Goal: Task Accomplishment & Management: Manage account settings

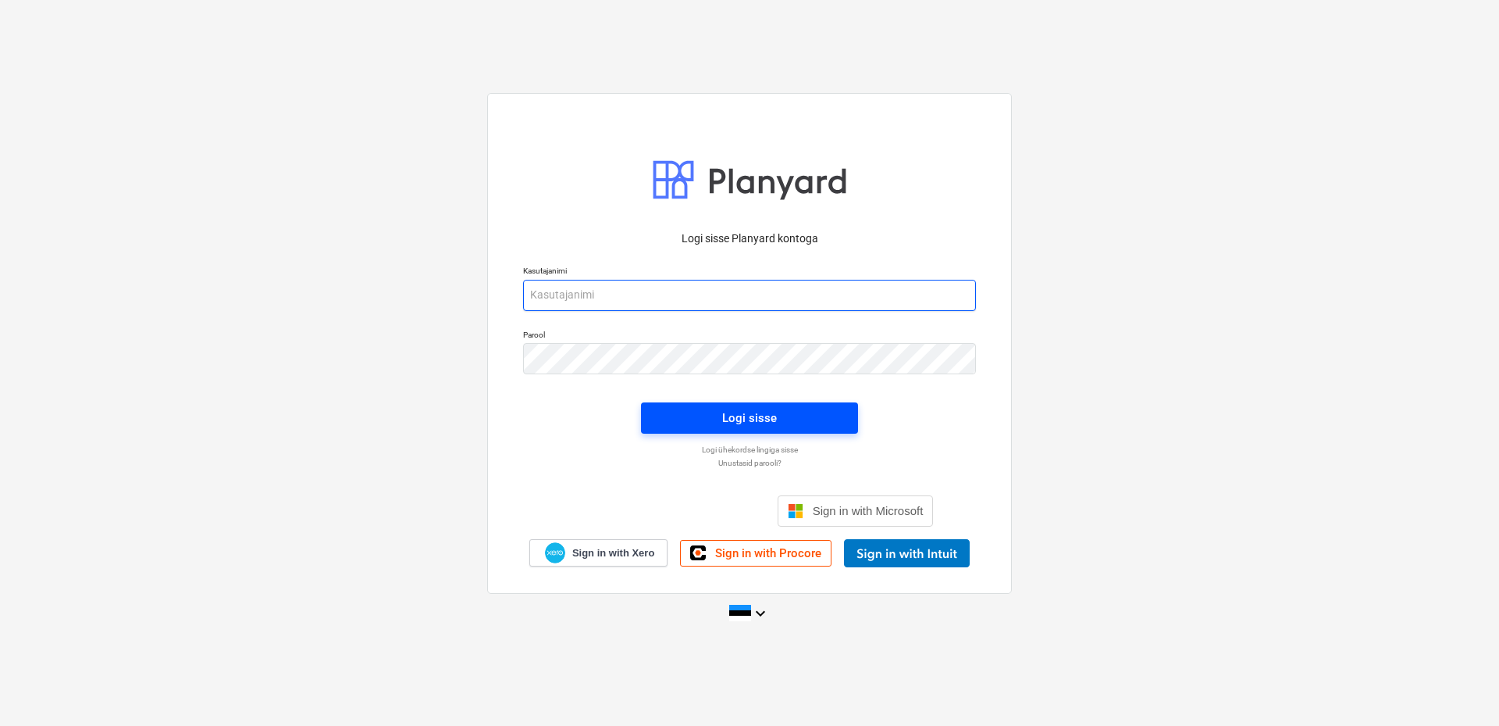
type input "[EMAIL_ADDRESS][DOMAIN_NAME]"
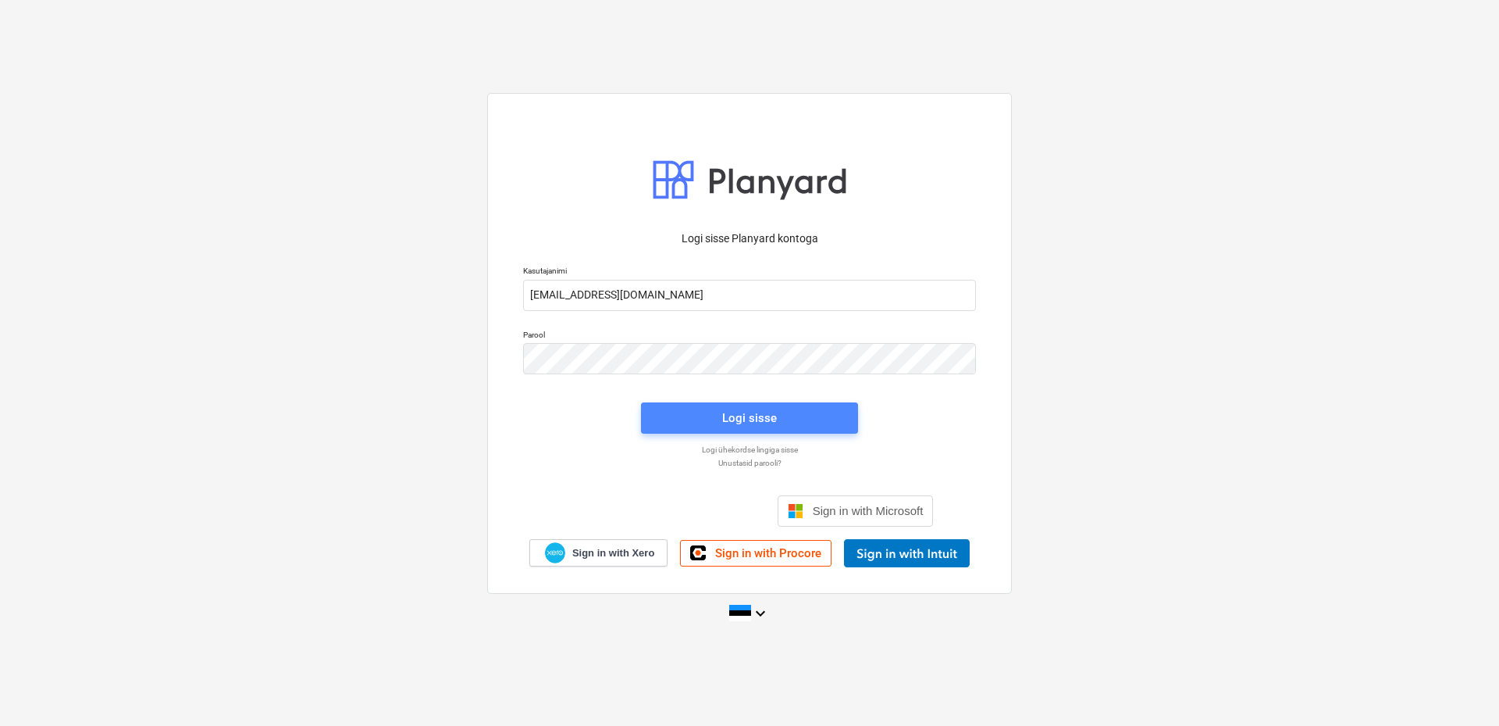
click at [729, 419] on div "Logi sisse" at bounding box center [749, 418] width 55 height 20
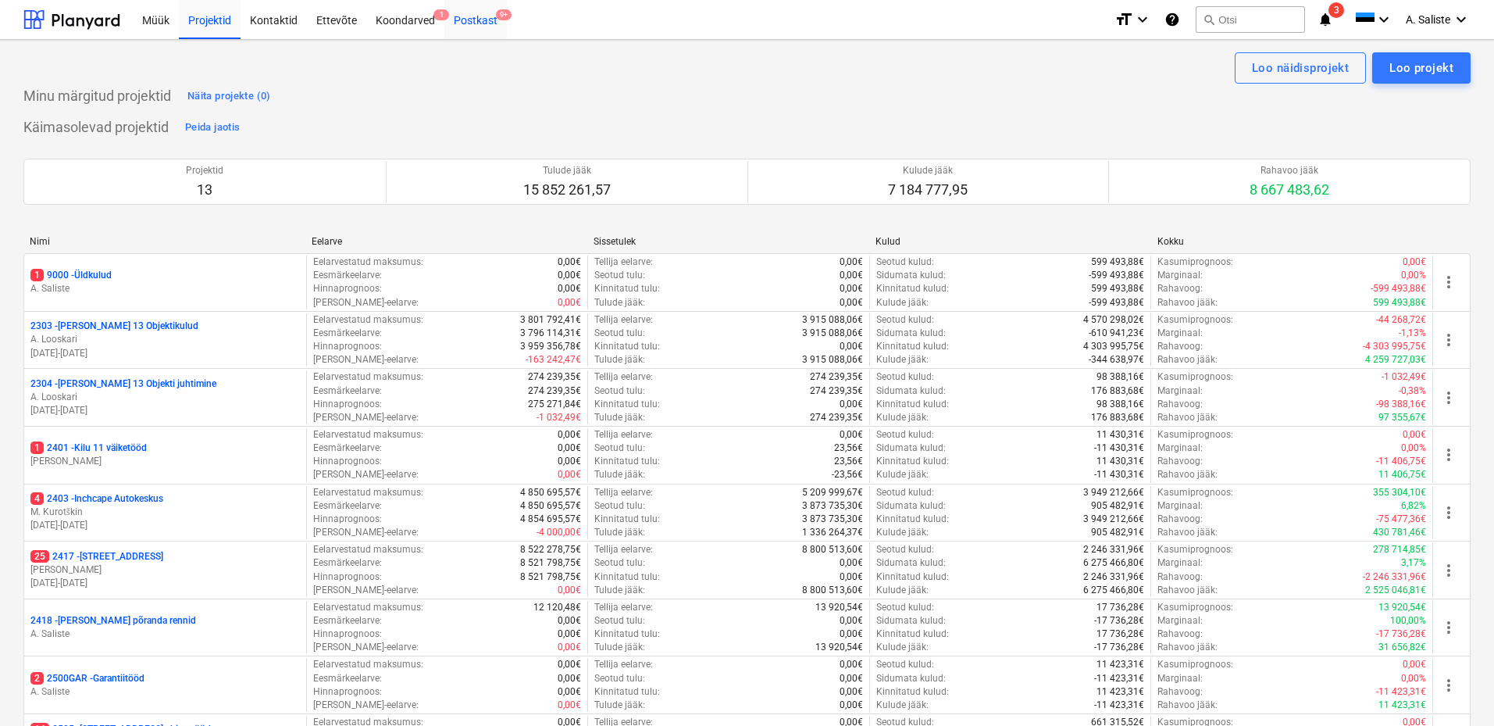
click at [478, 15] on div "Postkast 9+" at bounding box center [475, 19] width 62 height 40
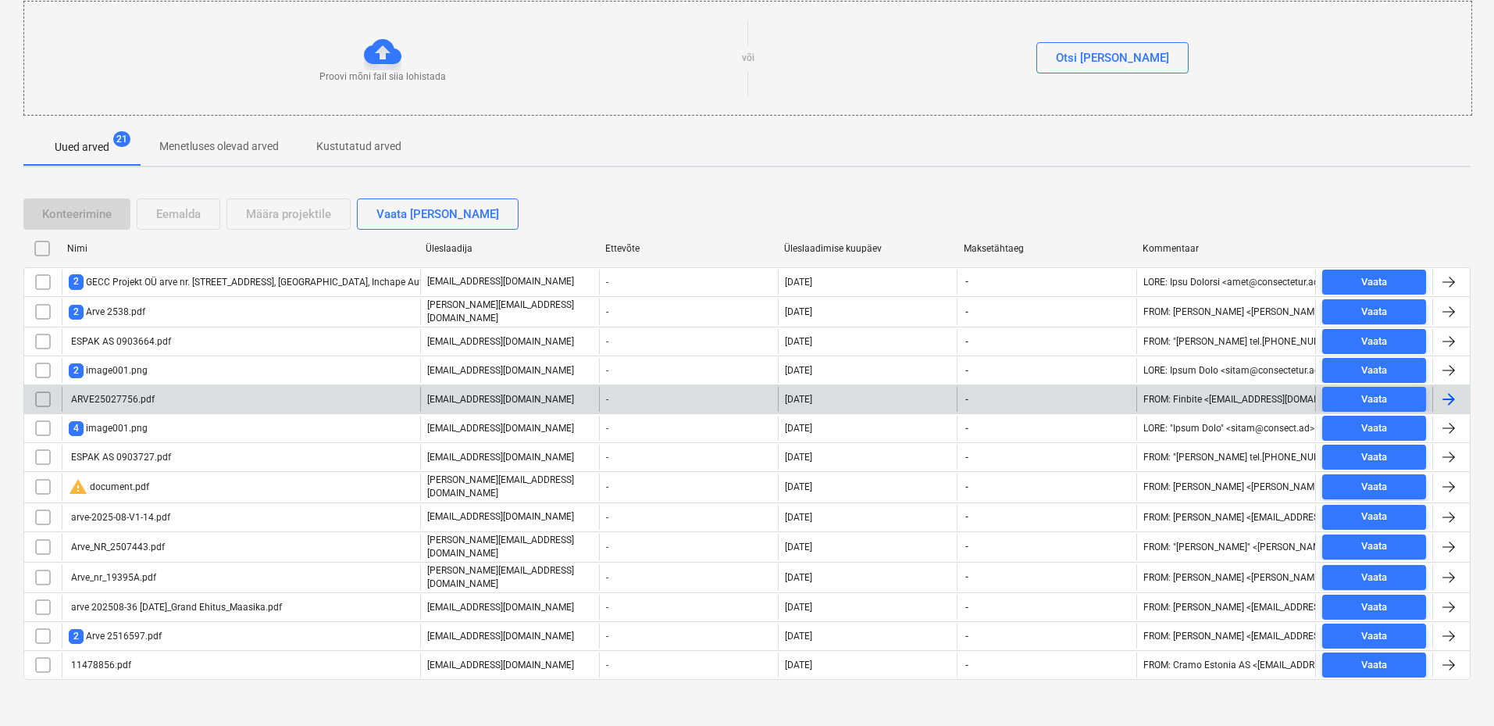
scroll to position [170, 0]
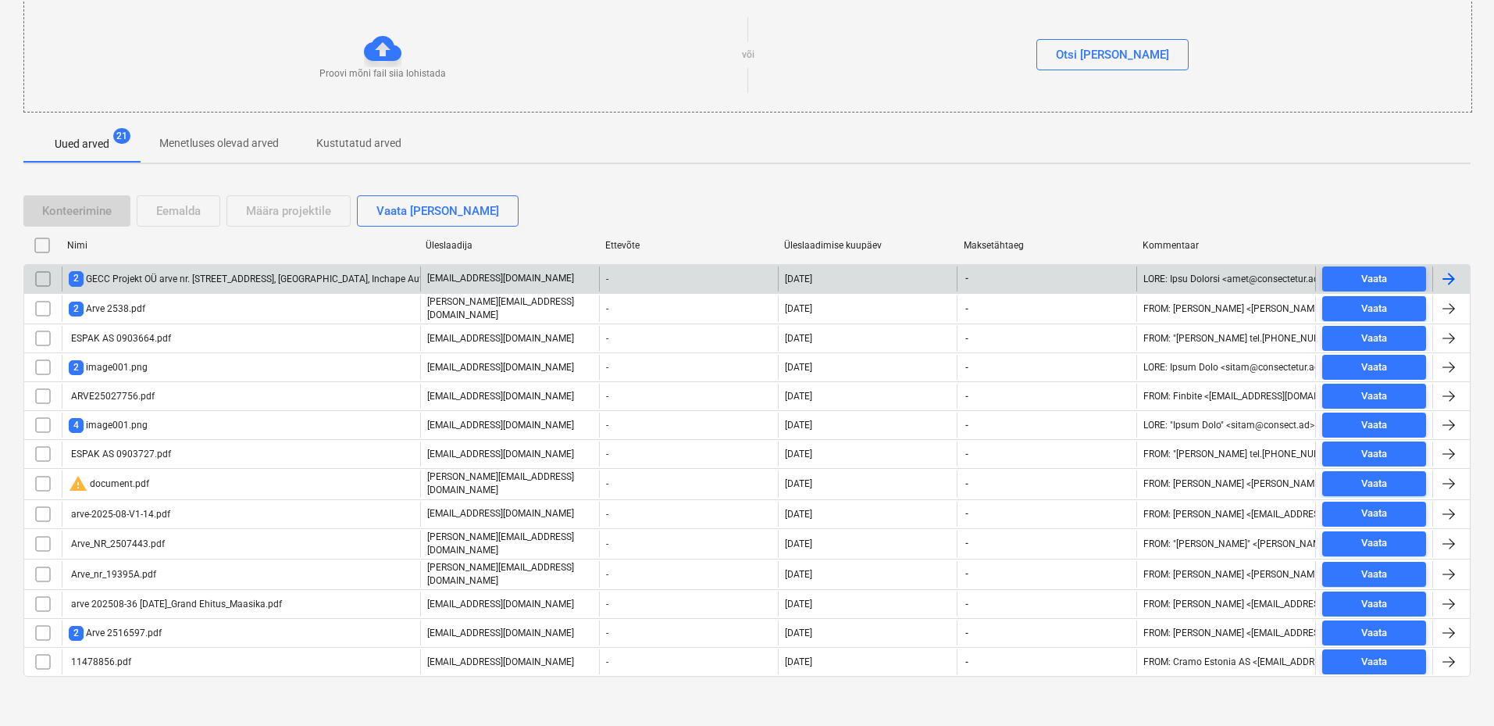
click at [184, 276] on div "2 GECC Projekt OÜ arve nr. 25047, Pärnu mnt 539, Jälgimäe, Inchape Autokeskuse …" at bounding box center [329, 278] width 521 height 15
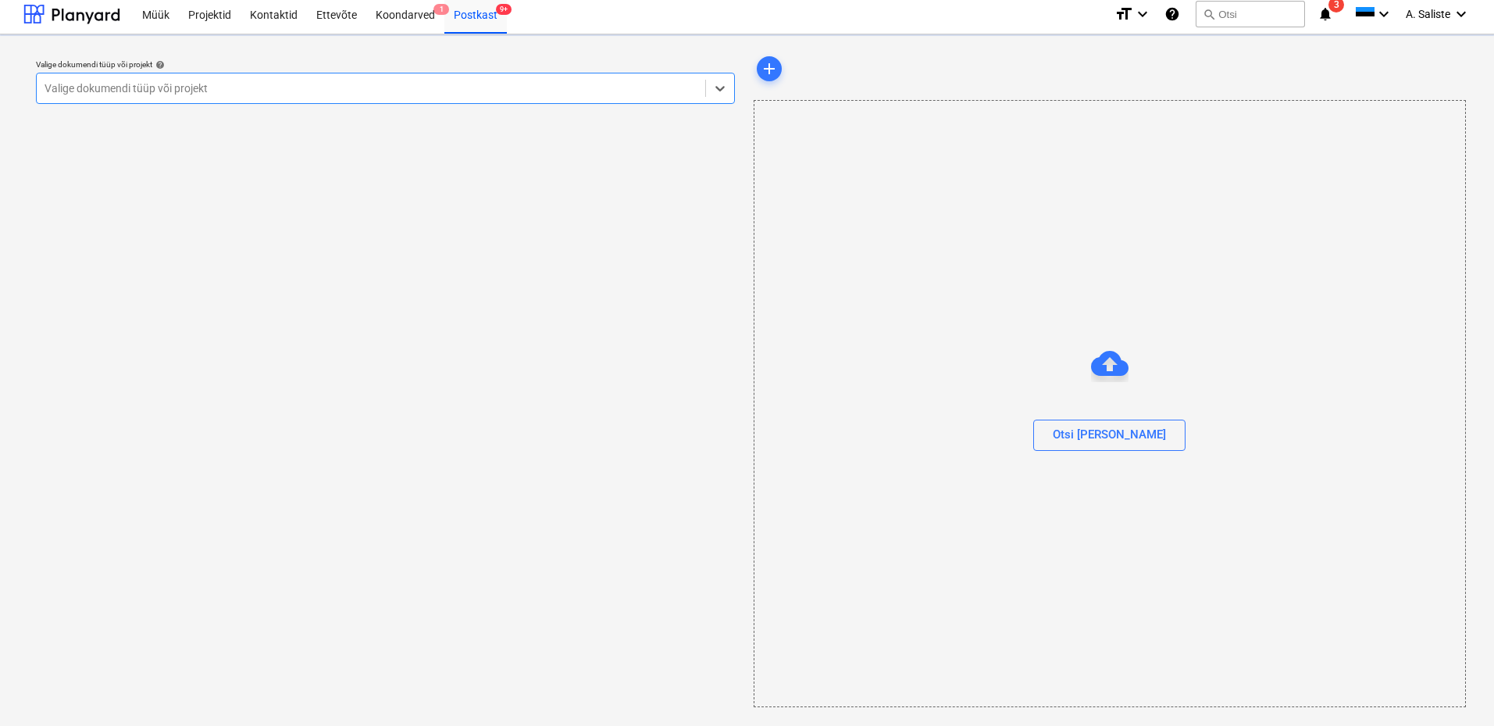
scroll to position [5, 0]
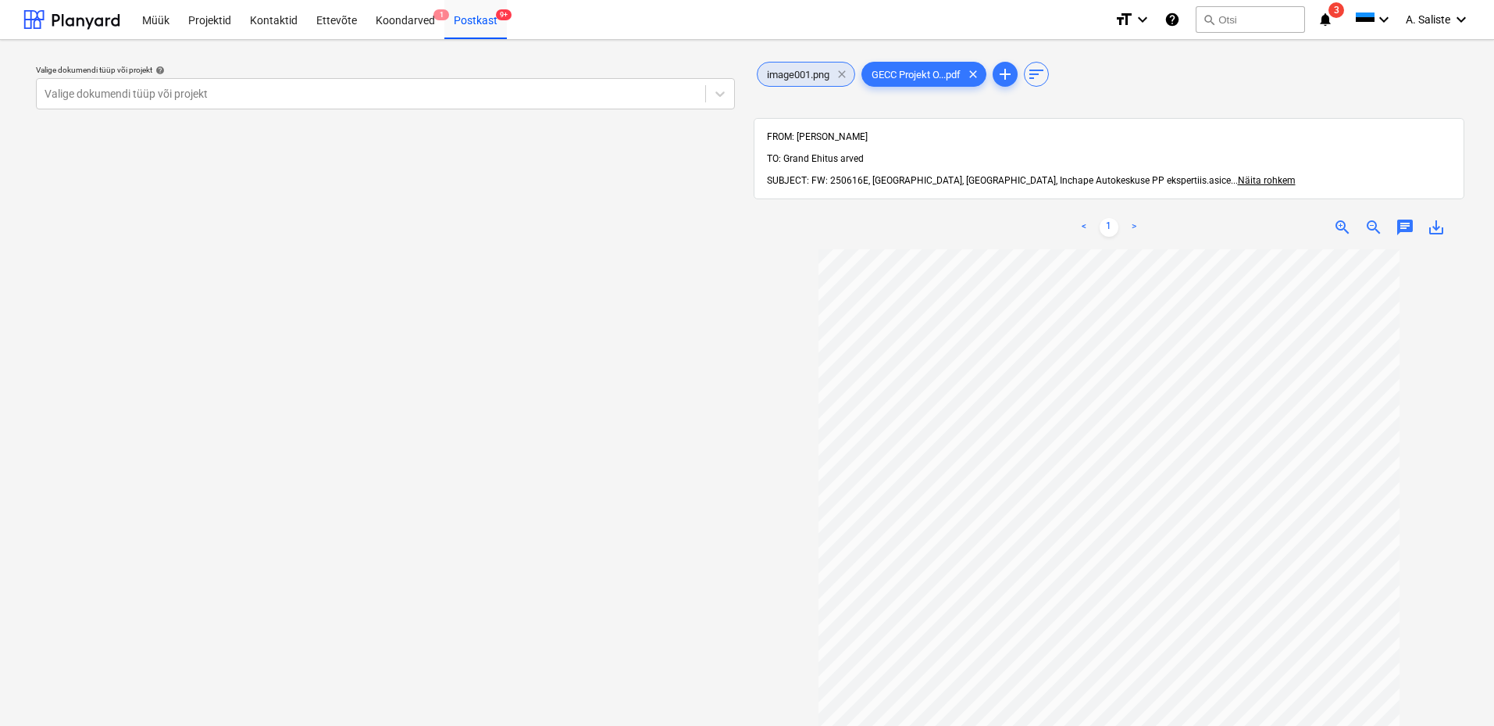
click at [843, 70] on span "clear" at bounding box center [842, 74] width 19 height 19
click at [547, 91] on div at bounding box center [371, 94] width 653 height 16
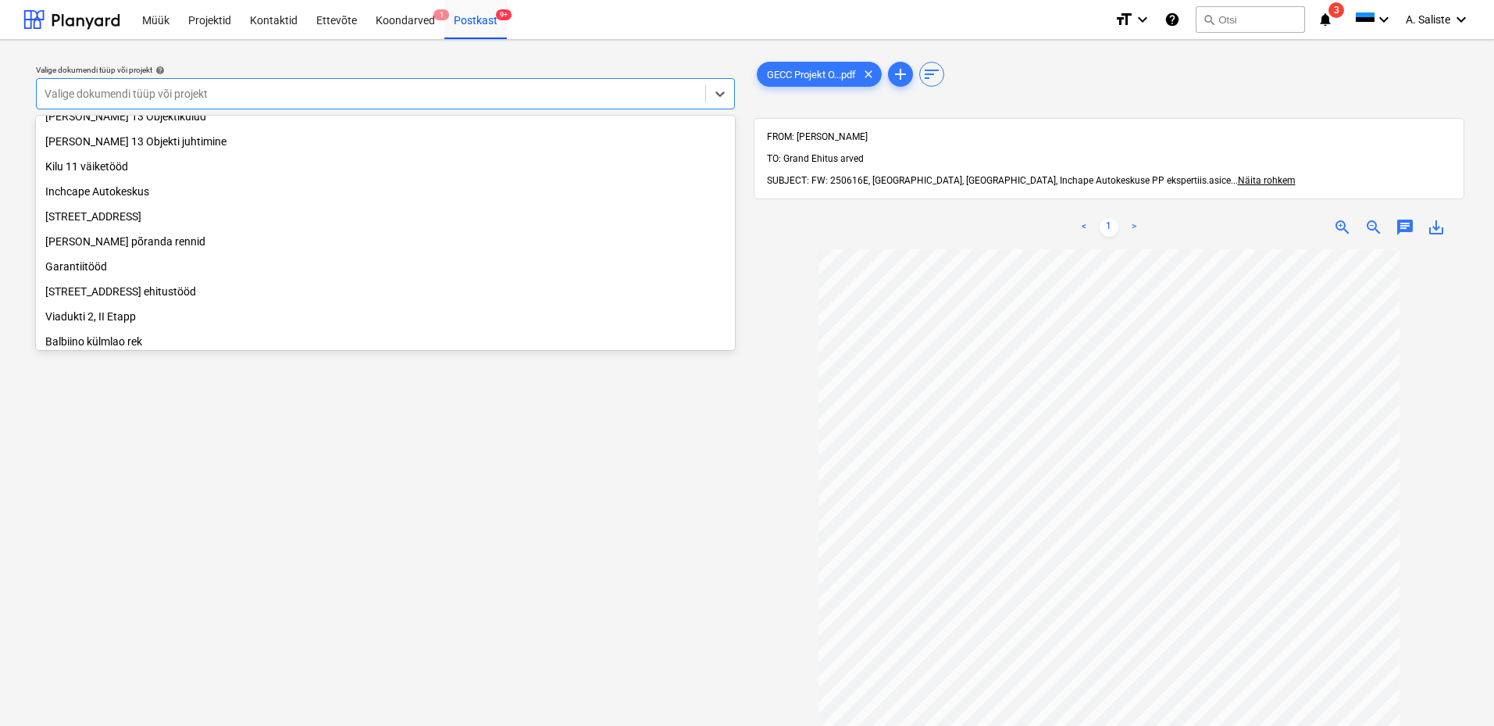
scroll to position [110, 0]
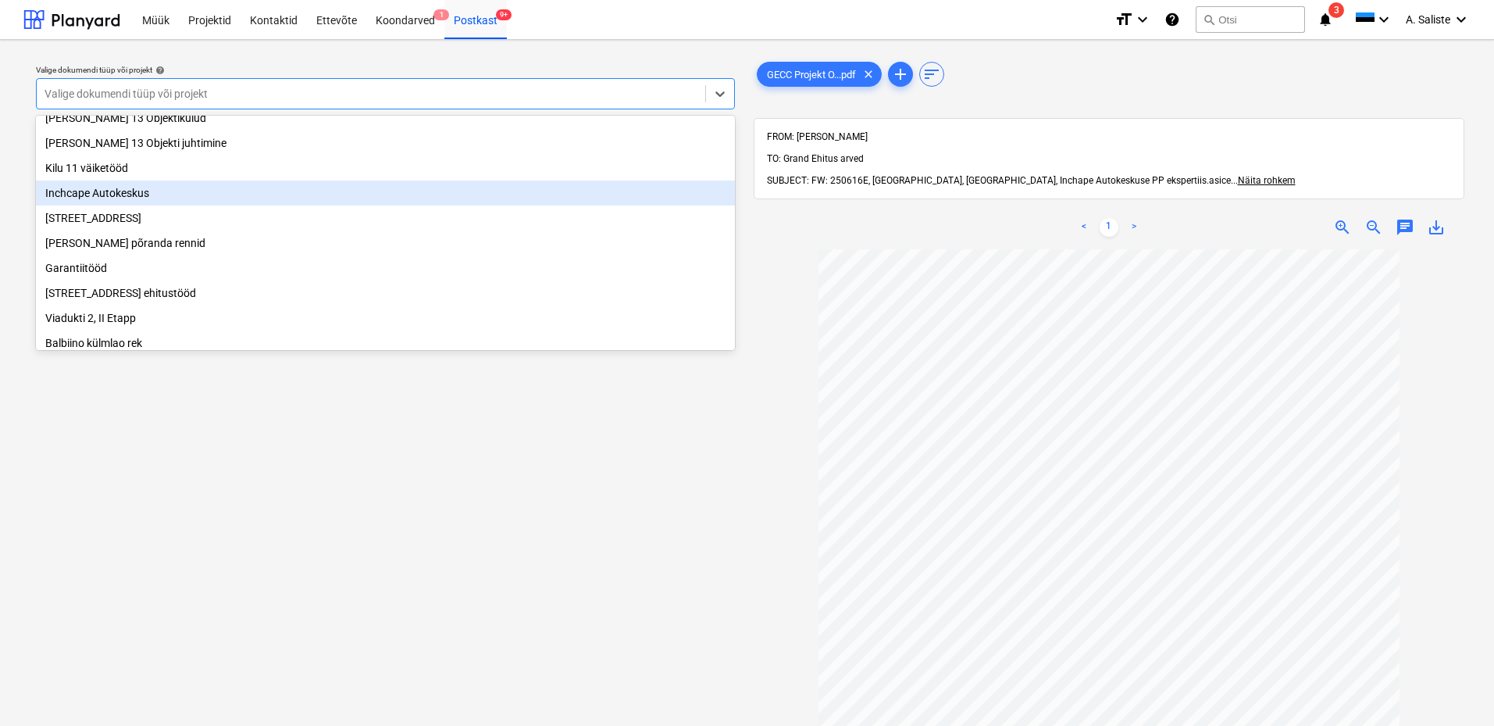
click at [142, 194] on div "Inchcape Autokeskus" at bounding box center [385, 192] width 699 height 25
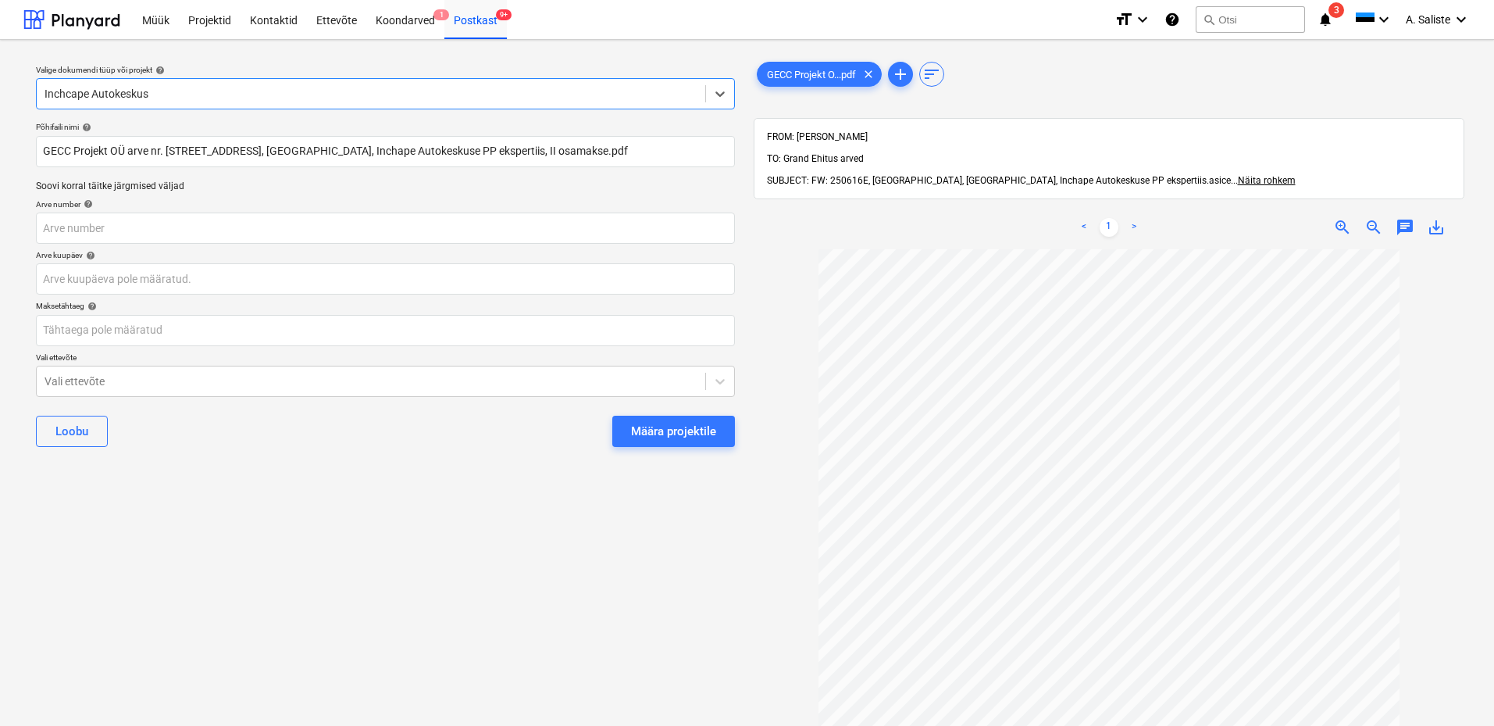
click at [624, 425] on button "Määra projektile" at bounding box center [673, 430] width 123 height 31
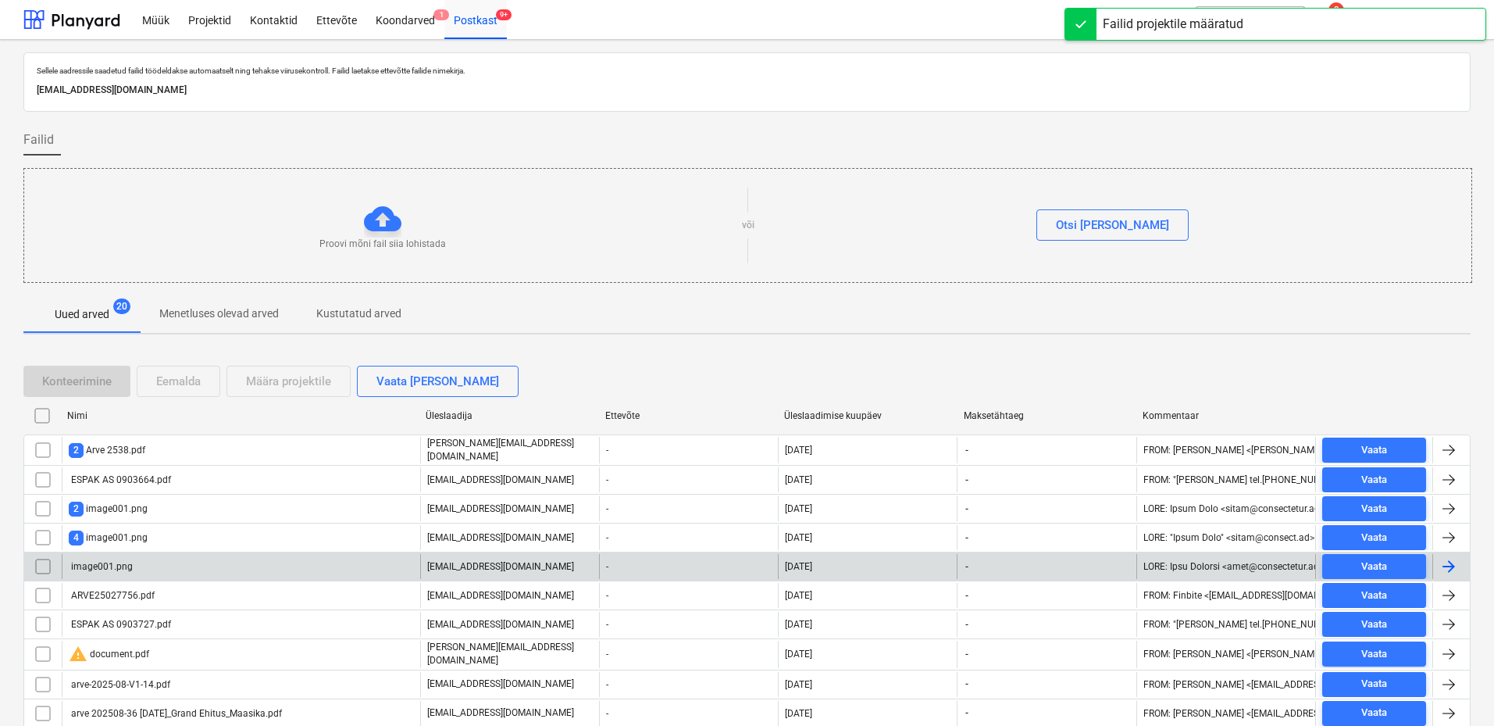
scroll to position [170, 0]
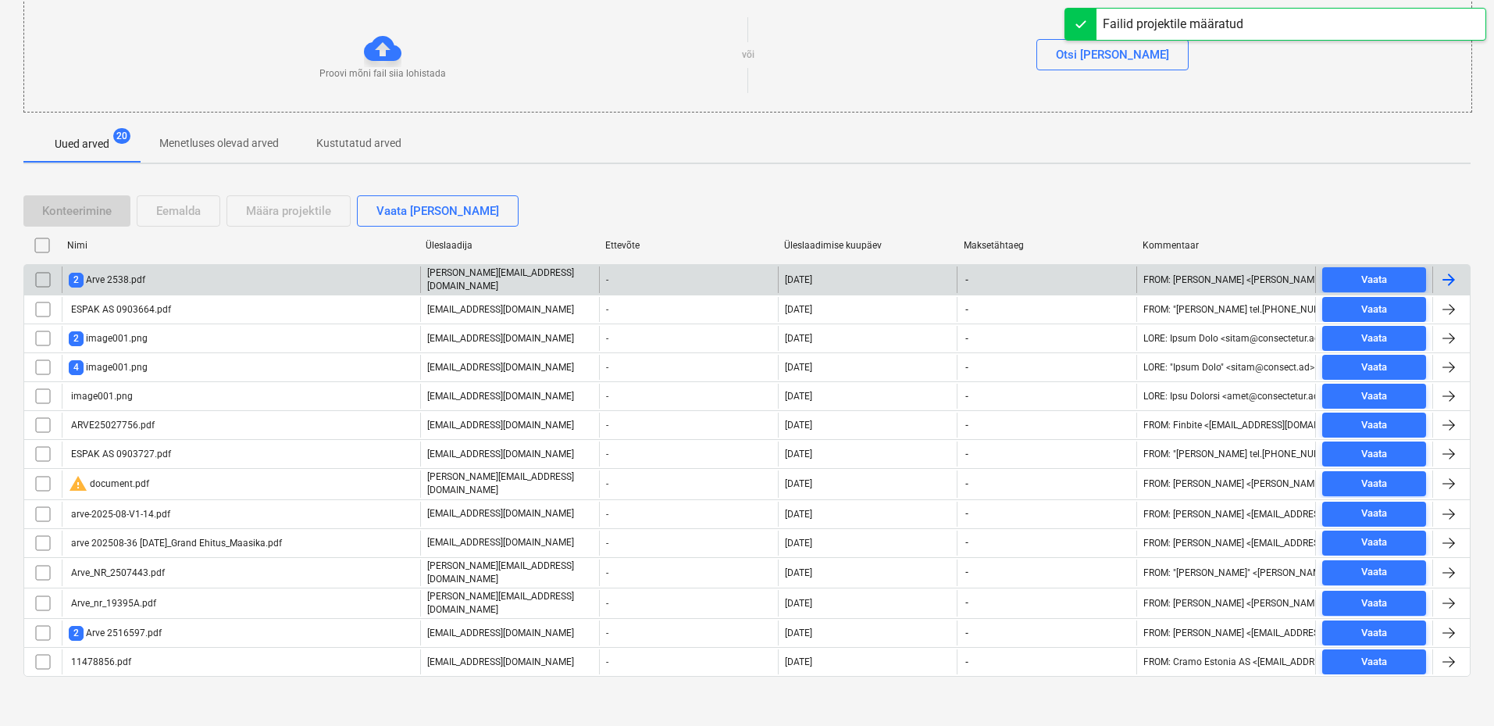
click at [96, 269] on div "2 Arve 2538.pdf" at bounding box center [241, 279] width 358 height 27
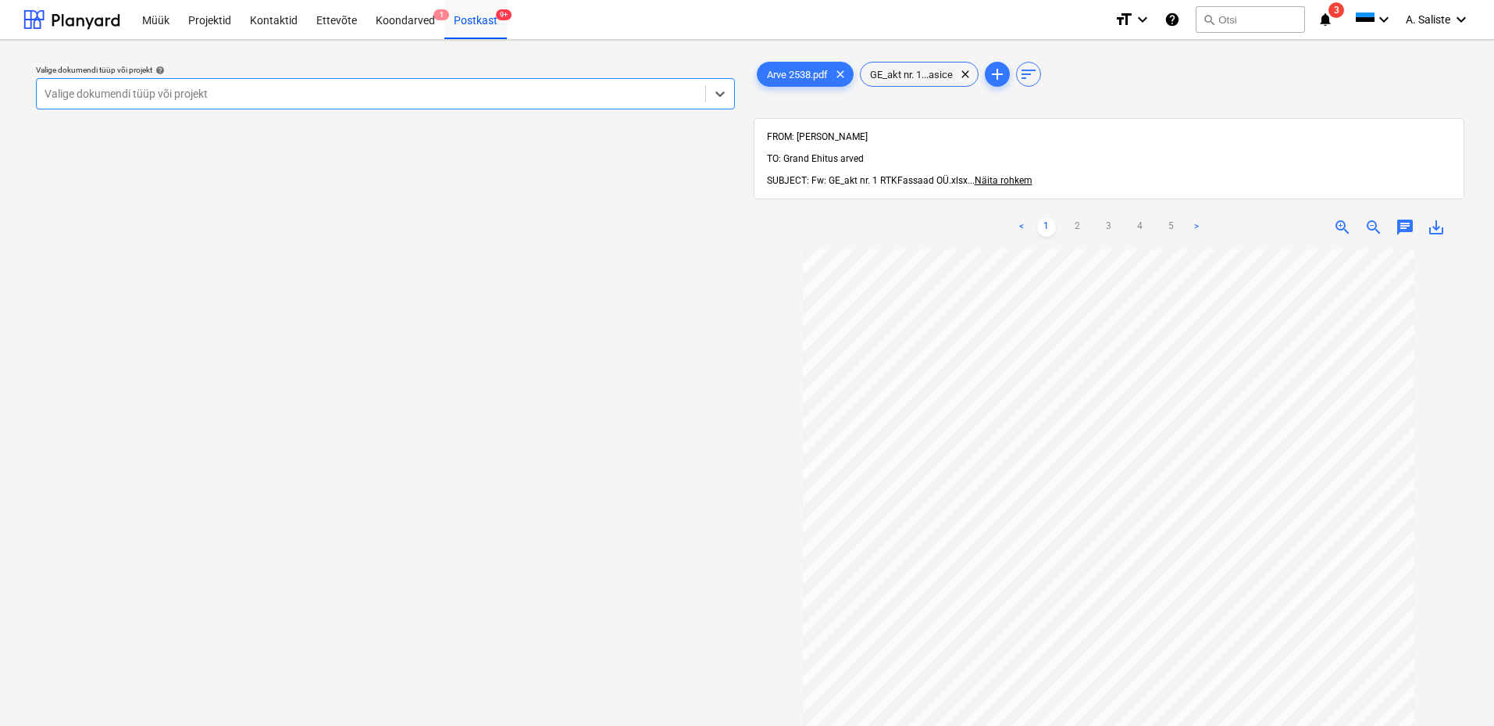
click at [629, 92] on div at bounding box center [371, 94] width 653 height 16
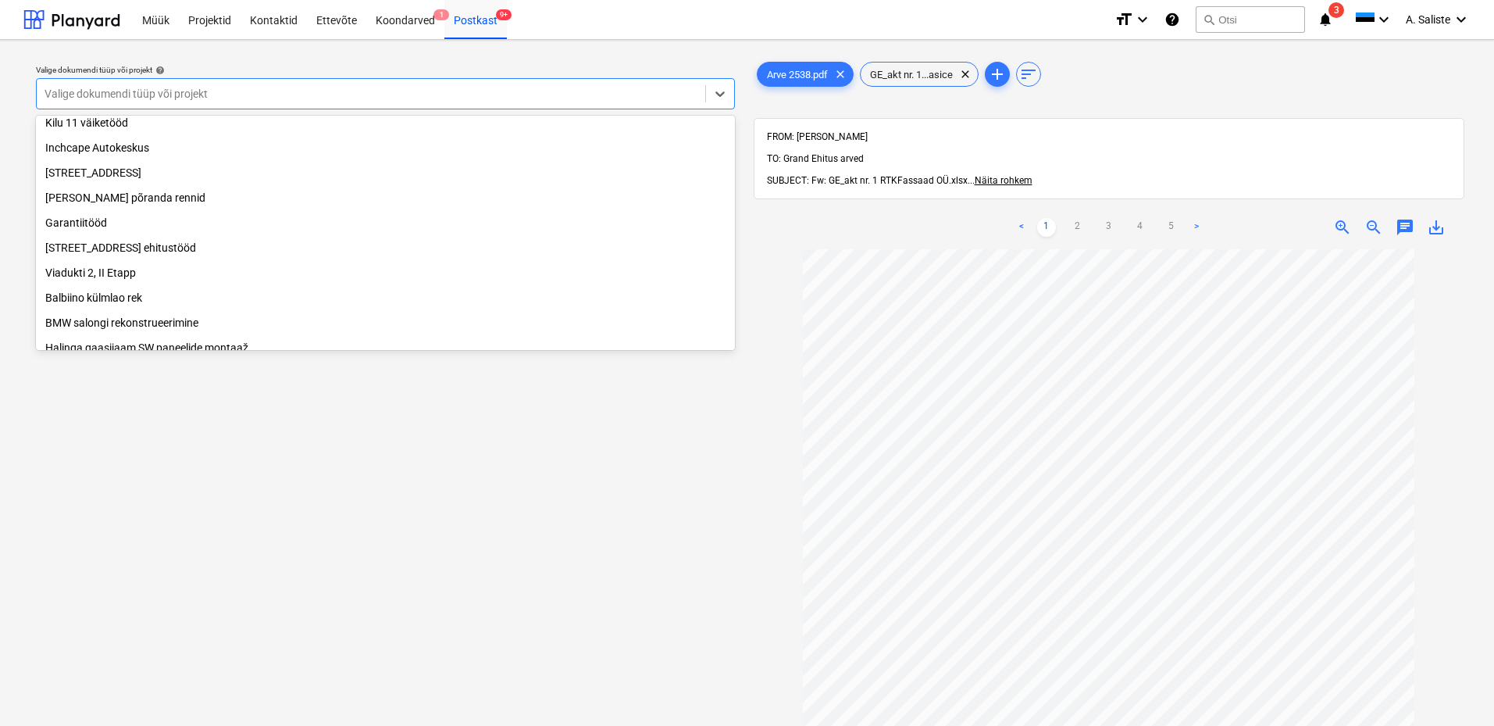
scroll to position [266, 0]
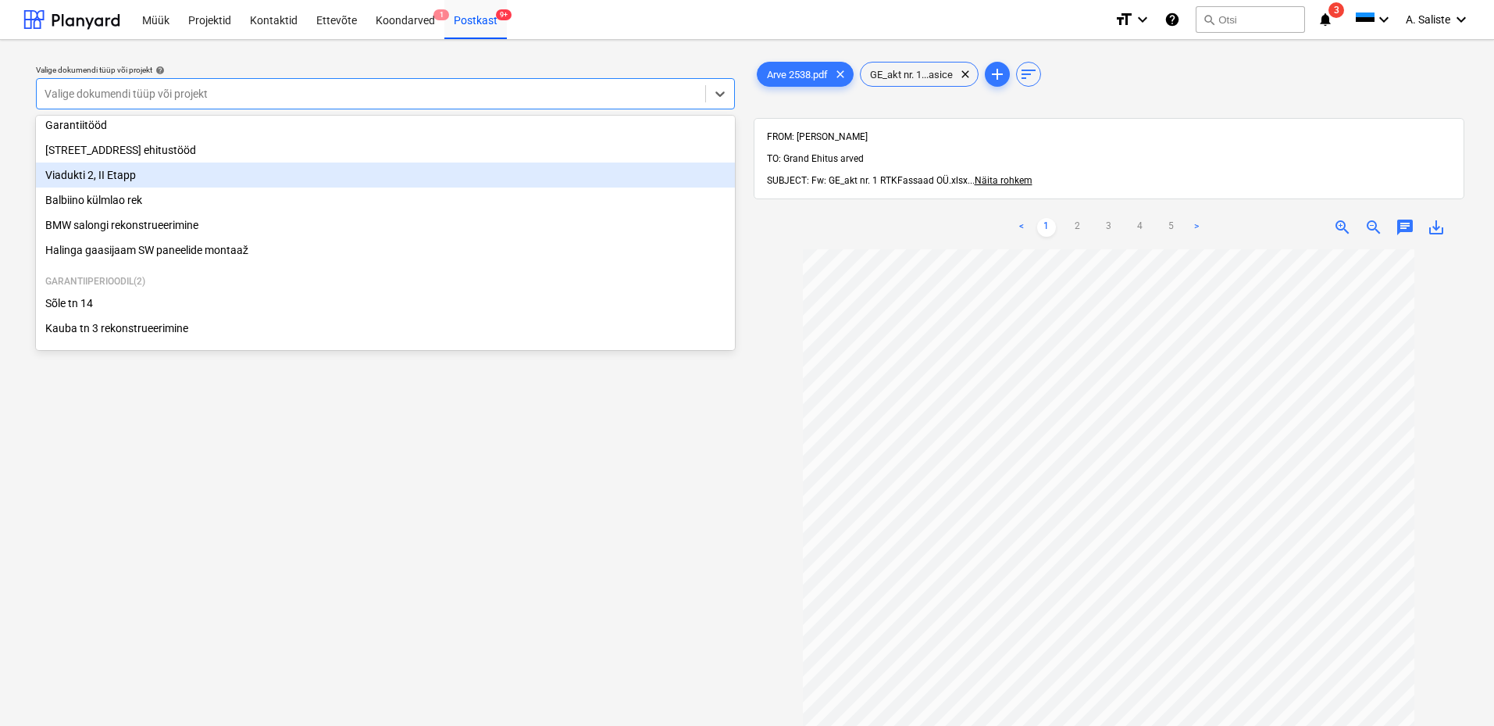
click at [112, 166] on div "Viadukti 2, II Etapp" at bounding box center [385, 174] width 699 height 25
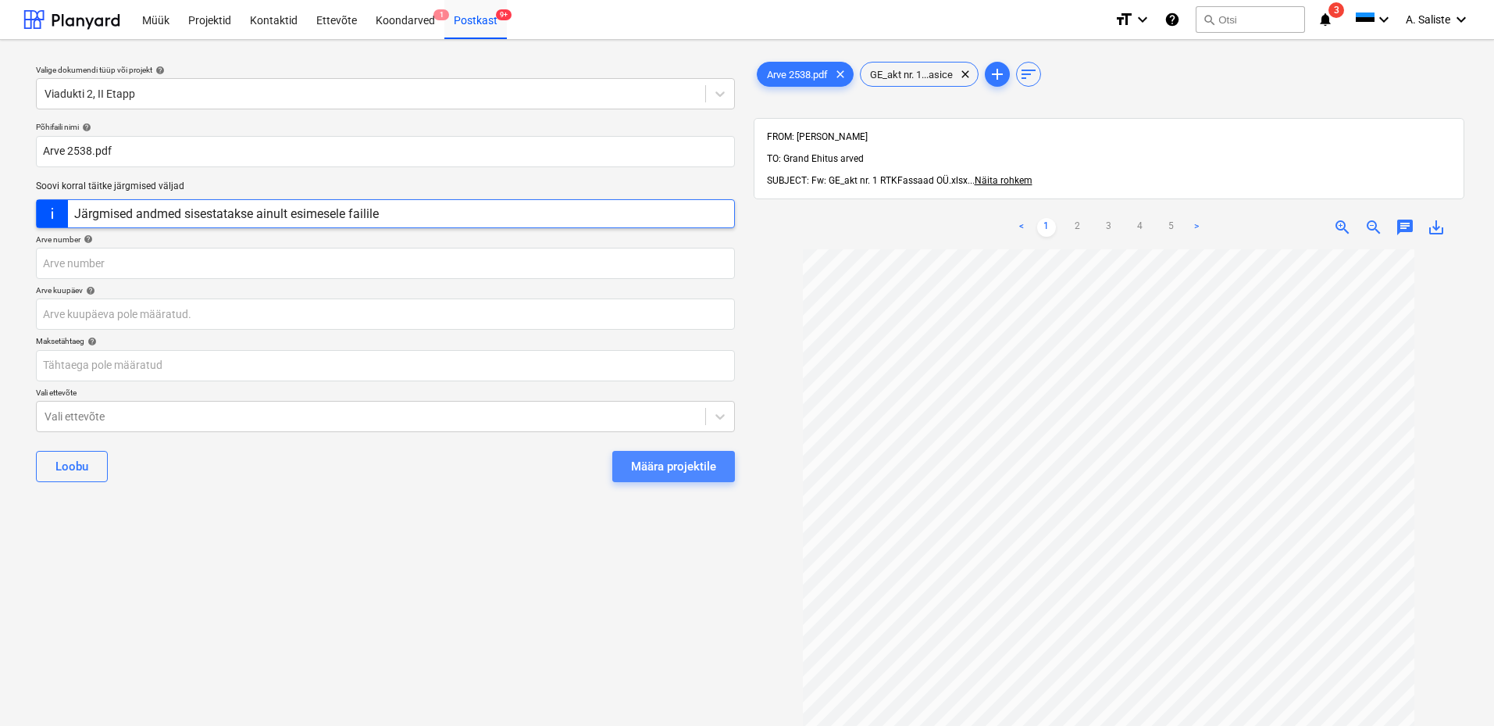
click at [644, 465] on div "Määra projektile" at bounding box center [673, 466] width 85 height 20
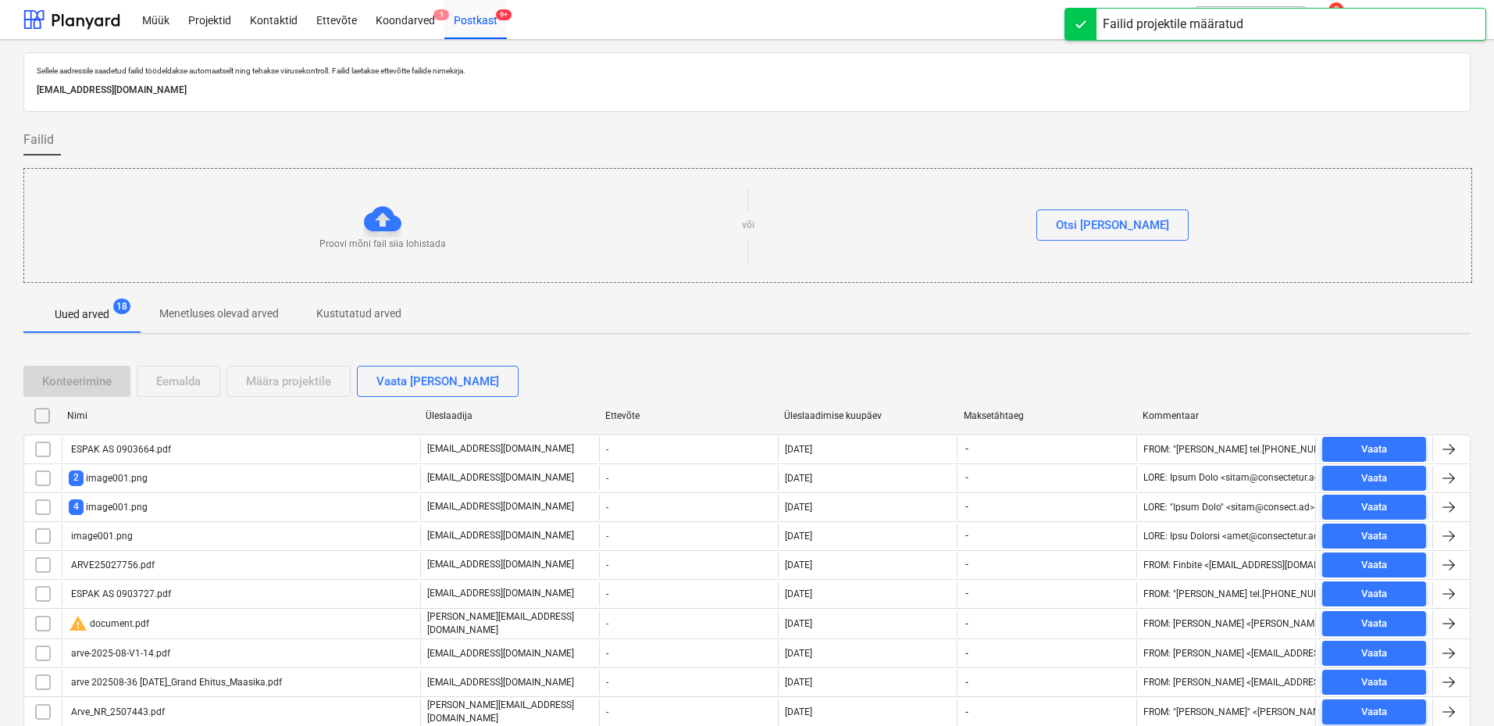
scroll to position [141, 0]
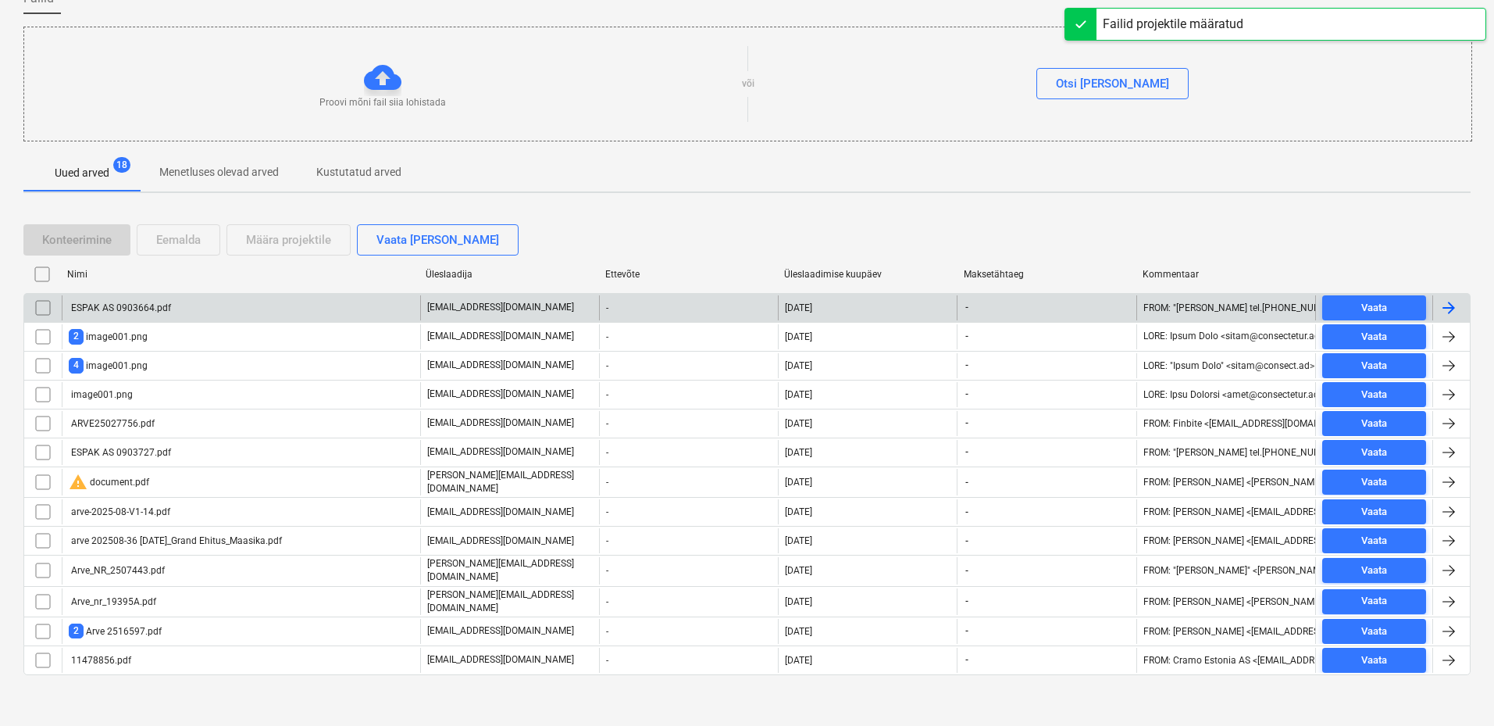
click at [112, 305] on div "ESPAK AS 0903664.pdf" at bounding box center [120, 307] width 102 height 11
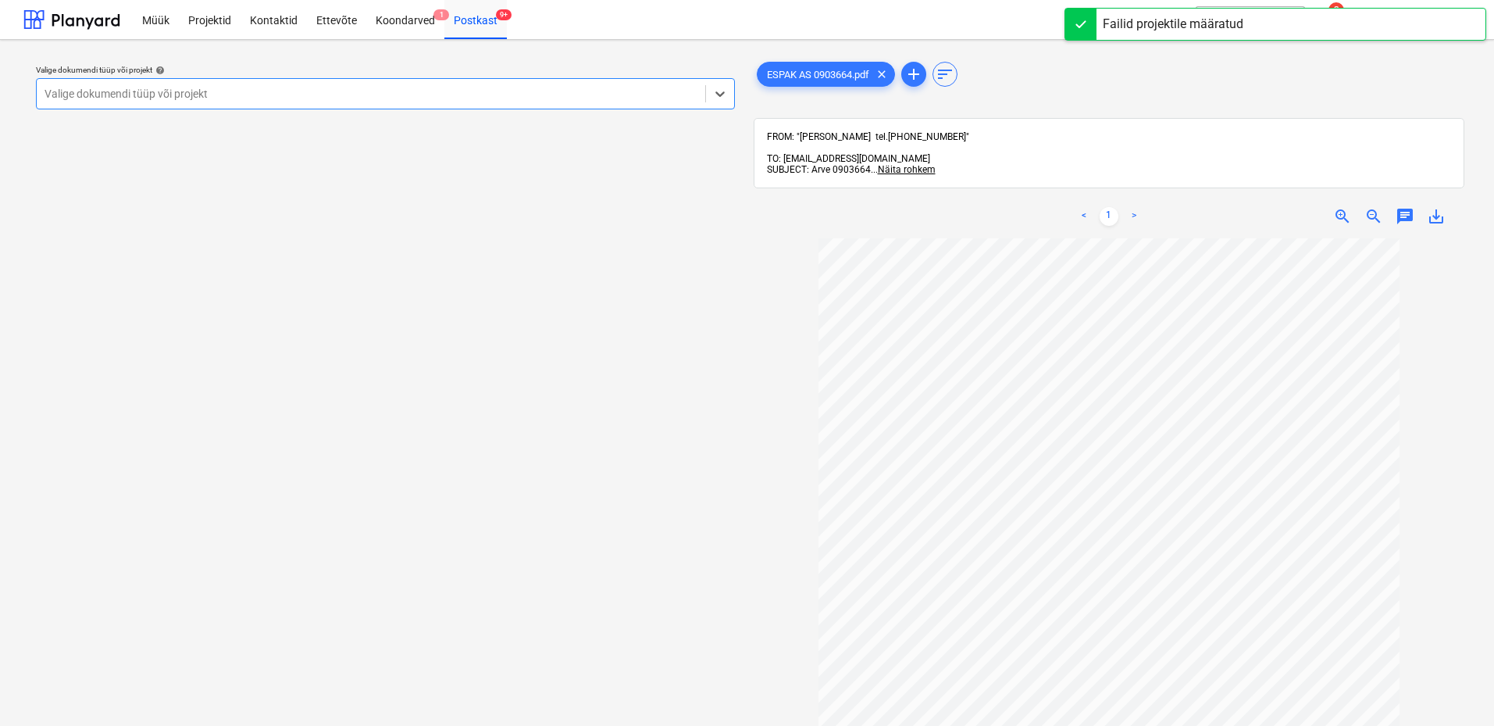
click at [478, 102] on div "Valige dokumendi tüüp või projekt" at bounding box center [371, 94] width 669 height 22
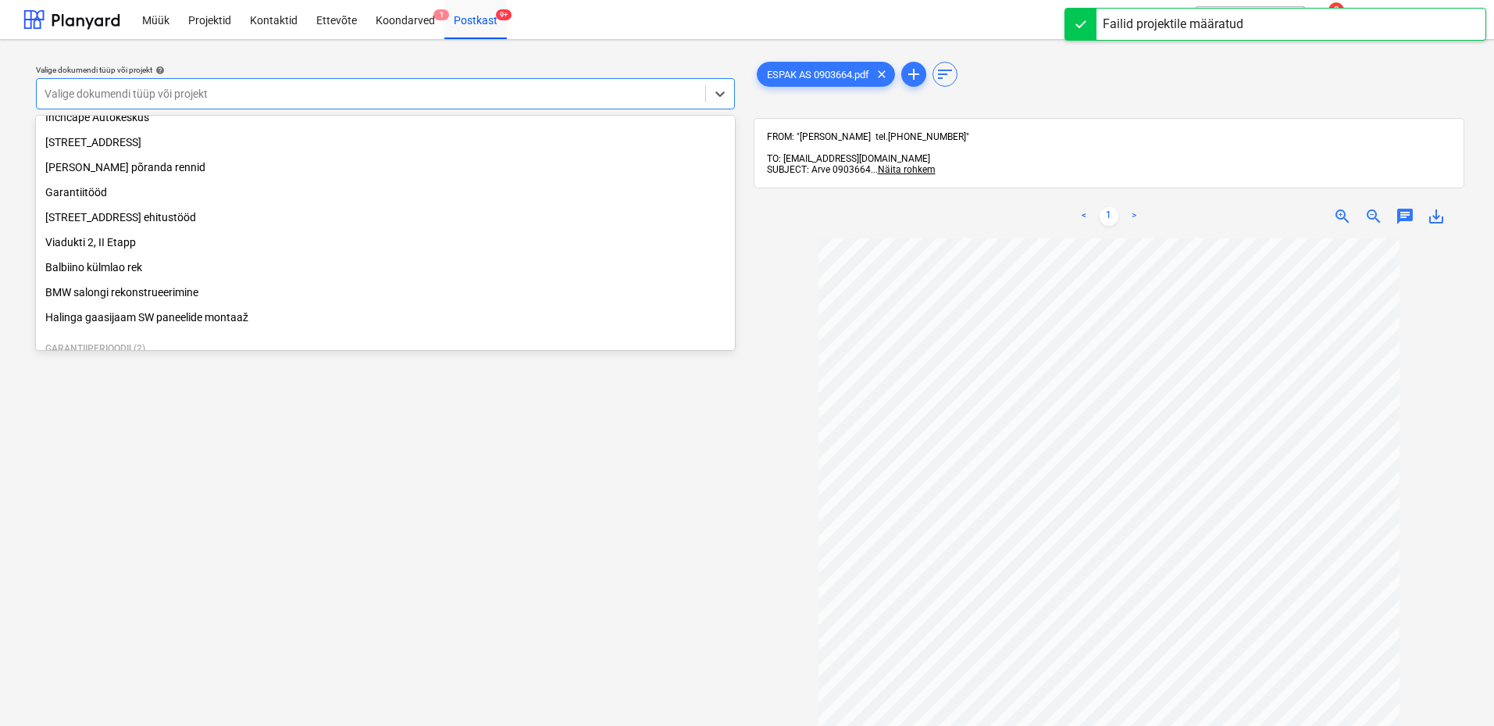
scroll to position [266, 0]
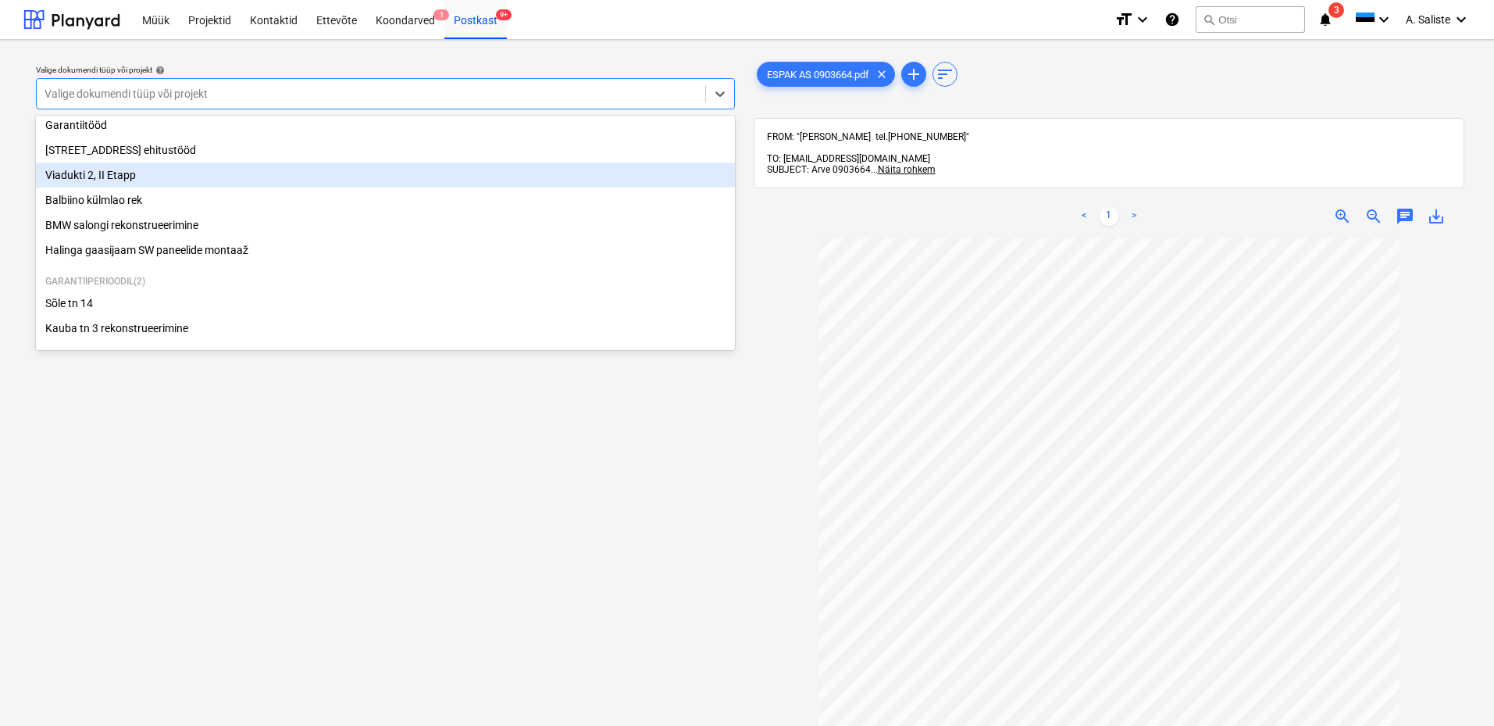
click at [150, 172] on div "Viadukti 2, II Etapp" at bounding box center [385, 174] width 699 height 25
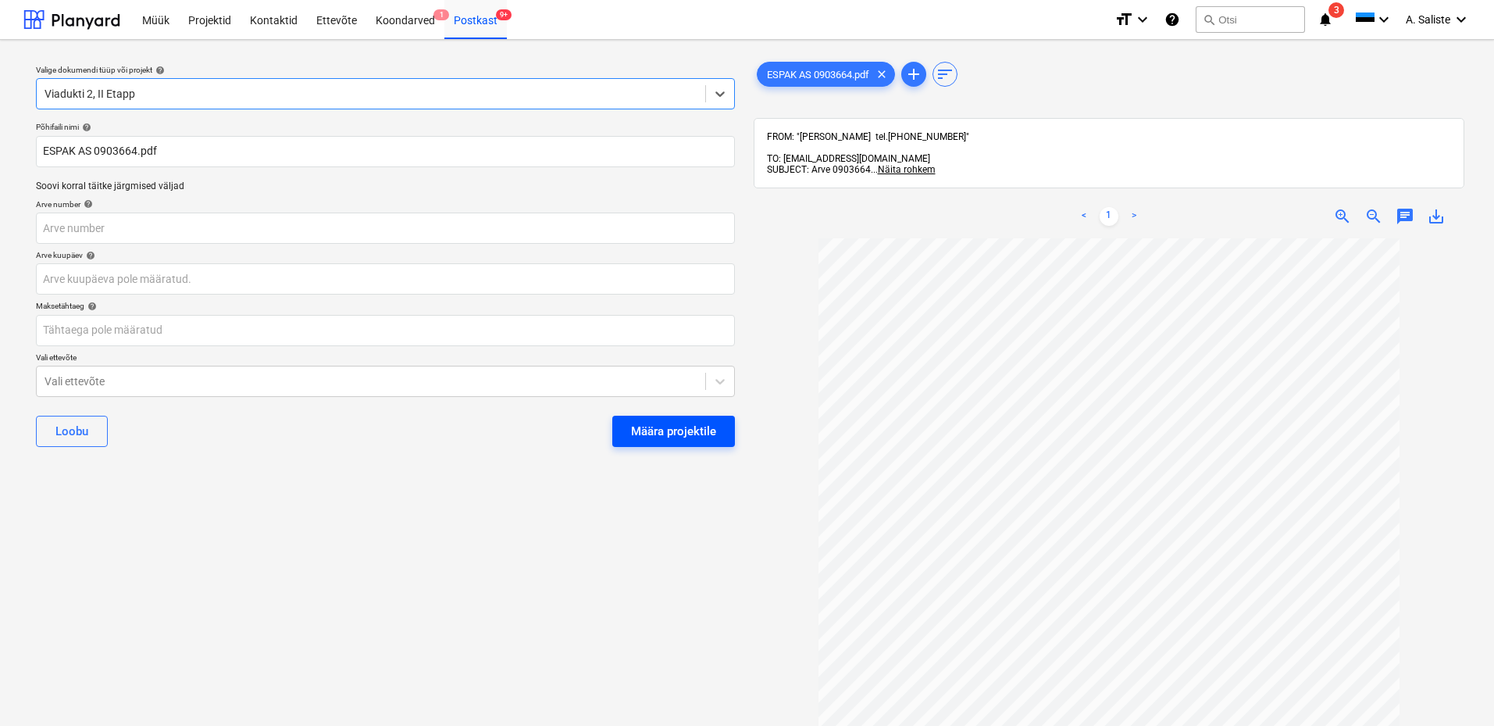
click at [681, 430] on div "Määra projektile" at bounding box center [673, 431] width 85 height 20
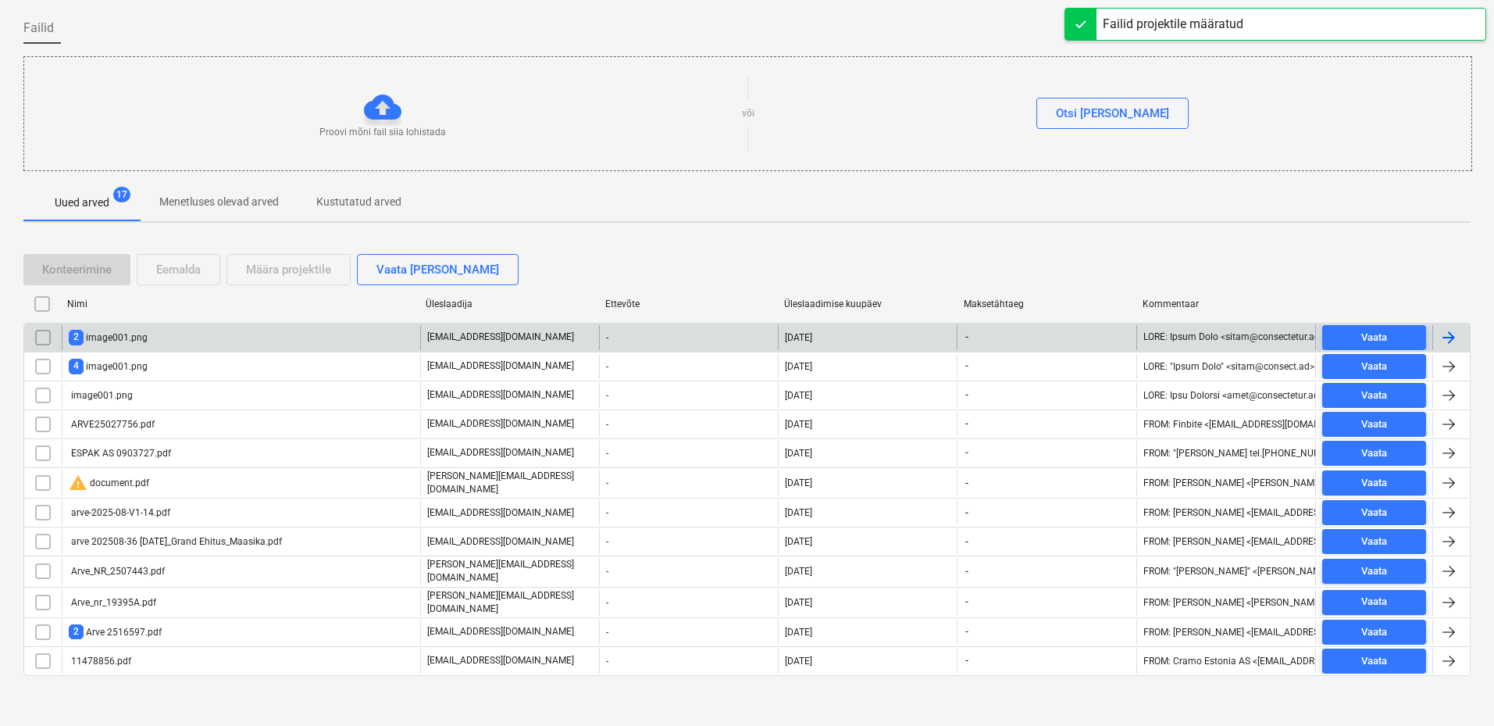
click at [128, 341] on div "2 image001.png" at bounding box center [108, 337] width 79 height 15
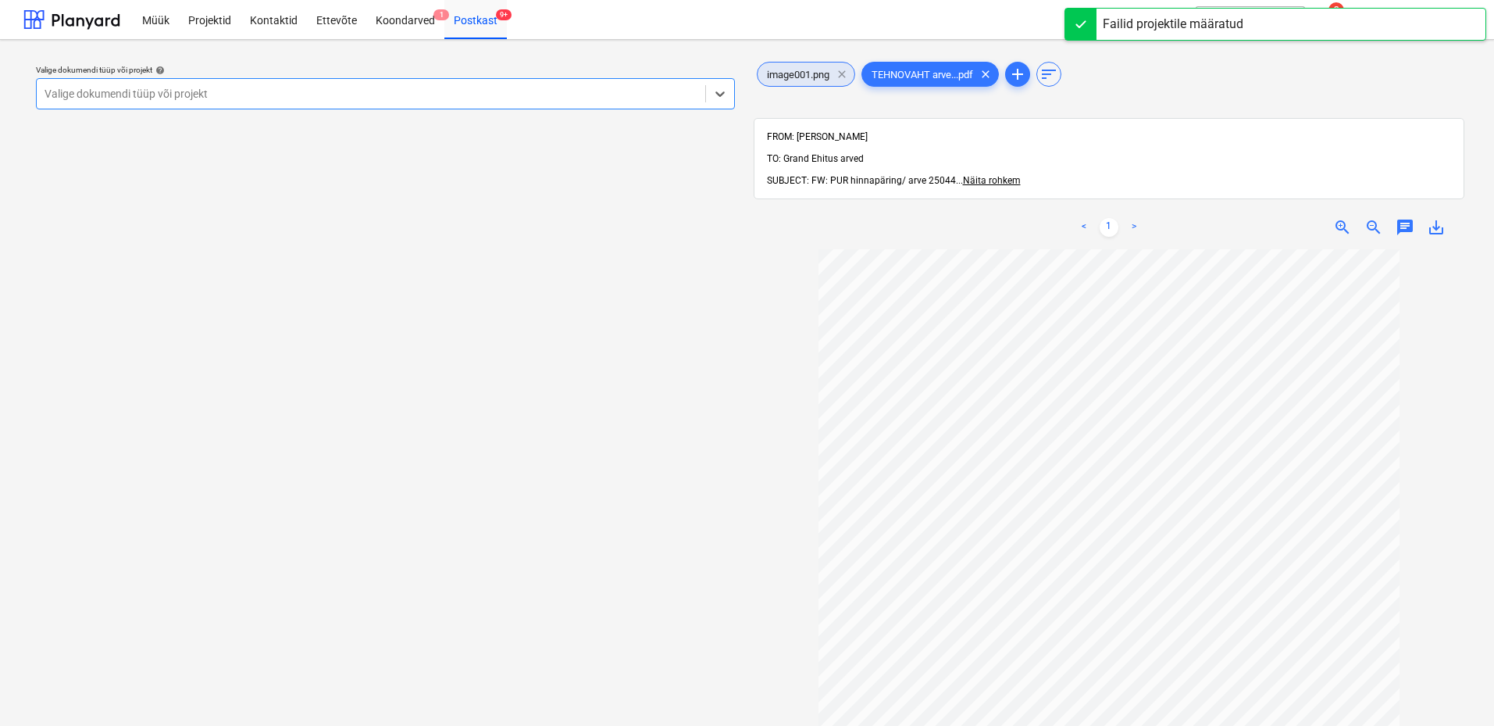
click at [841, 73] on span "clear" at bounding box center [842, 74] width 19 height 19
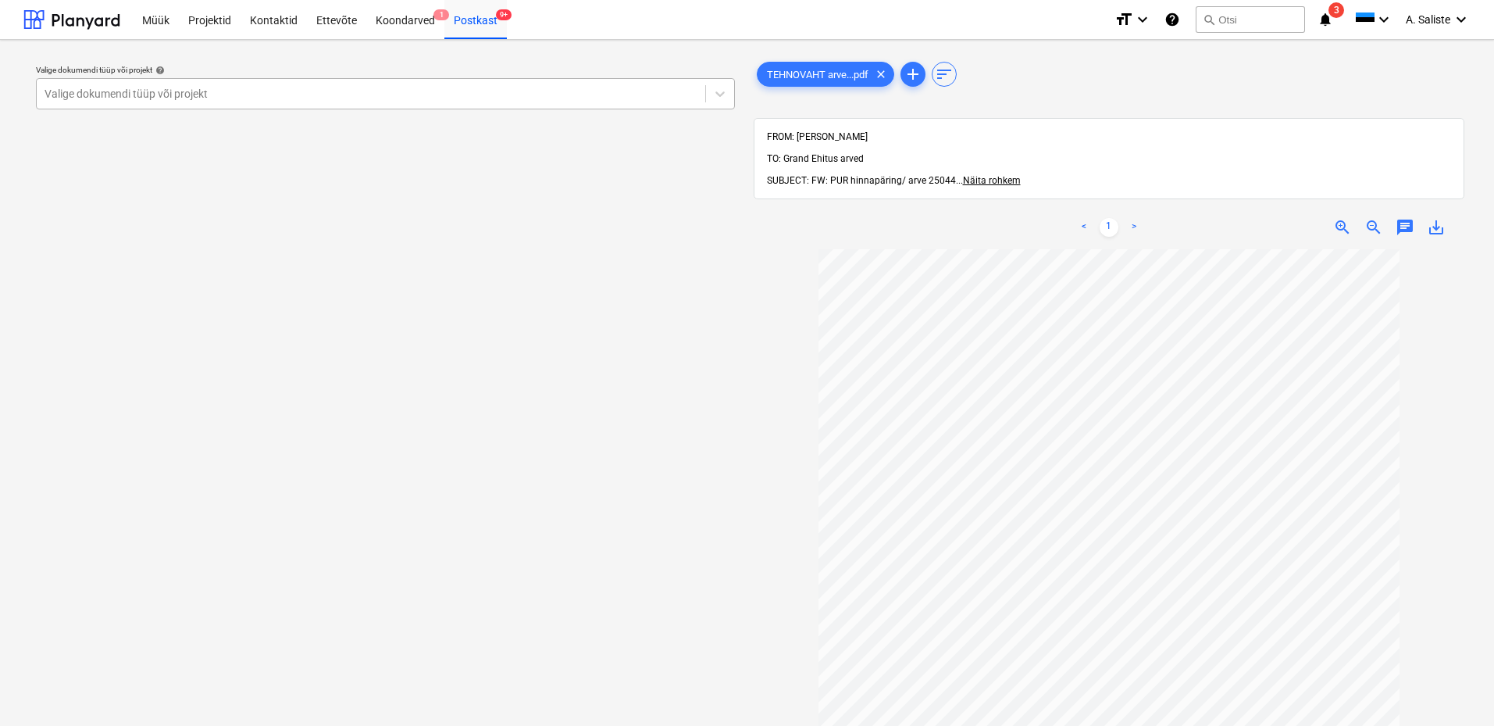
click at [551, 99] on div at bounding box center [371, 94] width 653 height 16
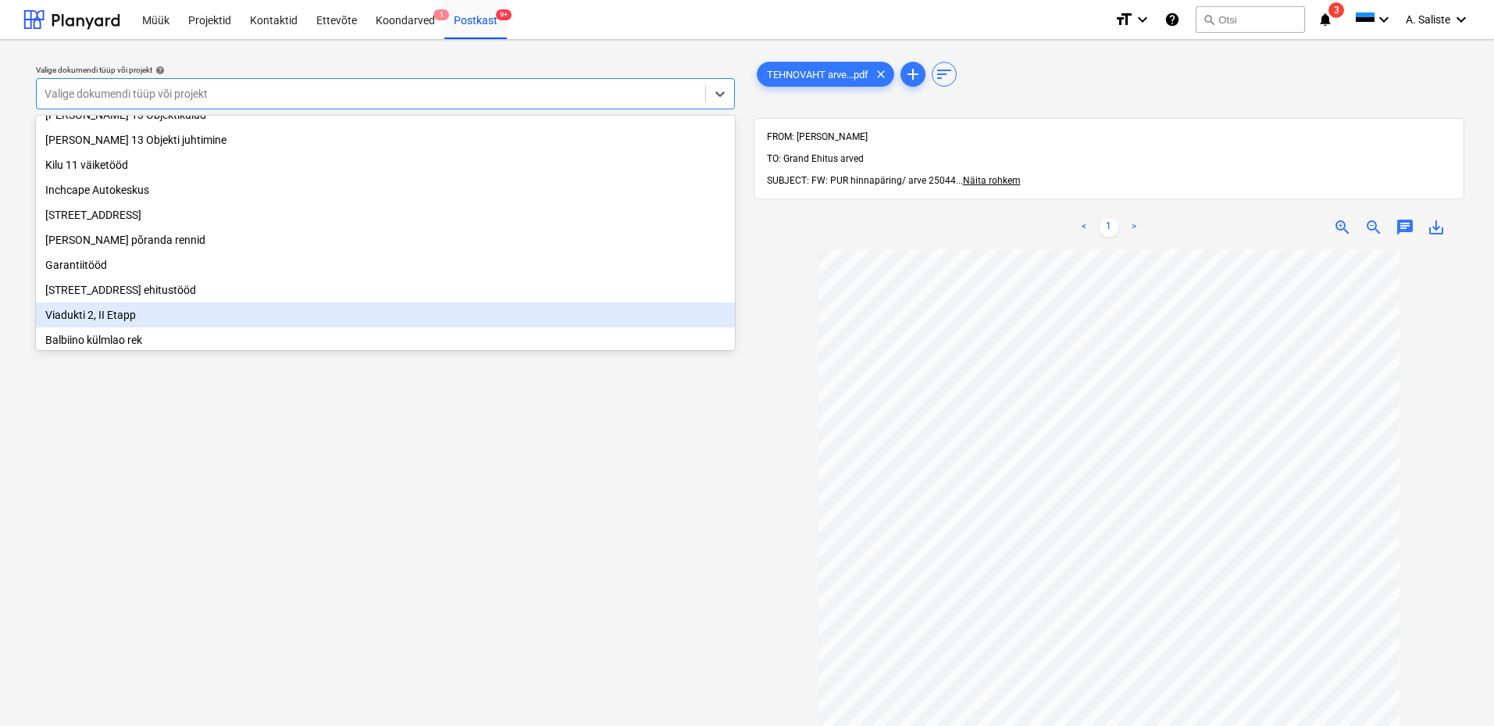
scroll to position [110, 0]
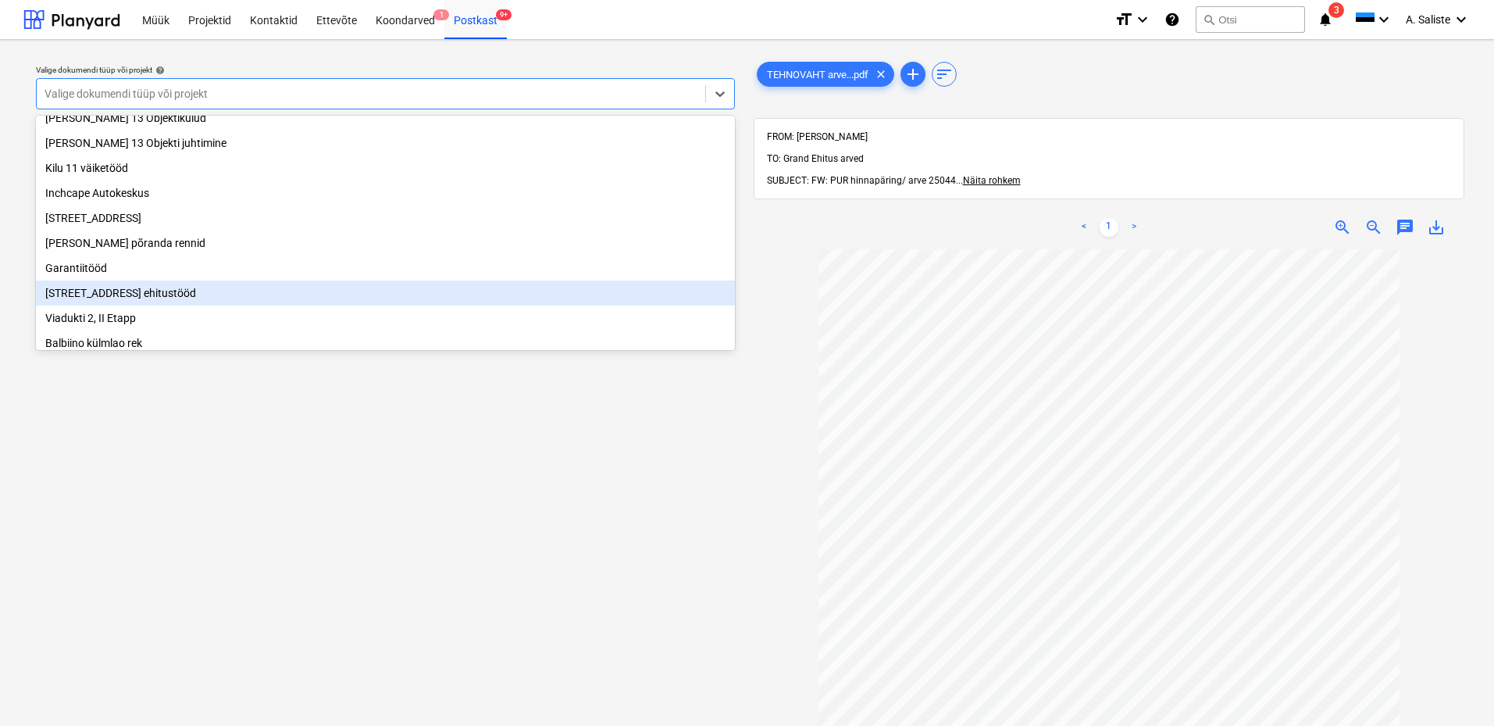
click at [140, 301] on div "[STREET_ADDRESS] ehitustööd" at bounding box center [385, 292] width 699 height 25
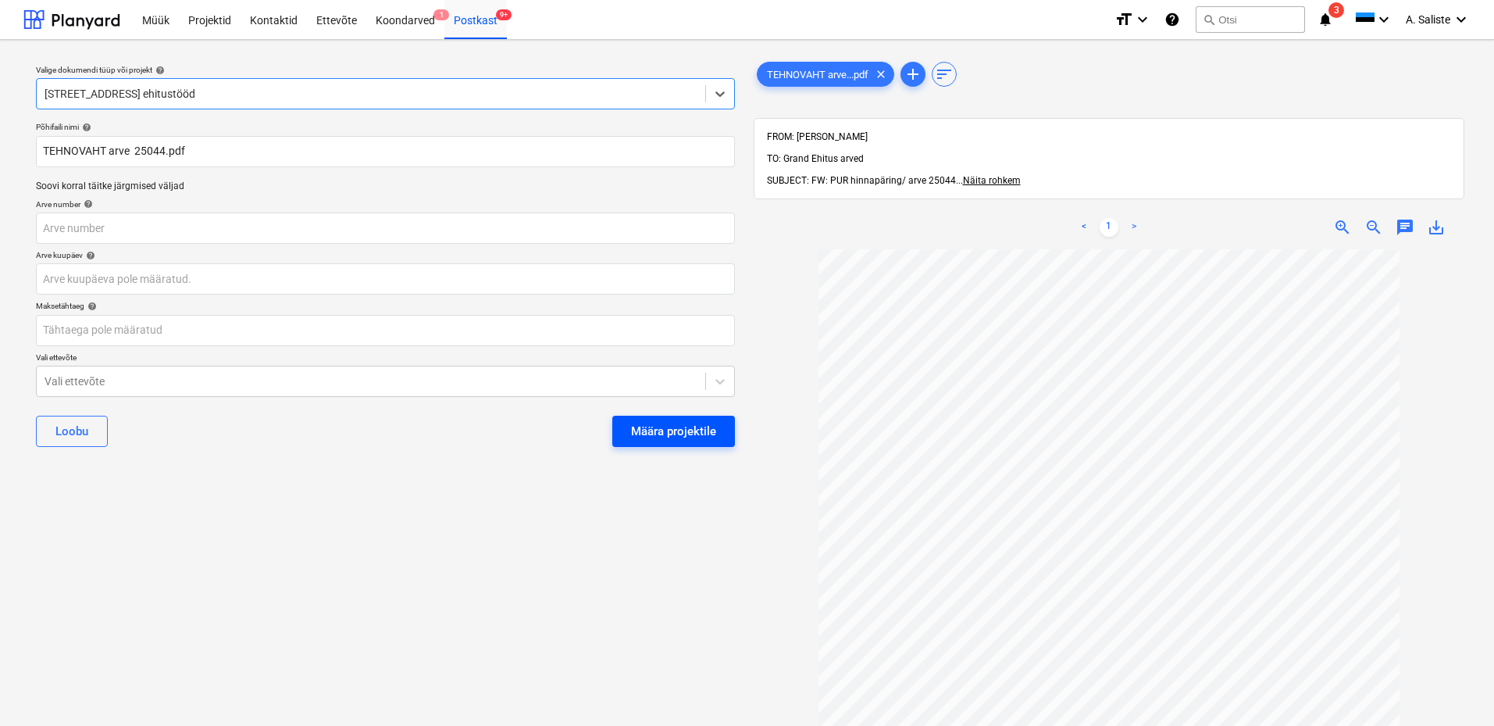
click at [654, 427] on div "Määra projektile" at bounding box center [673, 431] width 85 height 20
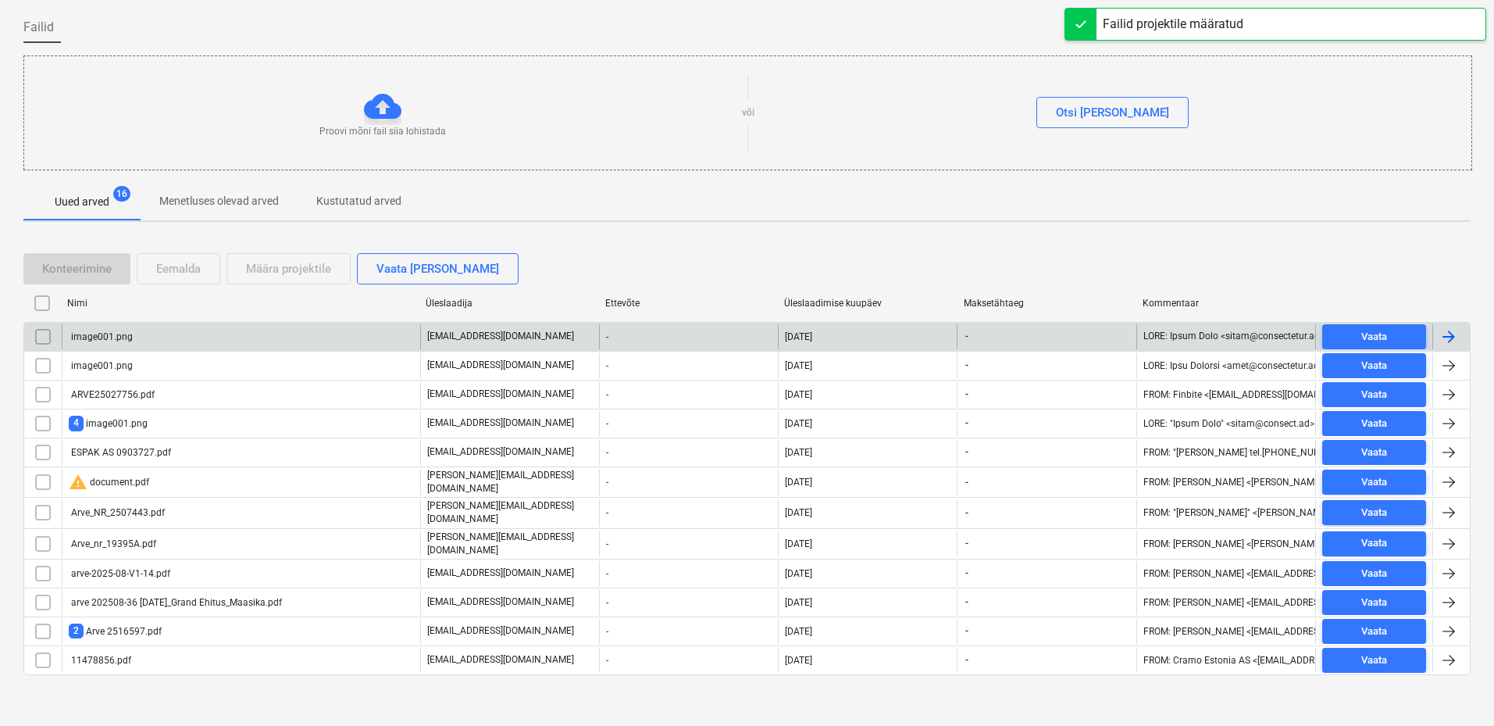
click at [188, 333] on div "image001.png" at bounding box center [241, 336] width 358 height 25
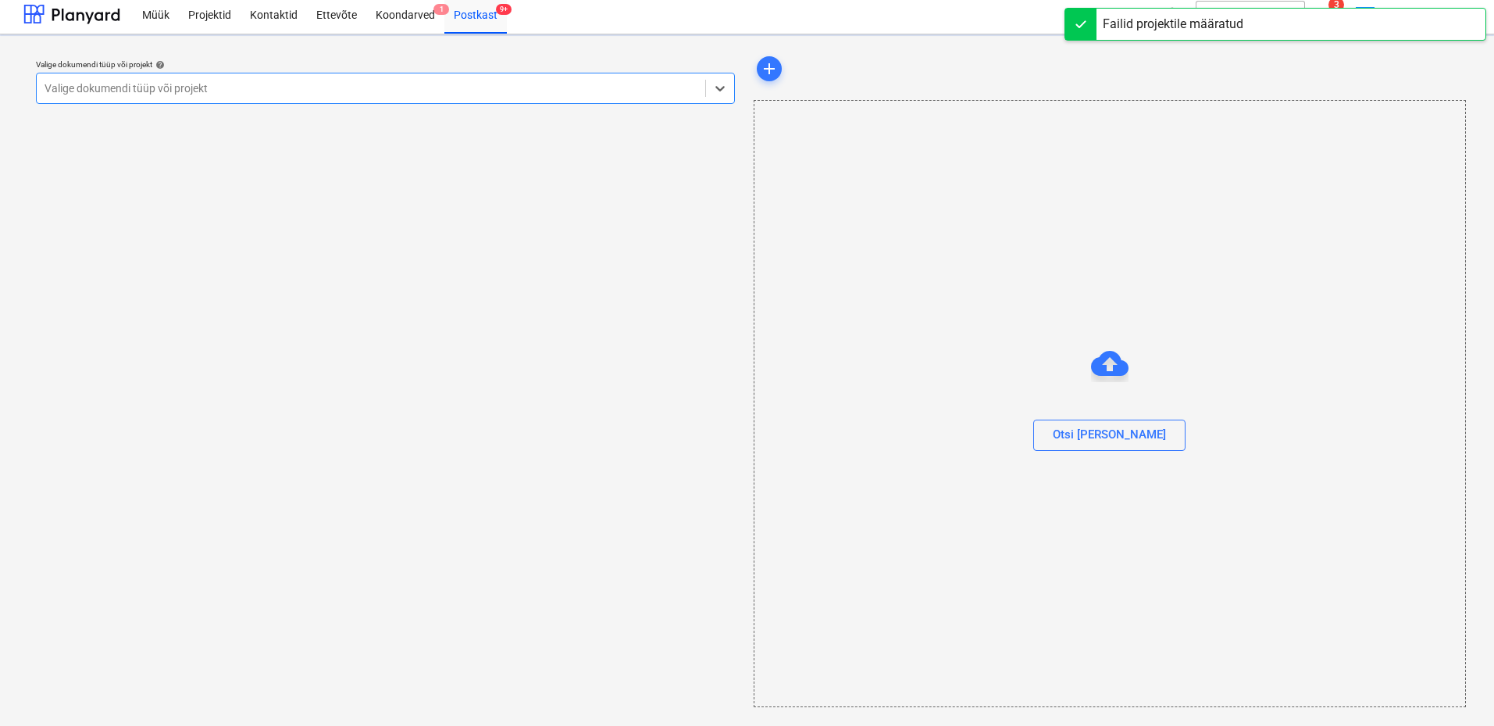
scroll to position [5, 0]
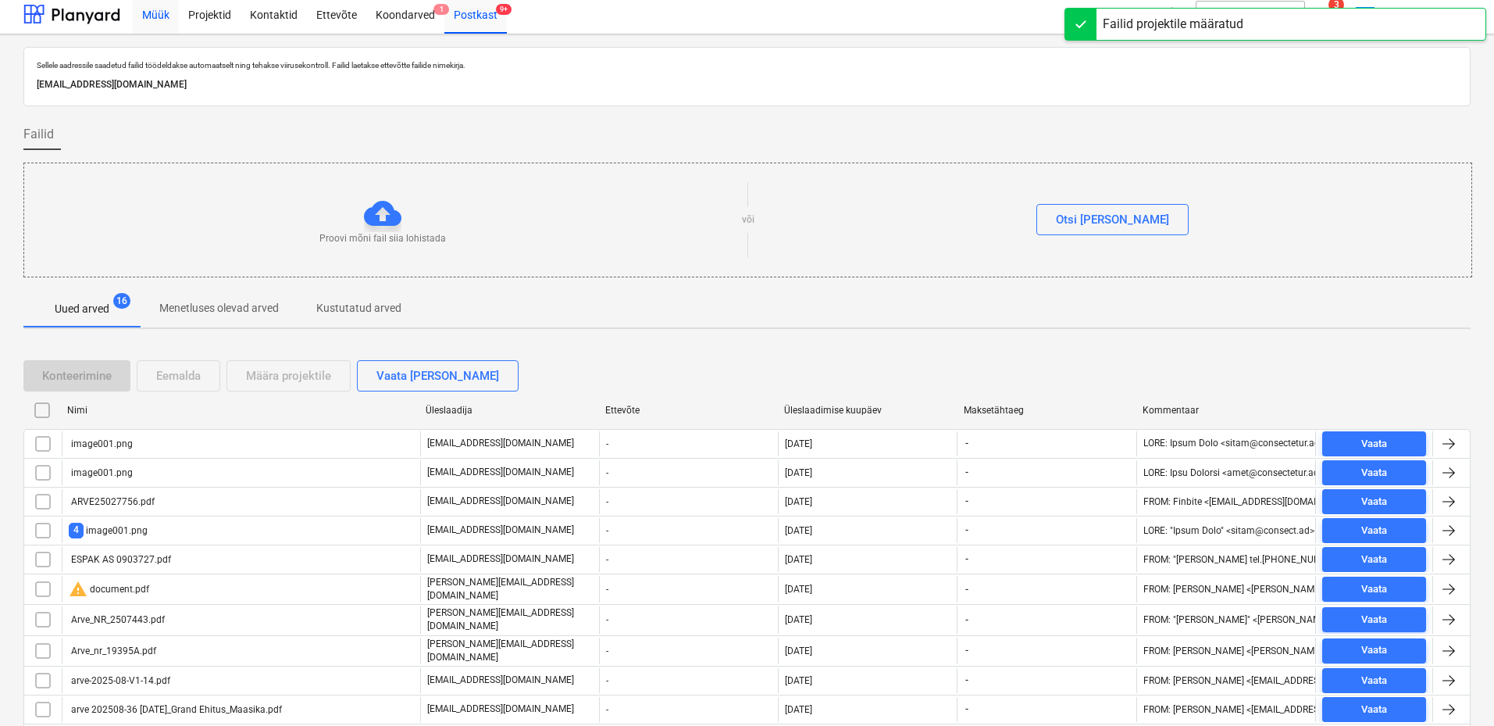
scroll to position [112, 0]
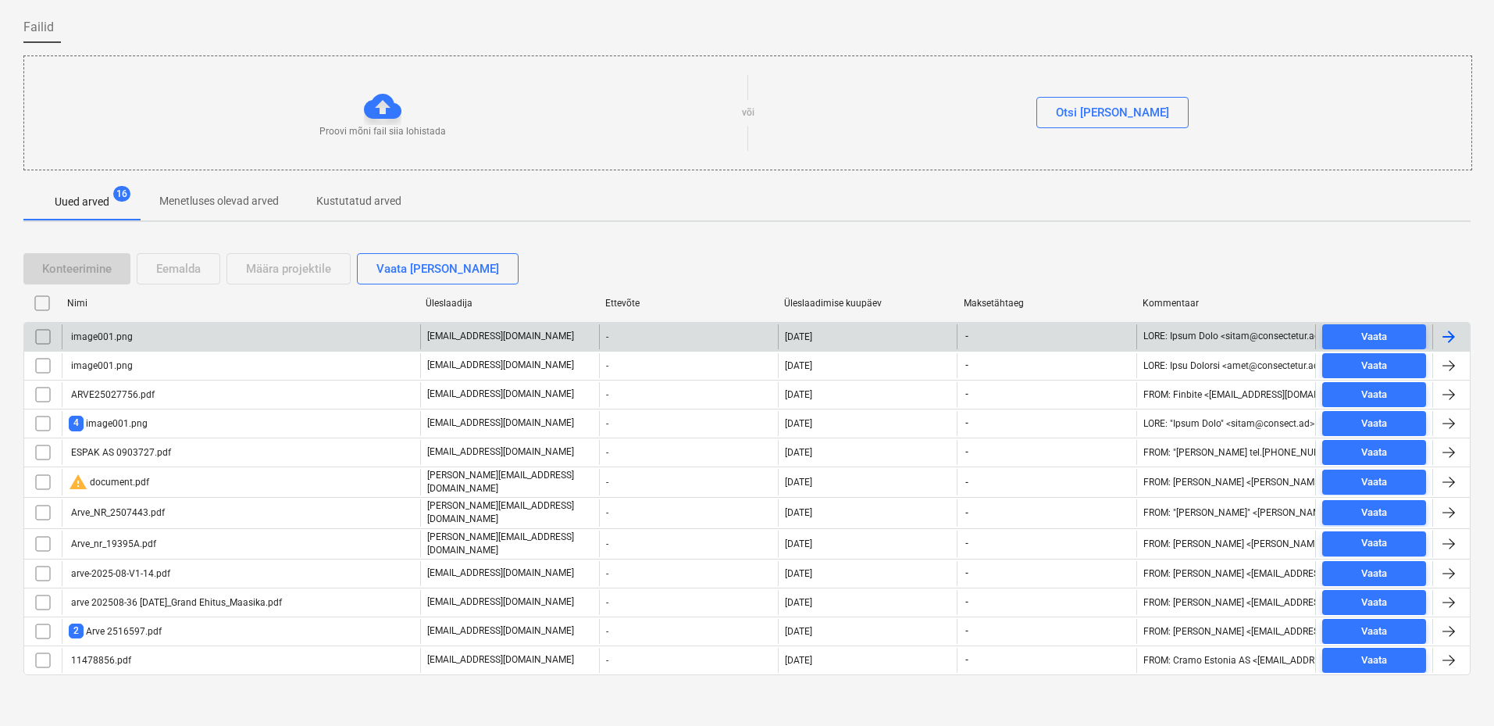
click at [48, 333] on input "checkbox" at bounding box center [42, 336] width 25 height 25
click at [168, 267] on div "Eemalda" at bounding box center [178, 269] width 45 height 20
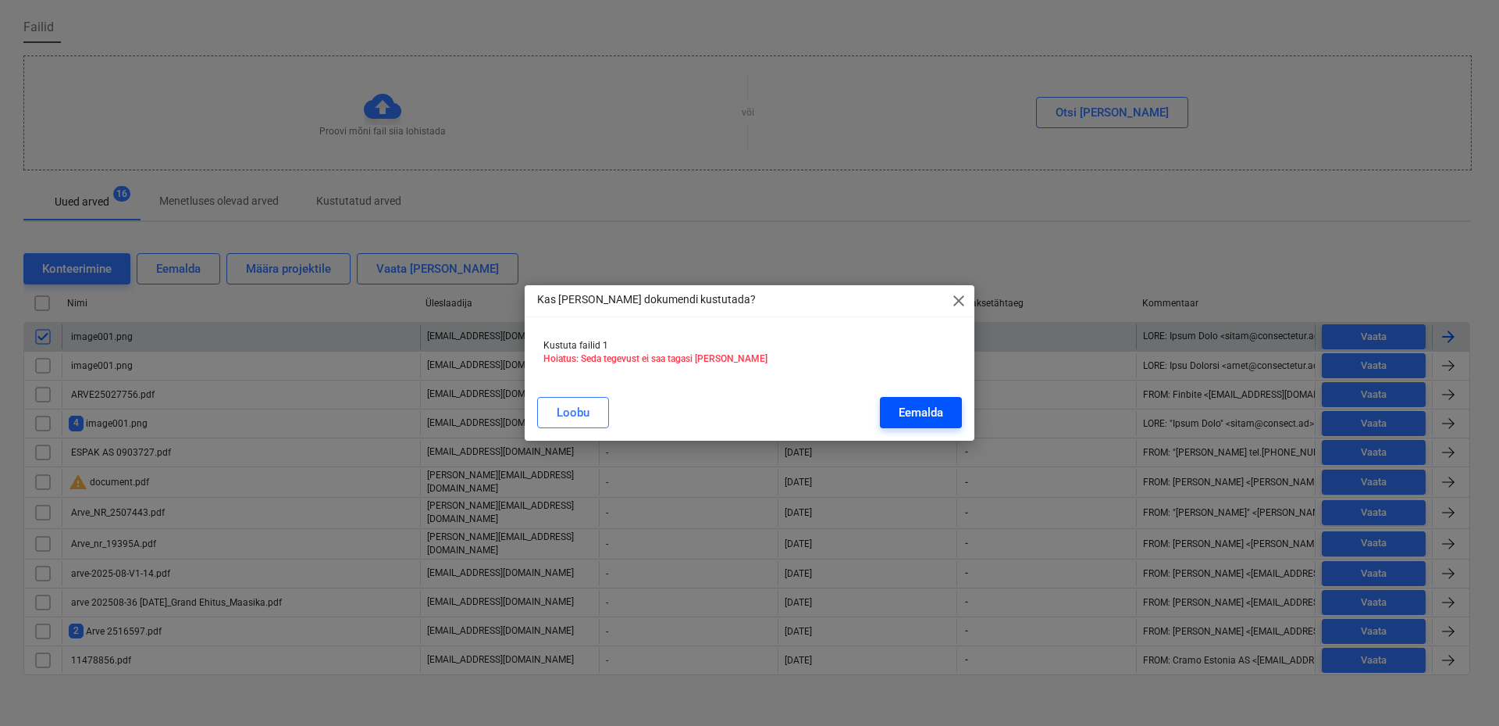
click at [927, 407] on div "Eemalda" at bounding box center [921, 412] width 45 height 20
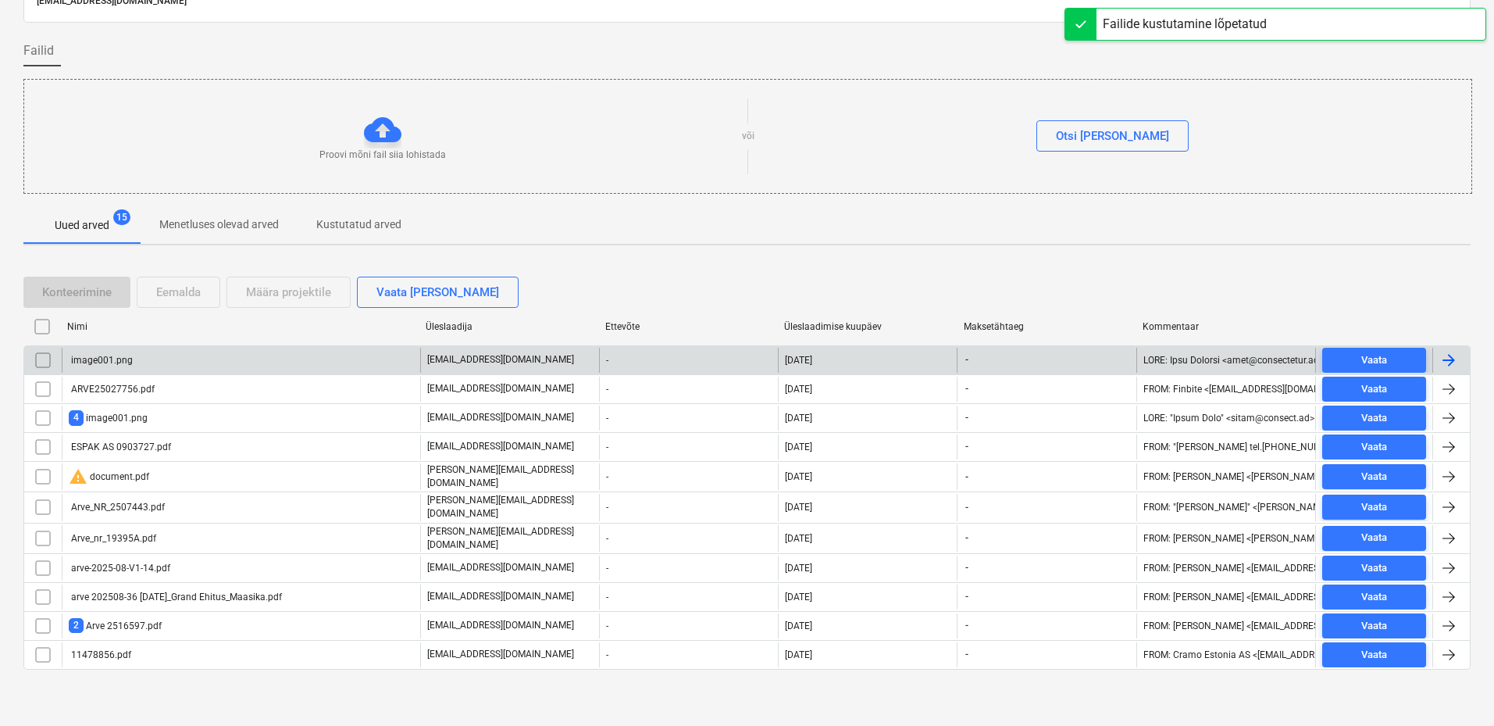
scroll to position [84, 0]
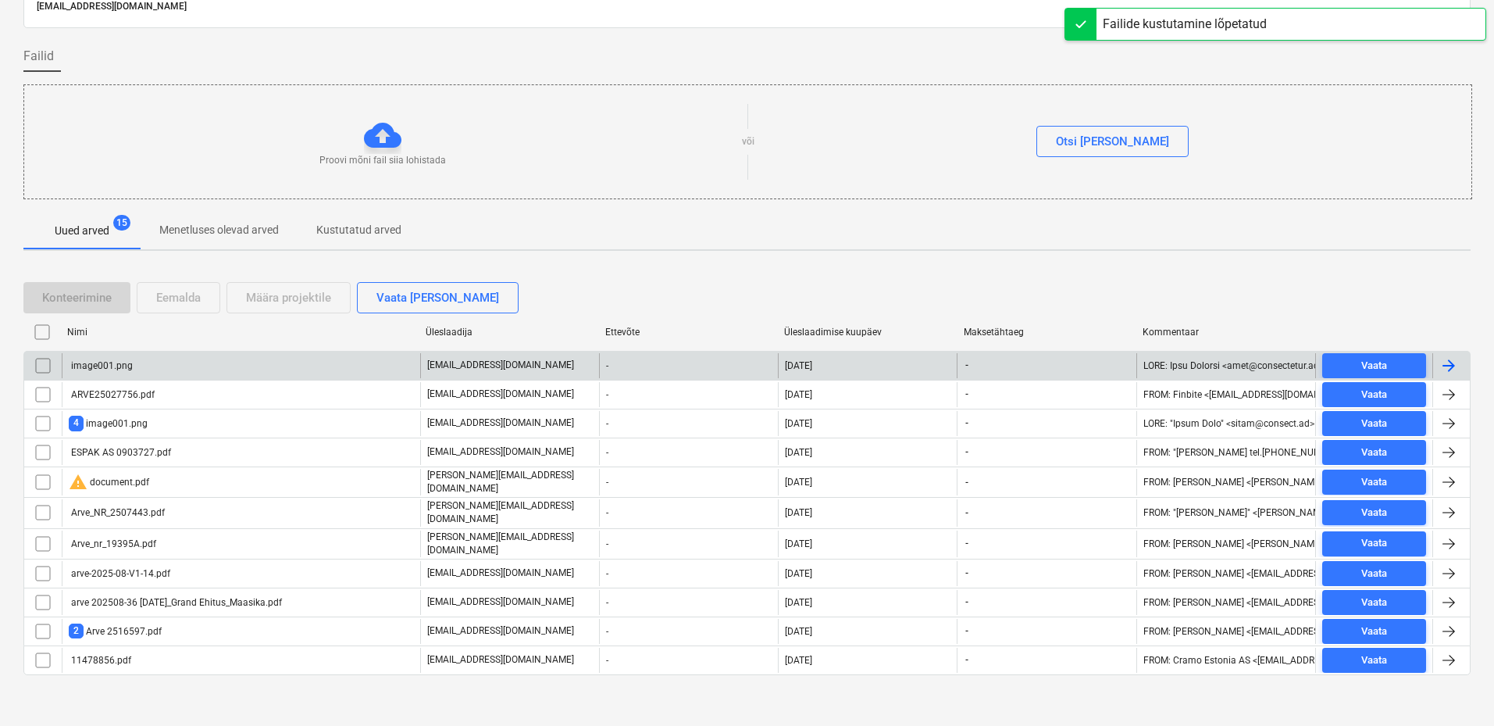
click at [144, 359] on div "image001.png" at bounding box center [241, 365] width 358 height 25
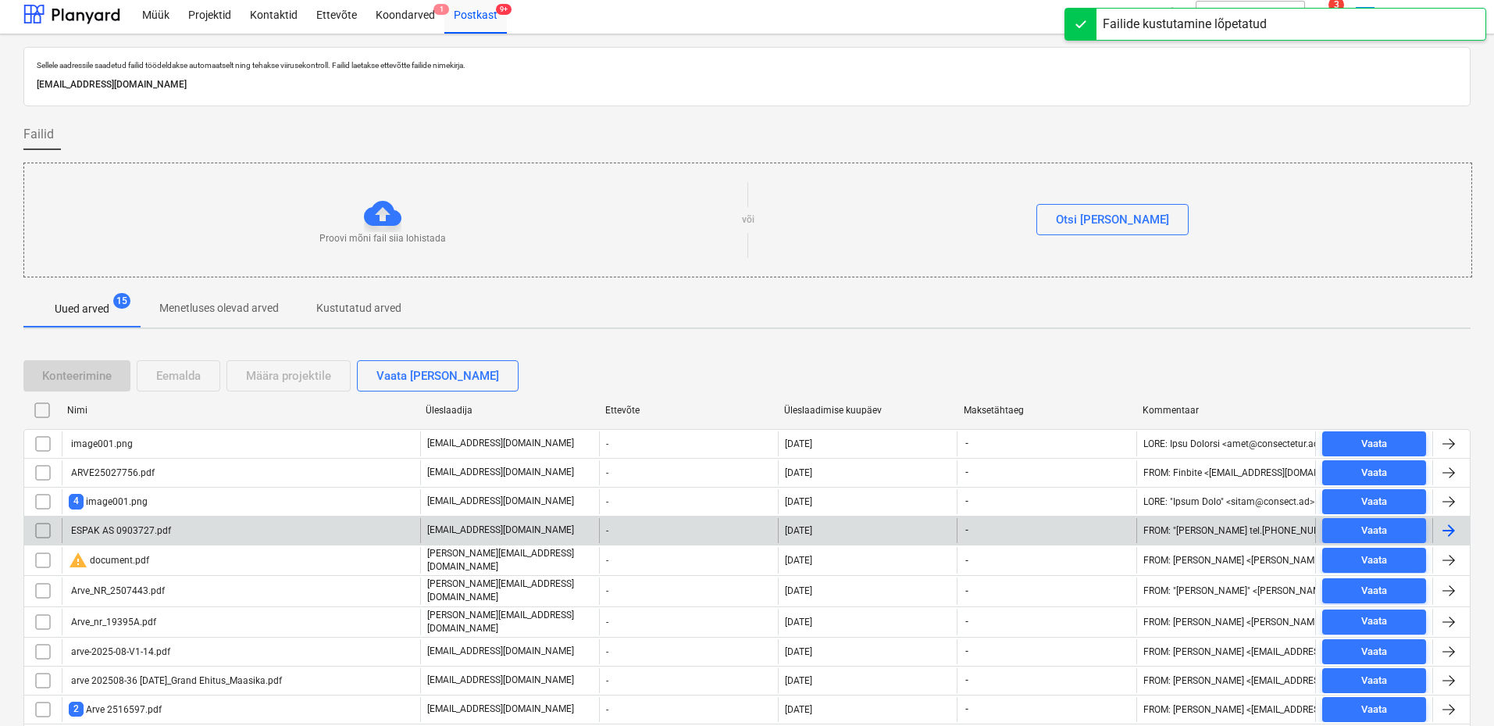
scroll to position [84, 0]
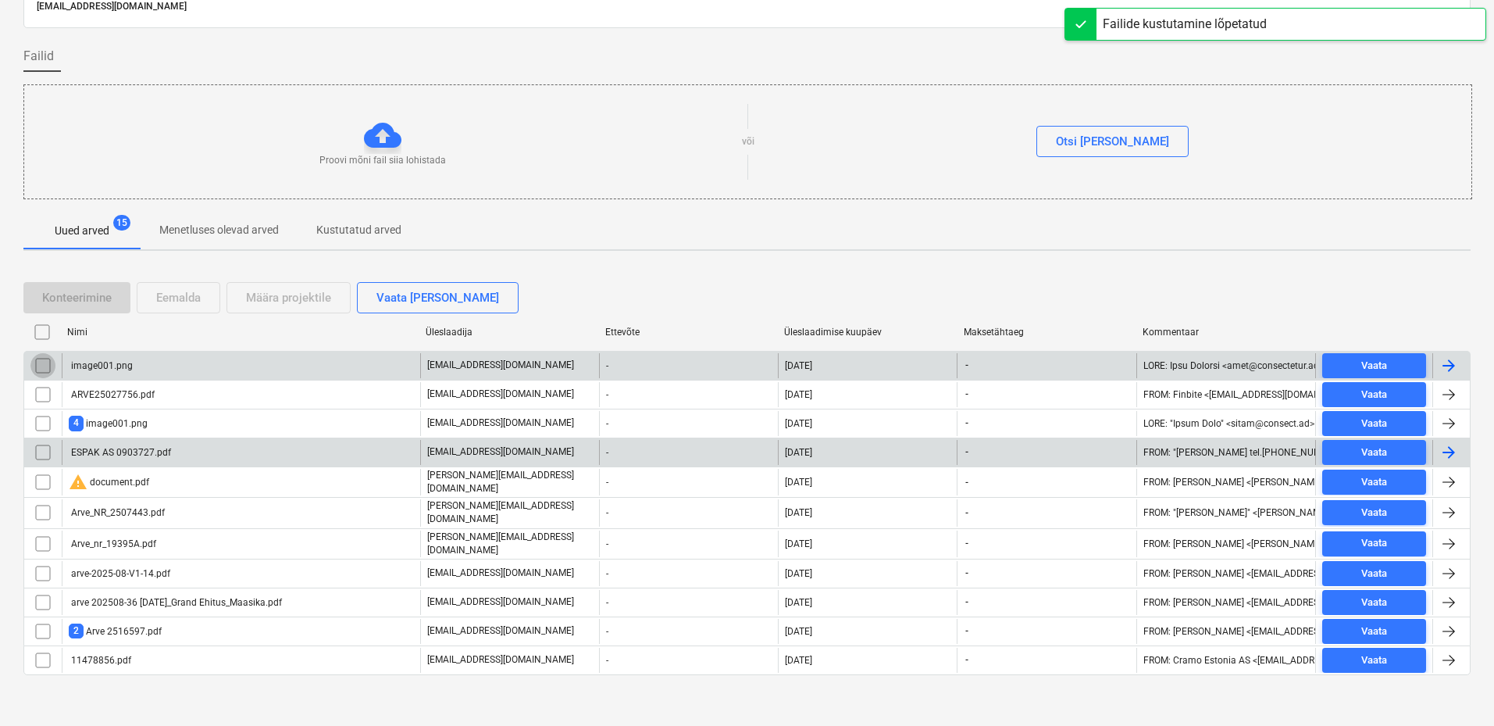
click at [46, 363] on input "checkbox" at bounding box center [42, 365] width 25 height 25
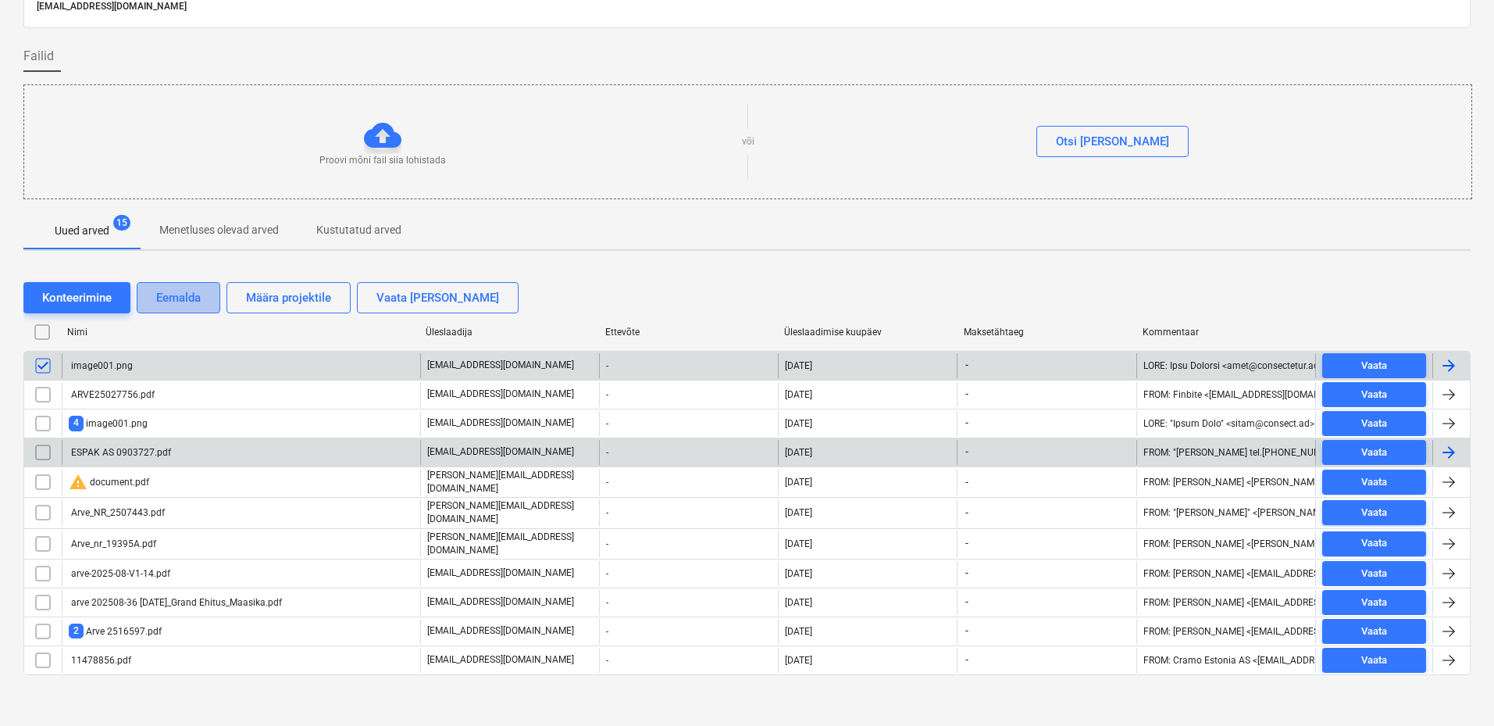
click at [206, 301] on button "Eemalda" at bounding box center [179, 297] width 84 height 31
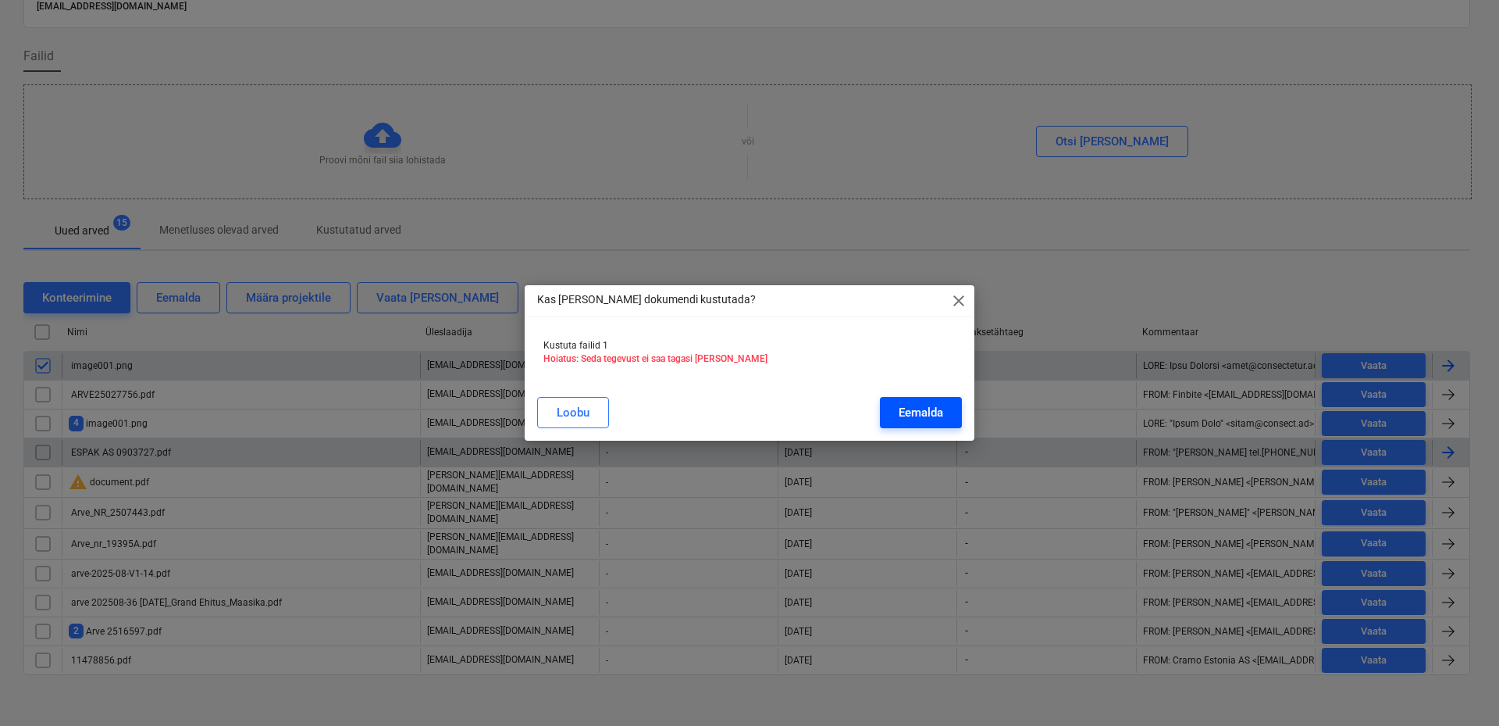
click at [916, 404] on div "Eemalda" at bounding box center [921, 412] width 45 height 20
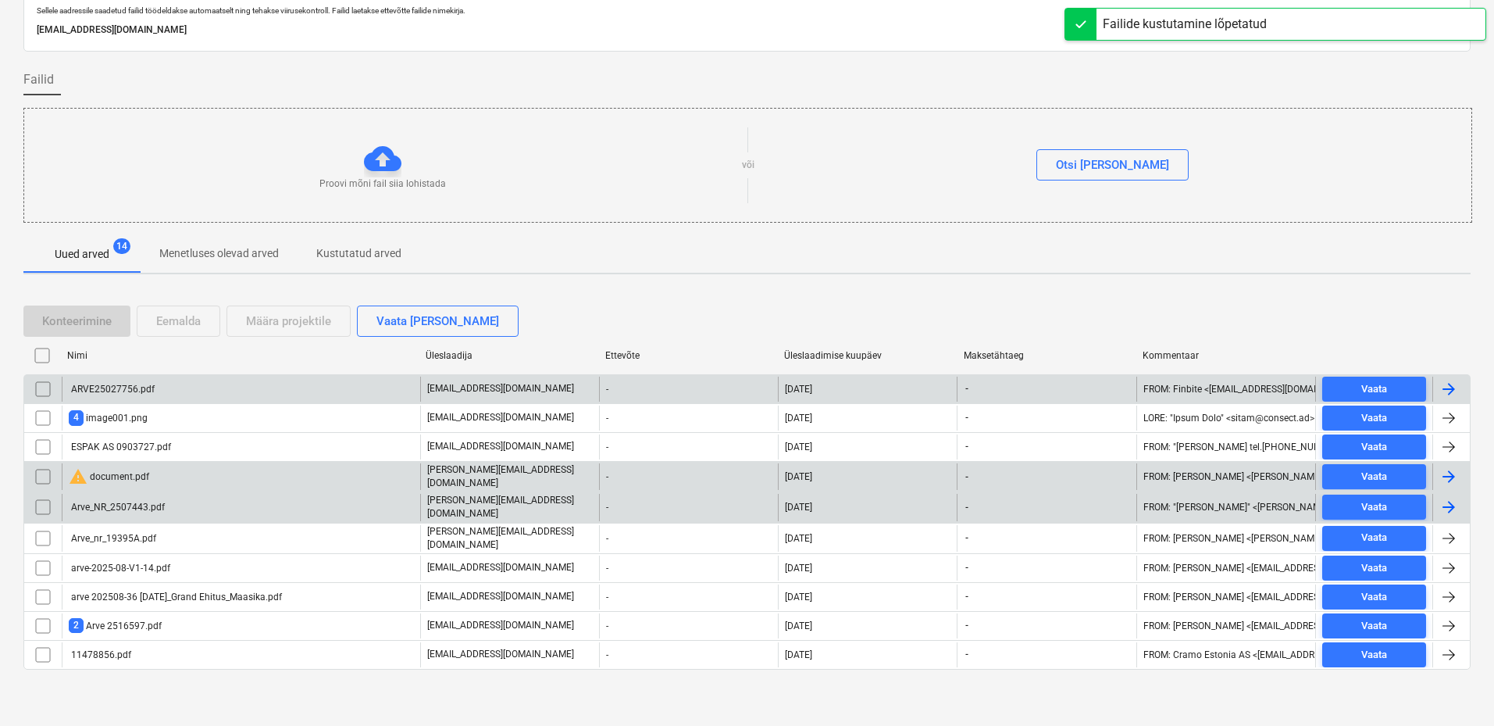
scroll to position [55, 0]
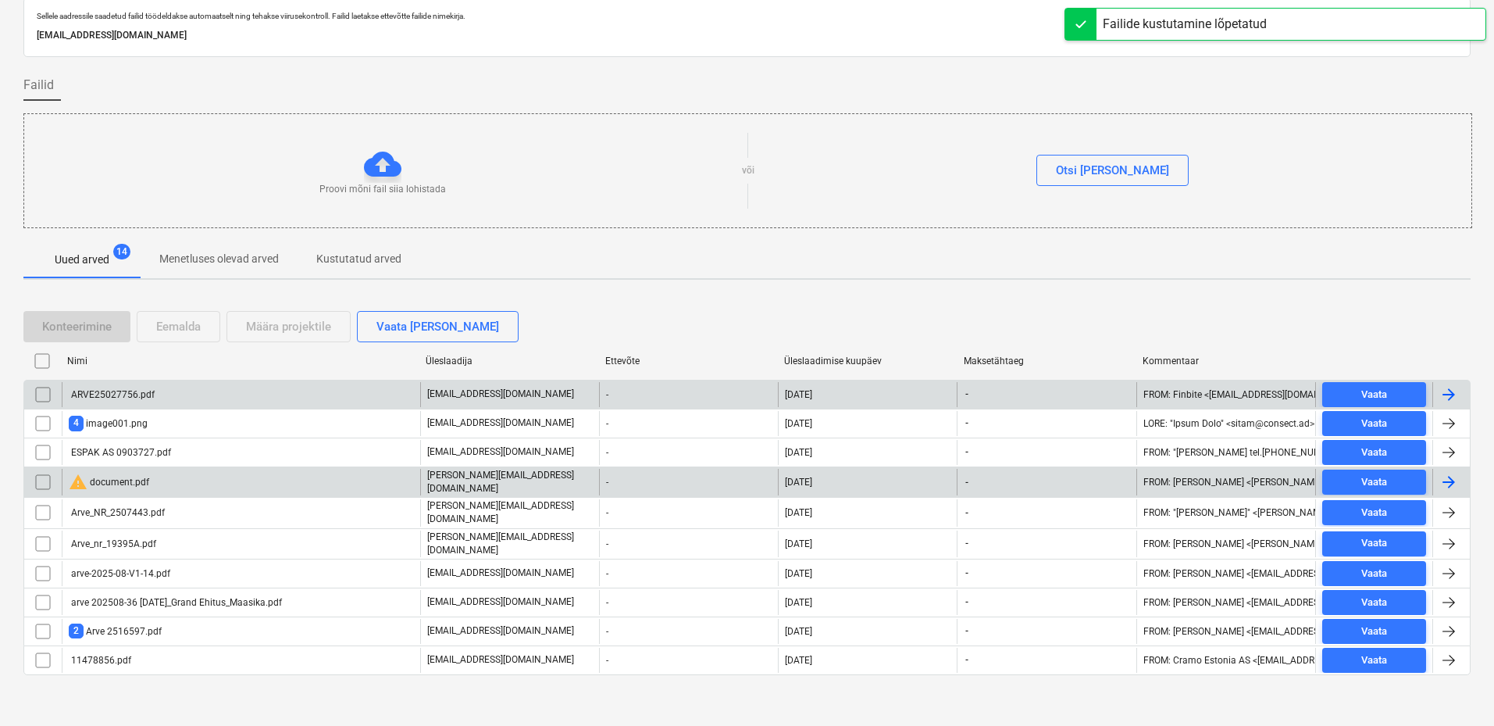
click at [226, 394] on div "ARVE25027756.pdf" at bounding box center [241, 394] width 358 height 25
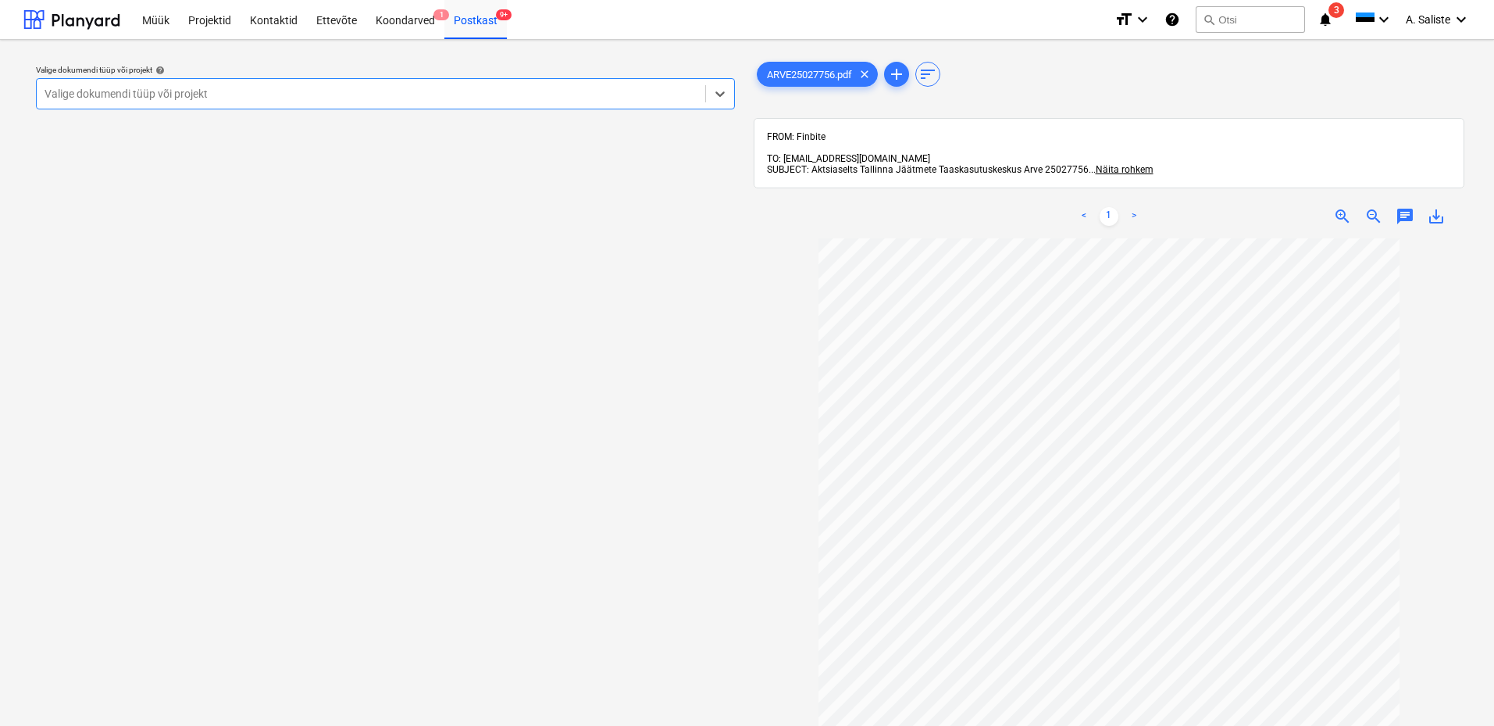
click at [380, 105] on div "Valige dokumendi tüüp või projekt" at bounding box center [385, 93] width 699 height 31
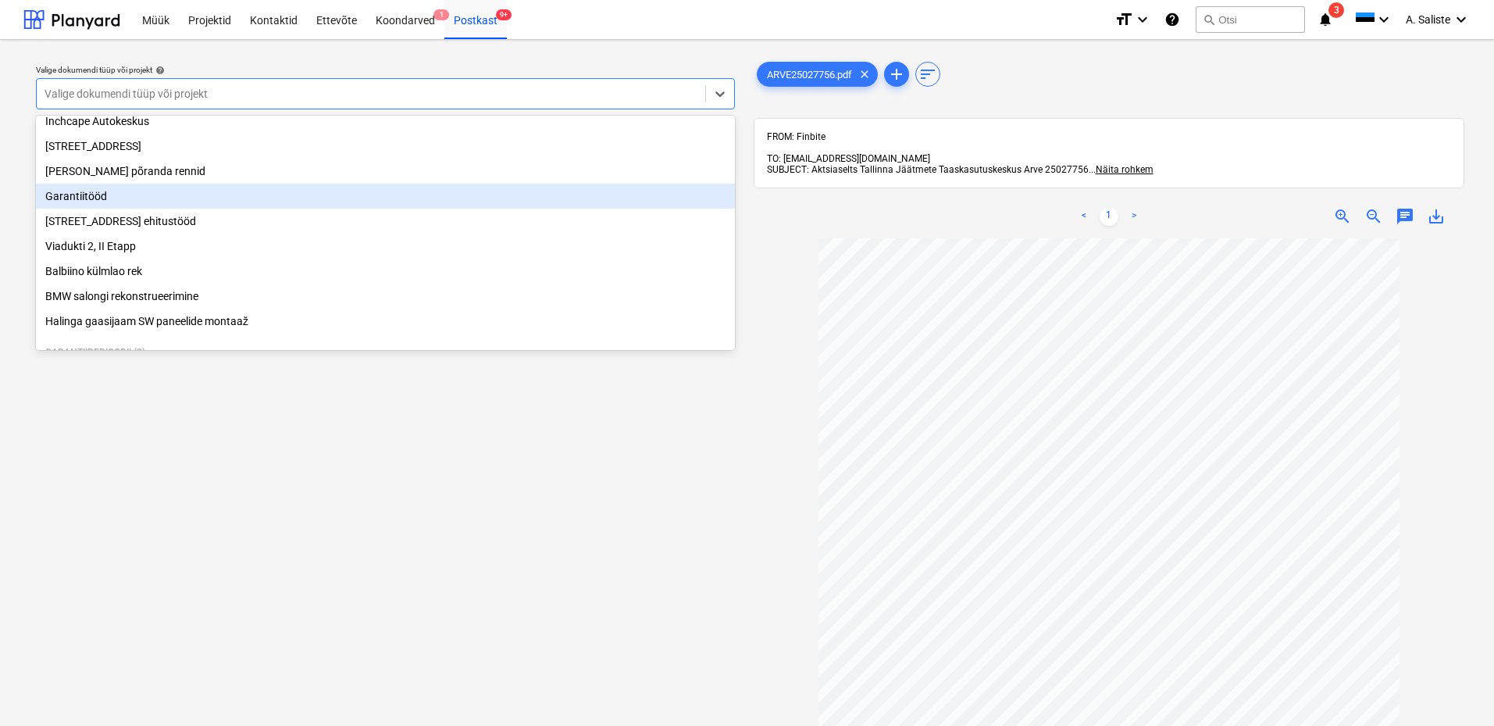
scroll to position [156, 0]
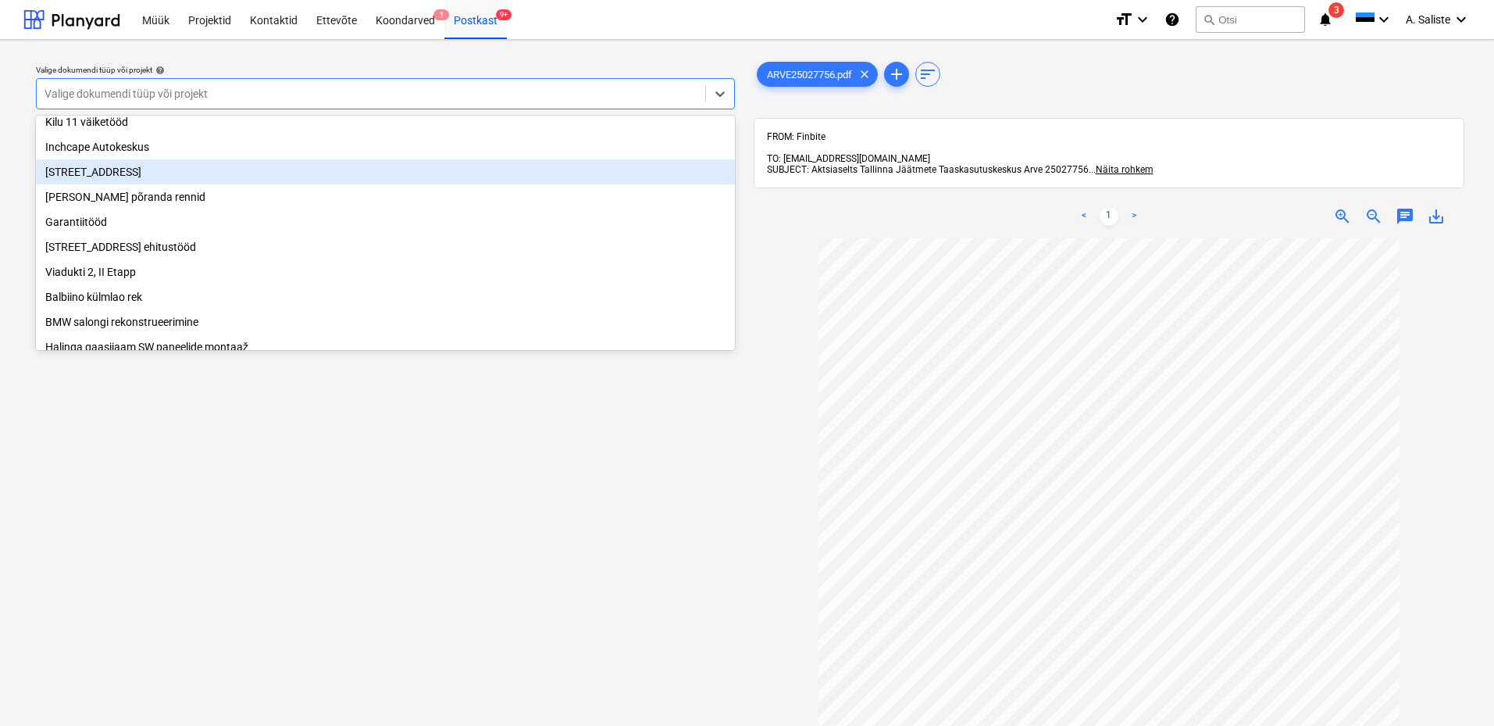
click at [123, 180] on div "[STREET_ADDRESS]" at bounding box center [385, 171] width 699 height 25
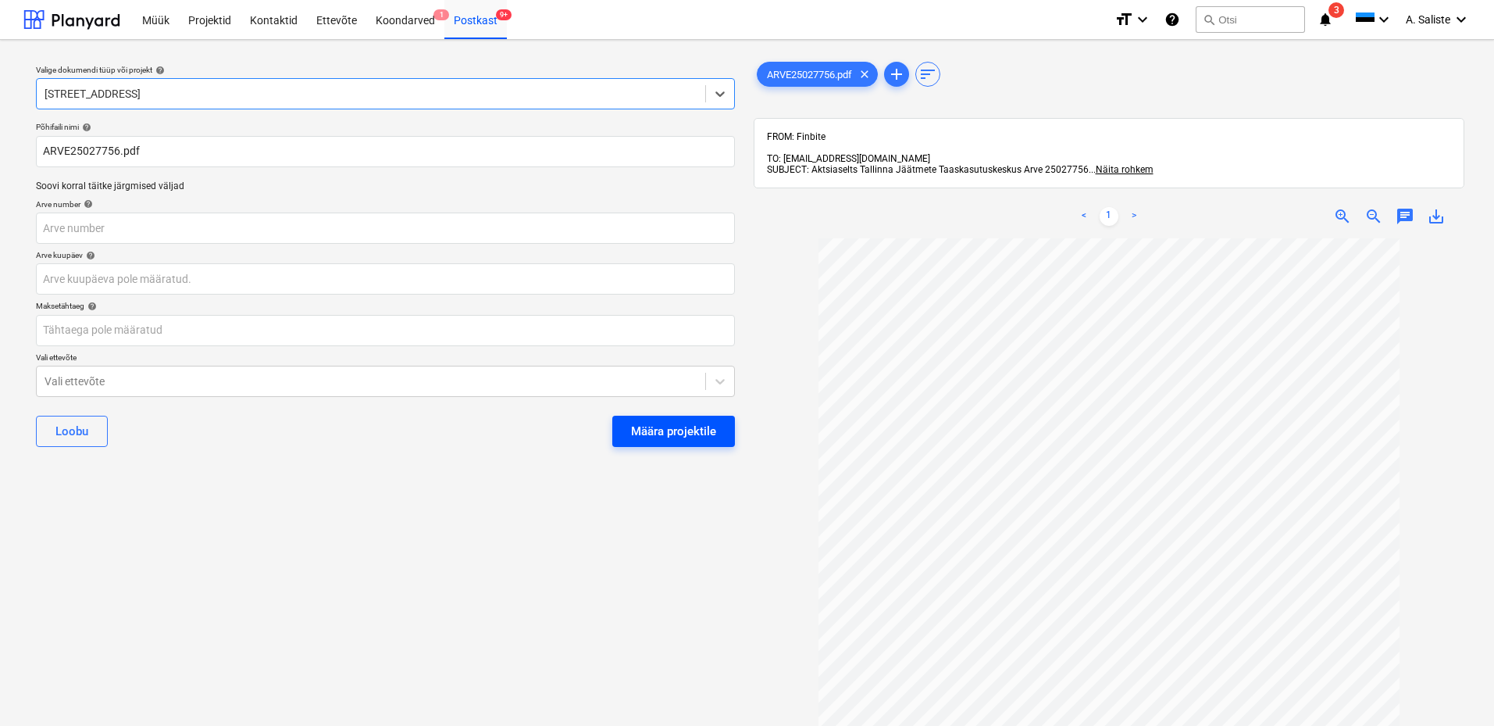
click at [652, 429] on div "Määra projektile" at bounding box center [673, 431] width 85 height 20
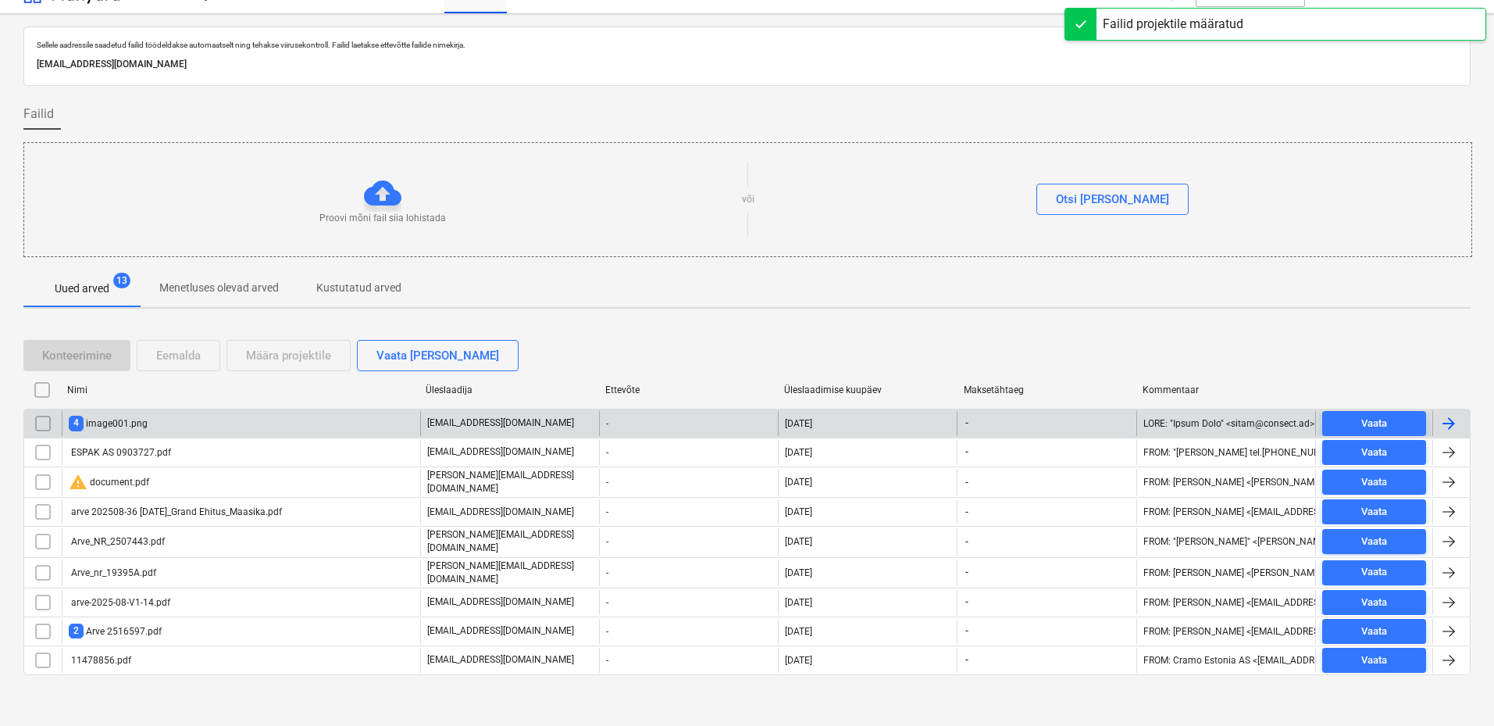
click at [131, 423] on div "4 image001.png" at bounding box center [108, 422] width 79 height 15
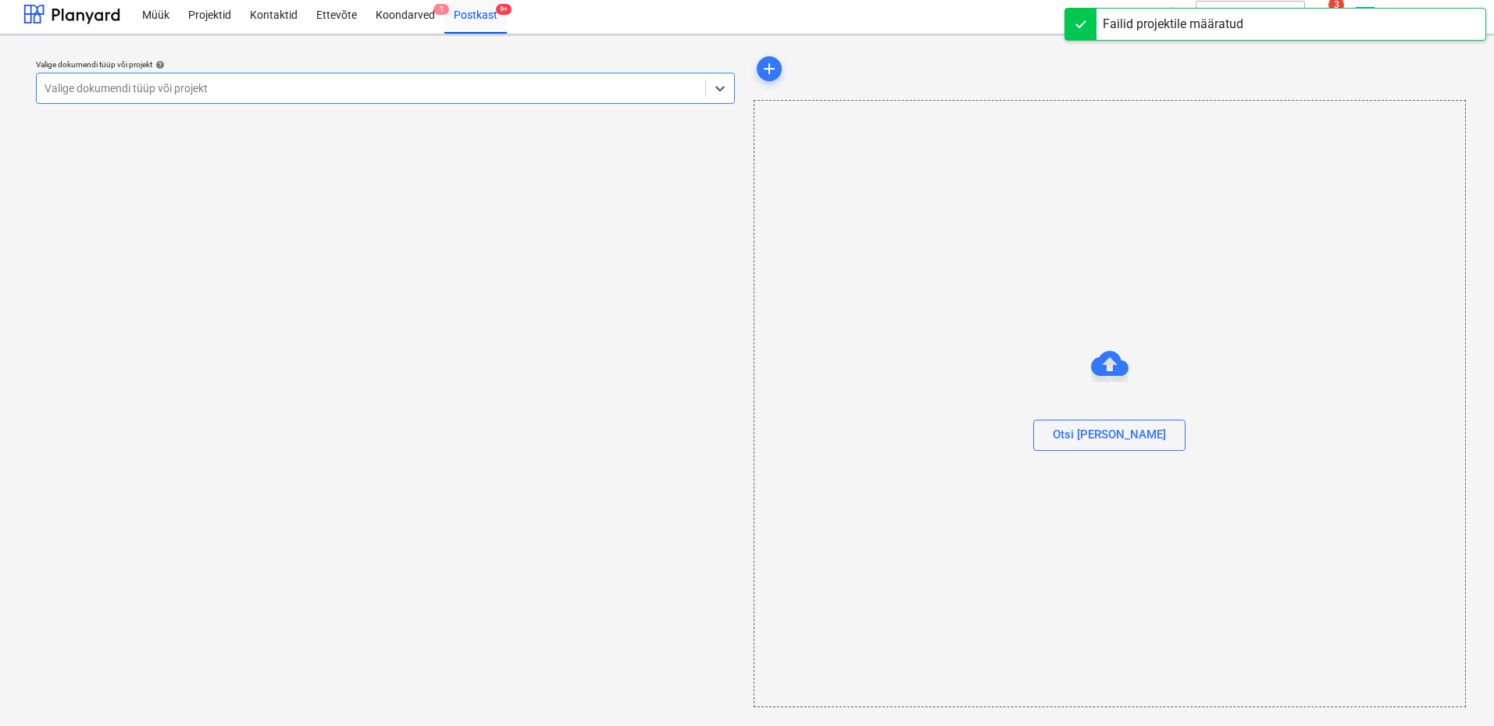
scroll to position [5, 0]
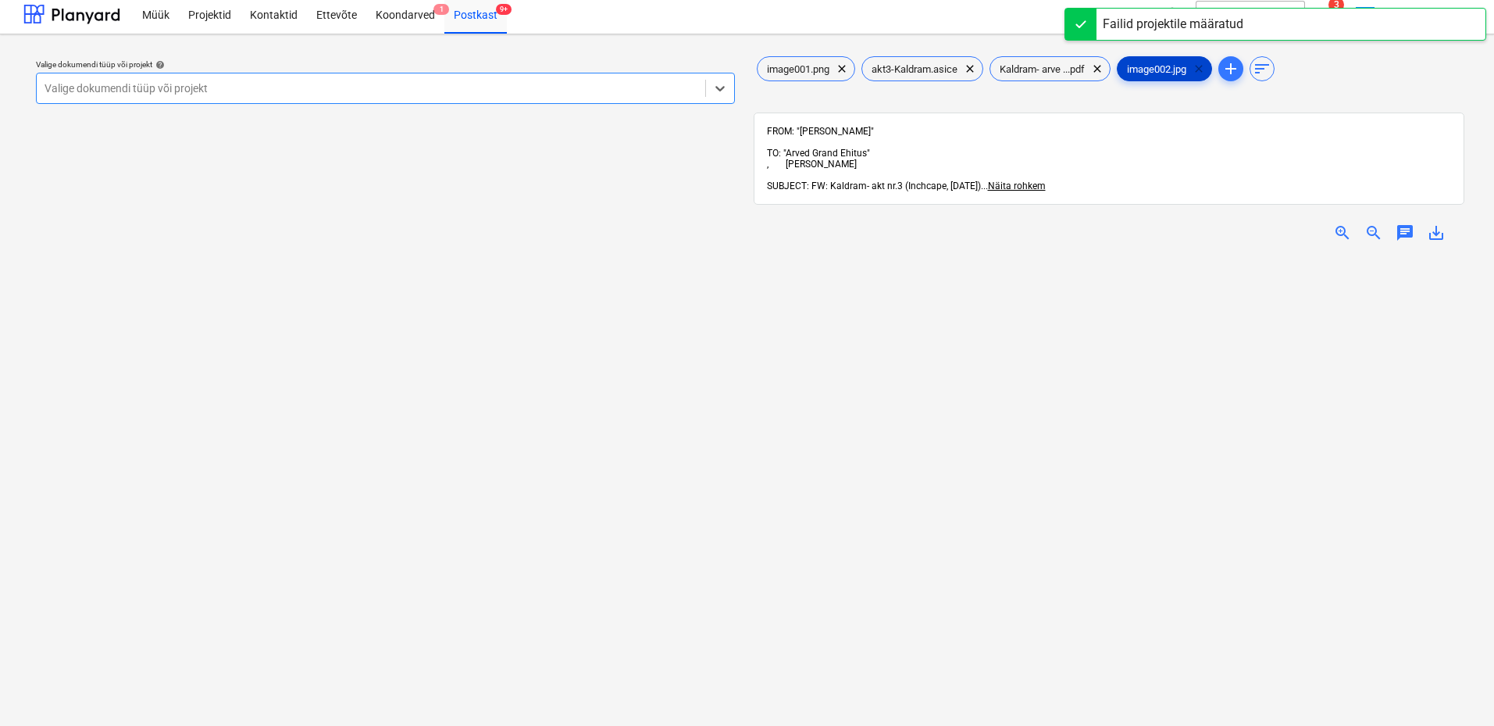
click at [1205, 66] on span "clear" at bounding box center [1198, 68] width 19 height 19
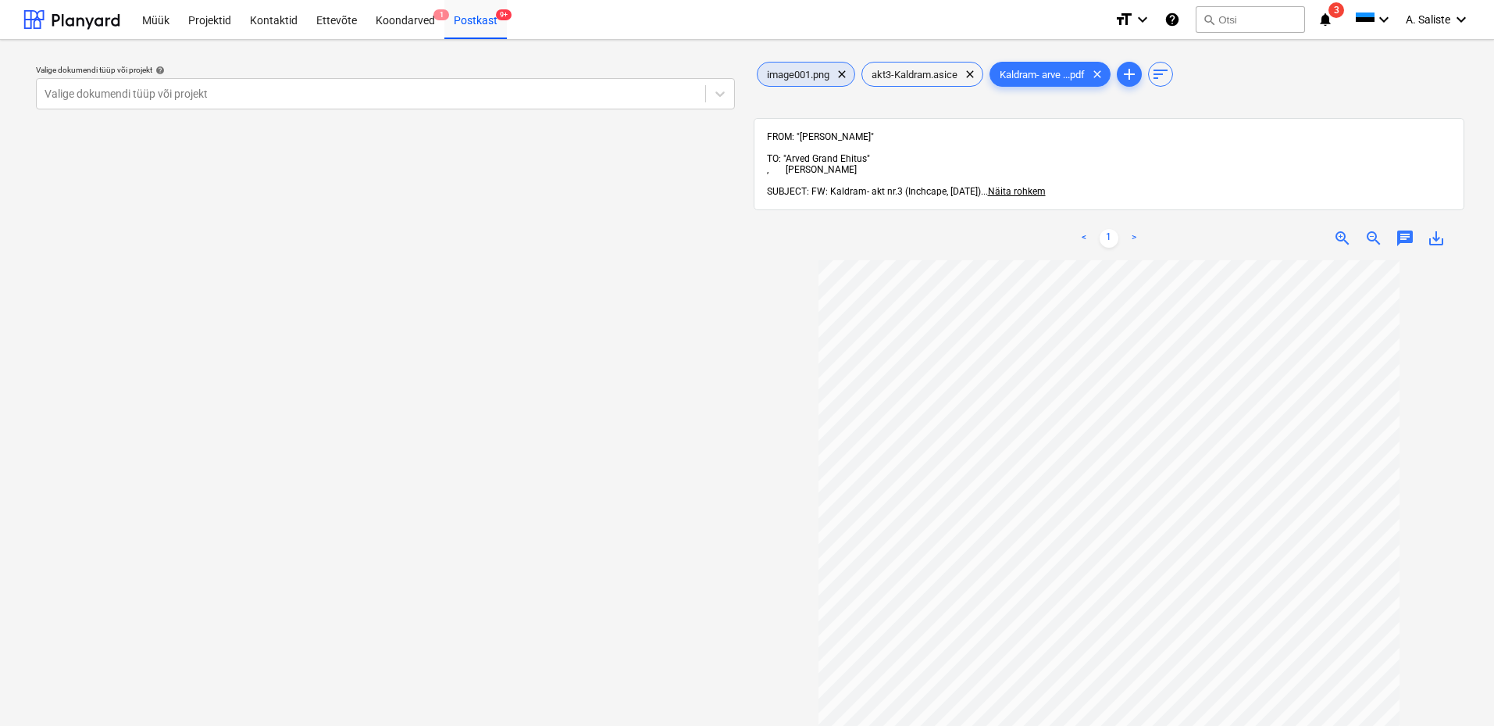
click at [808, 72] on span "image001.png" at bounding box center [798, 75] width 81 height 12
click at [840, 74] on span "clear" at bounding box center [842, 74] width 19 height 19
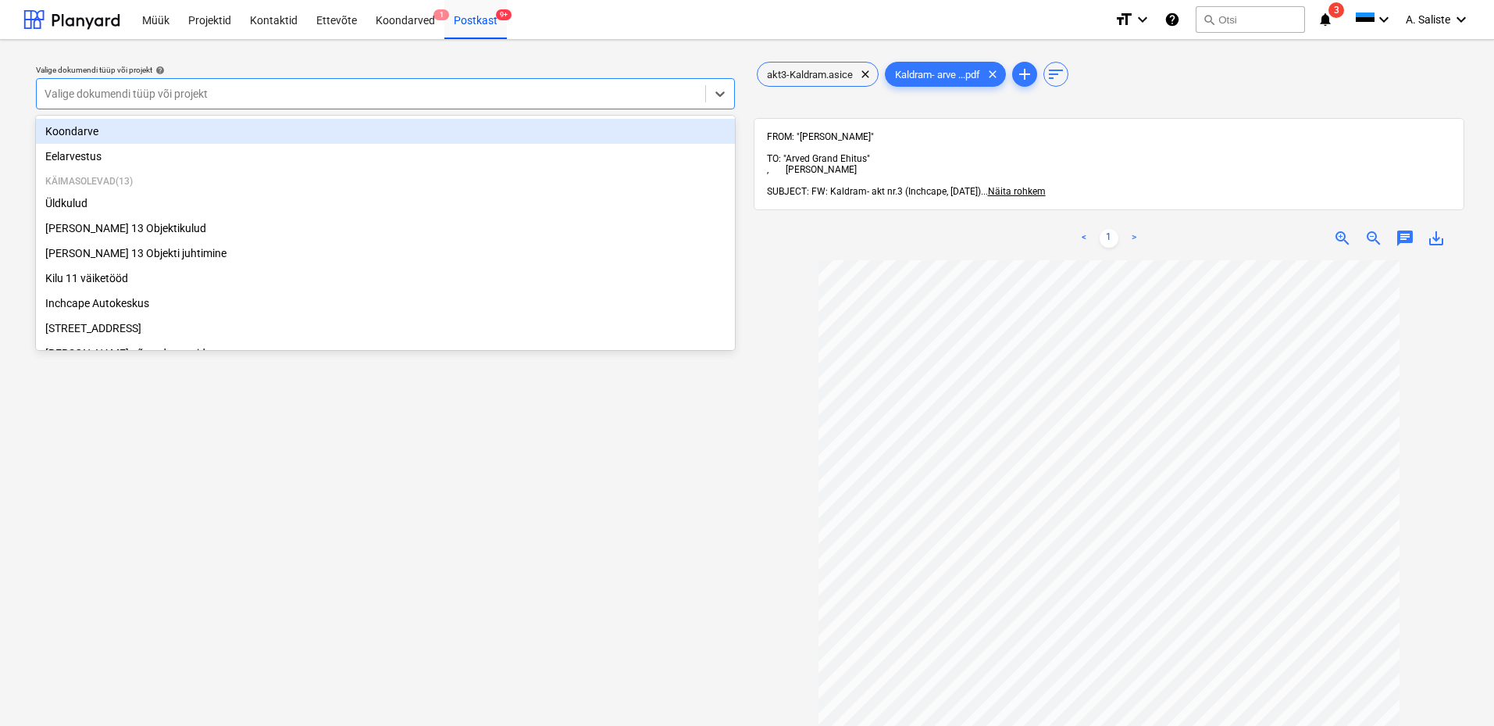
drag, startPoint x: 615, startPoint y: 94, endPoint x: 601, endPoint y: 98, distance: 14.8
click at [614, 94] on div at bounding box center [371, 94] width 653 height 16
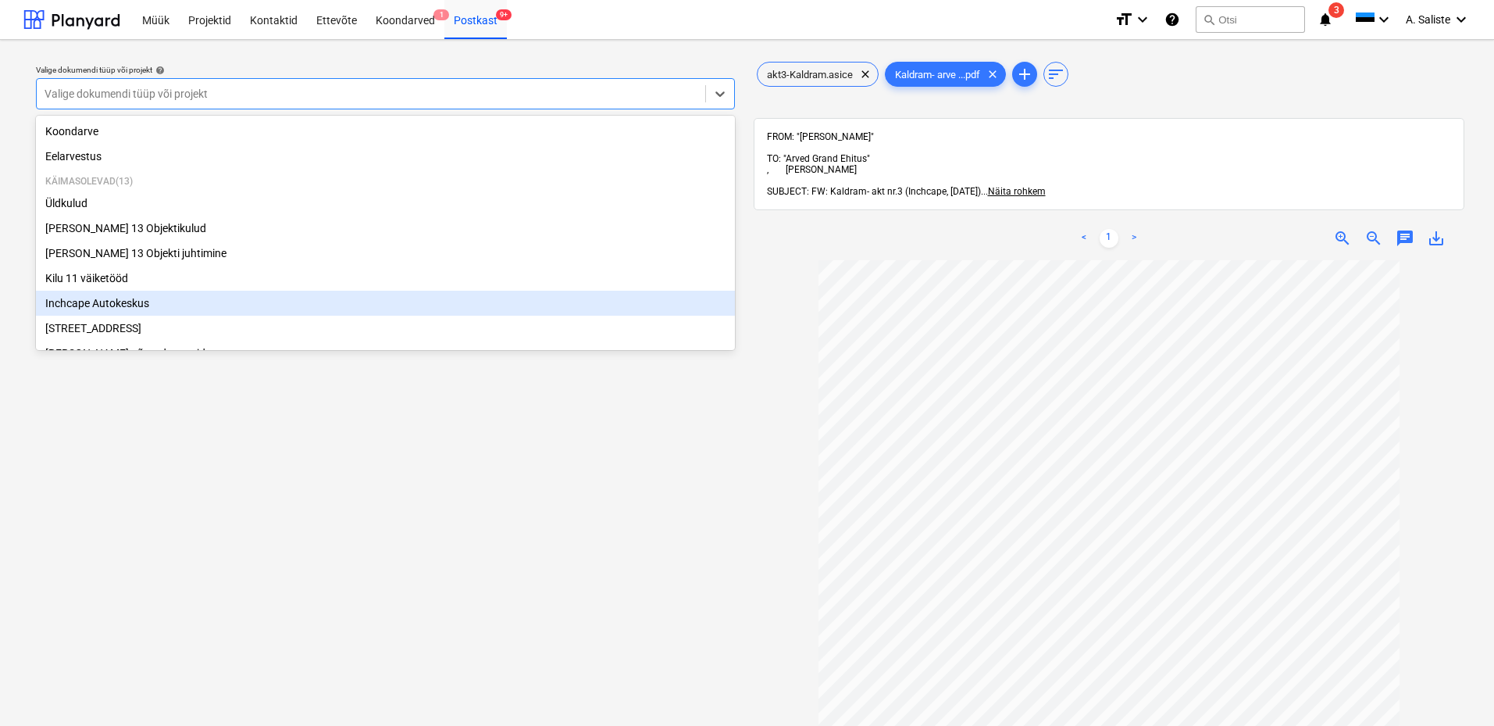
click at [93, 316] on div "Inchcape Autokeskus" at bounding box center [385, 303] width 699 height 25
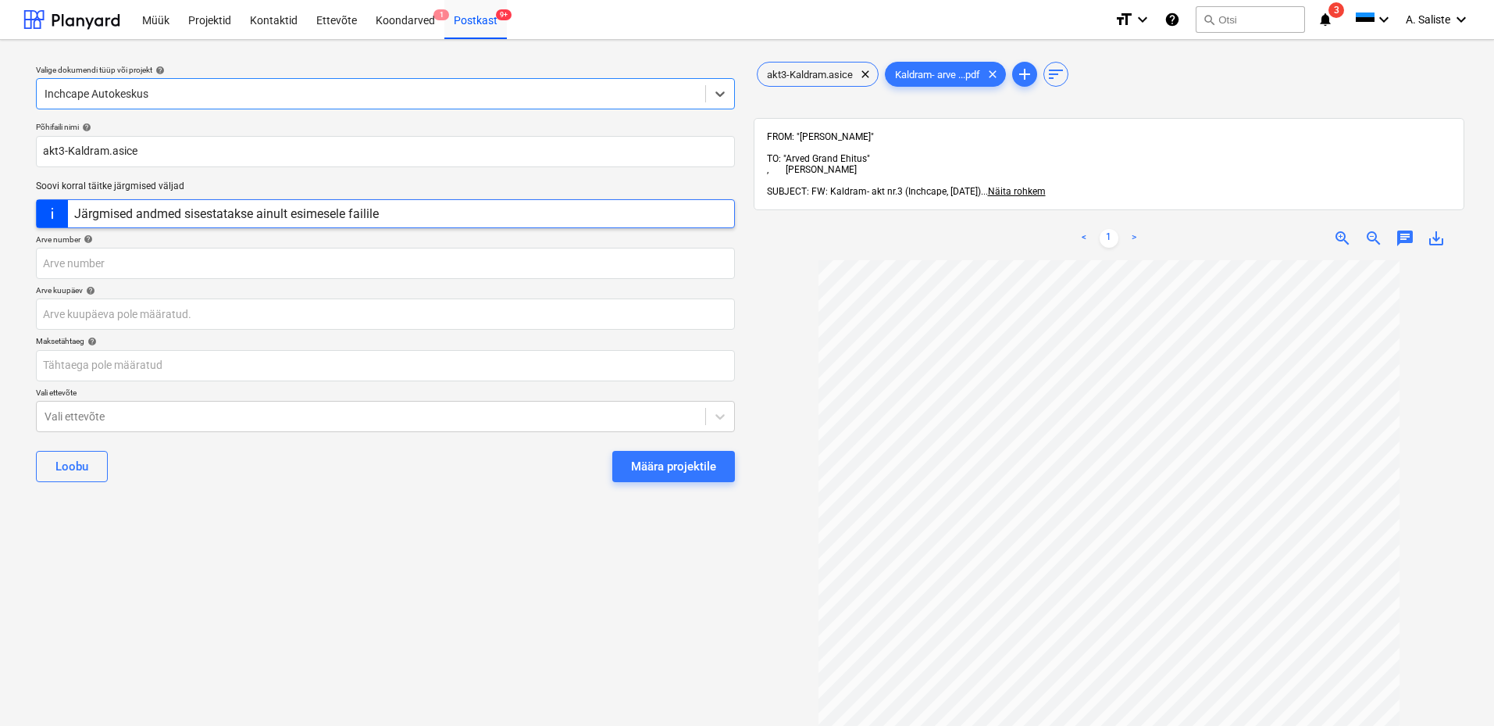
click at [641, 458] on div "Määra projektile" at bounding box center [673, 466] width 85 height 20
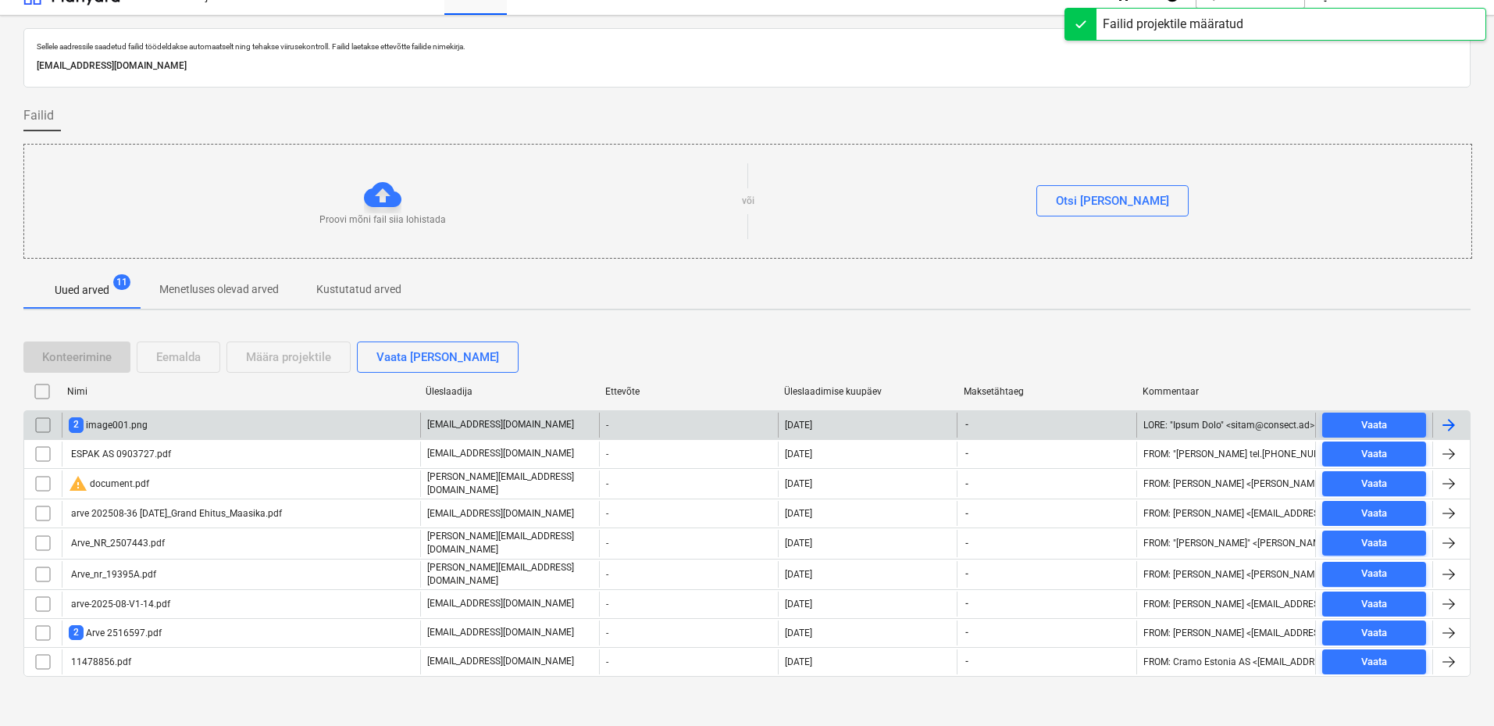
scroll to position [26, 0]
click at [44, 425] on input "checkbox" at bounding box center [42, 423] width 25 height 25
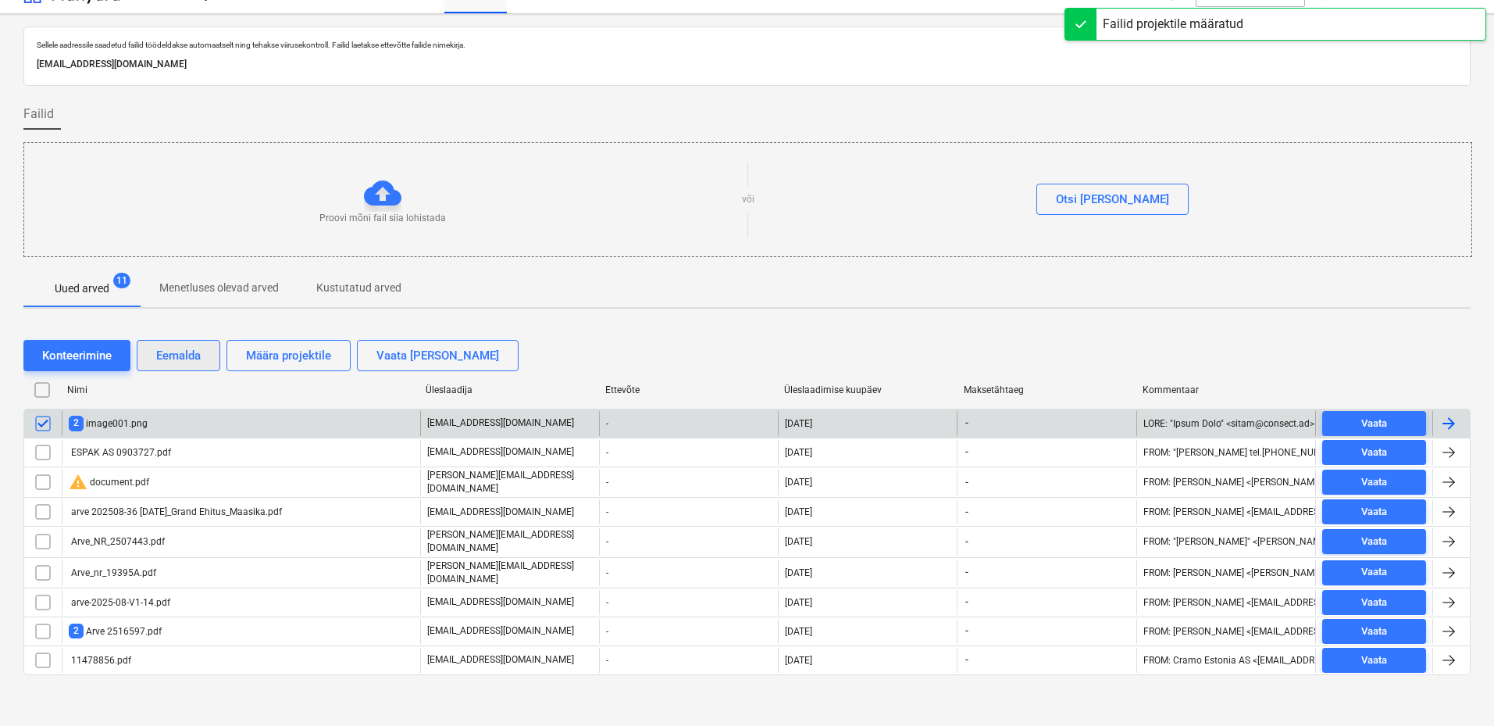
click at [166, 362] on div "Eemalda" at bounding box center [178, 355] width 45 height 20
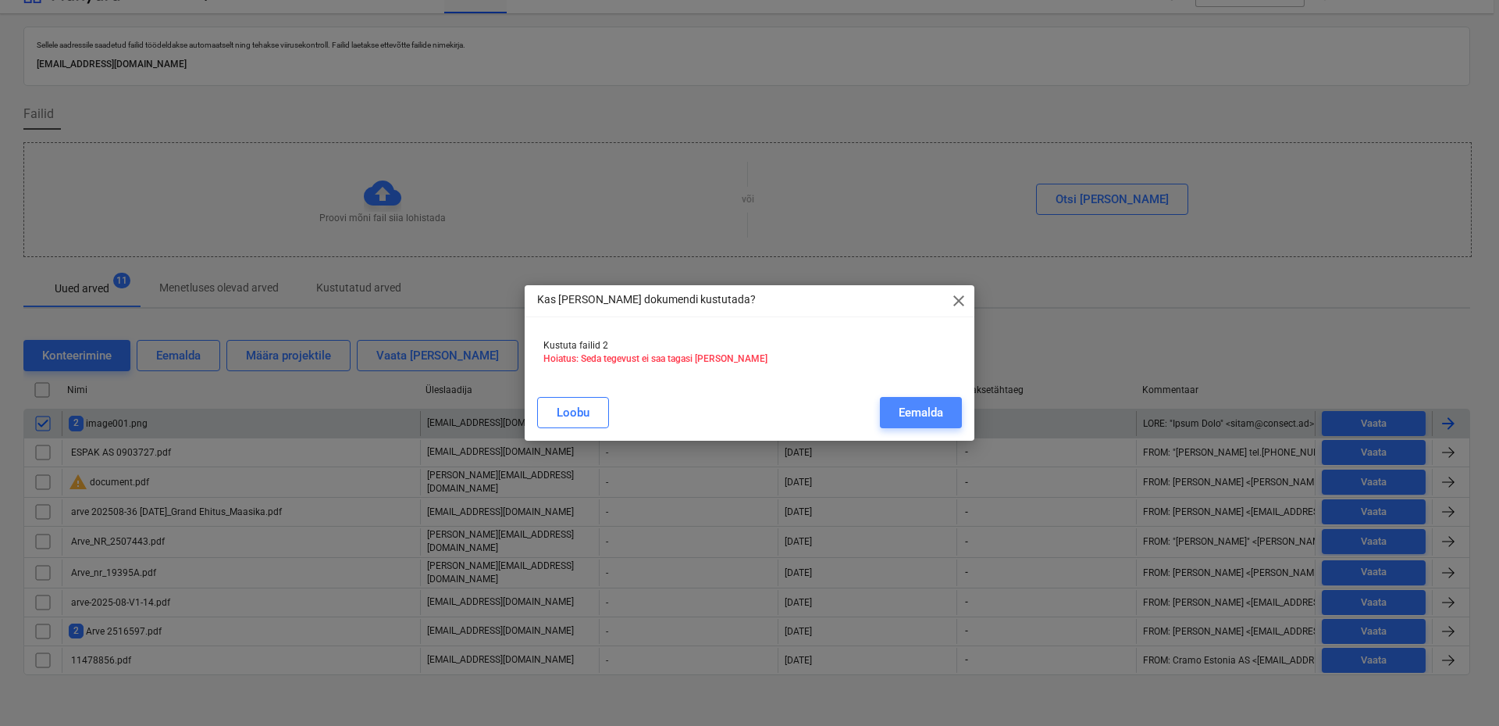
click at [929, 423] on div "Eemalda" at bounding box center [921, 412] width 45 height 20
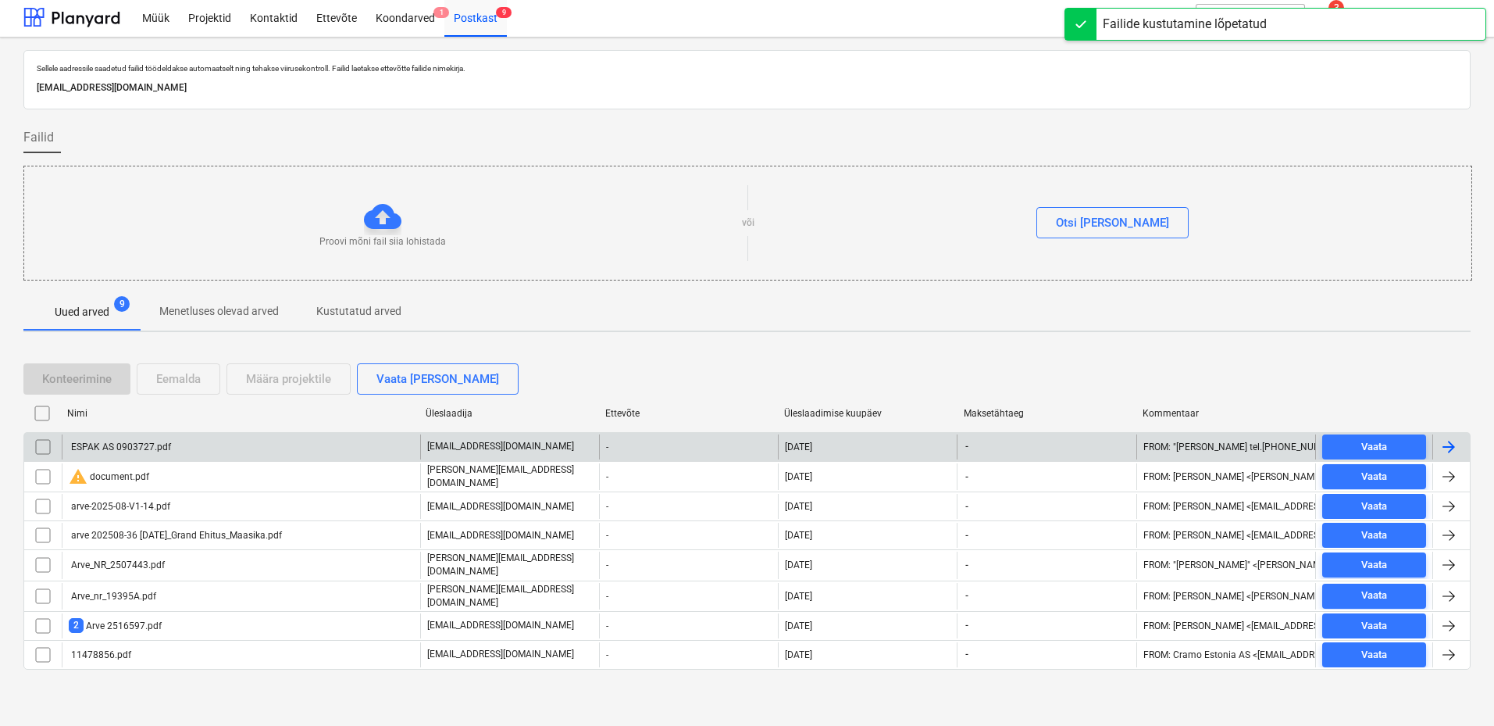
scroll to position [0, 0]
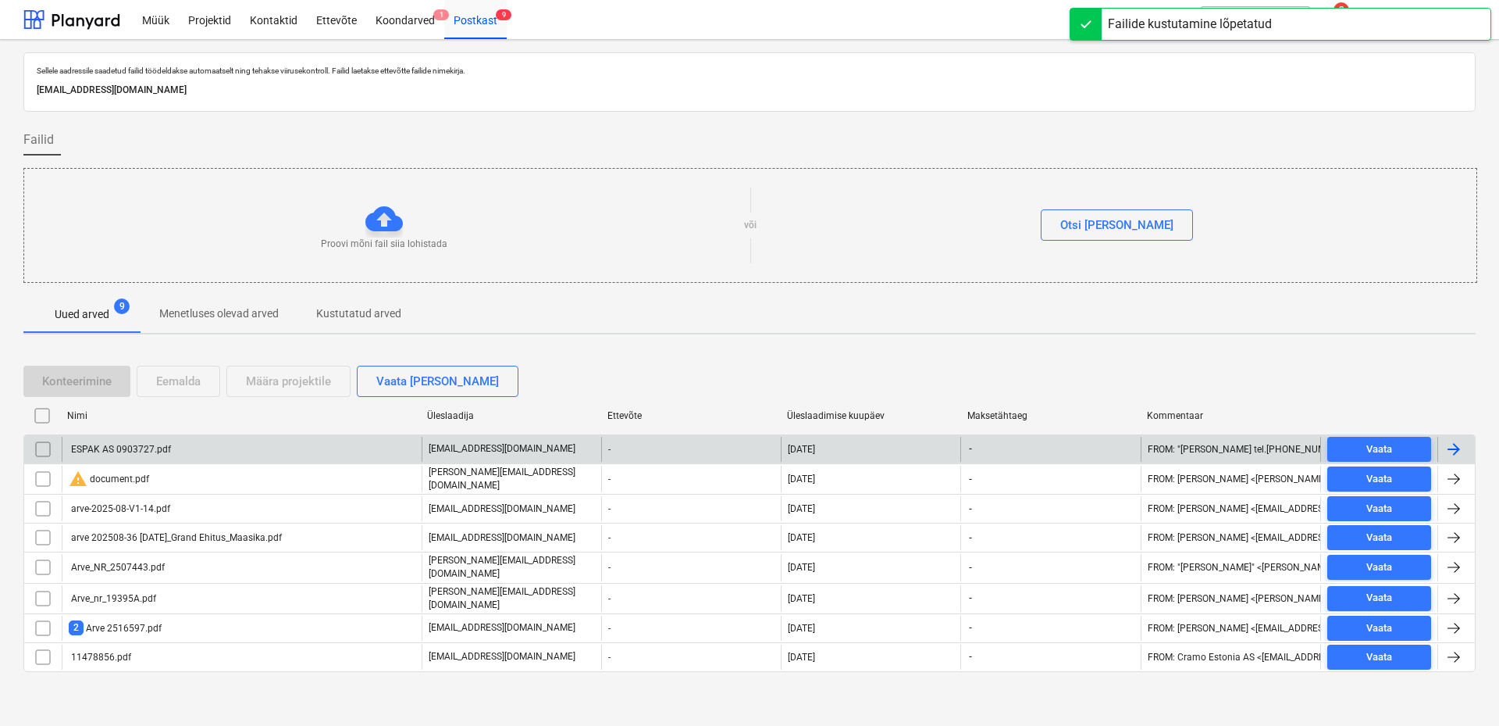
click at [115, 448] on div "ESPAK AS 0903727.pdf" at bounding box center [120, 449] width 102 height 11
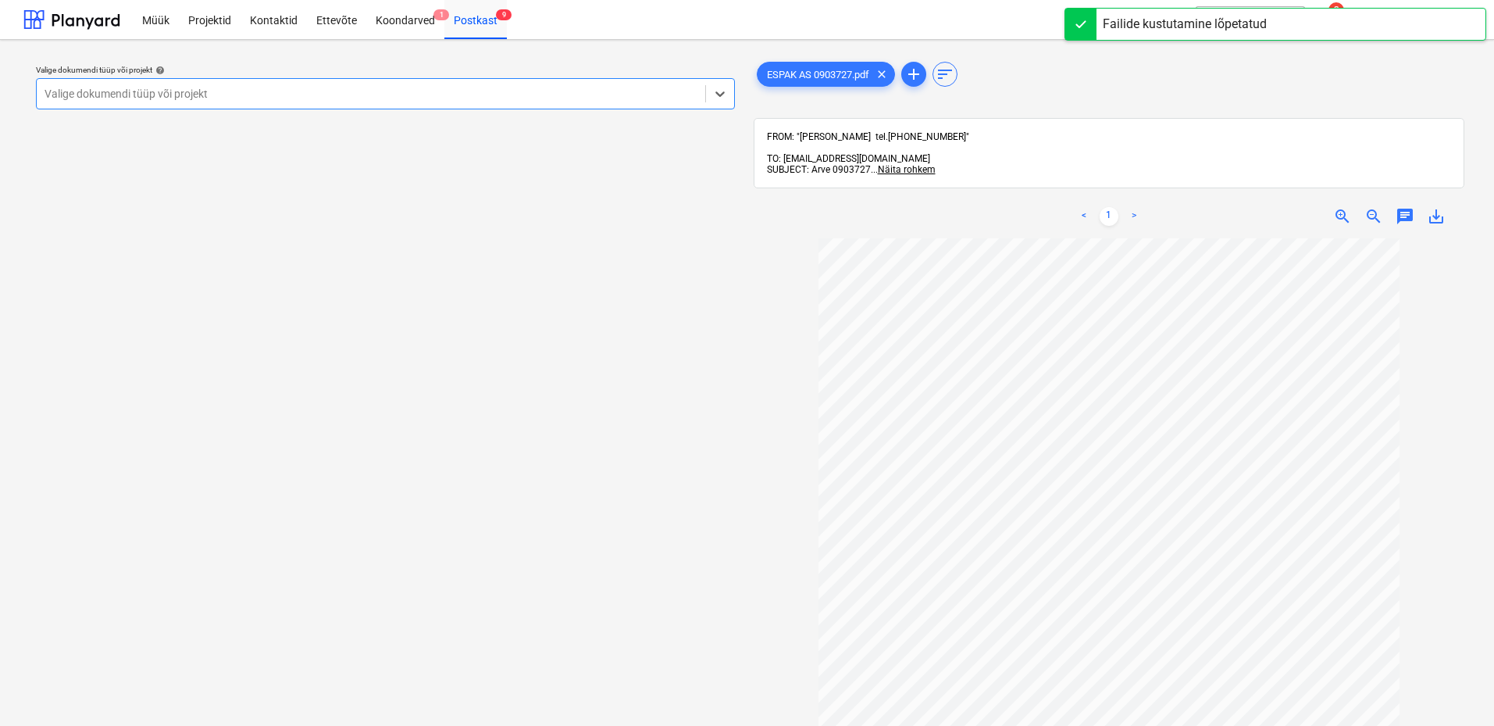
drag, startPoint x: 630, startPoint y: 91, endPoint x: 543, endPoint y: 110, distance: 89.5
click at [629, 92] on div at bounding box center [371, 94] width 653 height 16
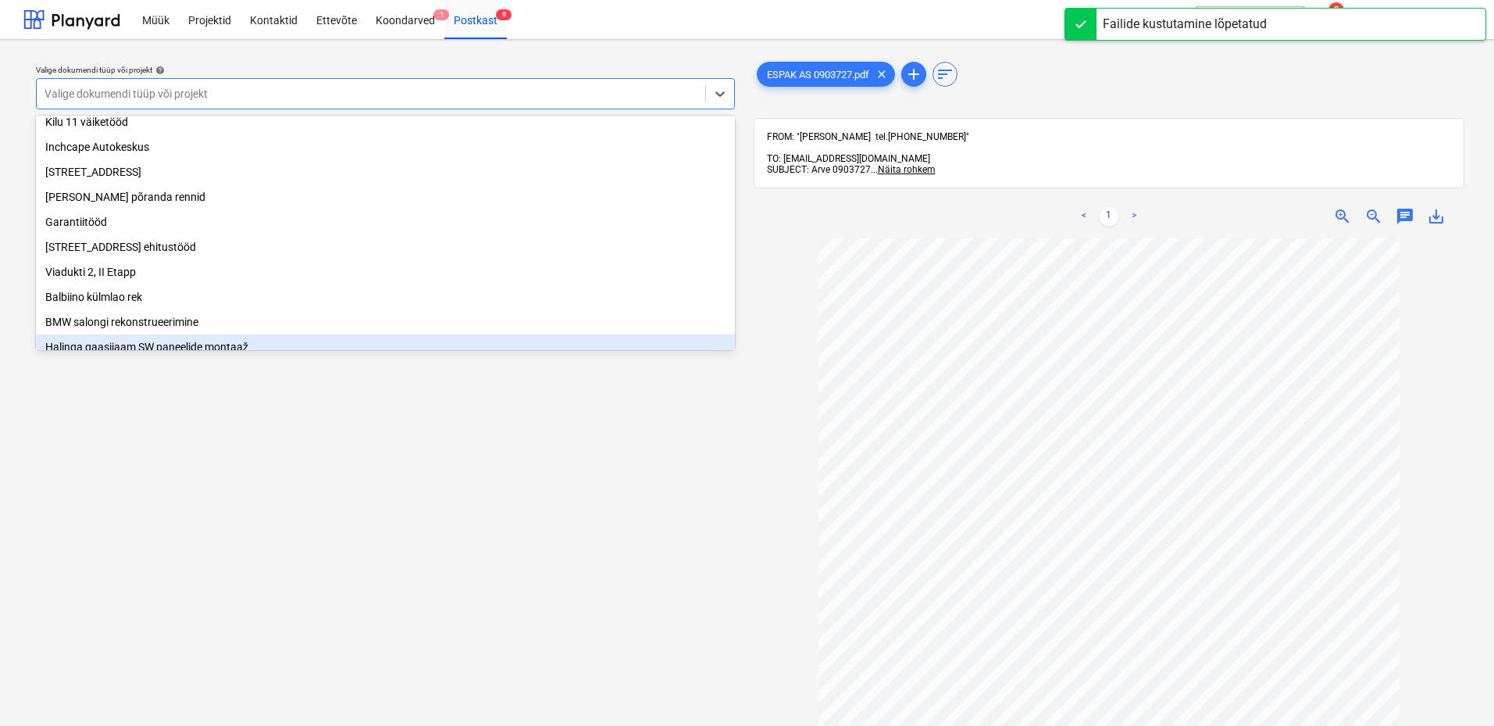
scroll to position [266, 0]
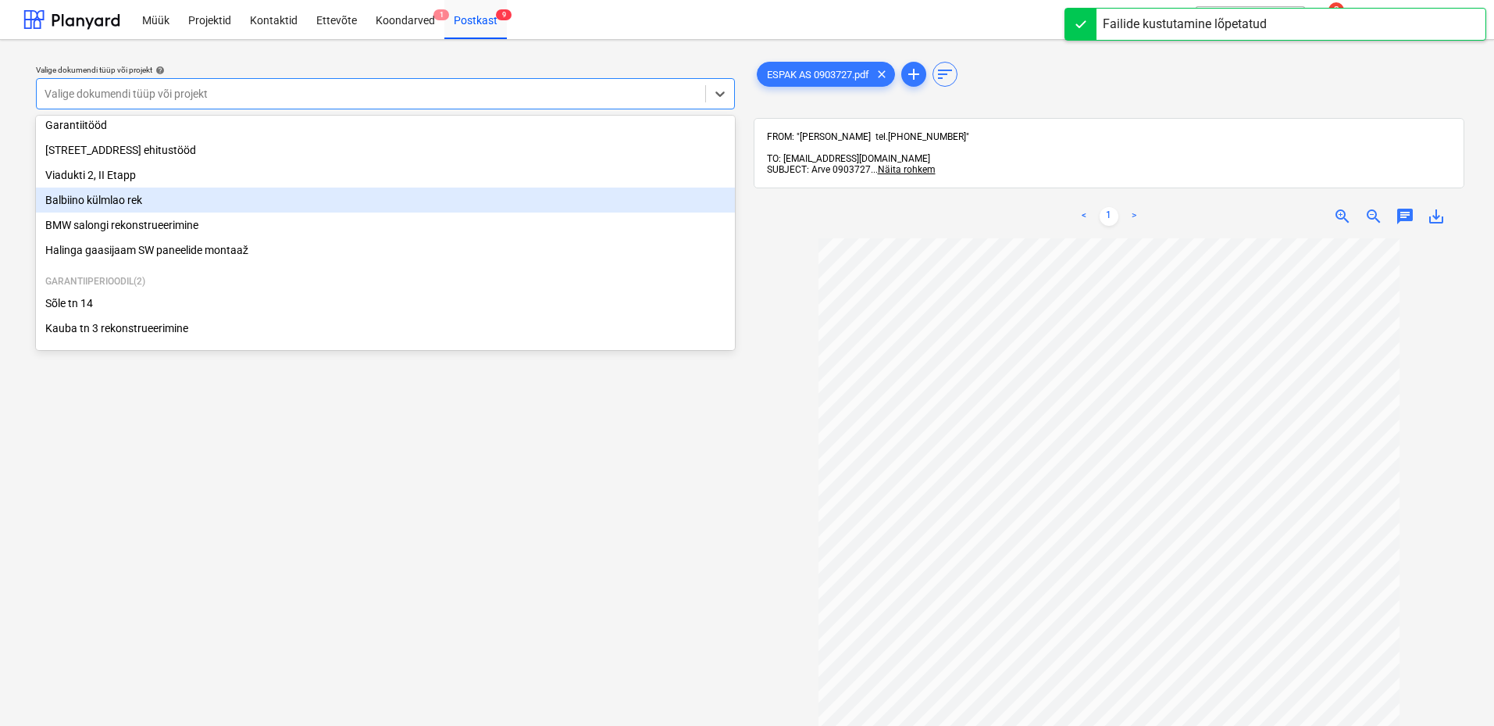
click at [127, 201] on div "Balbiino külmlao rek" at bounding box center [385, 199] width 699 height 25
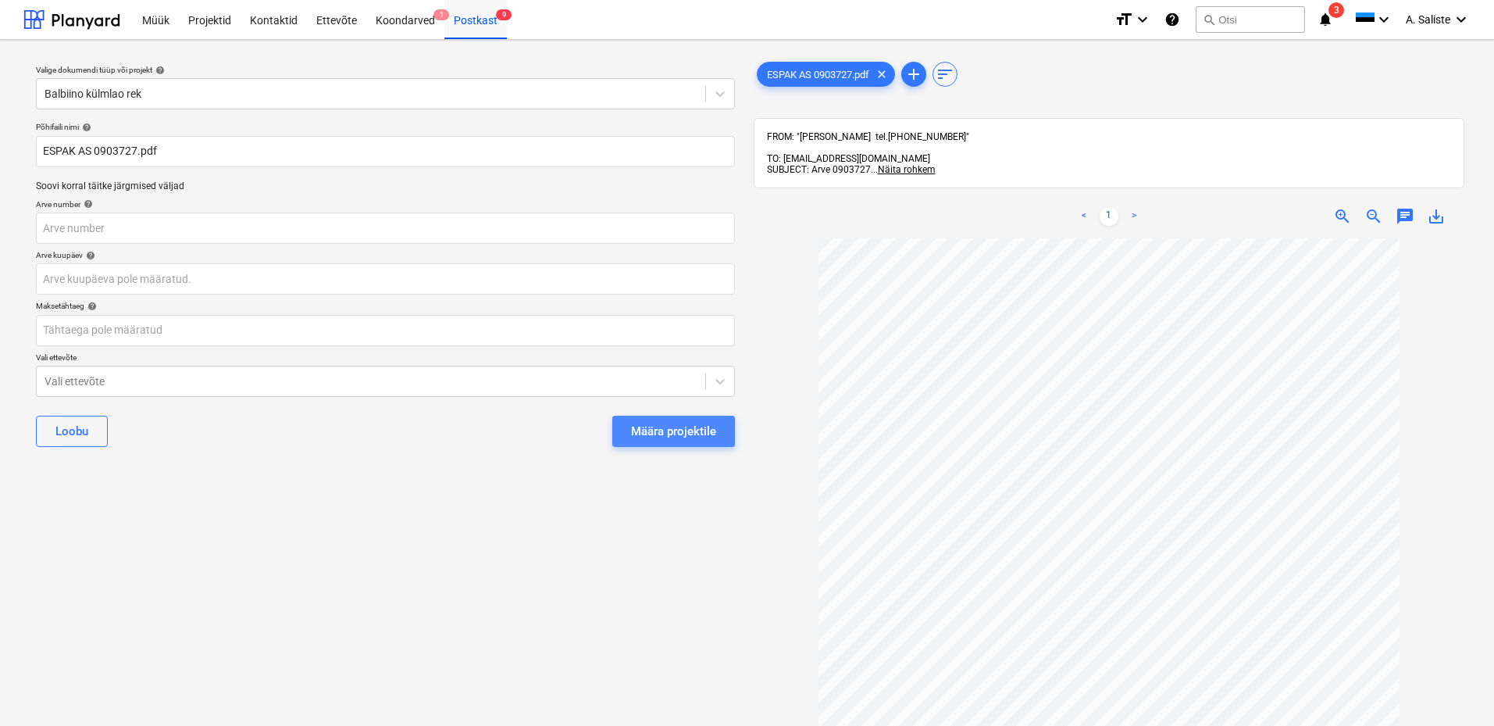
click at [661, 431] on div "Määra projektile" at bounding box center [673, 431] width 85 height 20
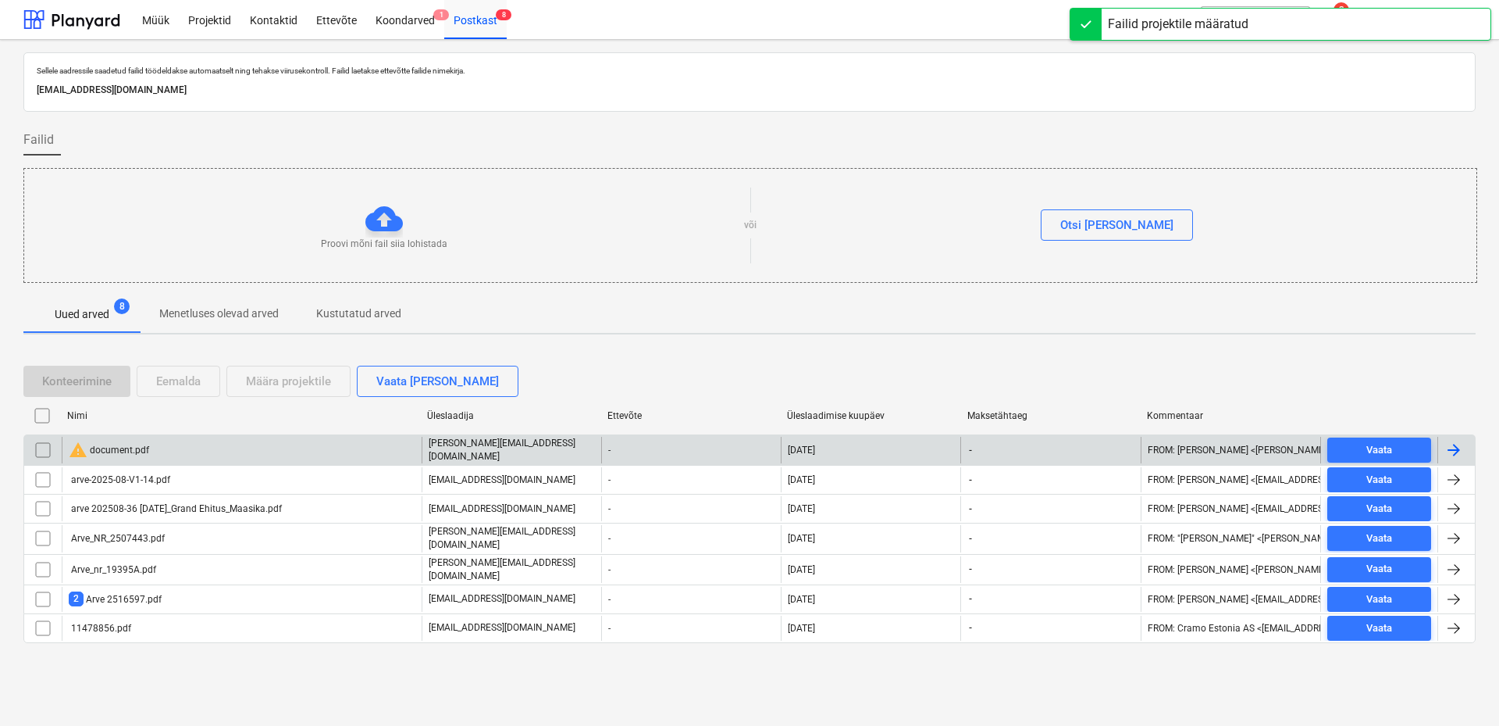
click at [127, 450] on div "warning document.pdf" at bounding box center [109, 449] width 80 height 19
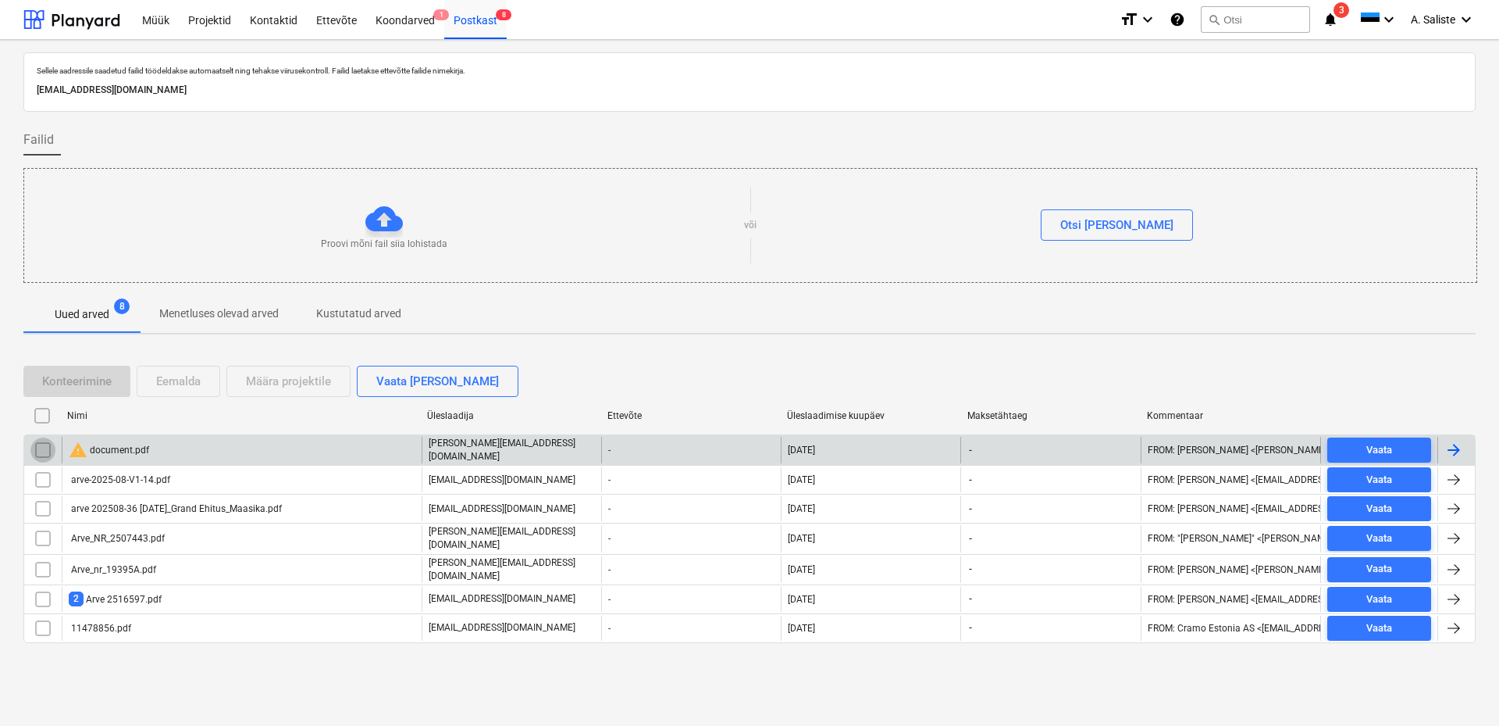
click at [48, 447] on input "checkbox" at bounding box center [42, 449] width 25 height 25
click at [202, 379] on button "Eemalda" at bounding box center [179, 381] width 84 height 31
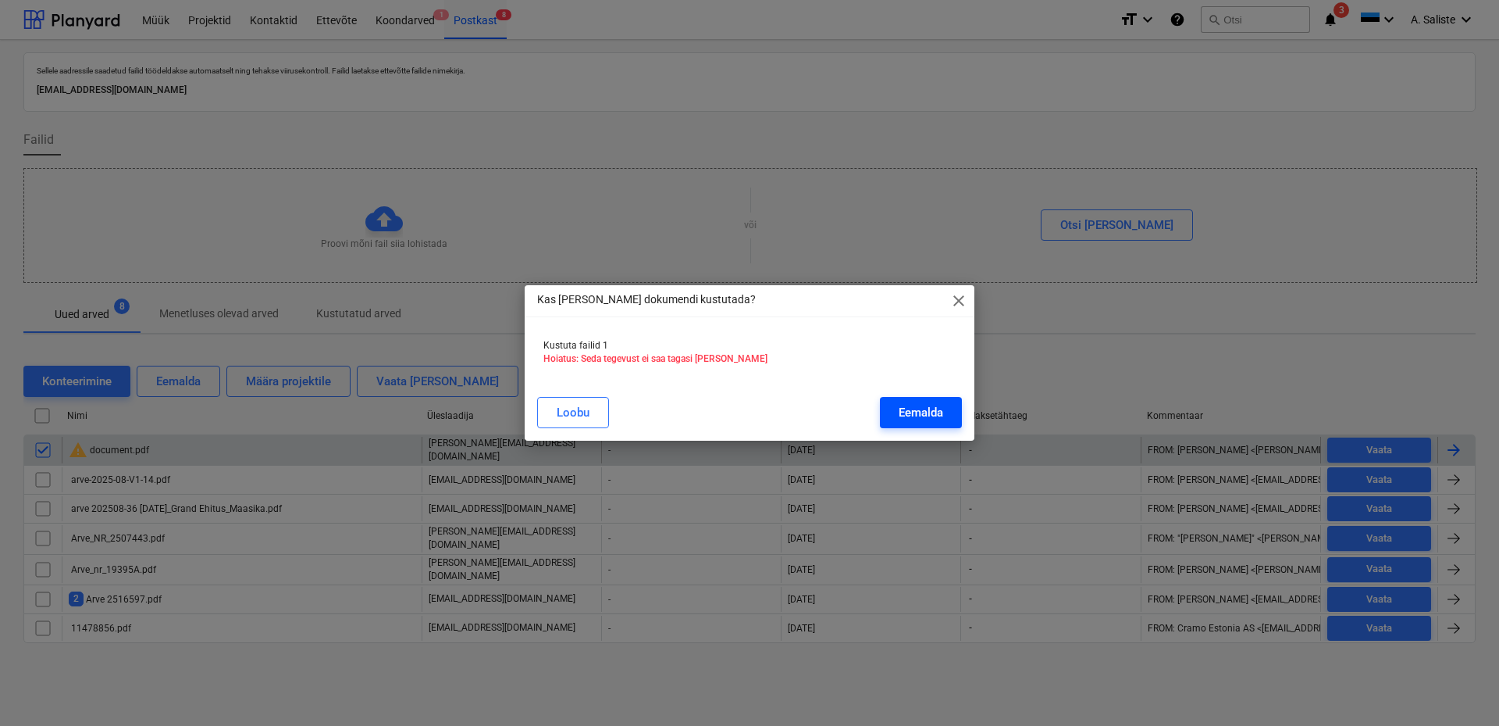
click at [903, 408] on div "Eemalda" at bounding box center [921, 412] width 45 height 20
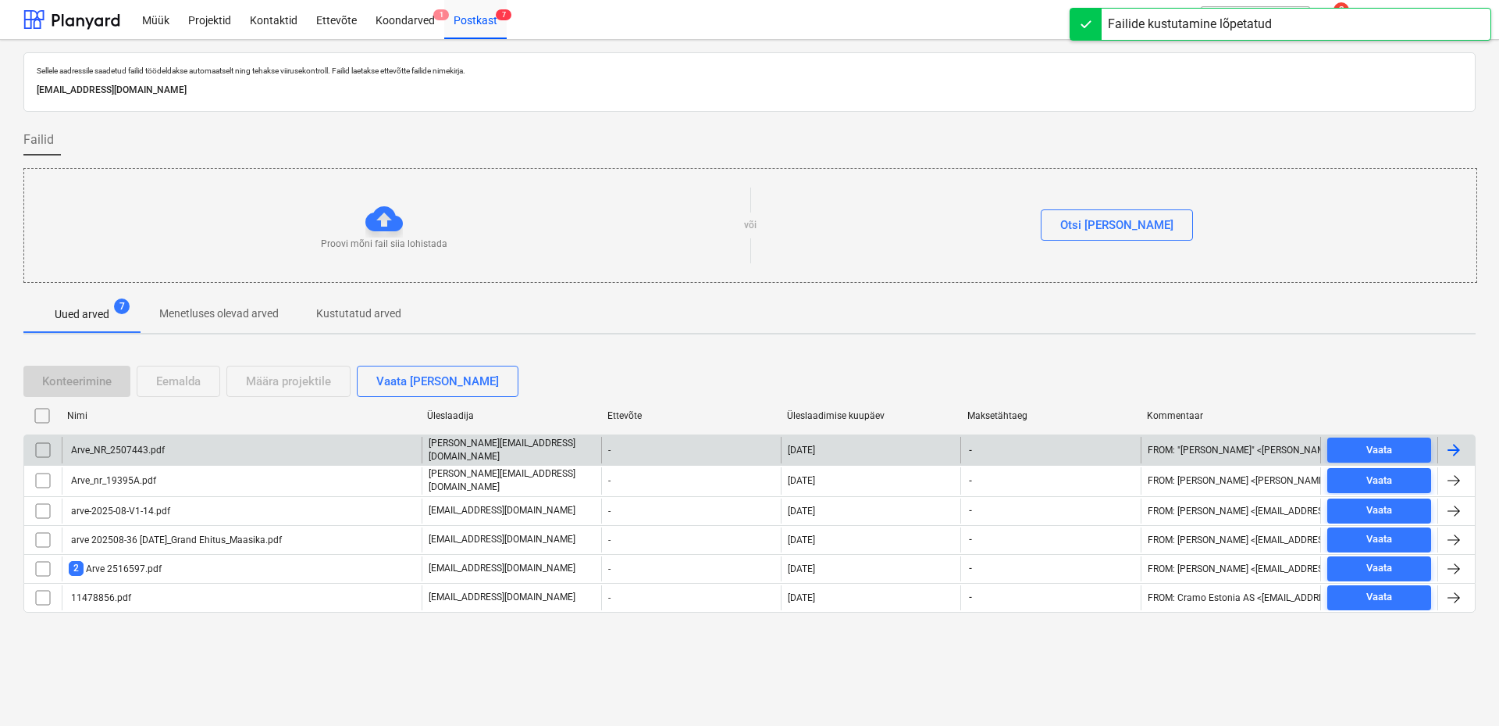
click at [134, 453] on div "Arve_NR_2507443.pdf" at bounding box center [117, 449] width 96 height 11
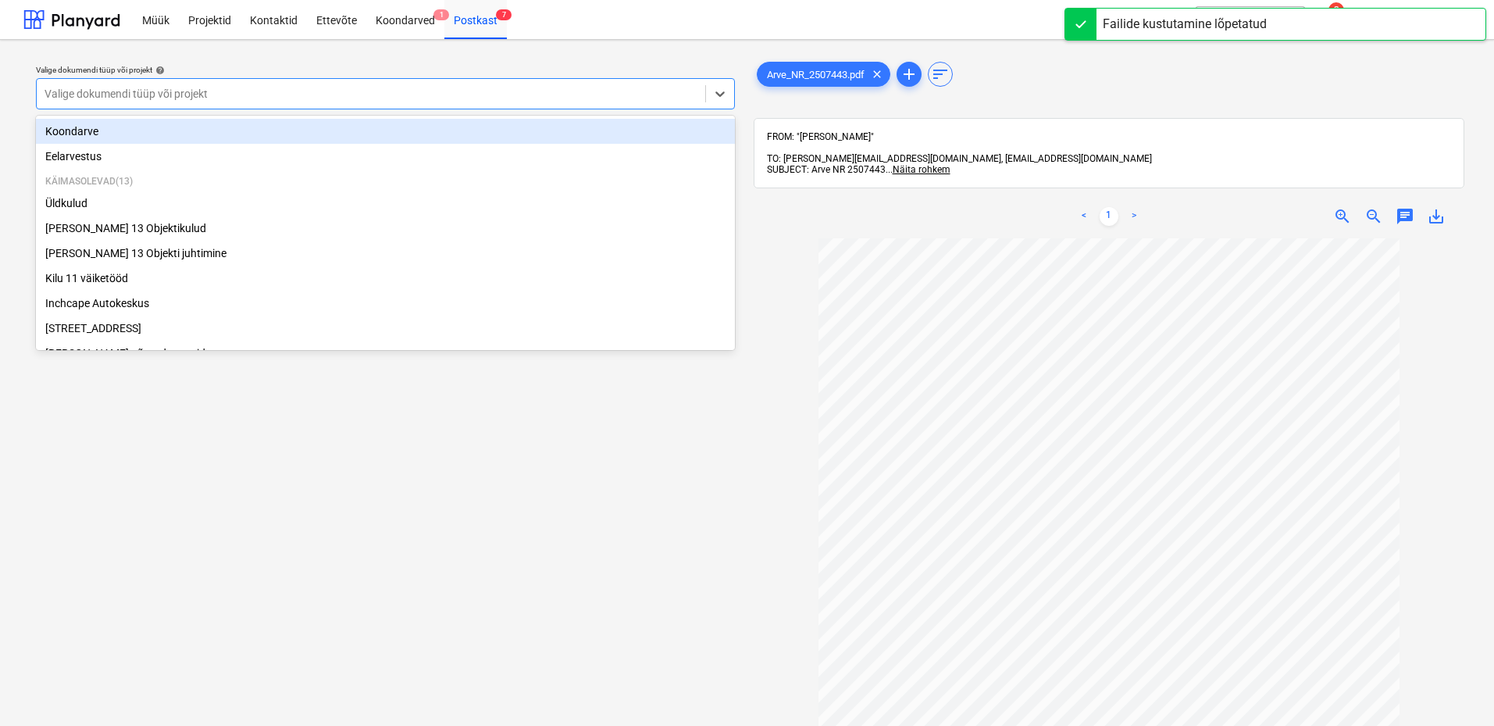
click at [646, 87] on div at bounding box center [371, 94] width 653 height 16
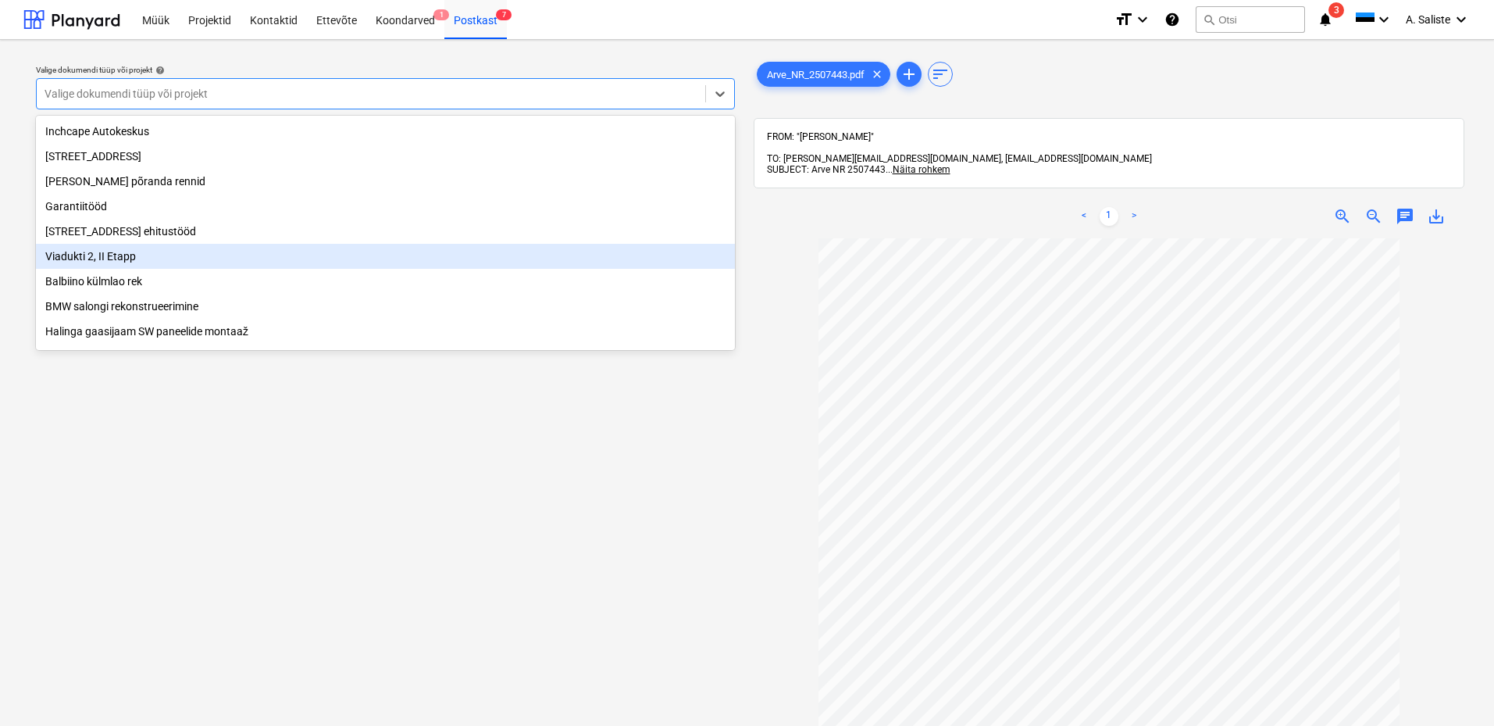
scroll to position [266, 0]
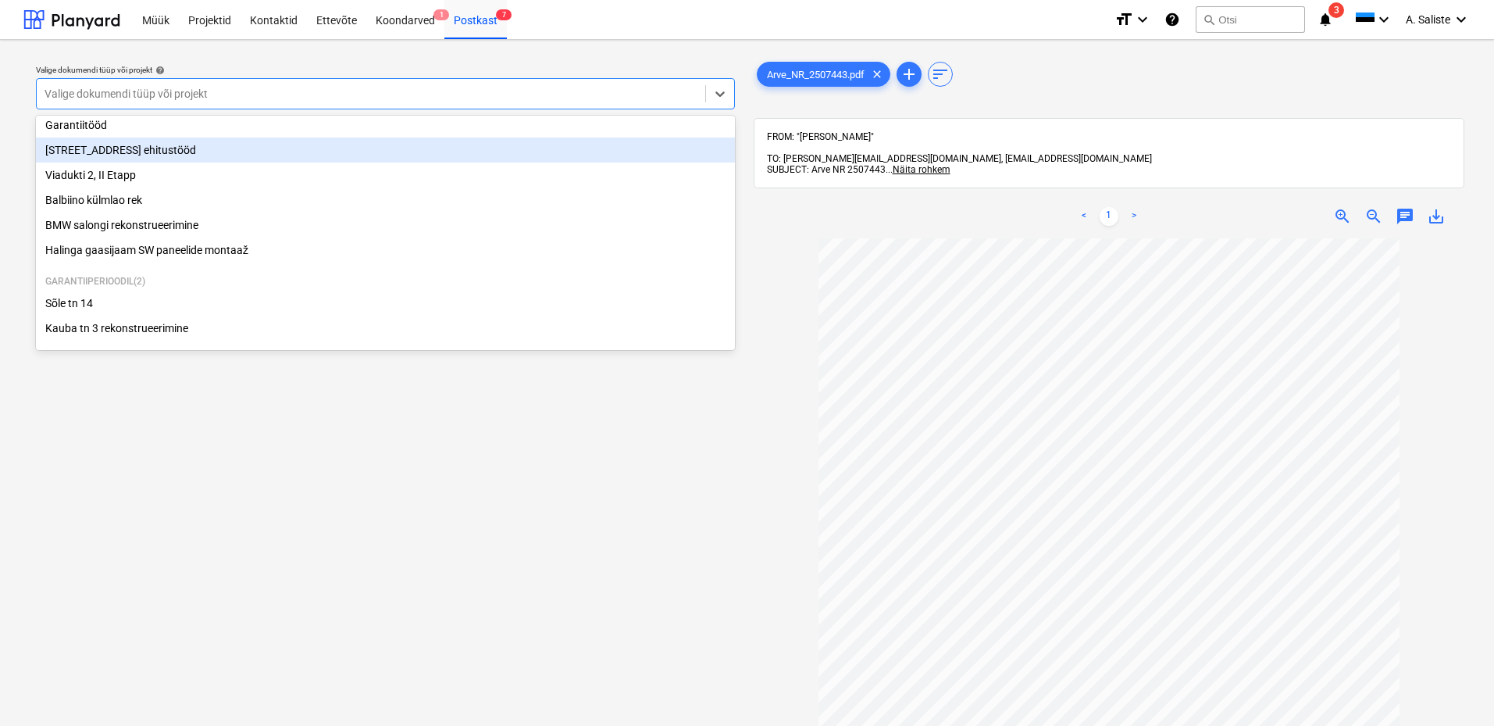
click at [151, 149] on div "[STREET_ADDRESS] ehitustööd" at bounding box center [385, 149] width 699 height 25
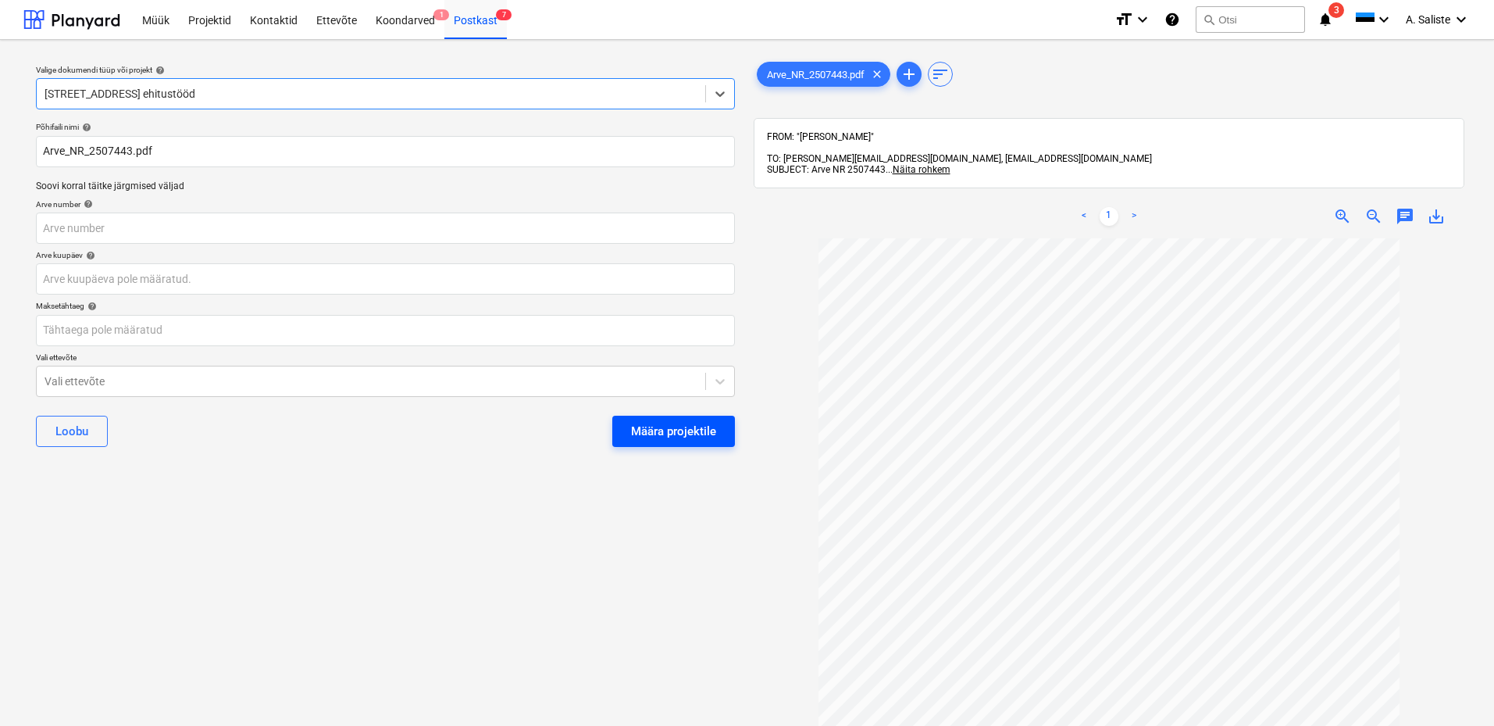
click at [627, 427] on button "Määra projektile" at bounding box center [673, 430] width 123 height 31
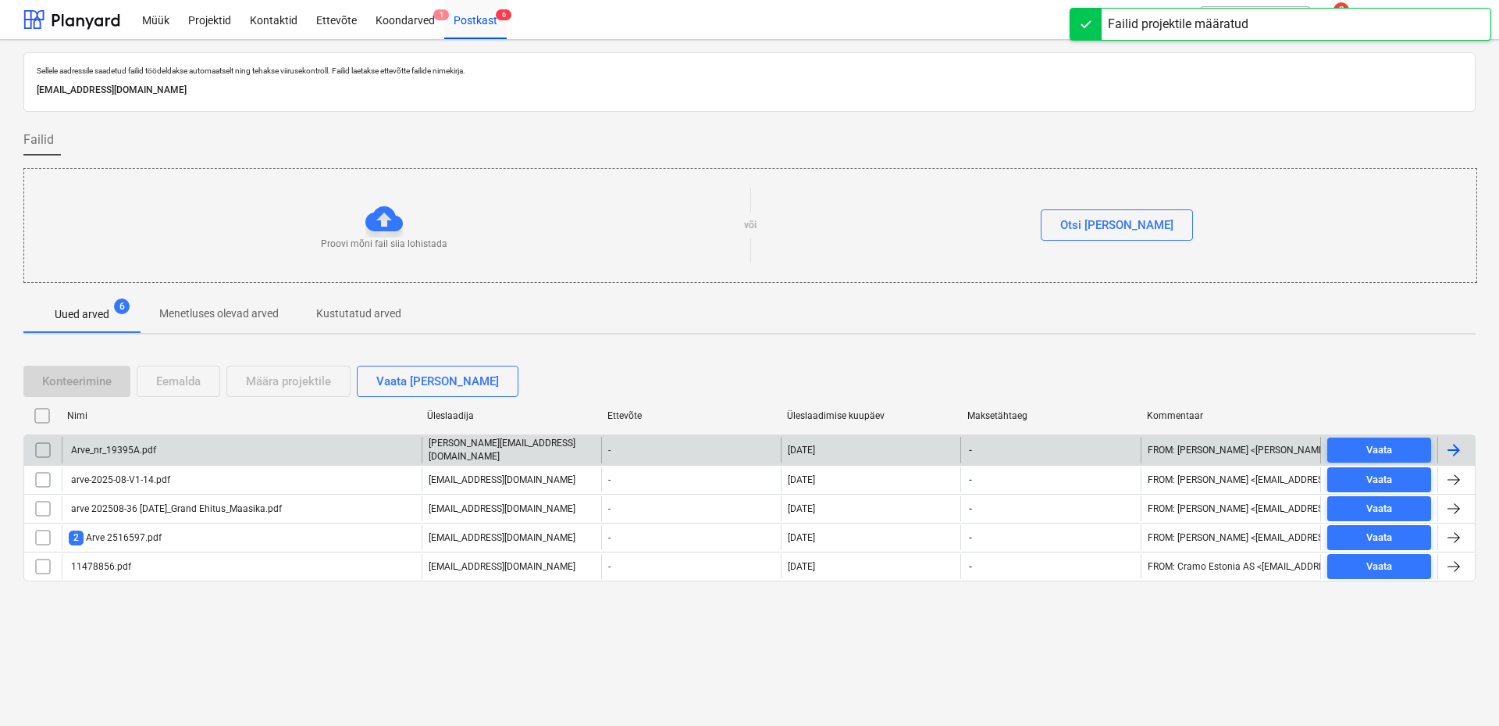
click at [177, 461] on div "Arve_nr_19395A.pdf" at bounding box center [242, 450] width 360 height 27
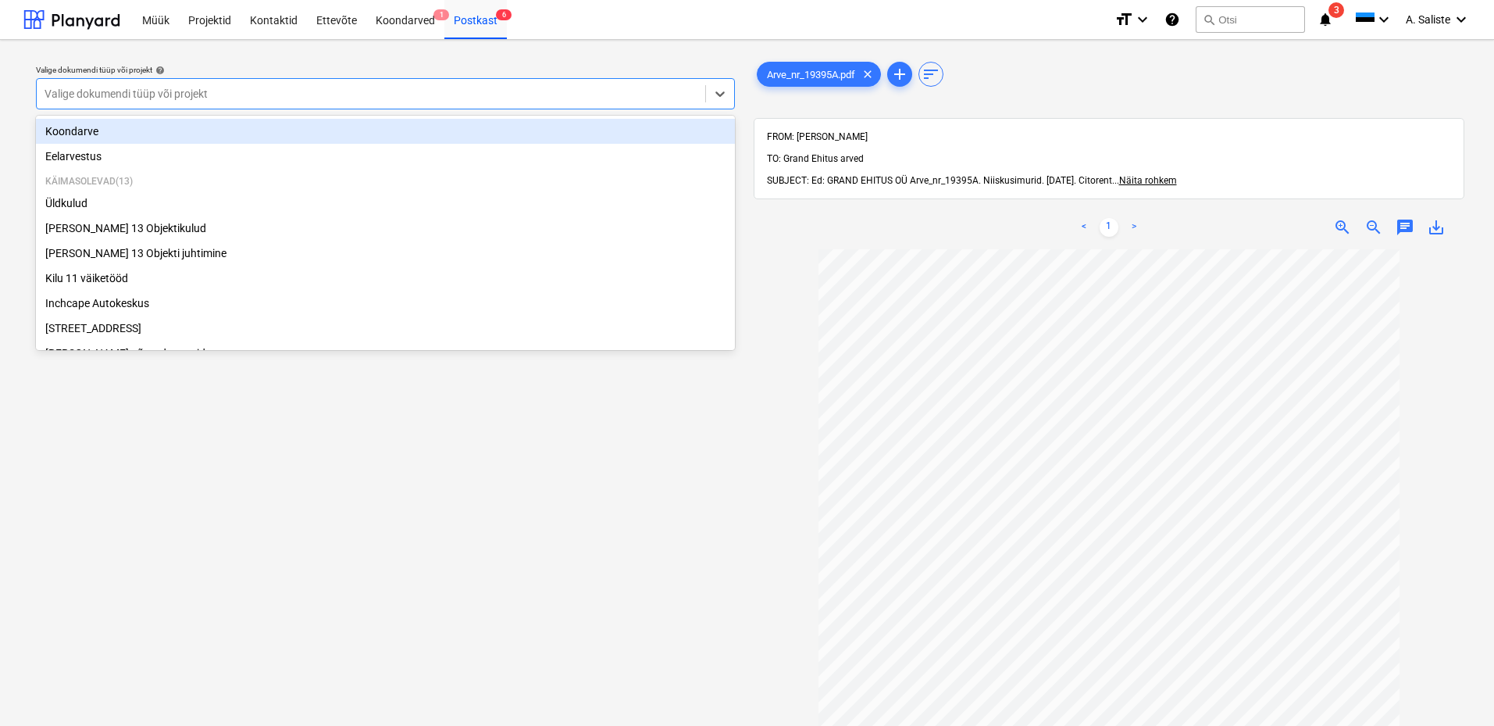
click at [545, 87] on div at bounding box center [371, 94] width 653 height 16
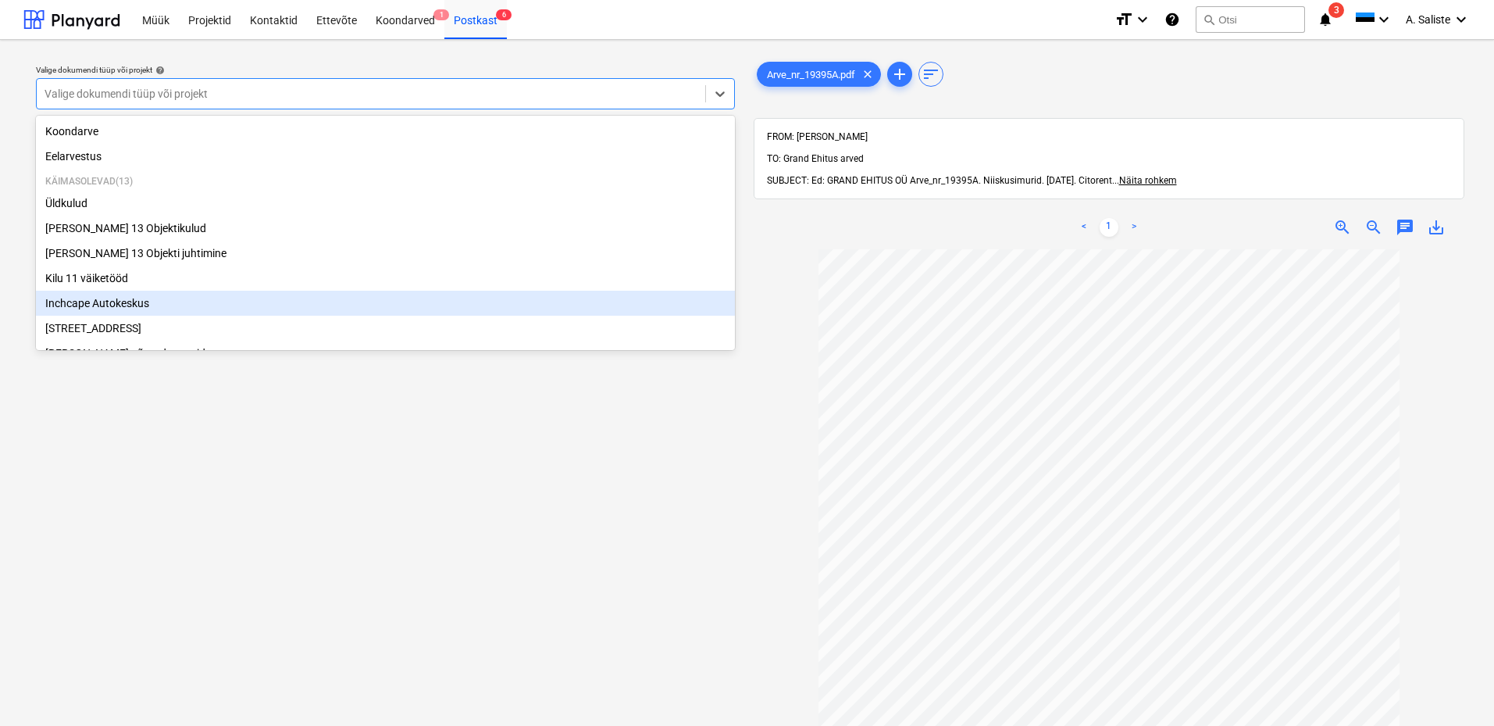
click at [121, 300] on div "Inchcape Autokeskus" at bounding box center [385, 303] width 699 height 25
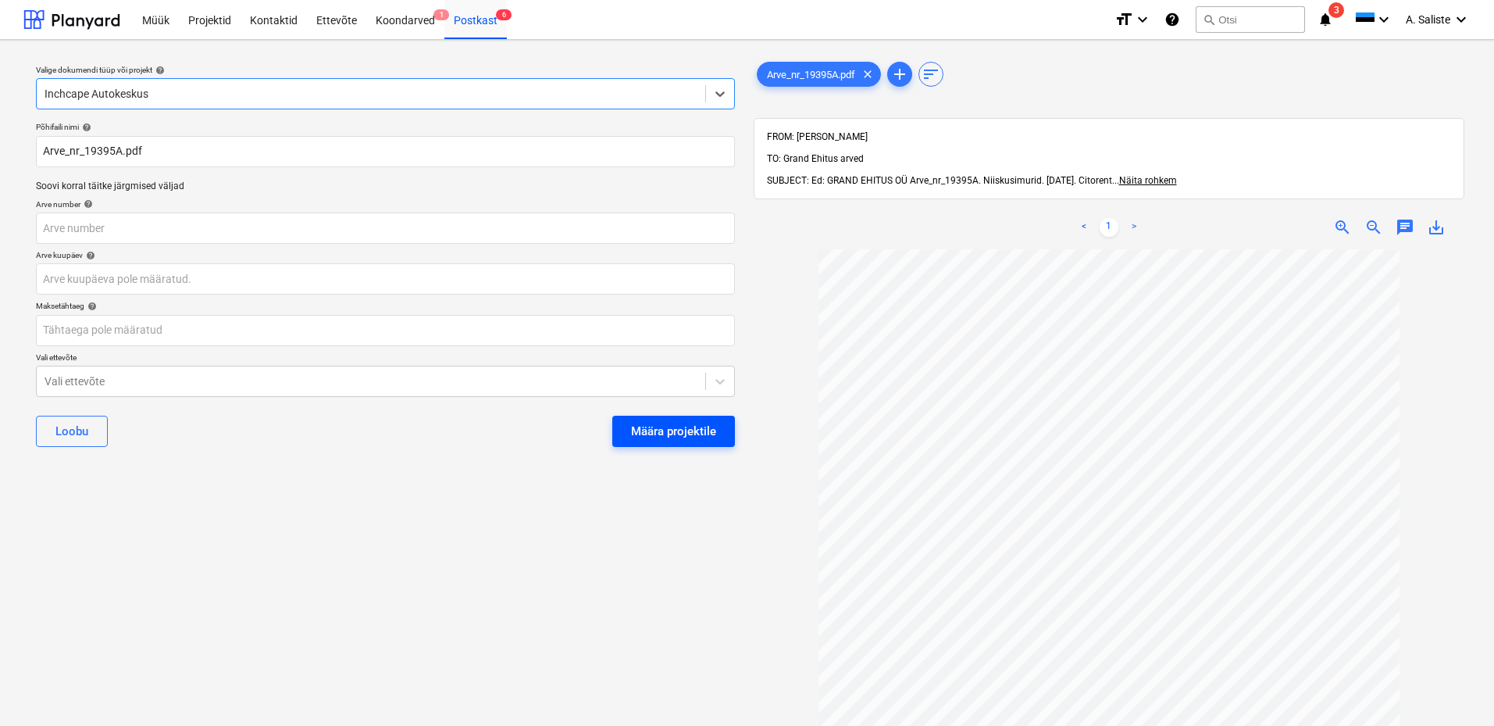
click at [648, 437] on div "Määra projektile" at bounding box center [673, 431] width 85 height 20
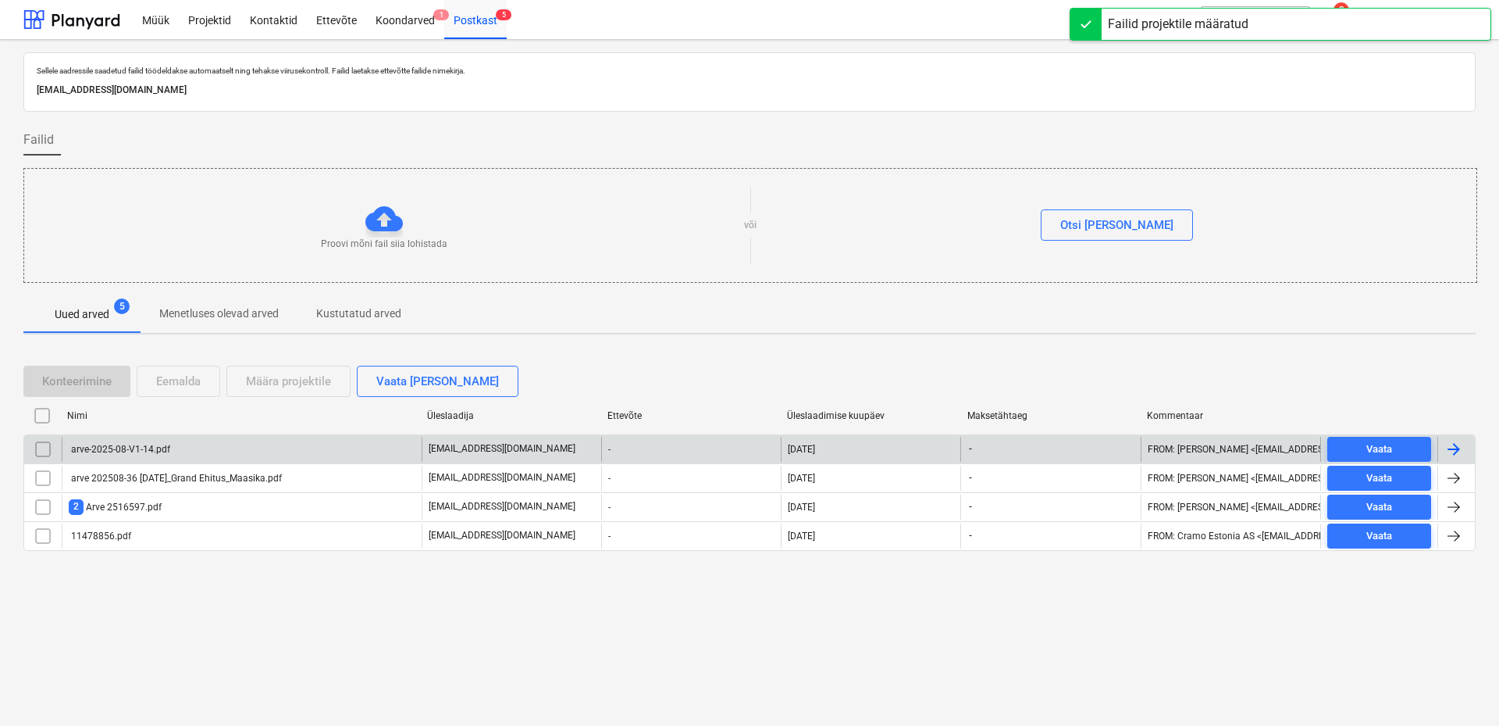
click at [102, 448] on div "arve-2025-08-V1-14.pdf" at bounding box center [120, 449] width 102 height 11
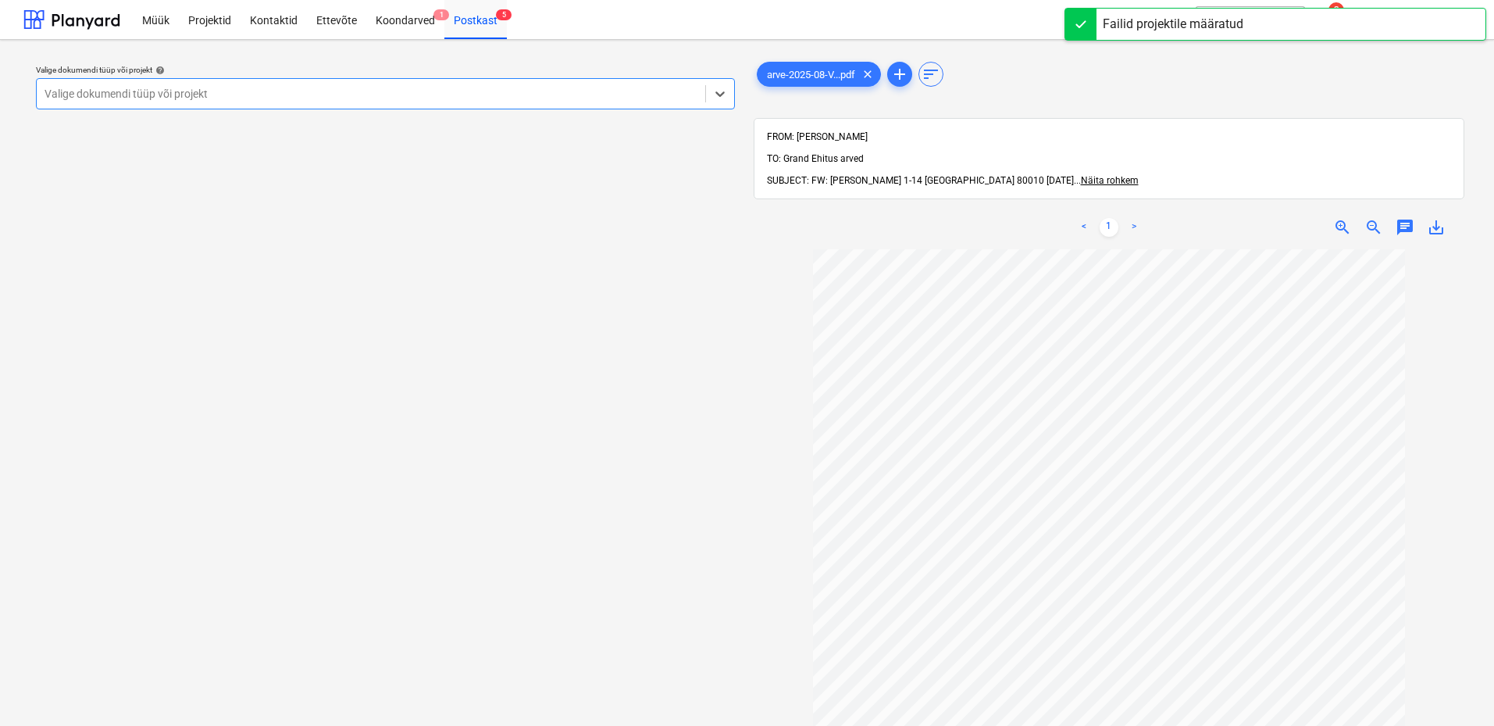
click at [556, 90] on div at bounding box center [371, 94] width 653 height 16
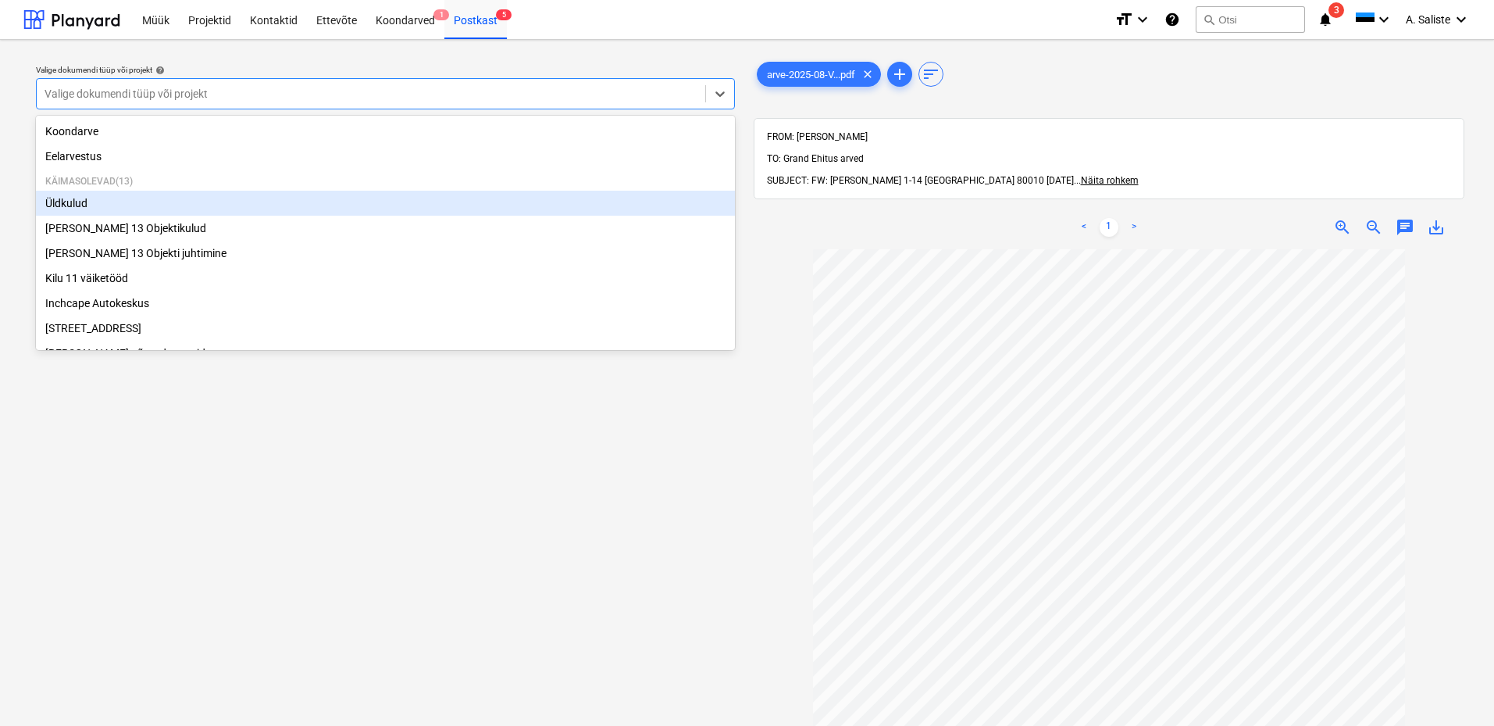
click at [68, 200] on div "Üldkulud" at bounding box center [385, 203] width 699 height 25
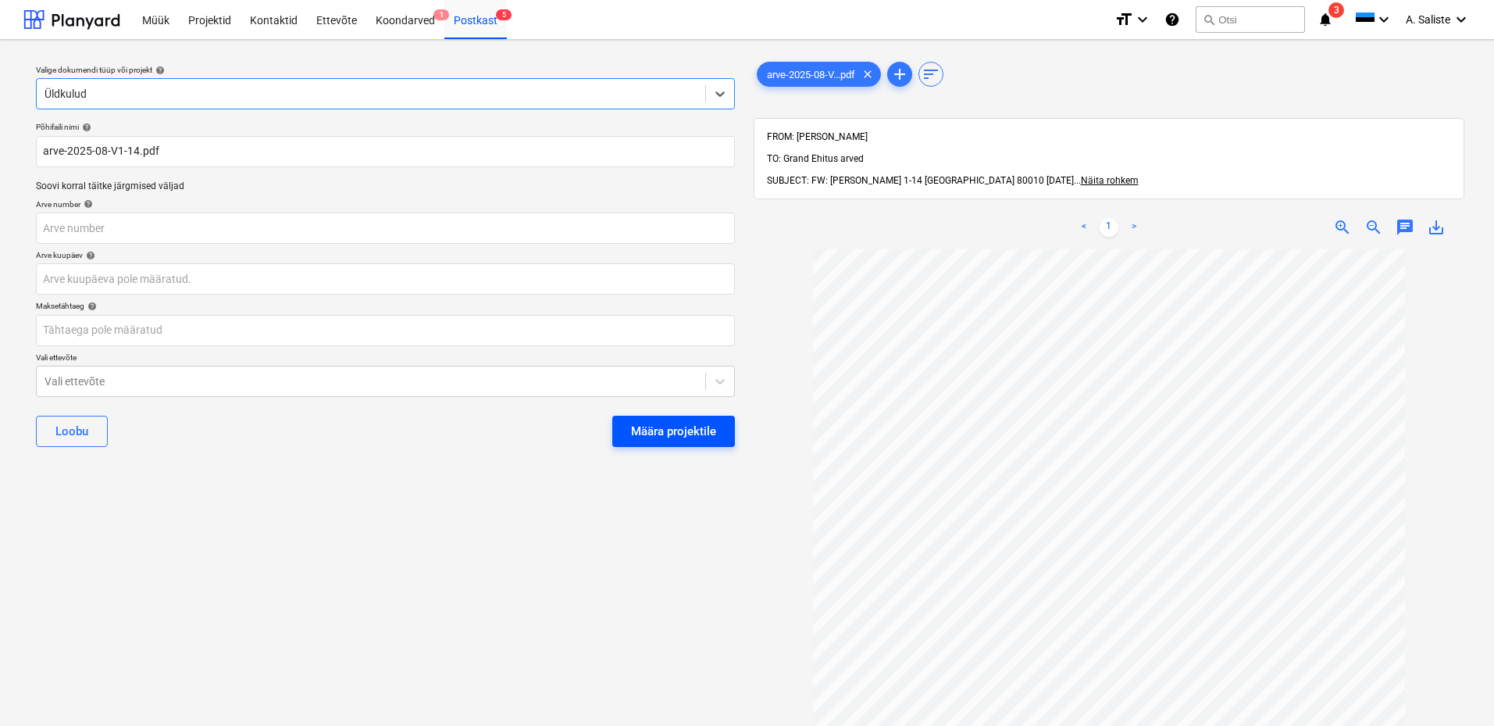
click at [676, 430] on div "Määra projektile" at bounding box center [673, 431] width 85 height 20
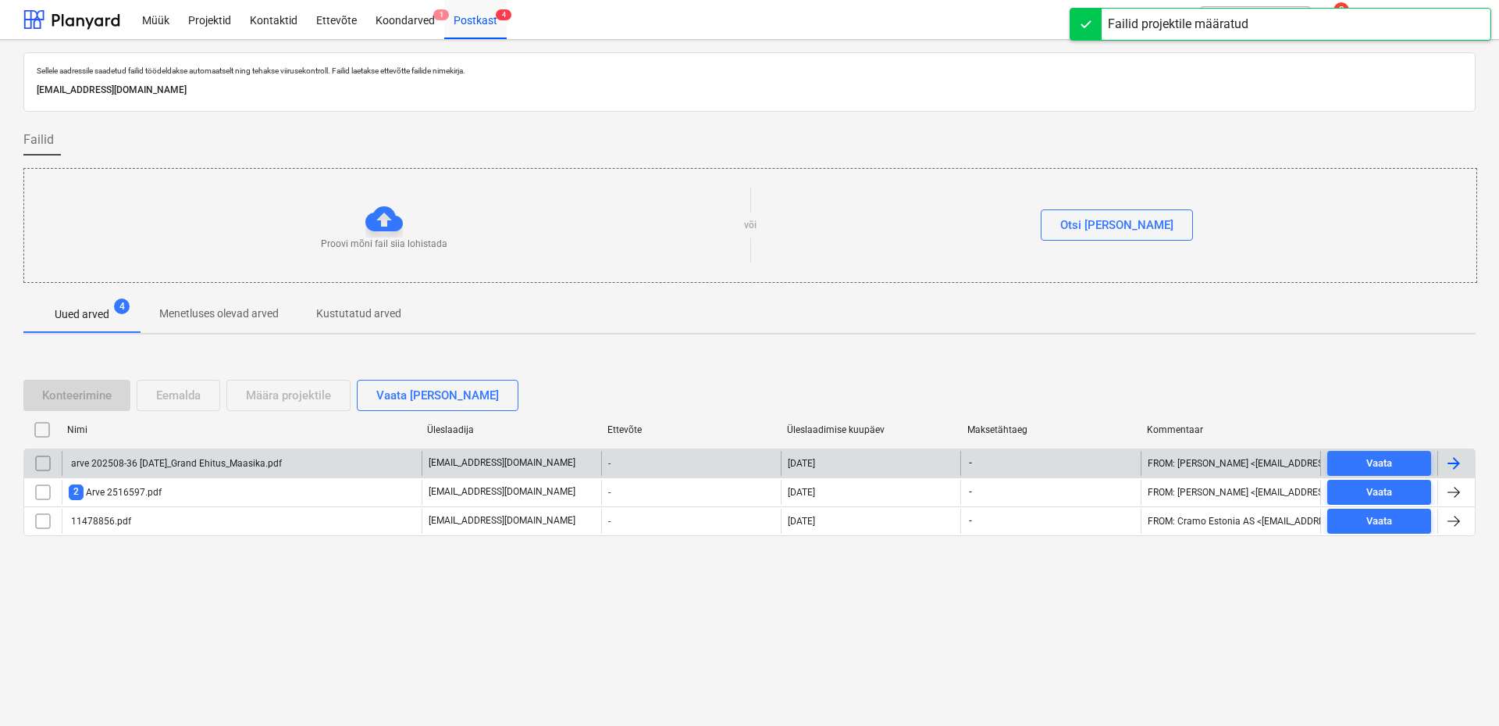
click at [151, 461] on div "arve 202508-36 31.08.2025_Grand Ehitus_Maasika.pdf" at bounding box center [175, 463] width 213 height 11
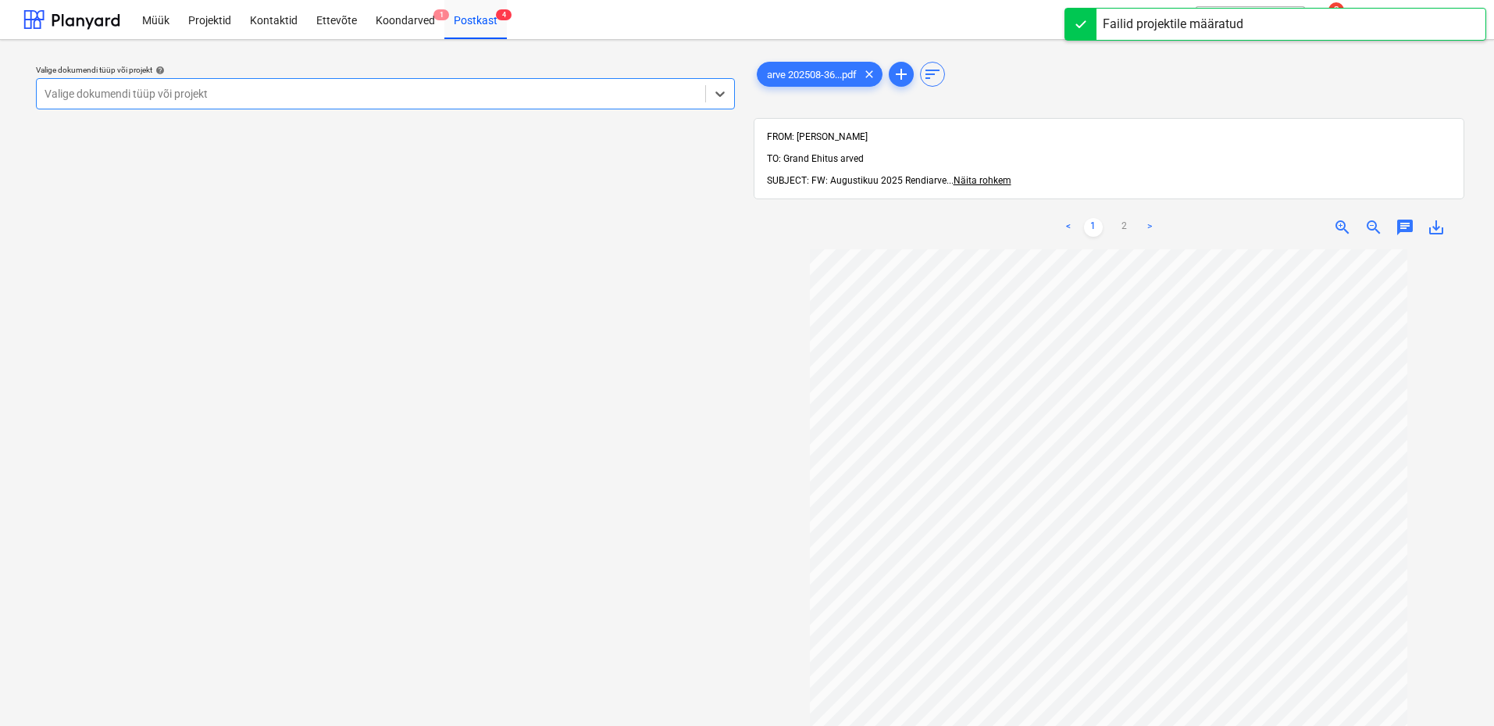
drag, startPoint x: 595, startPoint y: 87, endPoint x: 550, endPoint y: 115, distance: 53.3
click at [595, 88] on div at bounding box center [371, 94] width 653 height 16
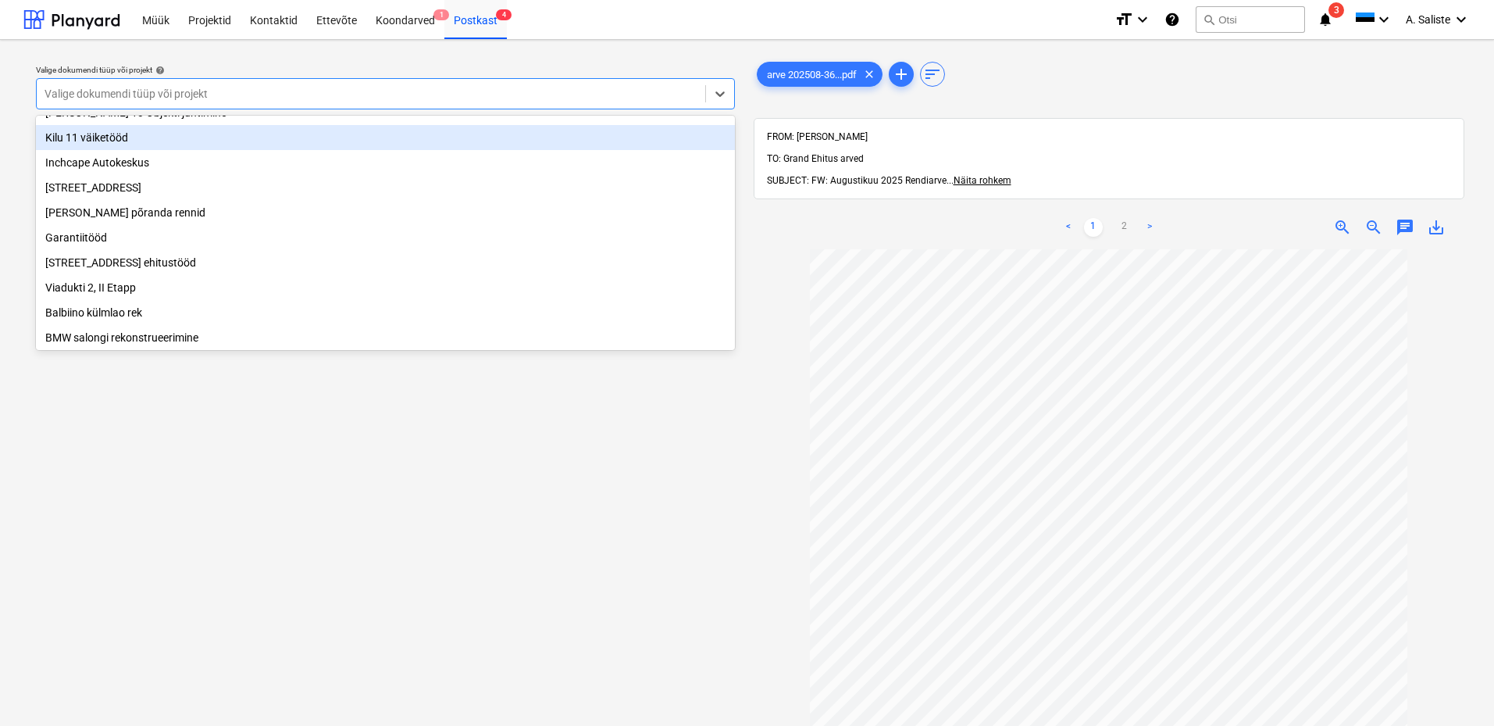
scroll to position [266, 0]
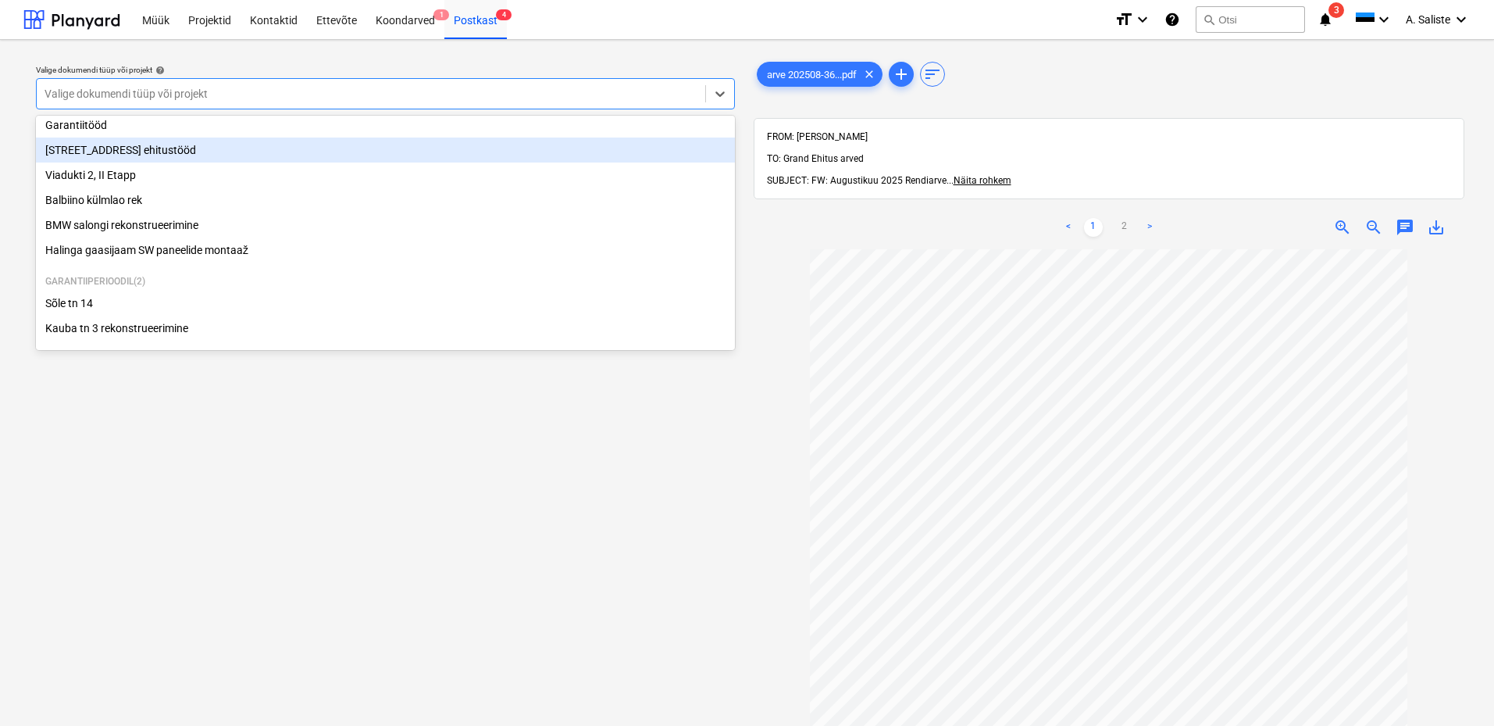
click at [177, 148] on div "[STREET_ADDRESS] ehitustööd" at bounding box center [385, 149] width 699 height 25
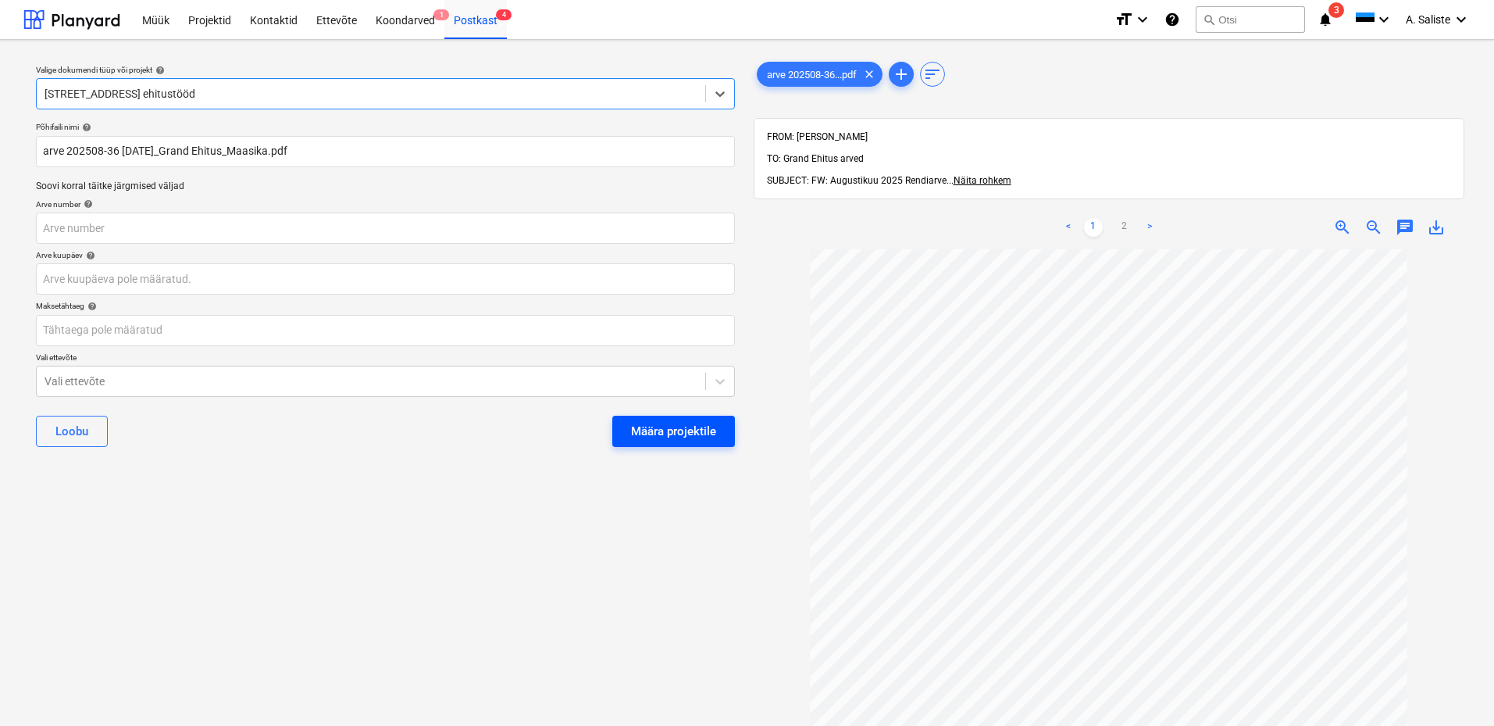
click at [684, 431] on div "Määra projektile" at bounding box center [673, 431] width 85 height 20
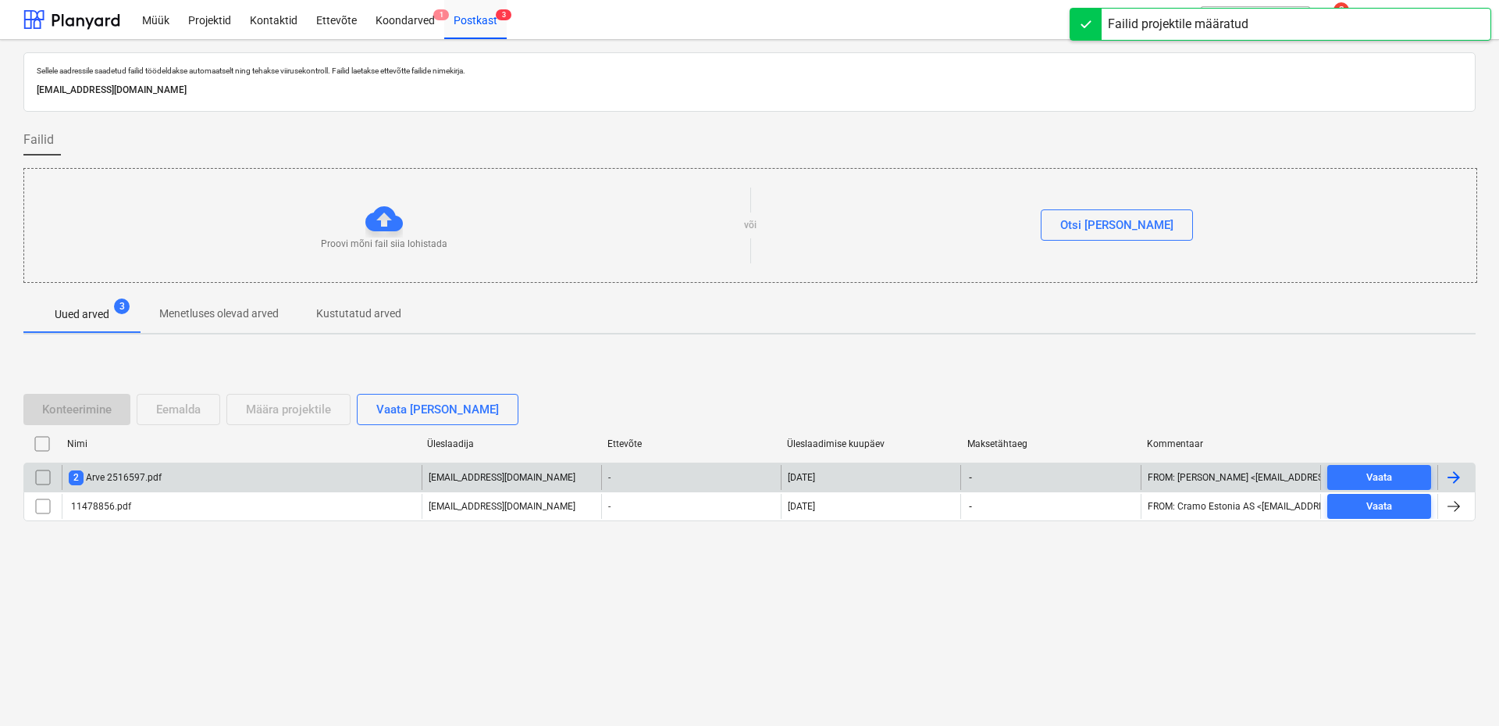
click at [146, 480] on div "2 Arve 2516597.pdf" at bounding box center [115, 477] width 93 height 15
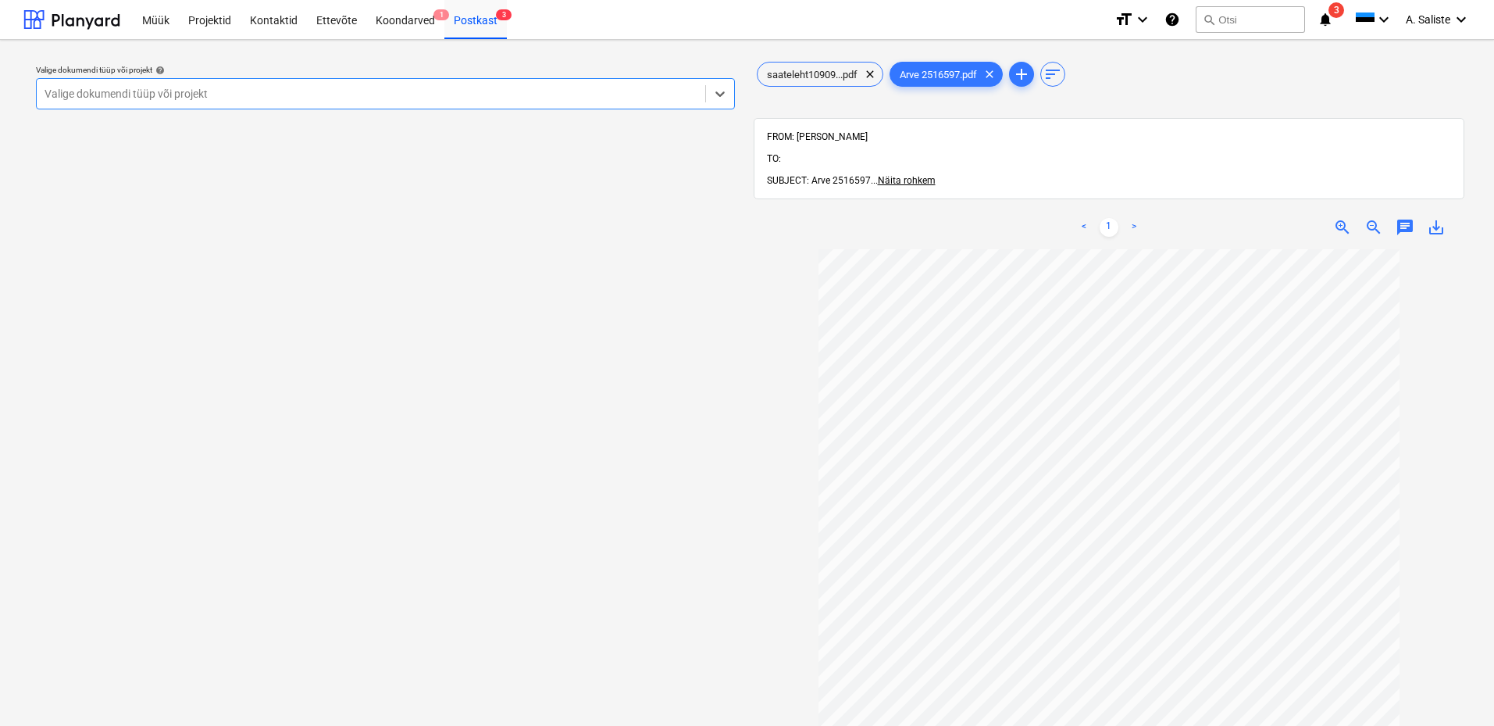
click at [395, 101] on div at bounding box center [371, 94] width 653 height 16
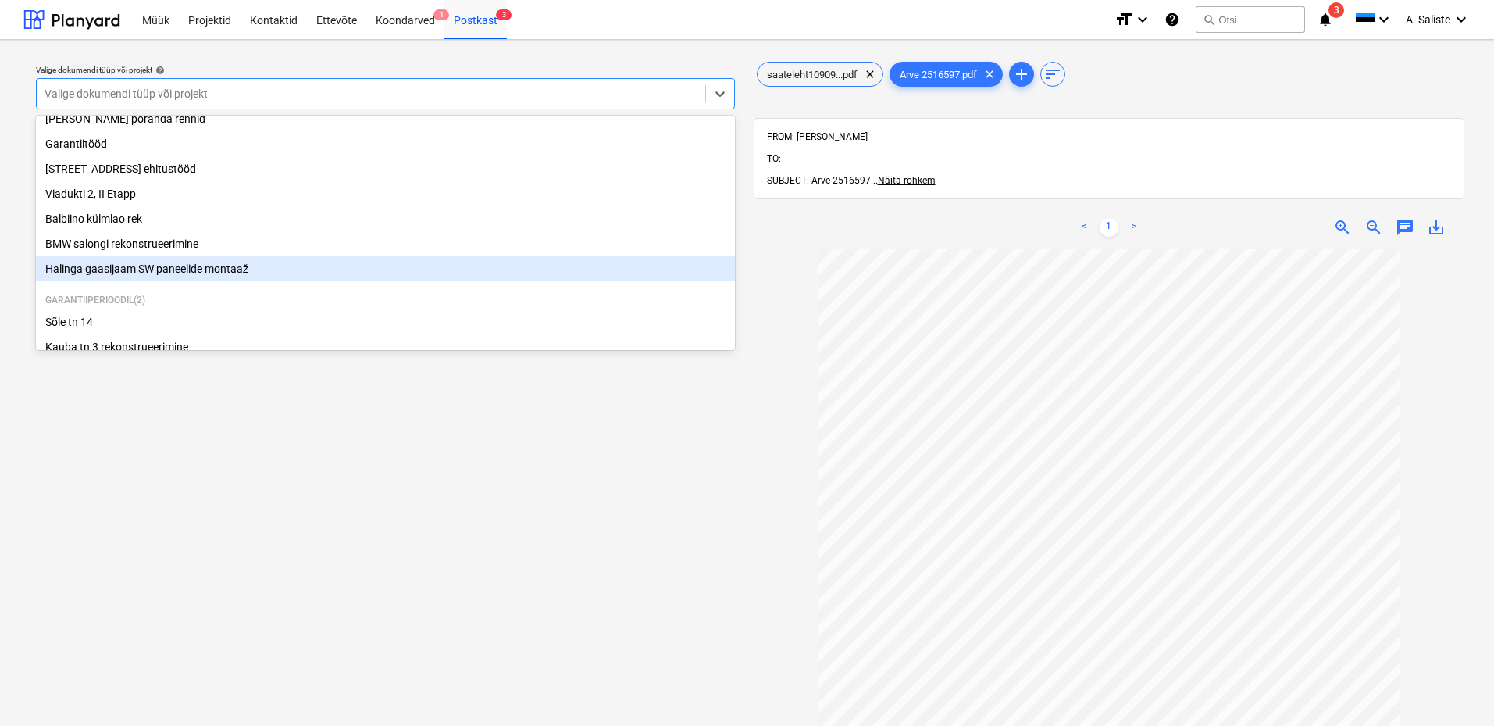
scroll to position [266, 0]
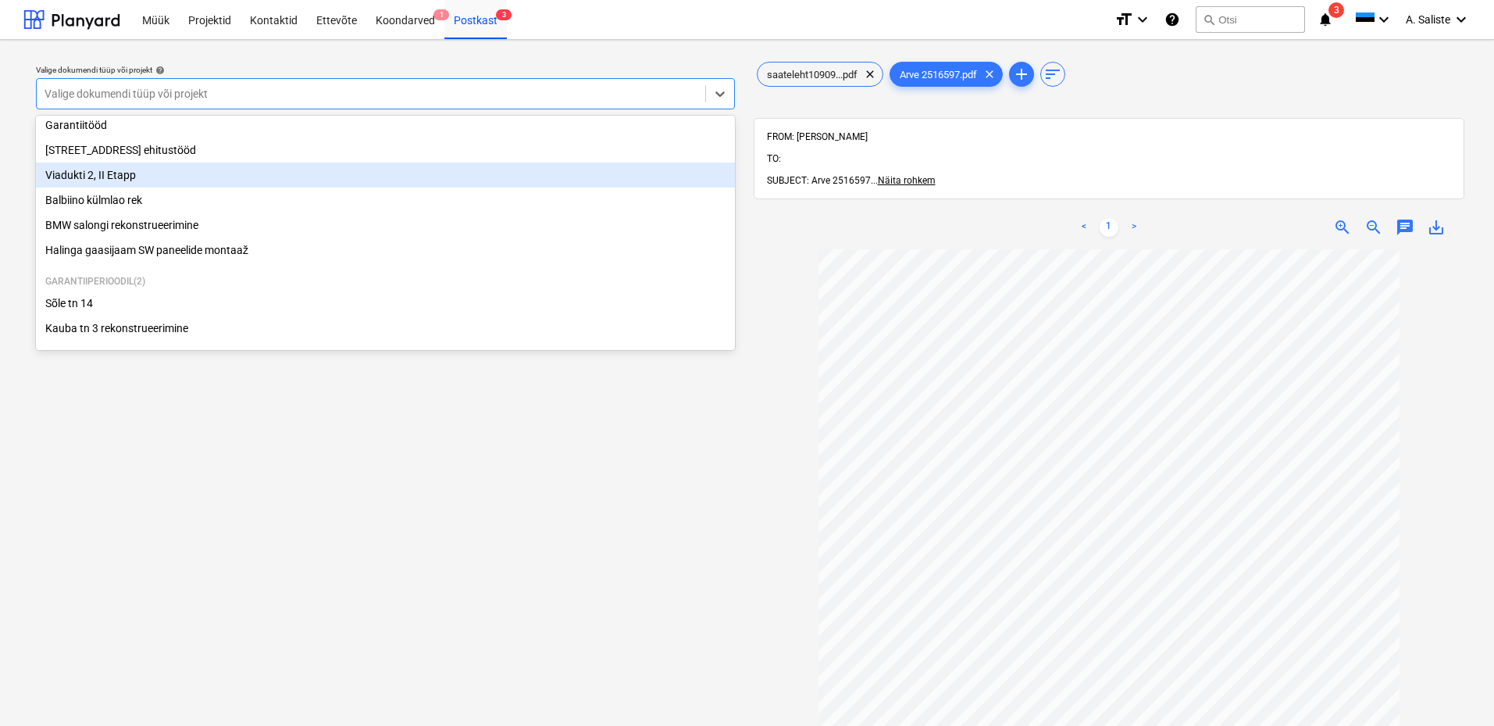
click at [129, 176] on div "Viadukti 2, II Etapp" at bounding box center [385, 174] width 699 height 25
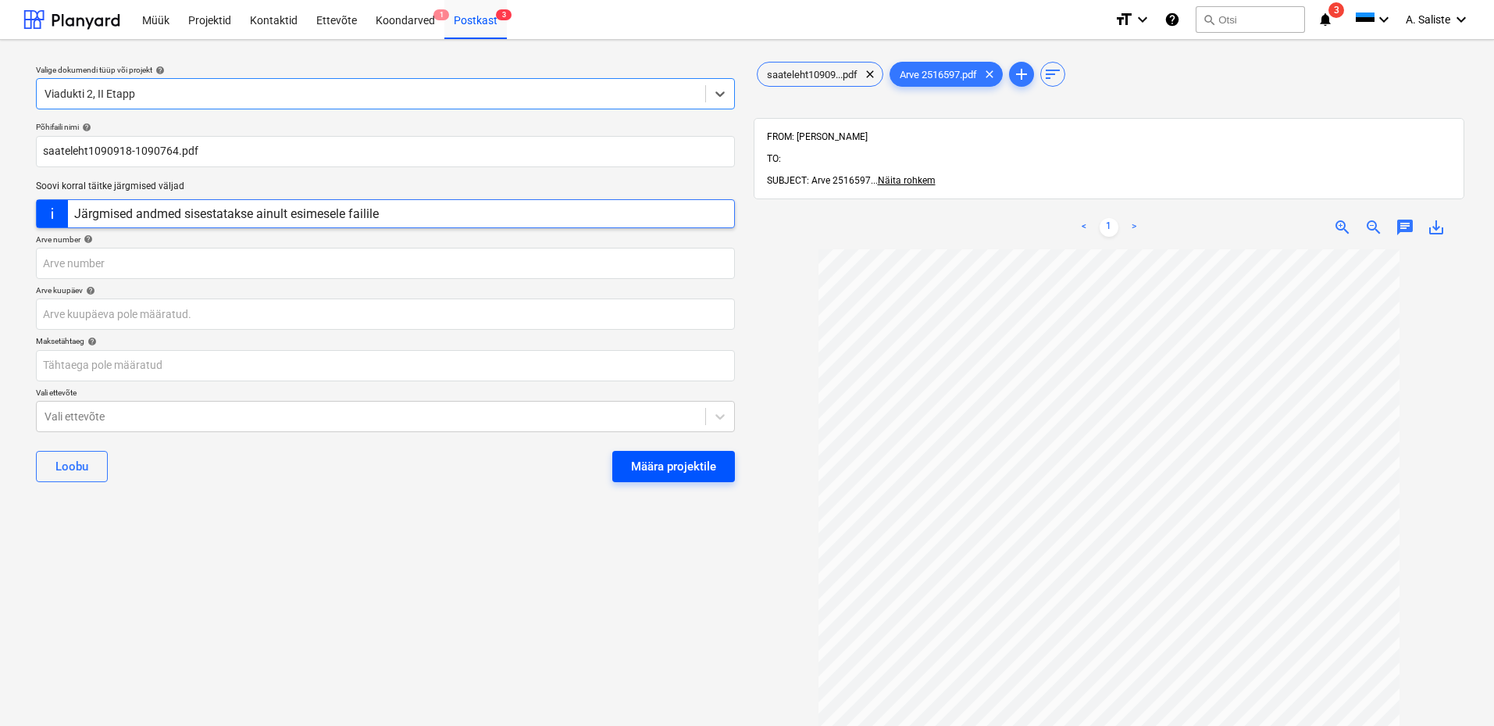
click at [661, 469] on div "Määra projektile" at bounding box center [673, 466] width 85 height 20
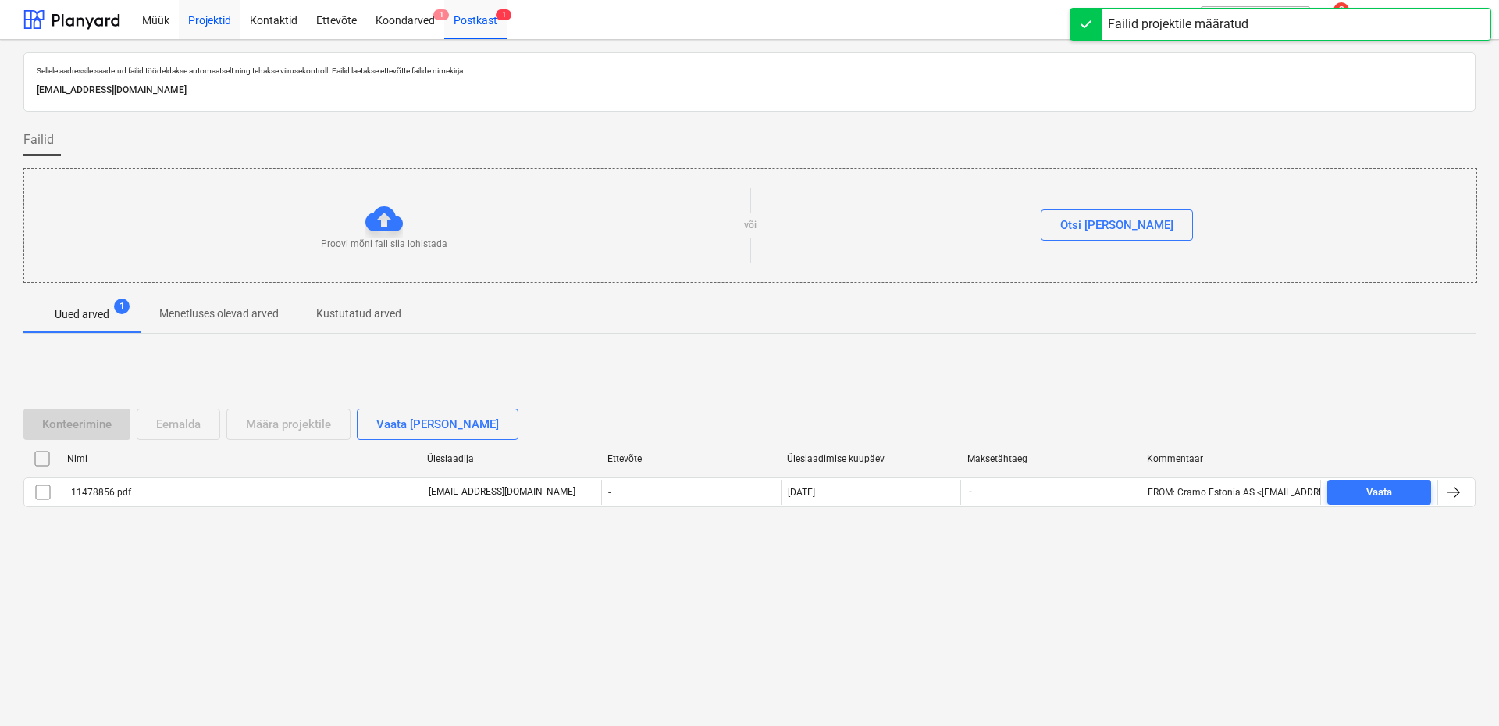
click at [210, 16] on div "Projektid" at bounding box center [210, 19] width 62 height 40
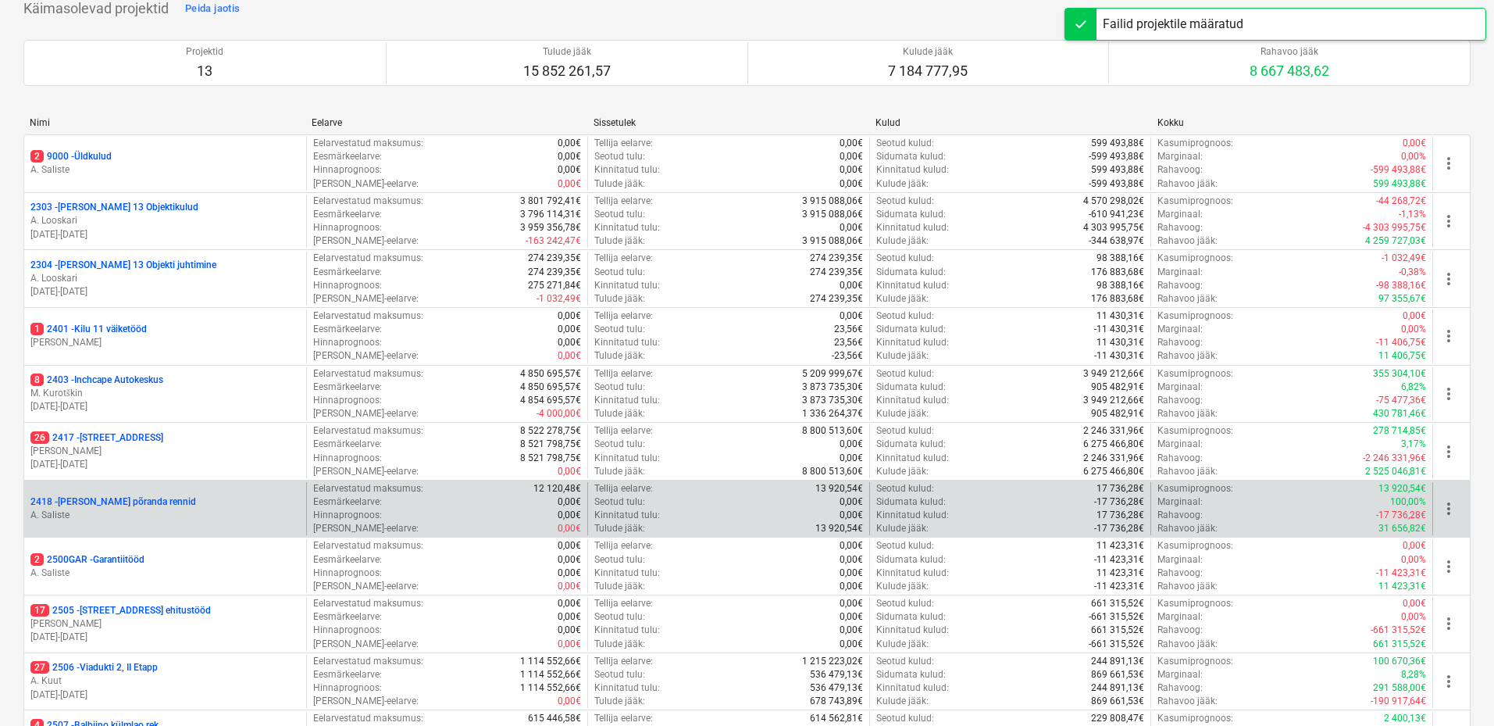
scroll to position [401, 0]
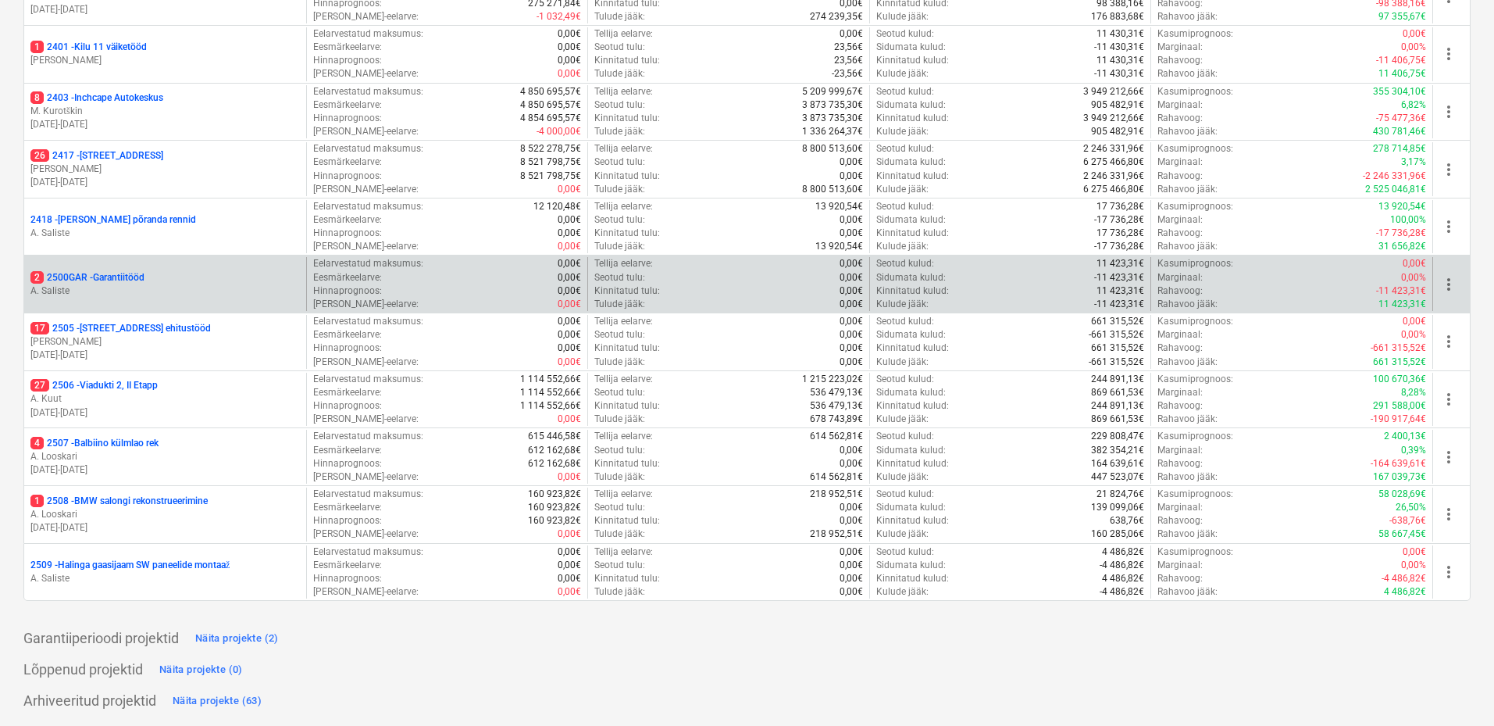
click at [113, 280] on p "2 2500GAR - Garantiitööd" at bounding box center [87, 277] width 114 height 13
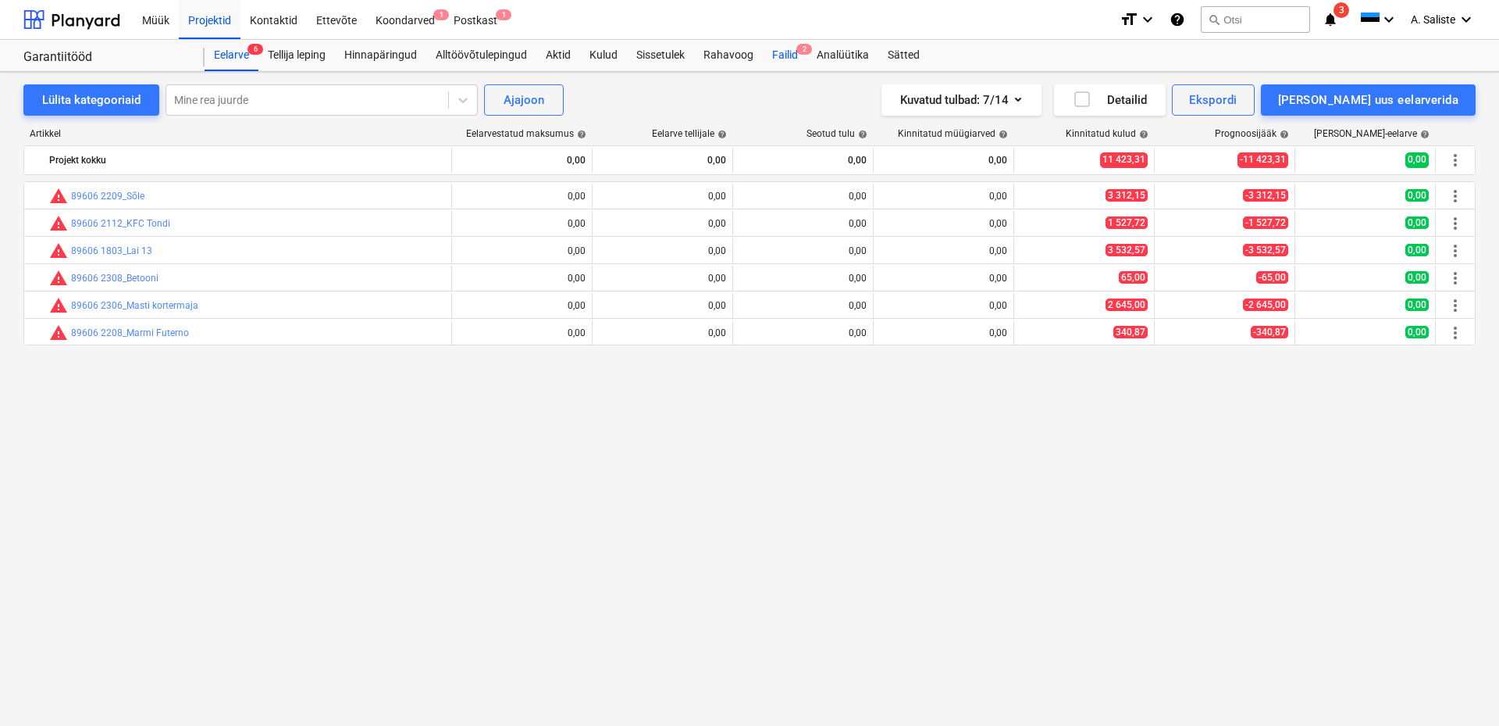
click at [778, 51] on div "Failid 2" at bounding box center [785, 55] width 45 height 31
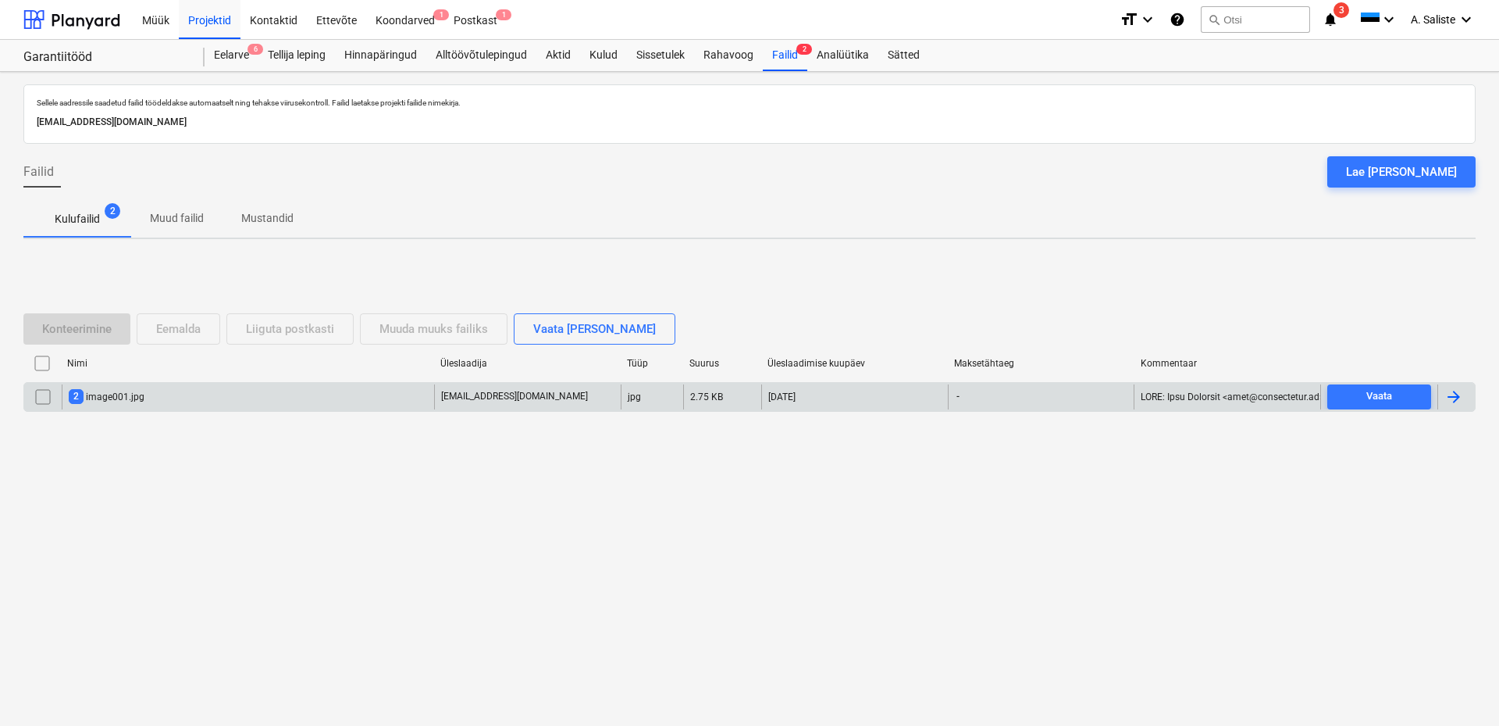
click at [191, 405] on div "2 image001.jpg" at bounding box center [248, 396] width 373 height 25
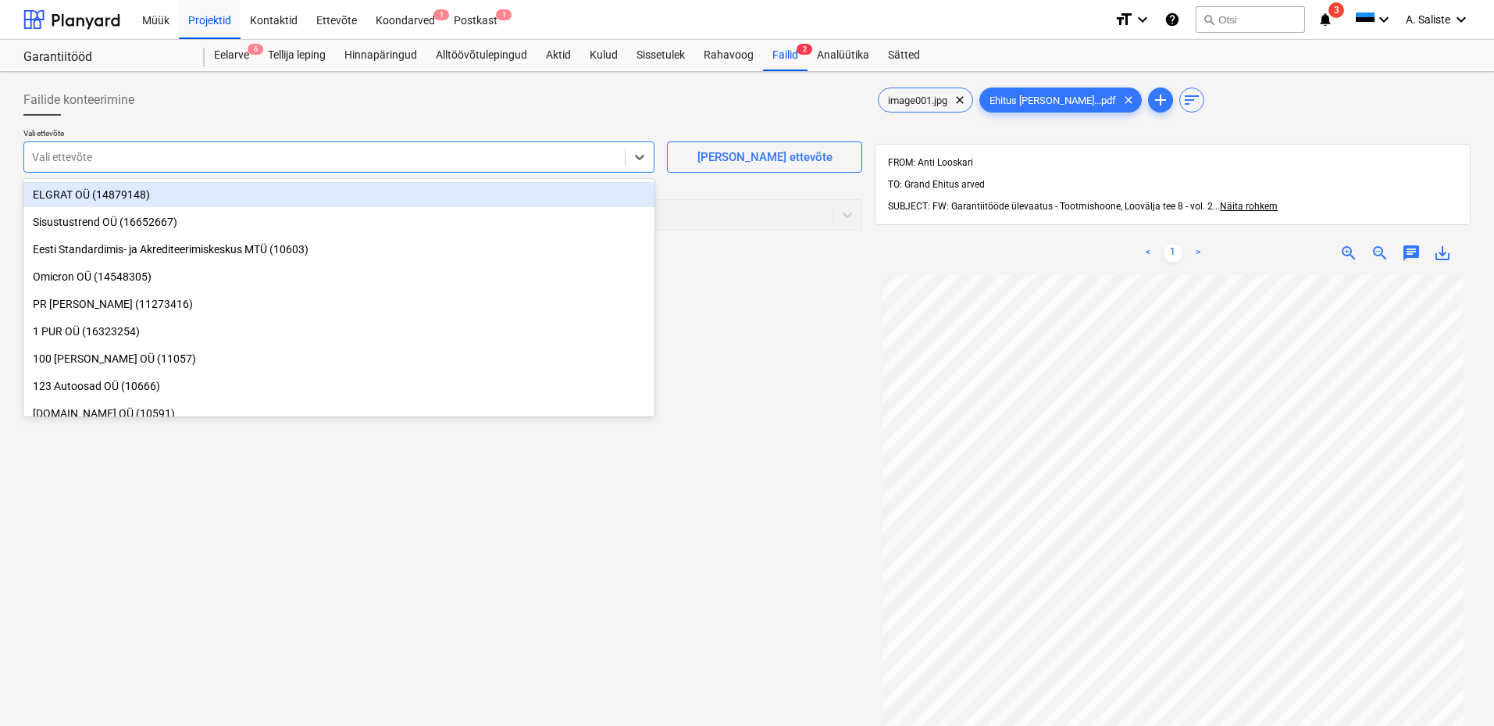
click at [402, 149] on div at bounding box center [324, 157] width 585 height 16
type input "E"
type input "Ehitus"
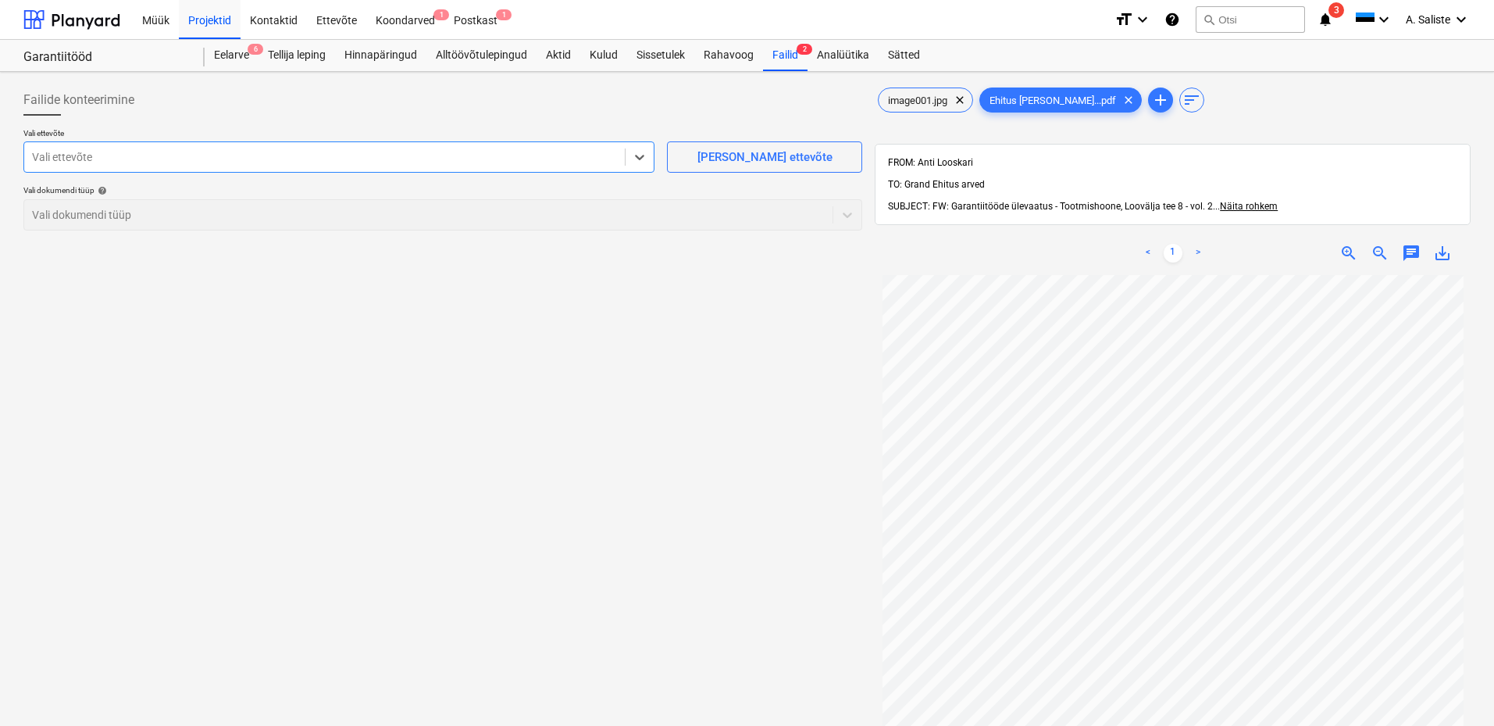
click at [727, 670] on div "Failide konteerimine Vali ettevõte Select is focused ,type to refine list, pres…" at bounding box center [442, 520] width 851 height 885
drag, startPoint x: 658, startPoint y: 581, endPoint x: 658, endPoint y: 522, distance: 58.6
click at [658, 580] on div "Failide konteerimine Vali ettevõte Vali ettevõte Lisa uus ettevõte Vali dokumen…" at bounding box center [442, 520] width 851 height 885
click at [644, 155] on icon at bounding box center [640, 157] width 16 height 16
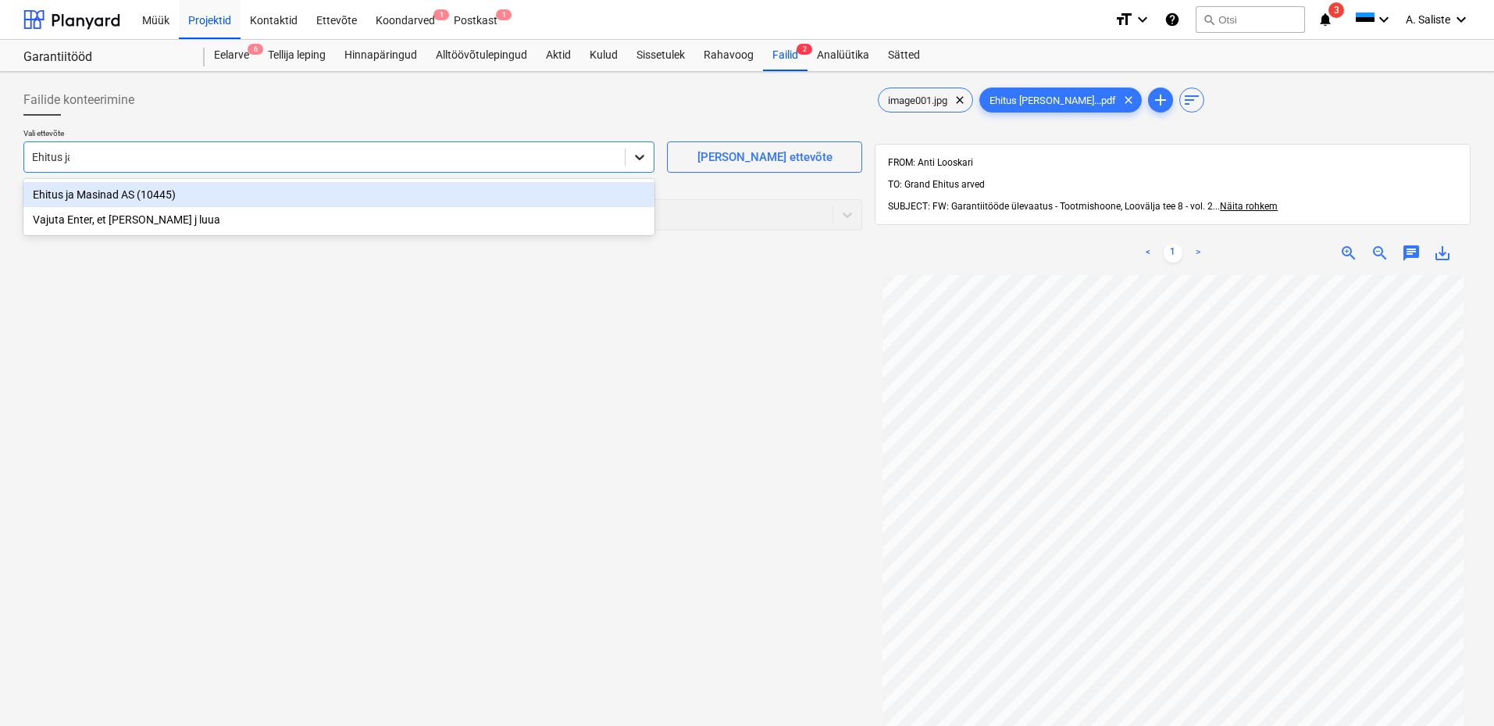
type input "Ehitus ja"
click at [146, 188] on div "Ehitus ja Masinad AS (10445)" at bounding box center [338, 194] width 631 height 25
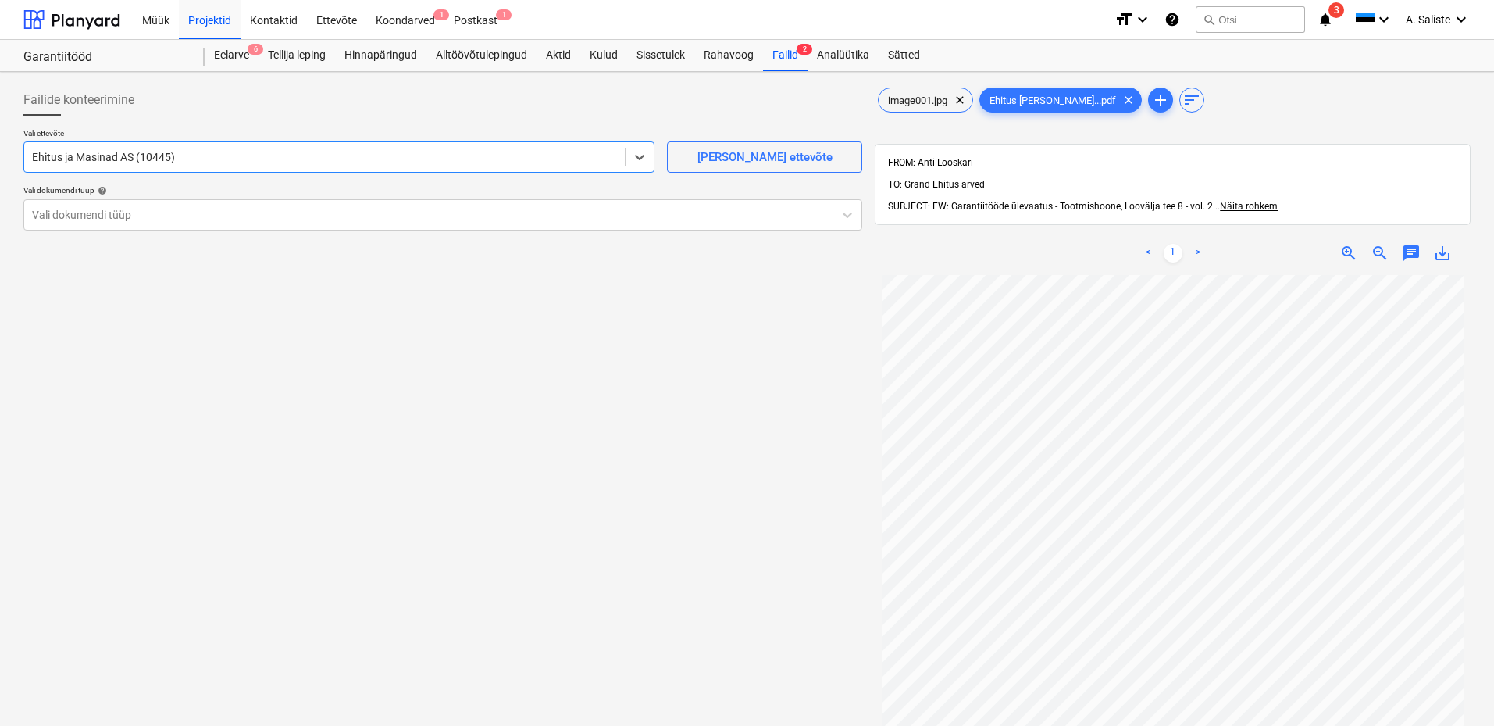
click at [166, 234] on div "Vali ettevõte option Ehitus ja Masinad AS (10445) , selected. Select is focused…" at bounding box center [442, 185] width 839 height 115
click at [178, 220] on div at bounding box center [428, 215] width 793 height 16
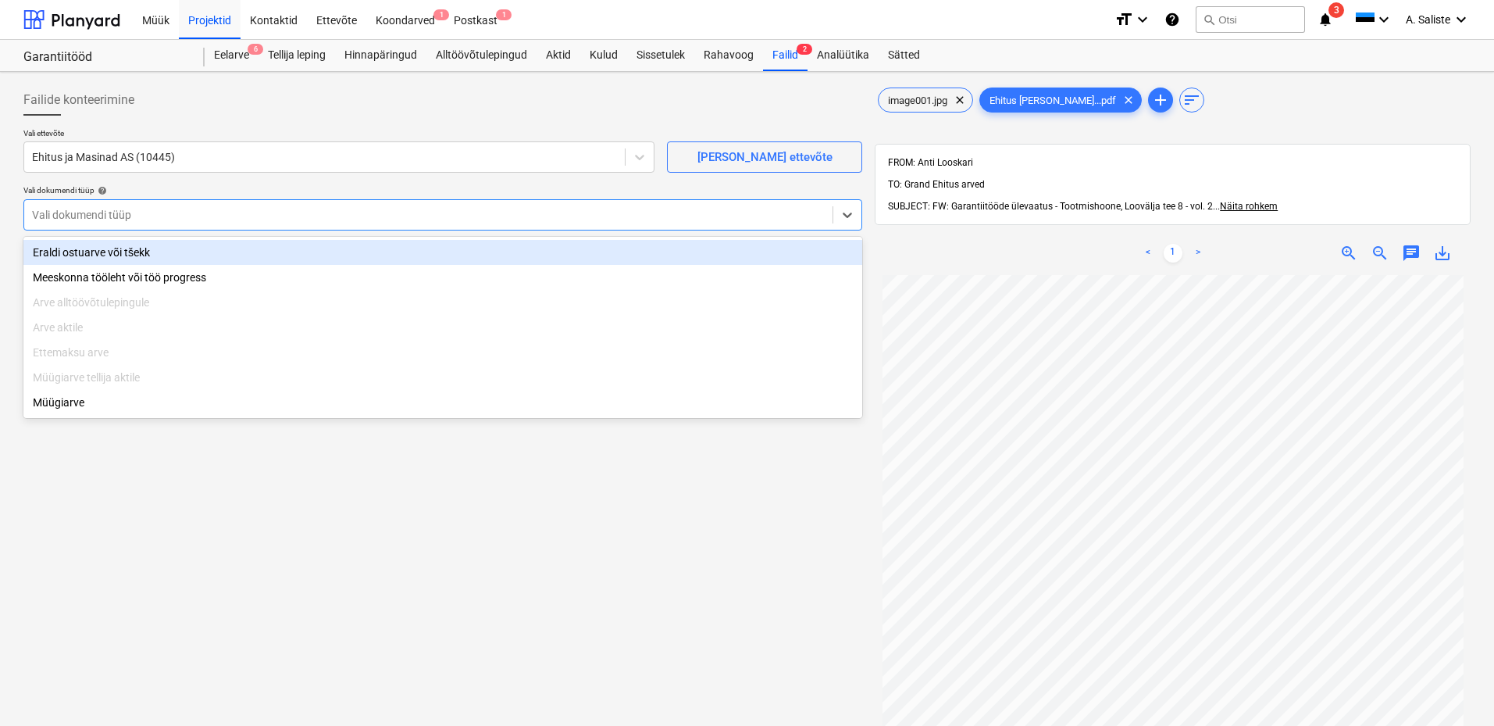
click at [107, 247] on div "Eraldi ostuarve või tšekk" at bounding box center [442, 252] width 839 height 25
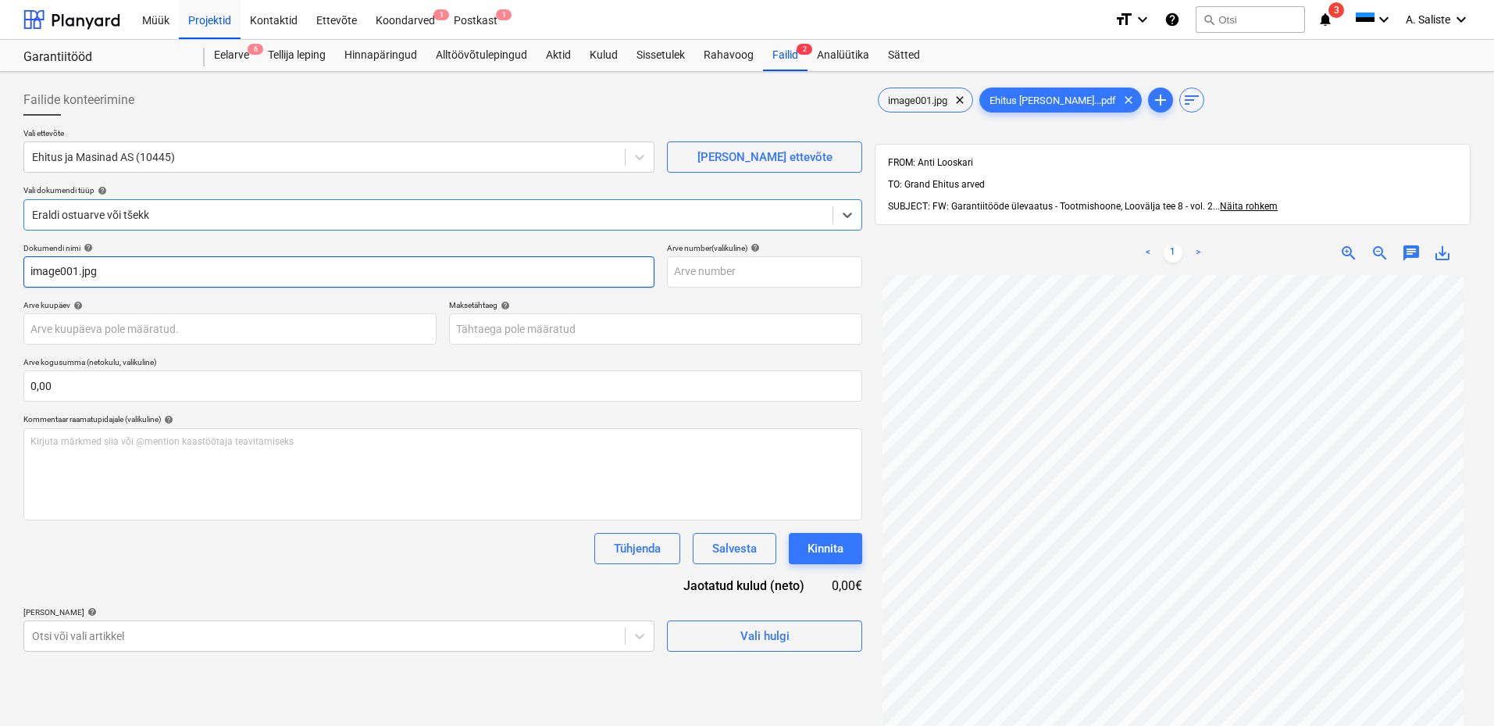
click at [134, 276] on input "image001.jpg" at bounding box center [338, 271] width 631 height 31
type input "i"
type input "Arve"
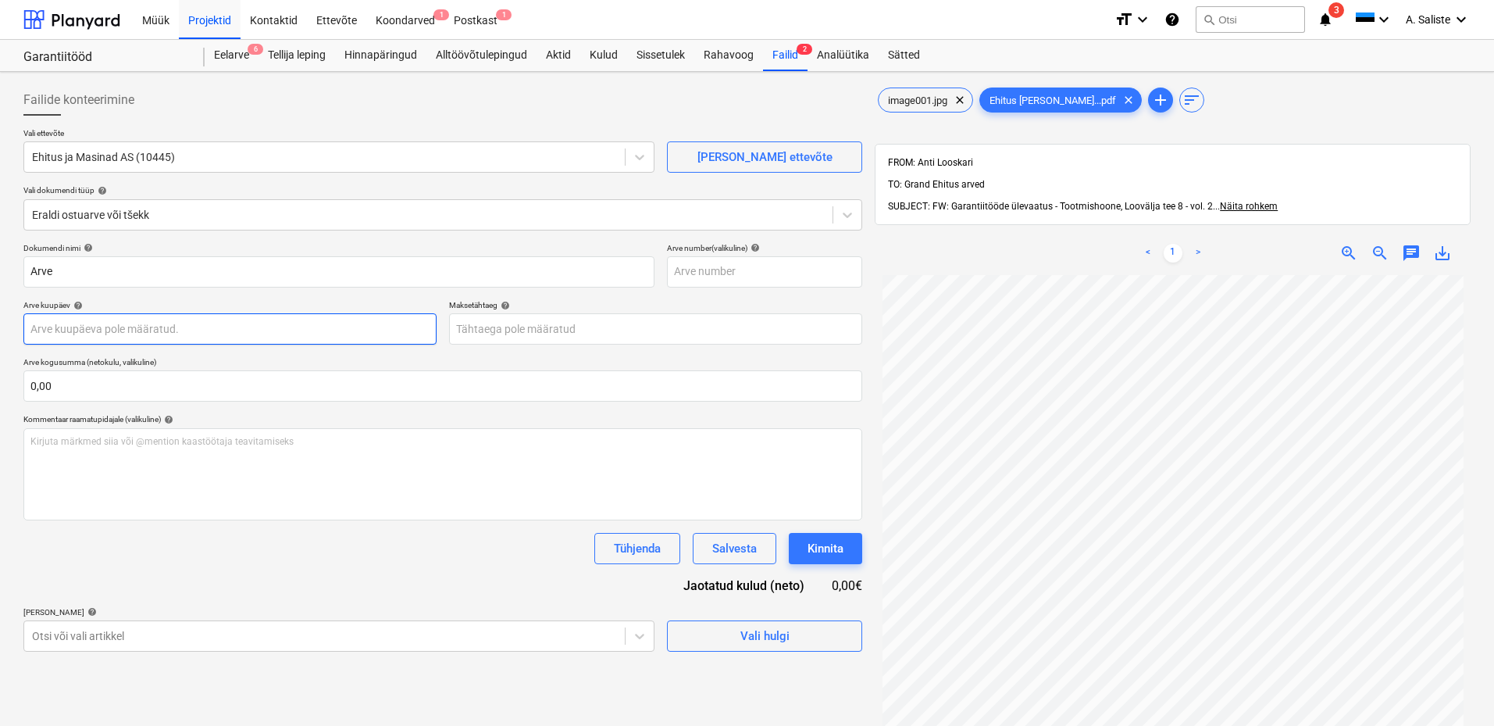
click at [126, 335] on body "Müük Projektid Kontaktid Ettevõte Koondarved 1 Postkast 1 format_size keyboard_…" at bounding box center [747, 363] width 1494 height 726
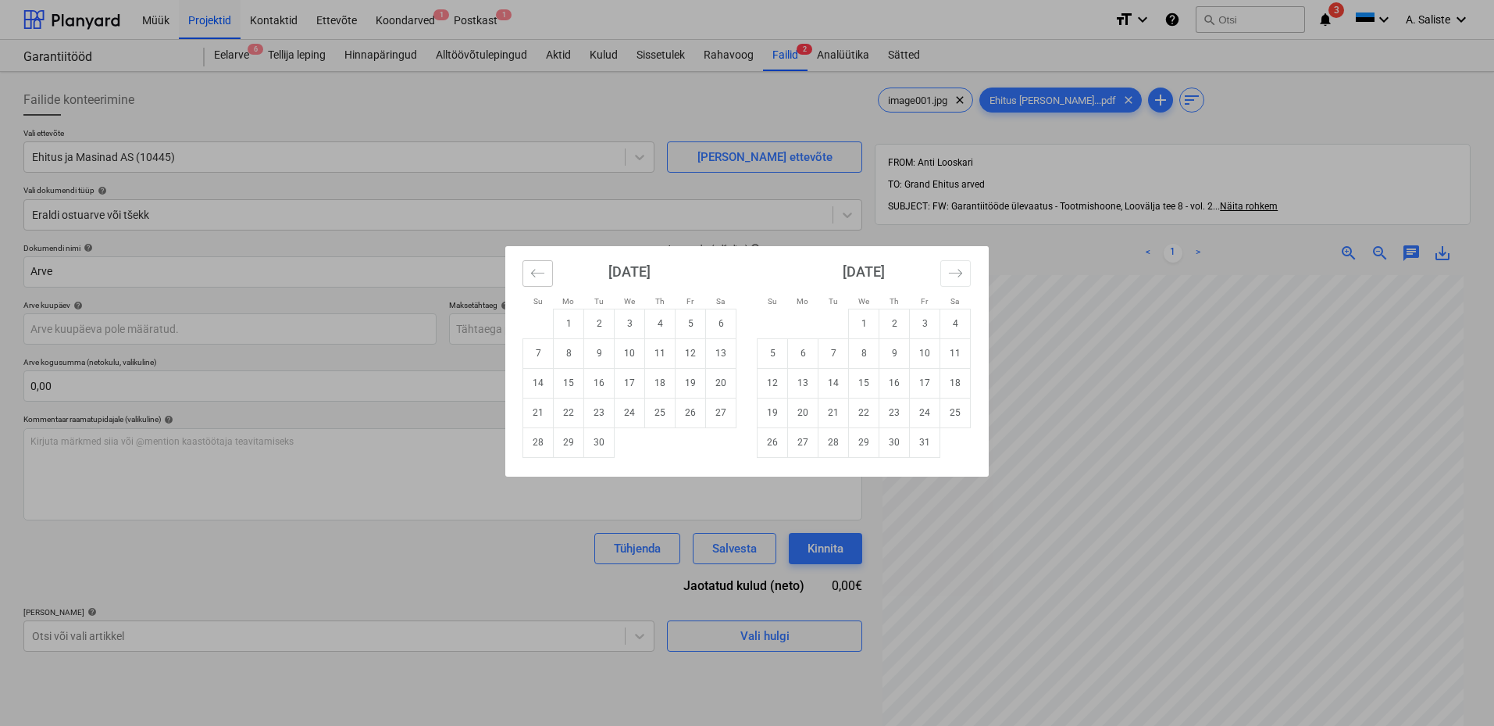
click at [541, 272] on icon "Move backward to switch to the previous month." at bounding box center [537, 273] width 15 height 15
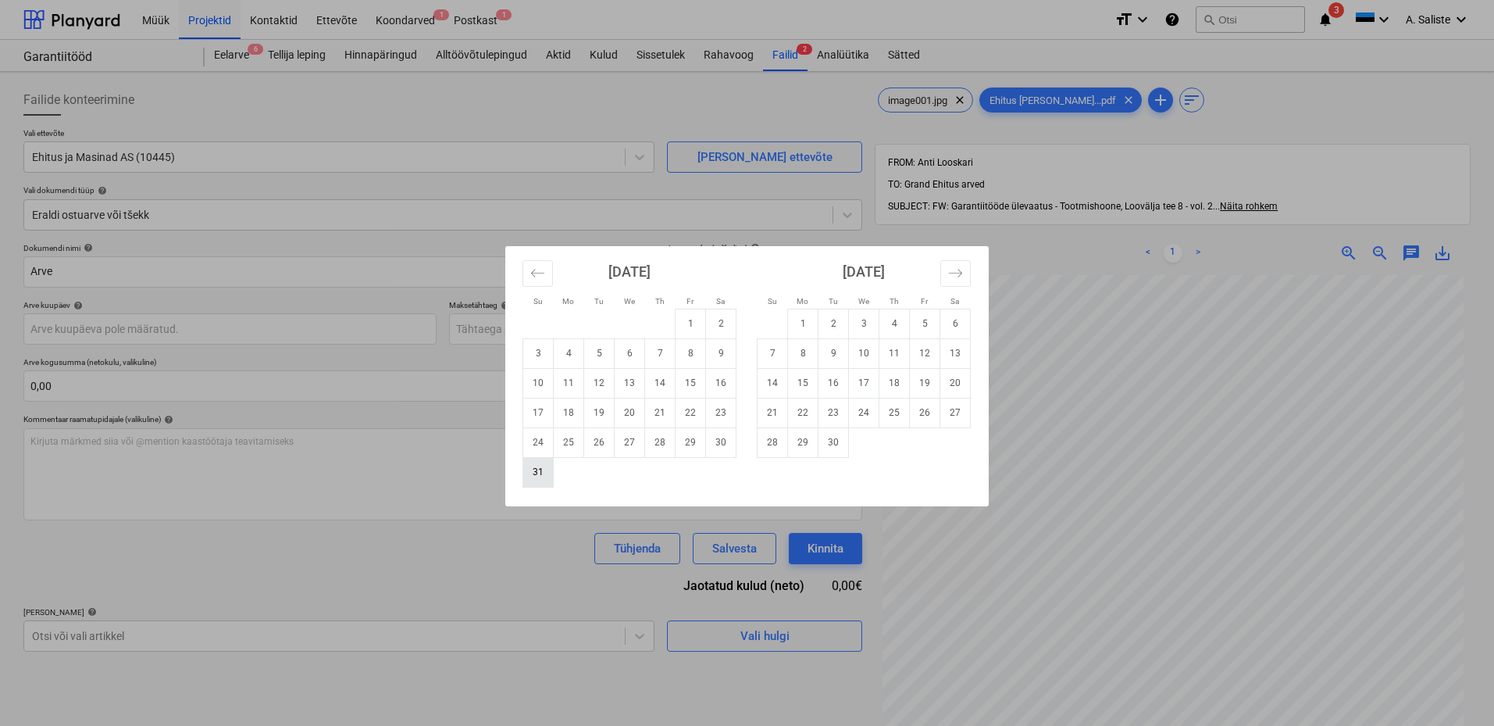
click at [529, 468] on td "31" at bounding box center [538, 472] width 30 height 30
type input "31 Aug 2025"
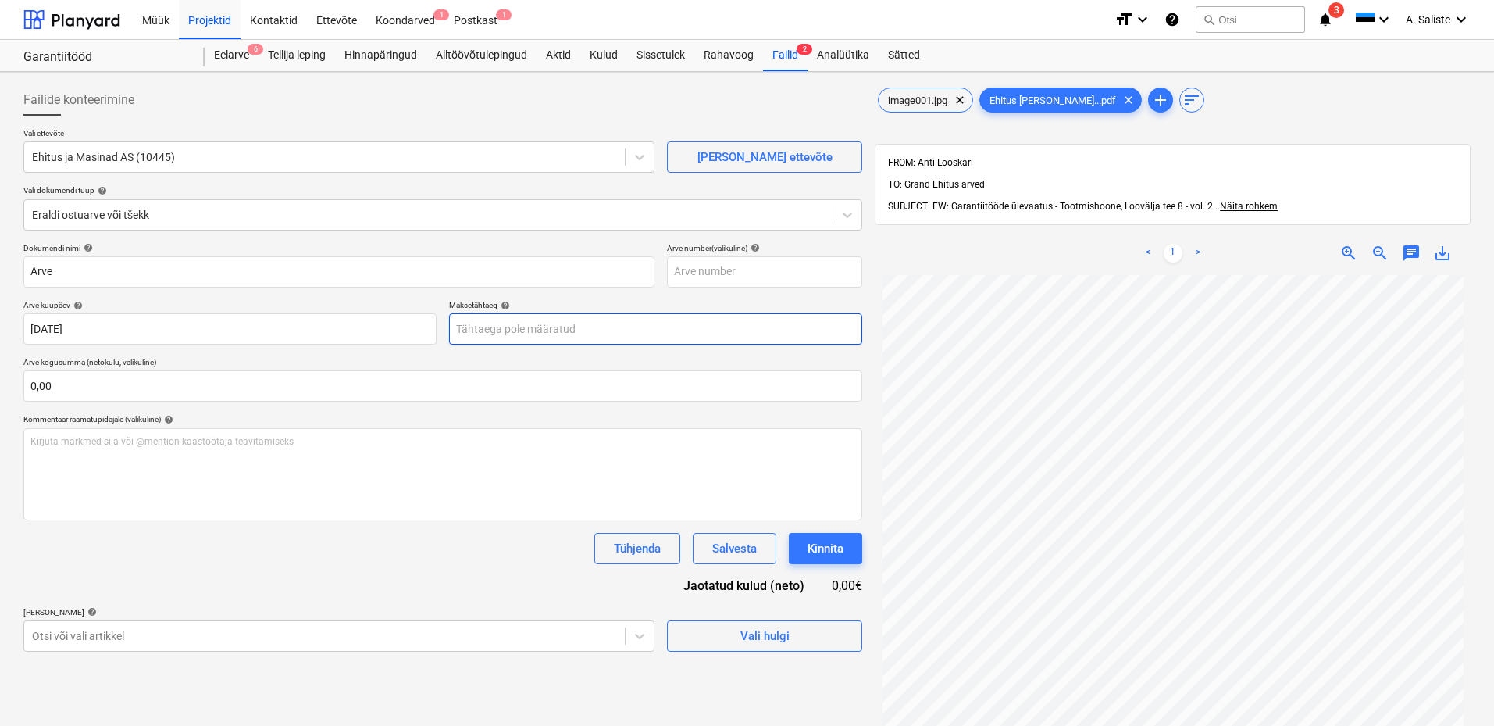
click at [540, 333] on body "Müük Projektid Kontaktid Ettevõte Koondarved 1 Postkast 1 format_size keyboard_…" at bounding box center [747, 363] width 1494 height 726
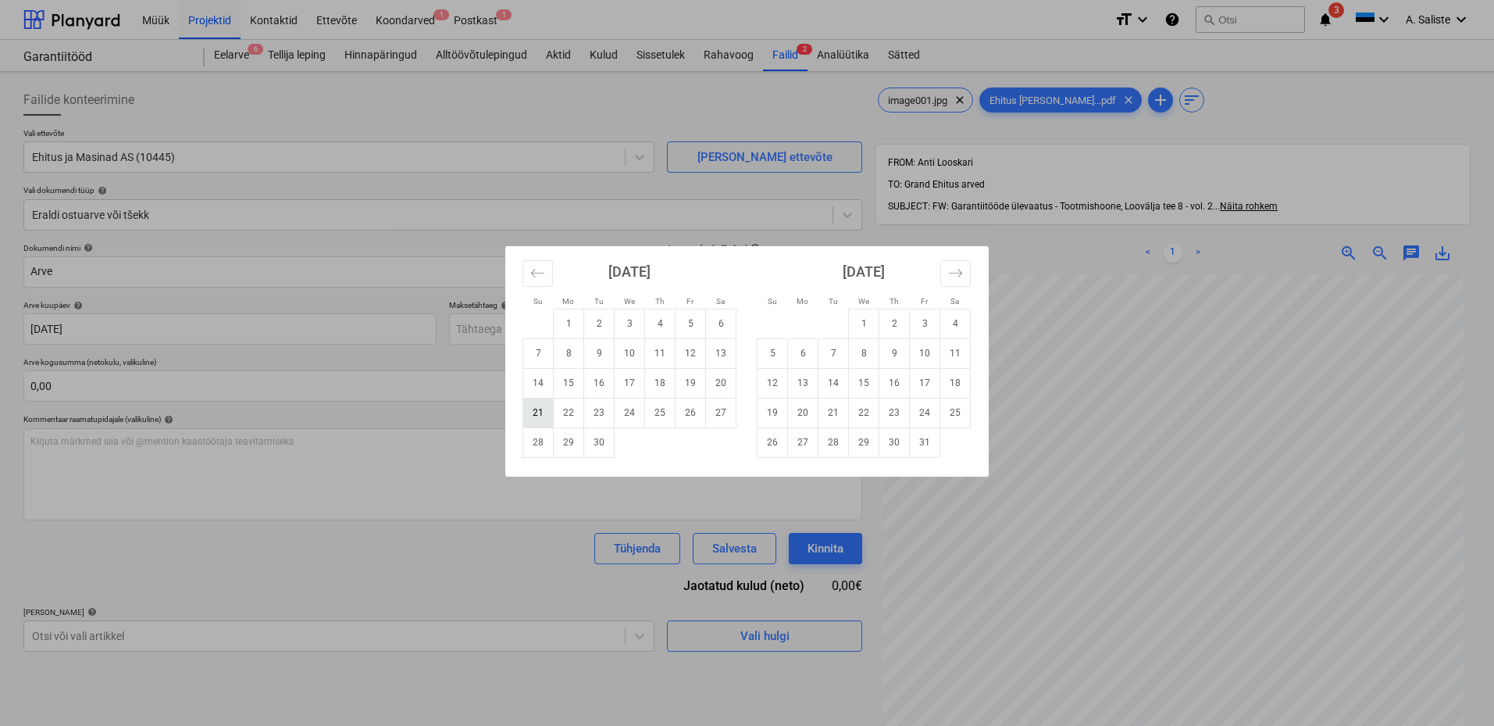
click at [534, 411] on td "21" at bounding box center [538, 413] width 30 height 30
type input "21 Sep 2025"
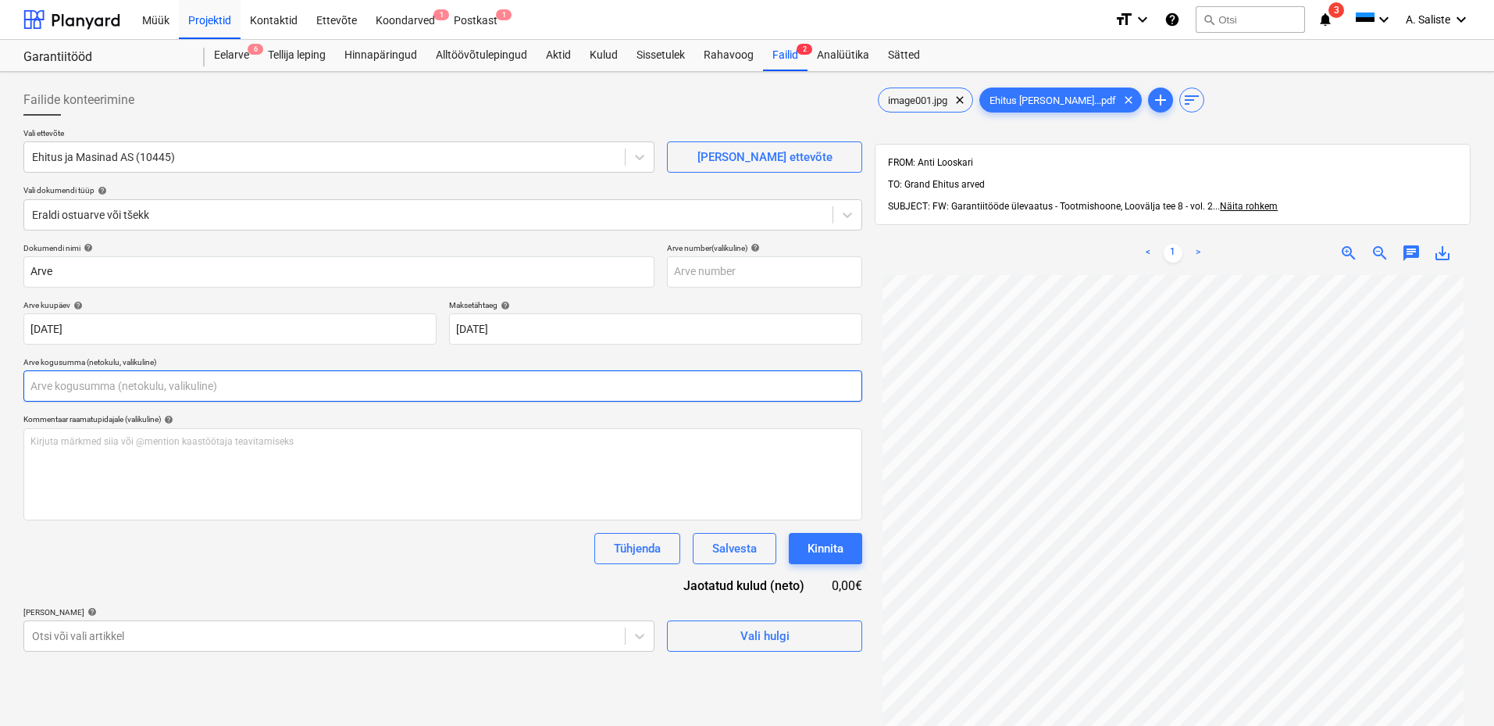
click at [48, 379] on input "text" at bounding box center [442, 385] width 839 height 31
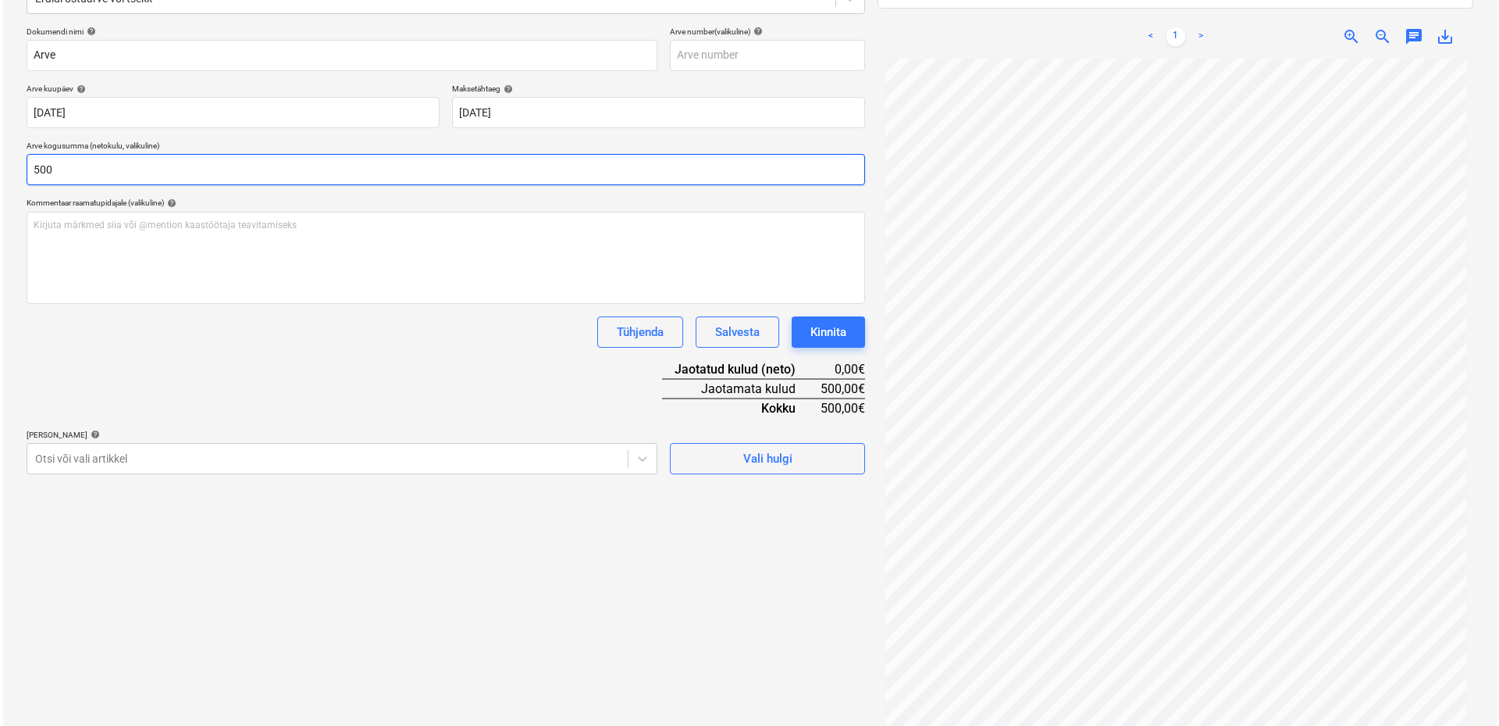
scroll to position [222, 0]
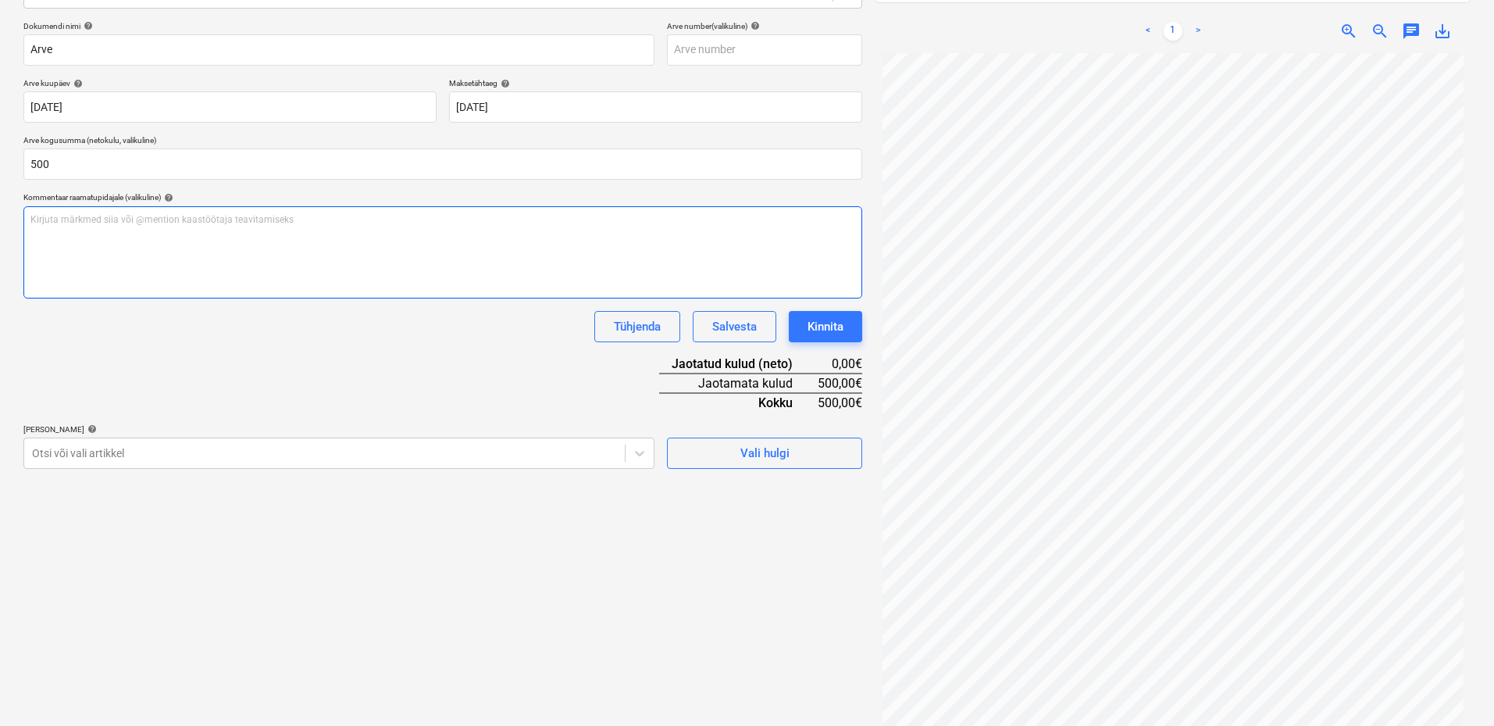
type input "500,00"
click at [105, 227] on div "Kirjuta märkmed siia või @mention kaastöötaja teavitamiseks ﻿" at bounding box center [442, 252] width 839 height 92
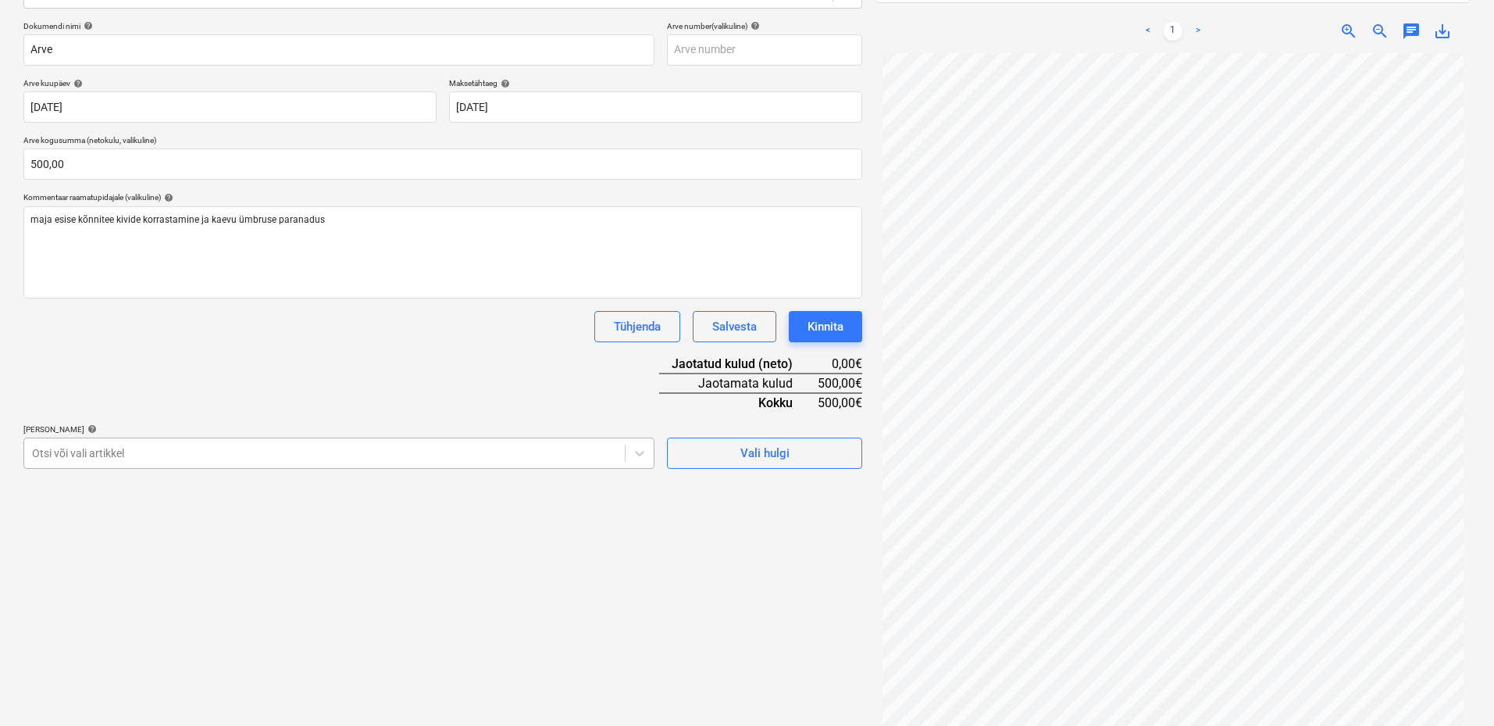
click at [298, 453] on div at bounding box center [324, 453] width 585 height 16
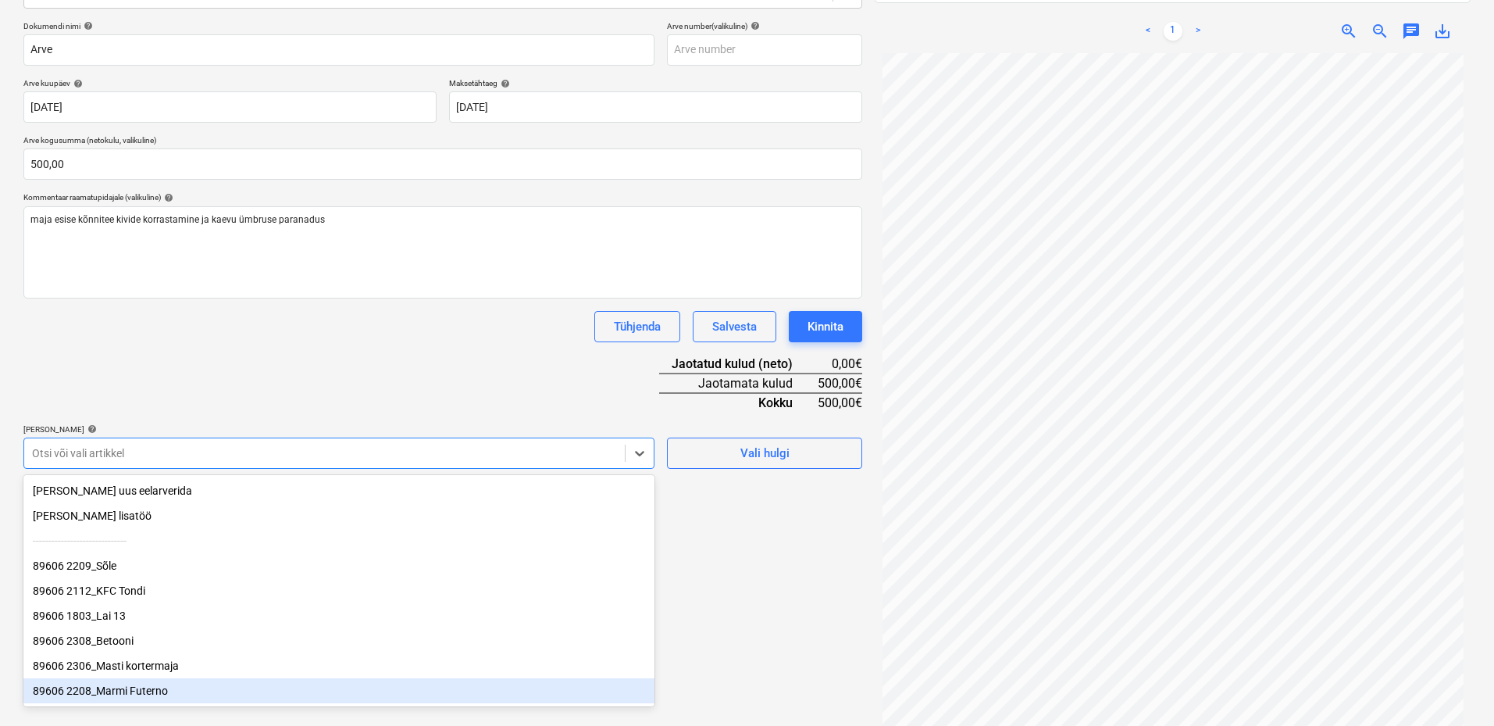
click at [158, 700] on div "89606 2208_Marmi Futerno" at bounding box center [338, 690] width 631 height 25
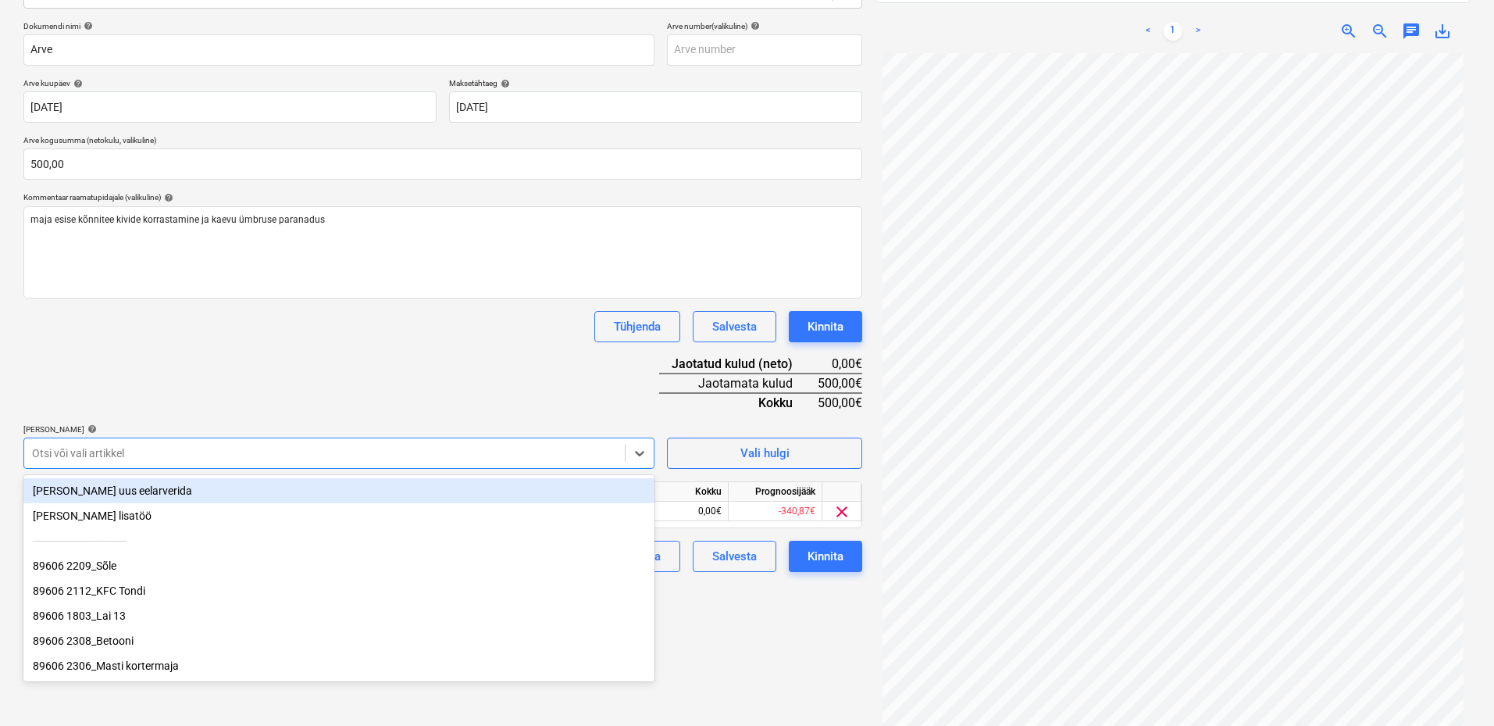
click at [332, 359] on div "Dokumendi nimi help Arve Arve number (valikuline) help Arve kuupäev help 31 Aug…" at bounding box center [442, 296] width 839 height 551
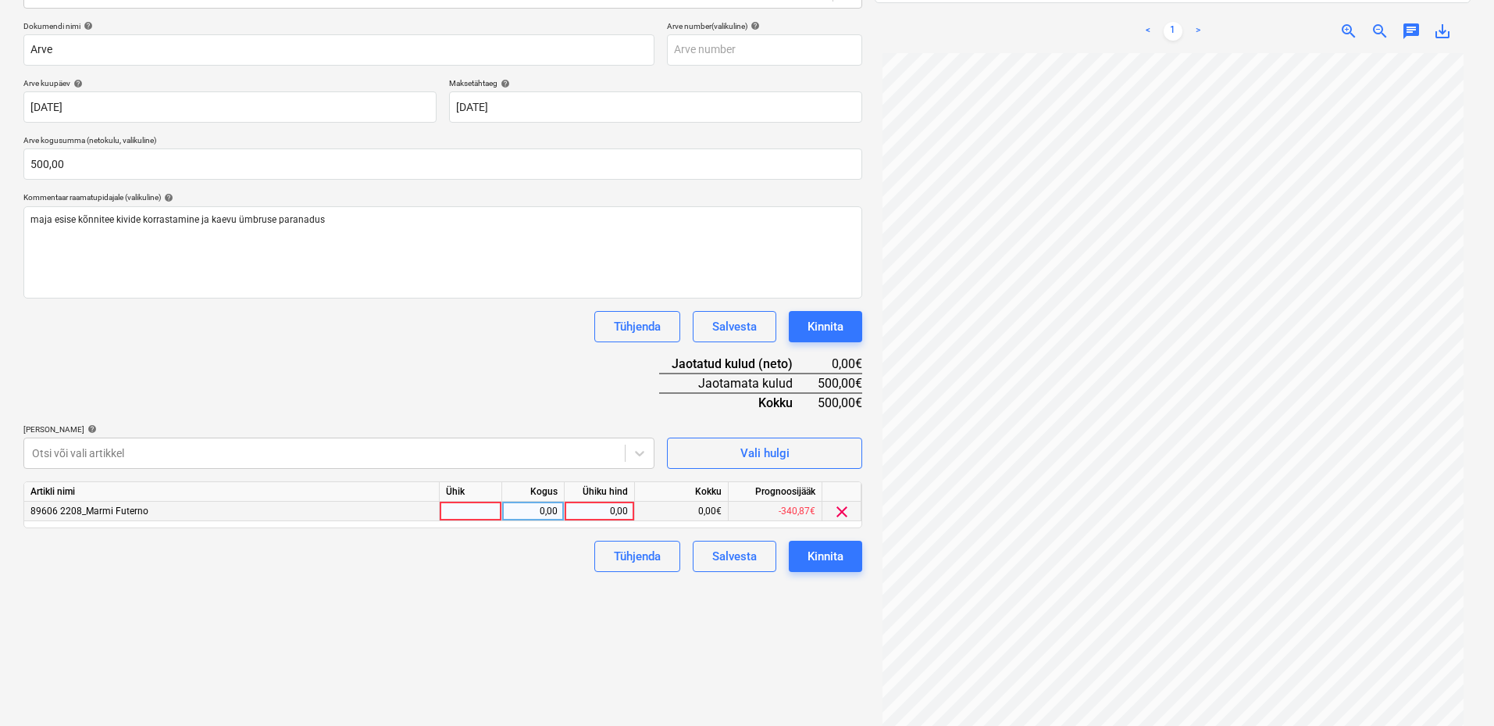
click at [477, 514] on div at bounding box center [471, 511] width 62 height 20
type input "kmpl"
click at [565, 514] on div "0,00" at bounding box center [600, 511] width 70 height 20
click at [551, 516] on div "0,00" at bounding box center [532, 511] width 49 height 20
type input "1"
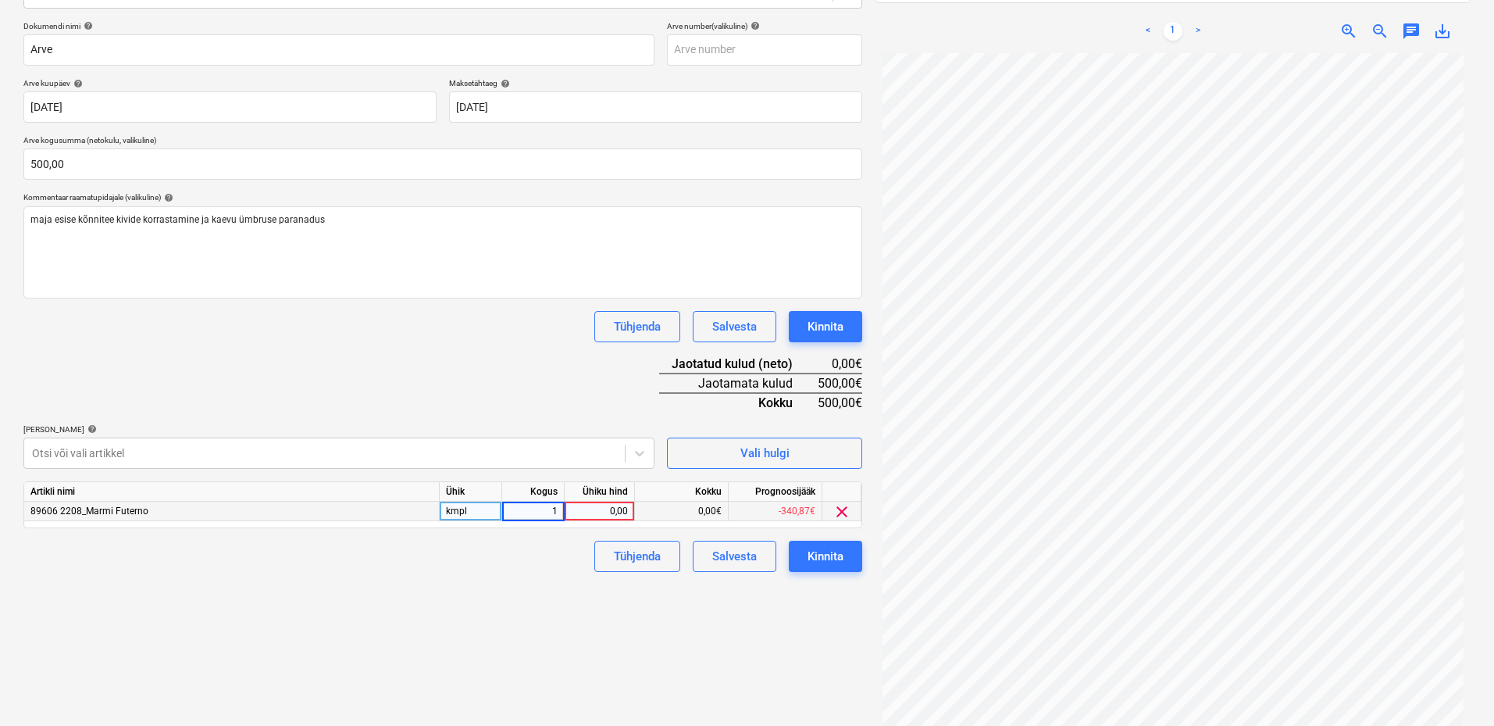
click at [609, 510] on div "0,00" at bounding box center [599, 511] width 57 height 20
type input "500"
click at [557, 647] on div "Failide konteerimine Vali ettevõte Ehitus ja Masinad AS (10445) Lisa uus ettevõ…" at bounding box center [442, 298] width 851 height 885
click at [831, 561] on div "Kinnita" at bounding box center [826, 556] width 36 height 20
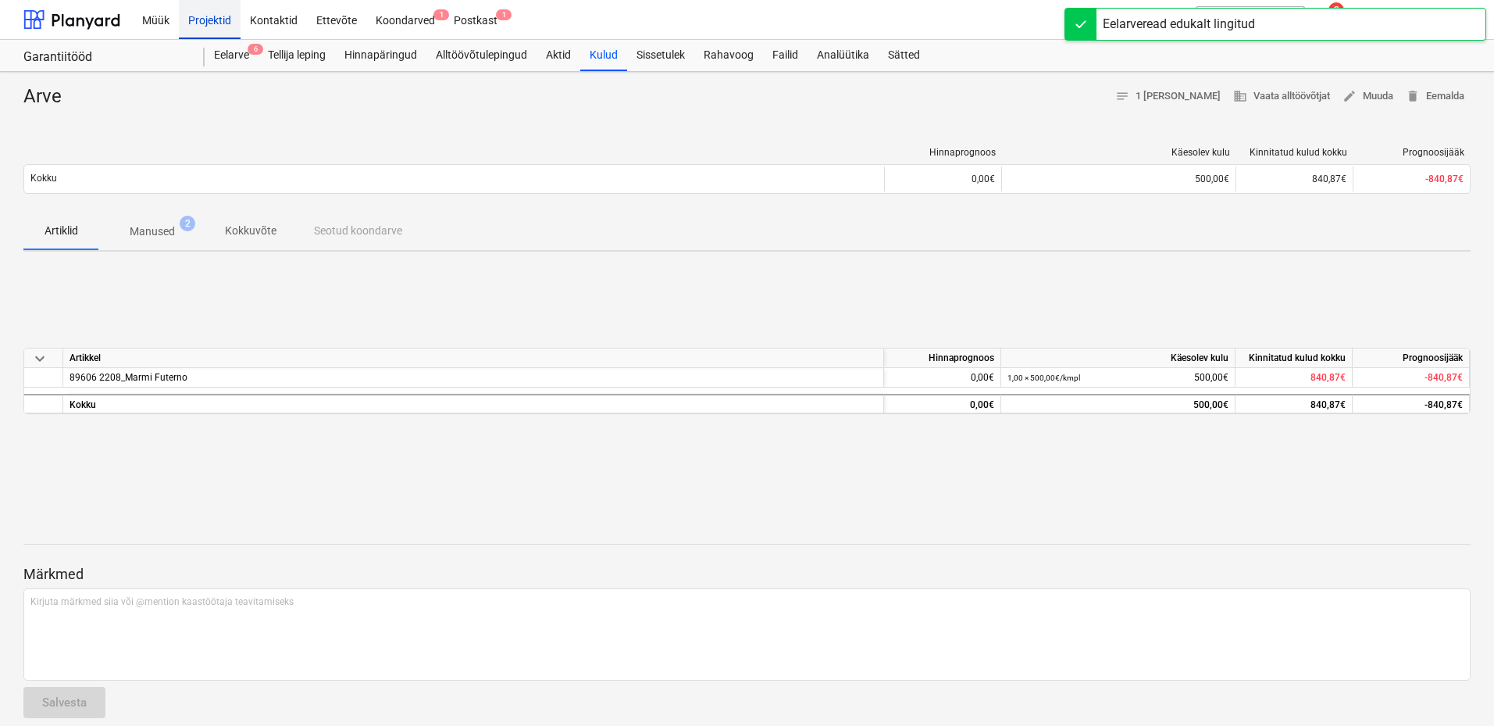
click at [220, 23] on div "Projektid" at bounding box center [210, 19] width 62 height 40
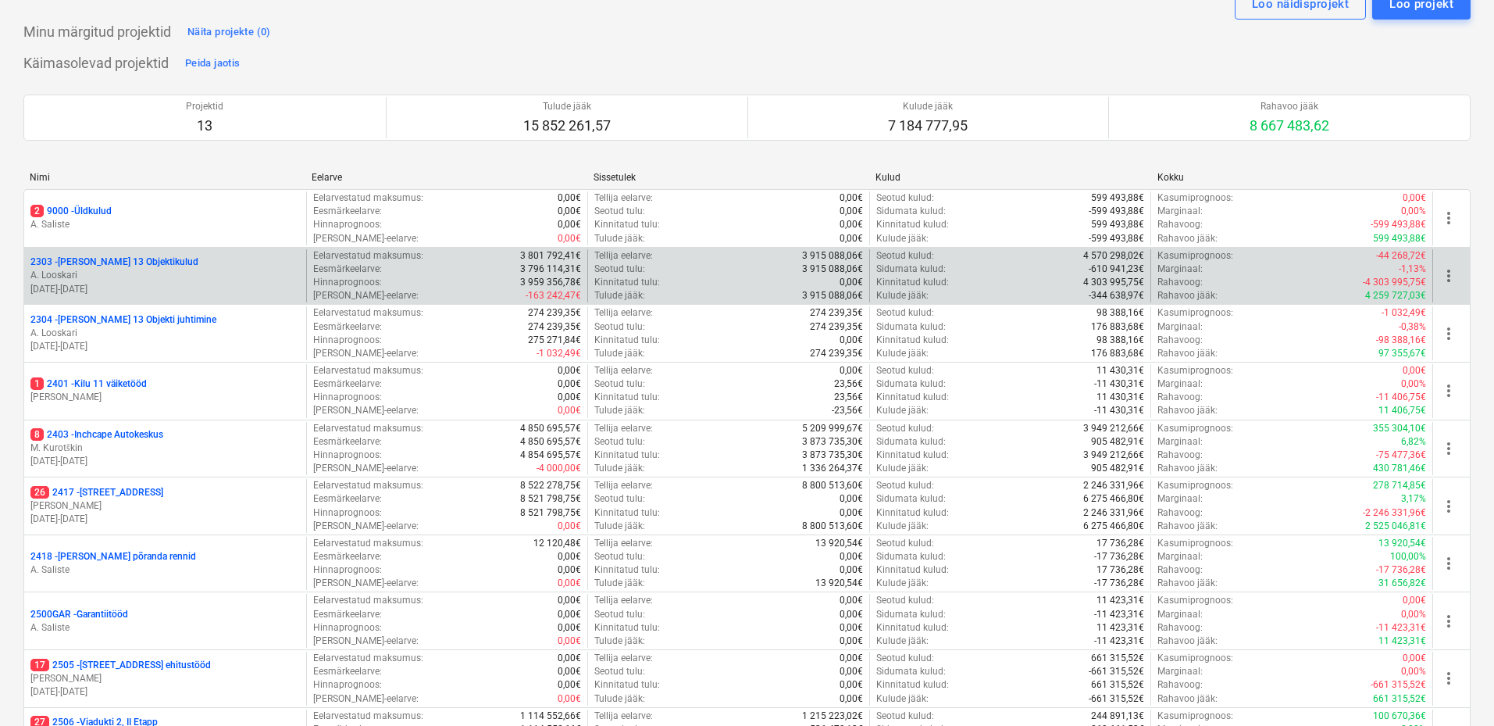
scroll to position [234, 0]
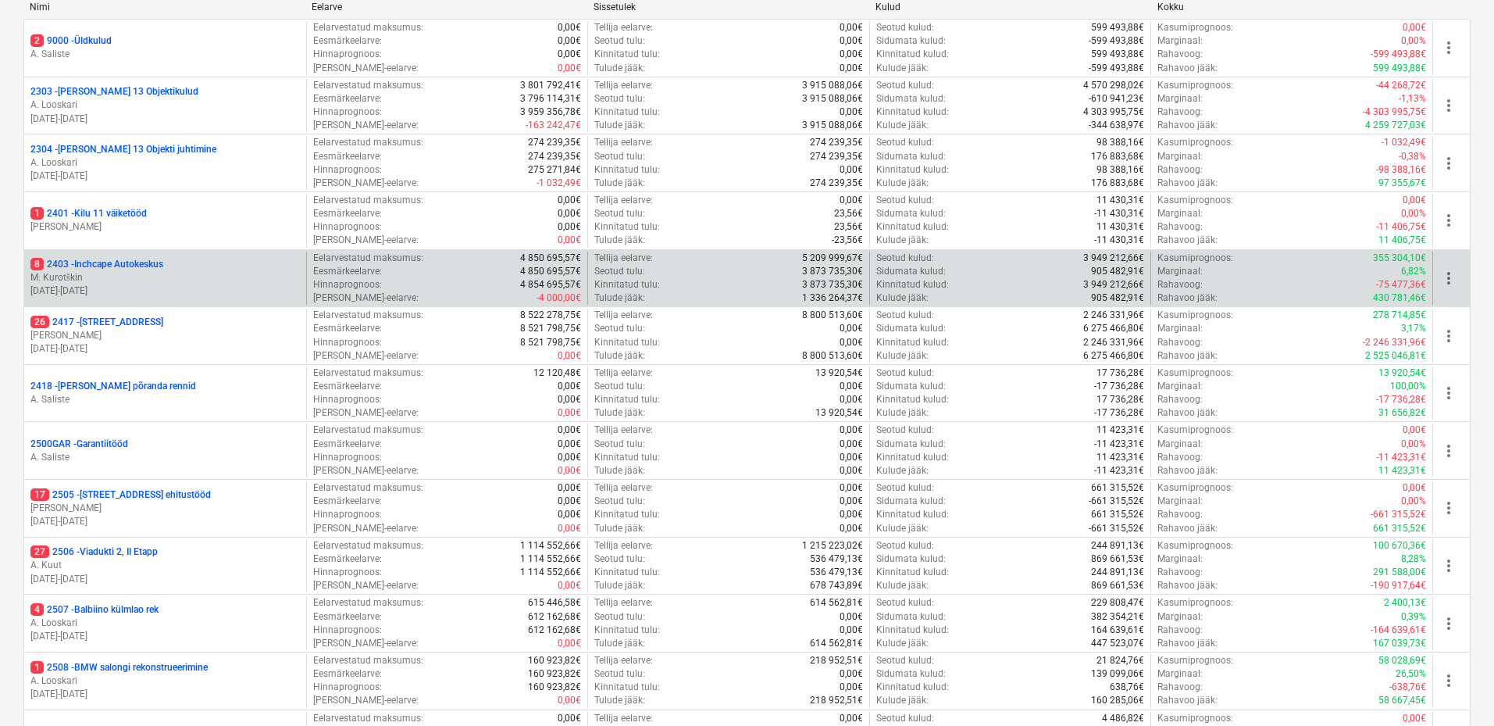
click at [221, 276] on p "M. Kurotškin" at bounding box center [164, 277] width 269 height 13
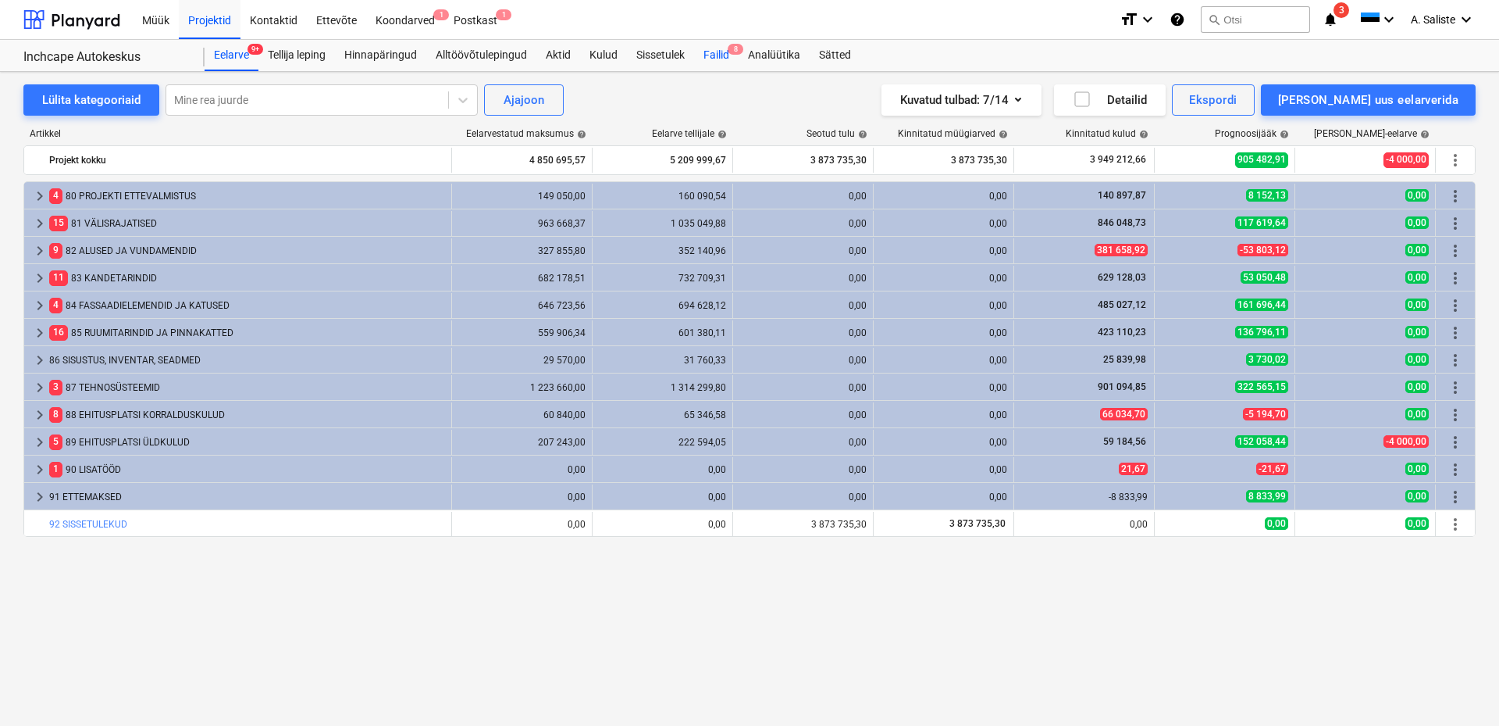
click at [726, 56] on div "Failid 8" at bounding box center [716, 55] width 45 height 31
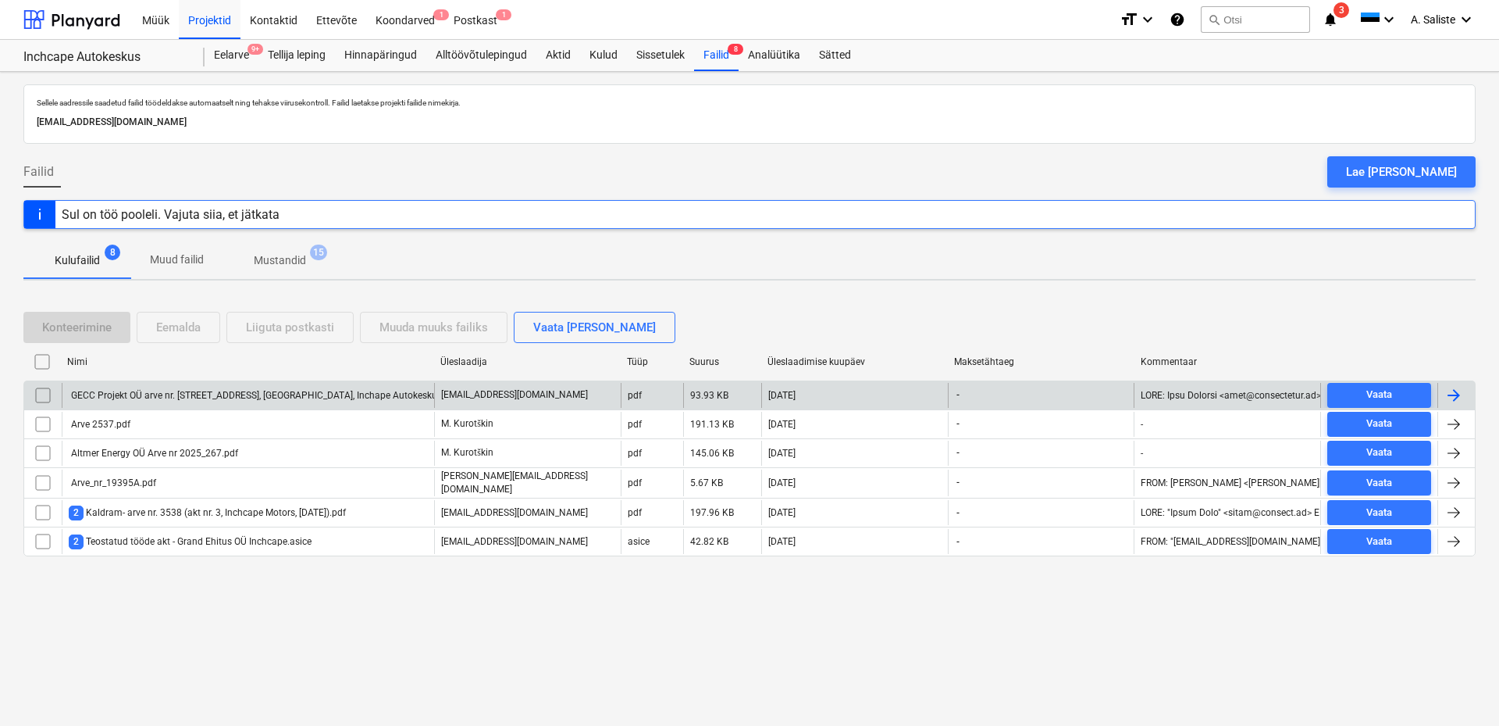
click at [258, 393] on div "GECC Projekt OÜ arve nr. 25047, Pärnu mnt 539, Jälgimäe, Inchape Autokeskuse PP…" at bounding box center [322, 395] width 506 height 11
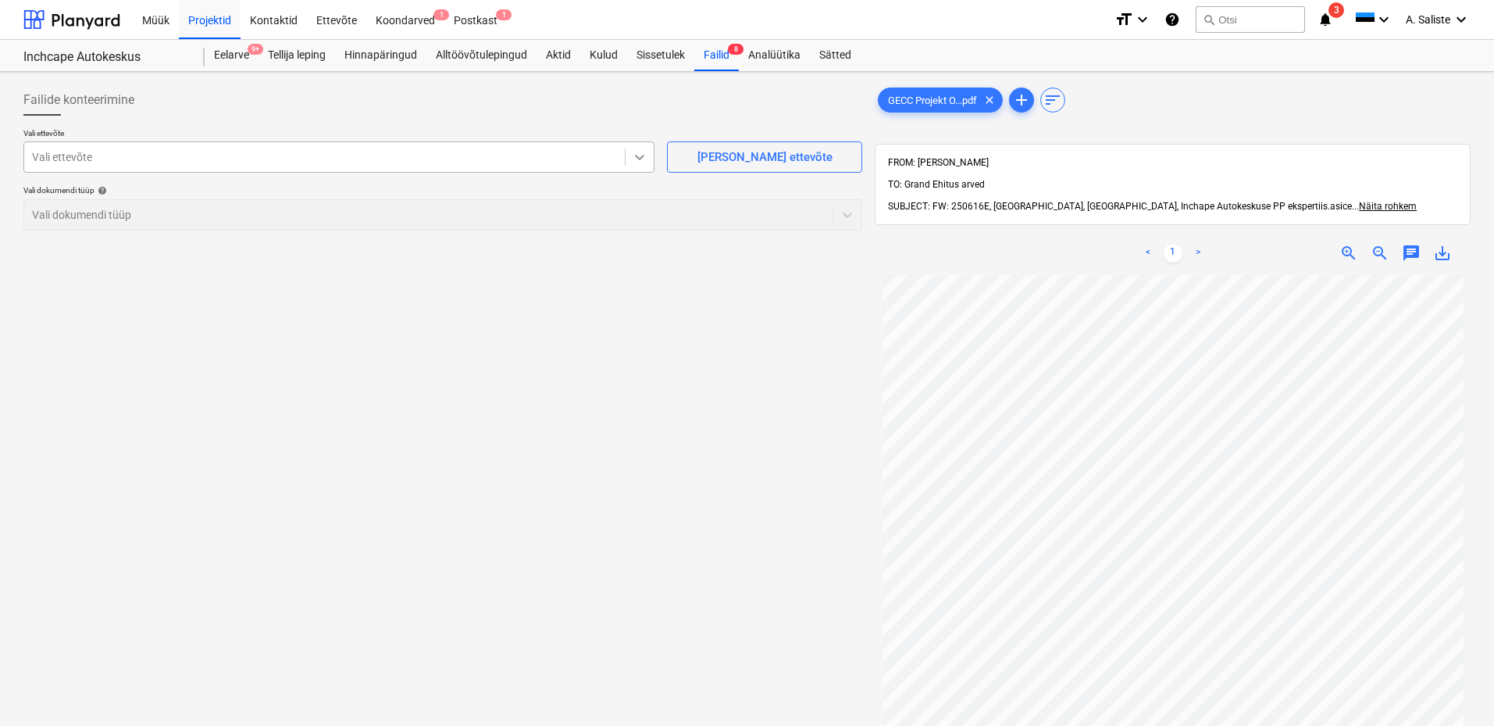
click at [634, 159] on icon at bounding box center [640, 157] width 16 height 16
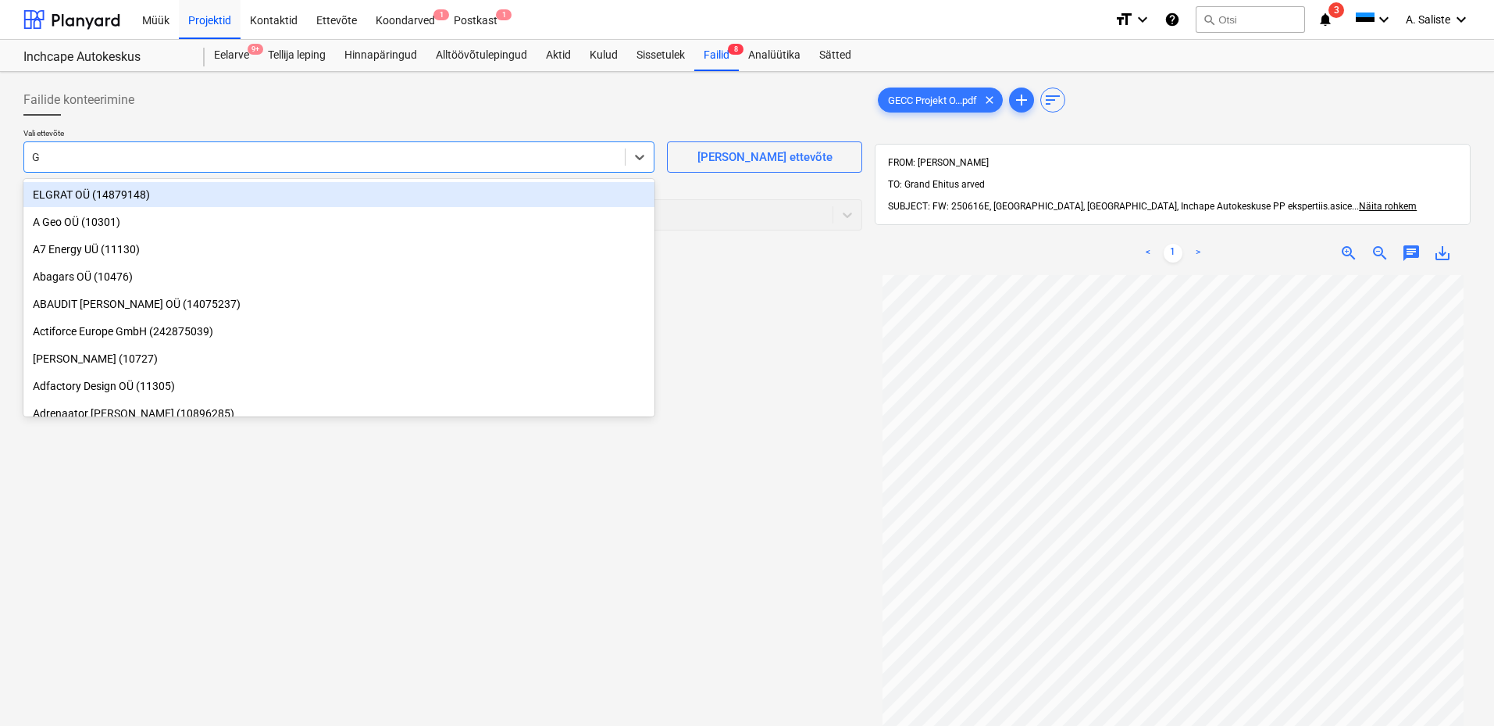
type input "GE"
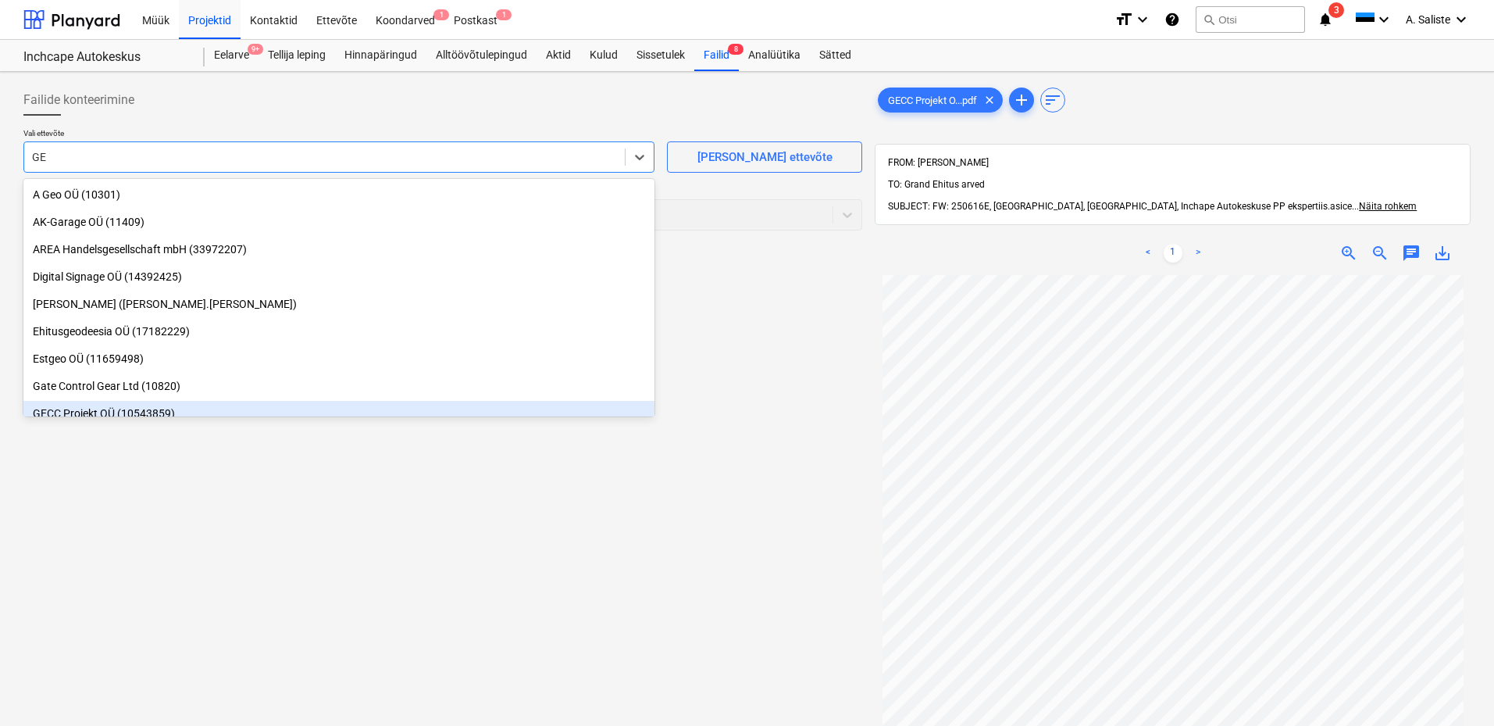
click at [122, 415] on div "GECC Projekt OÜ (10543859)" at bounding box center [338, 413] width 631 height 25
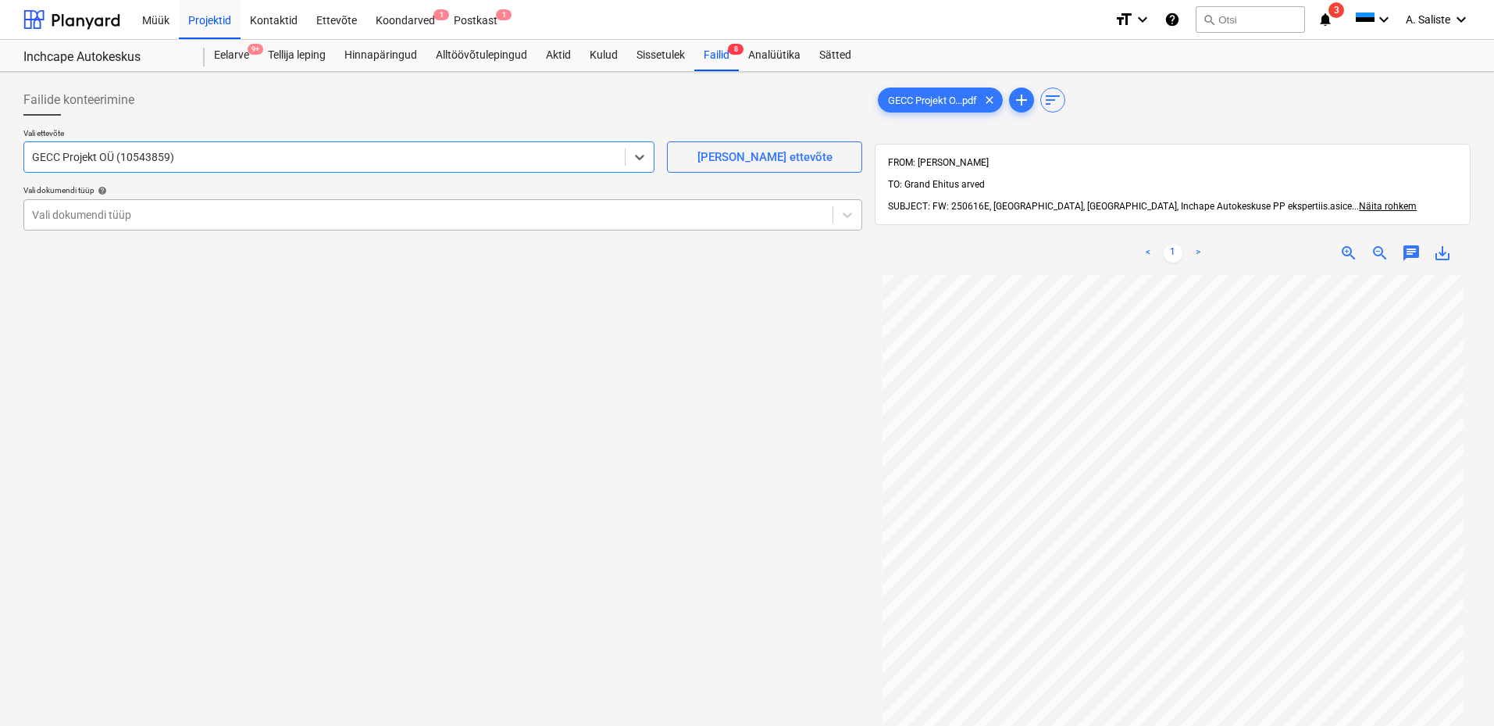
click at [59, 217] on div at bounding box center [428, 215] width 793 height 16
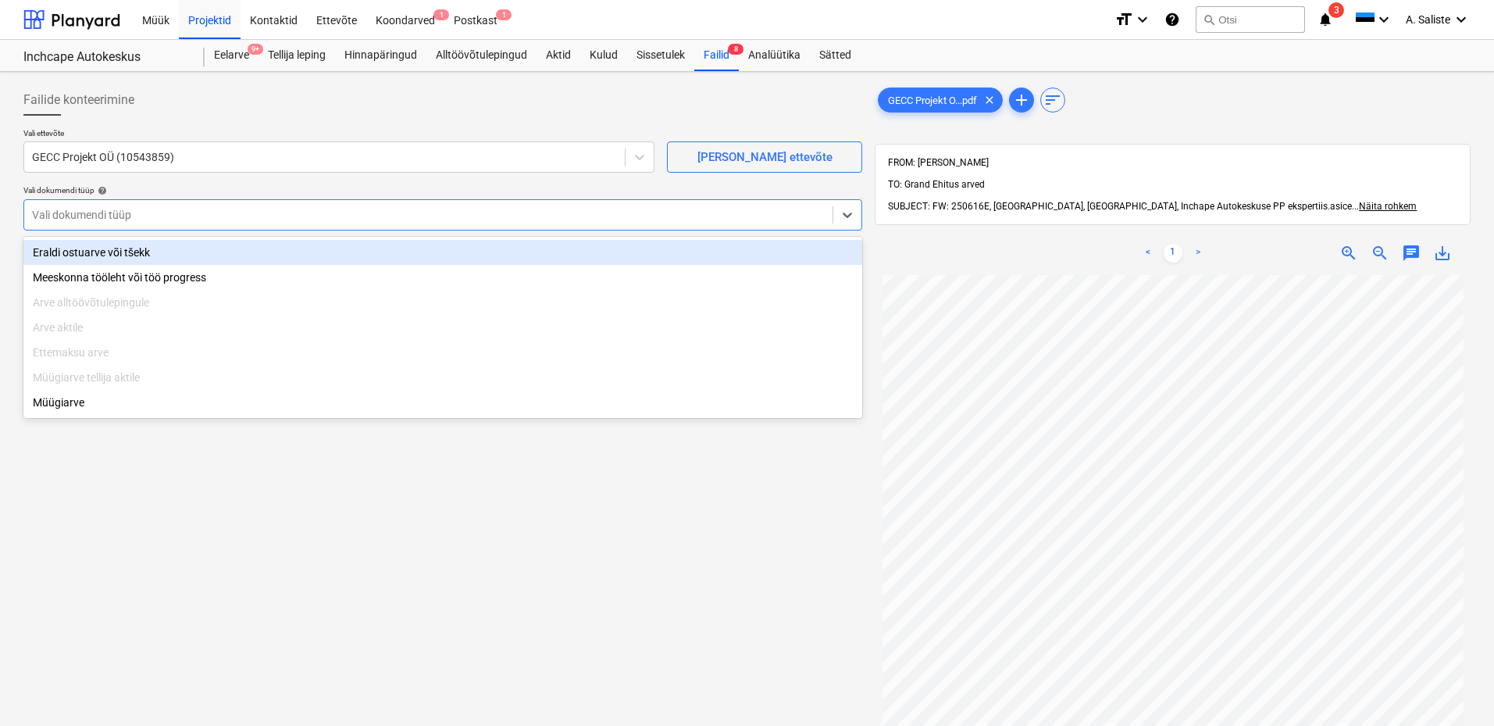
click at [62, 250] on div "Eraldi ostuarve või tšekk" at bounding box center [442, 252] width 839 height 25
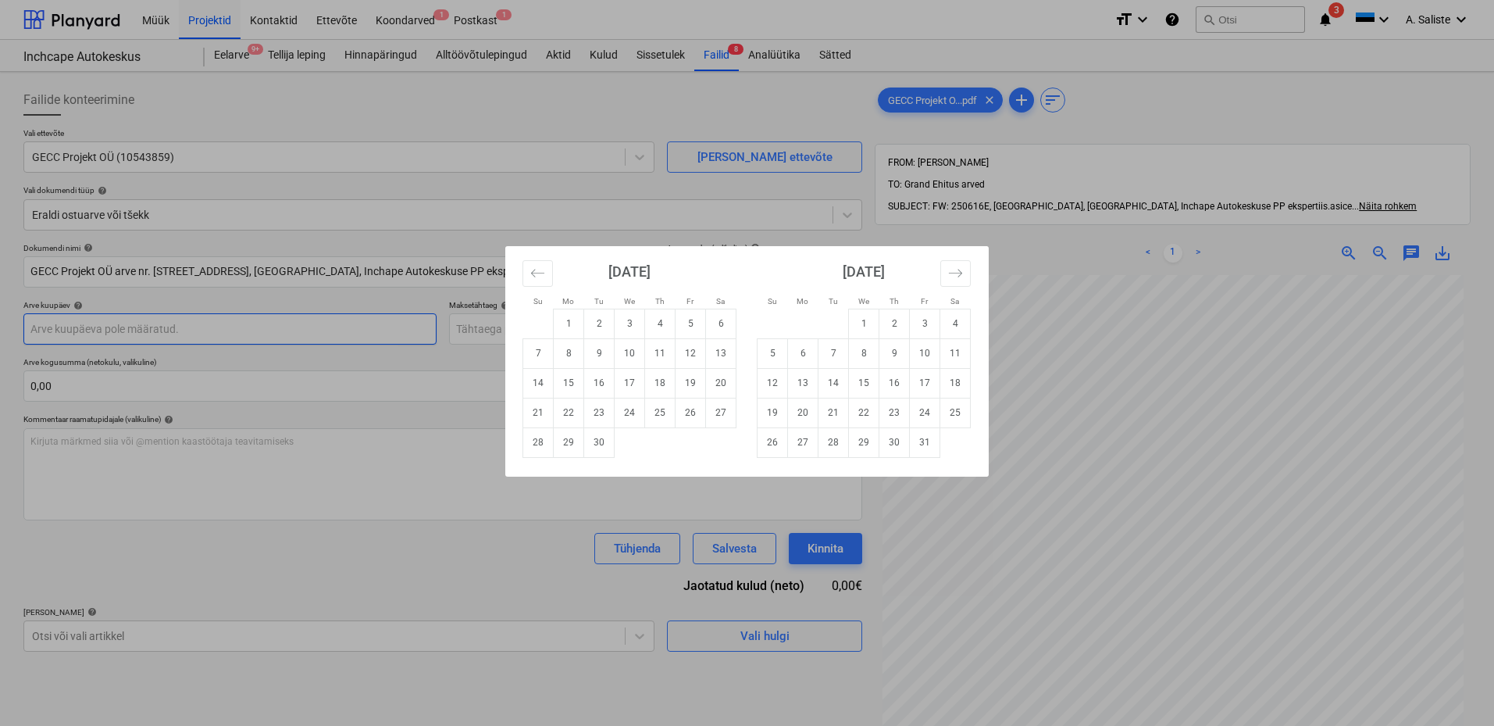
click at [66, 327] on body "Müük Projektid Kontaktid Ettevõte Koondarved 1 Postkast 1 format_size keyboard_…" at bounding box center [747, 363] width 1494 height 726
click at [686, 324] on td "5" at bounding box center [691, 323] width 30 height 30
type input "05 Sep 2025"
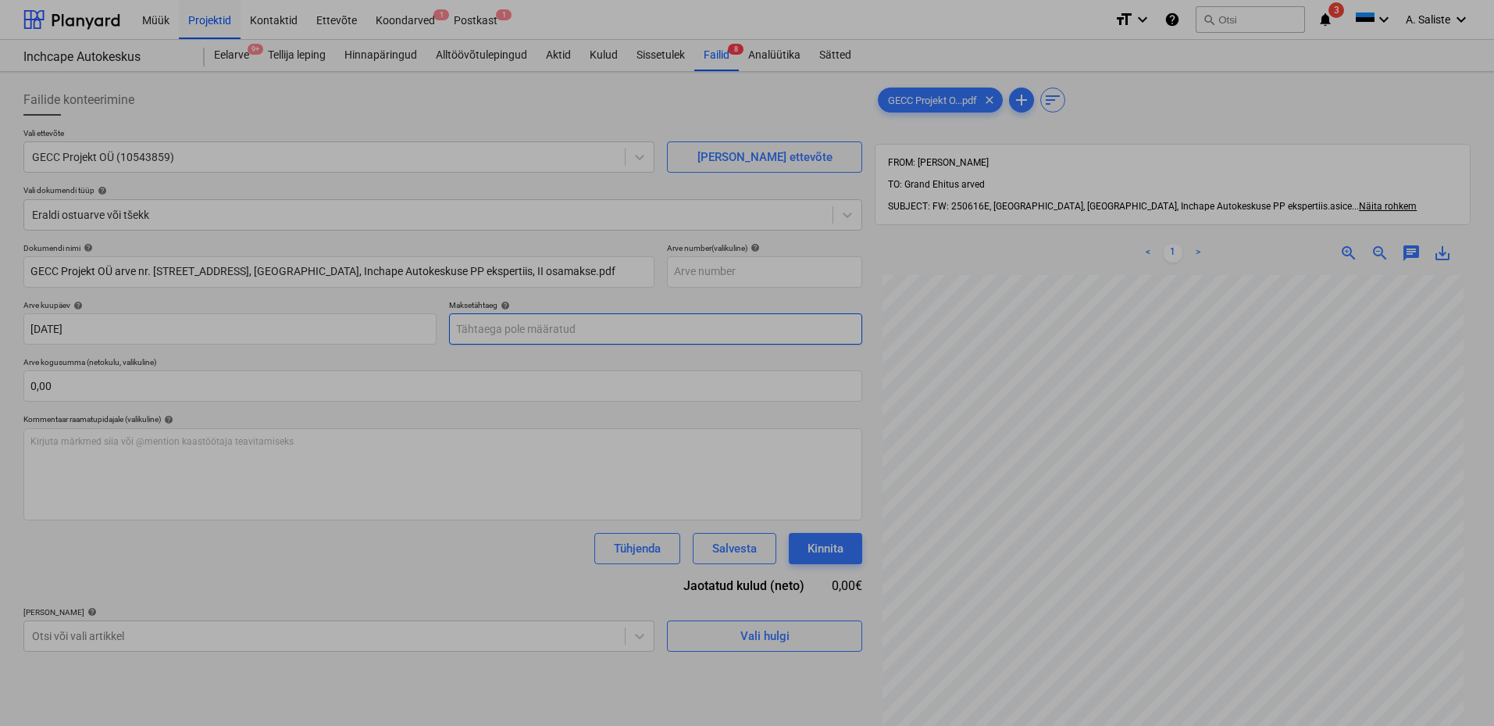
click at [505, 331] on body "Müük Projektid Kontaktid Ettevõte Koondarved 1 Postkast 1 format_size keyboard_…" at bounding box center [747, 363] width 1494 height 726
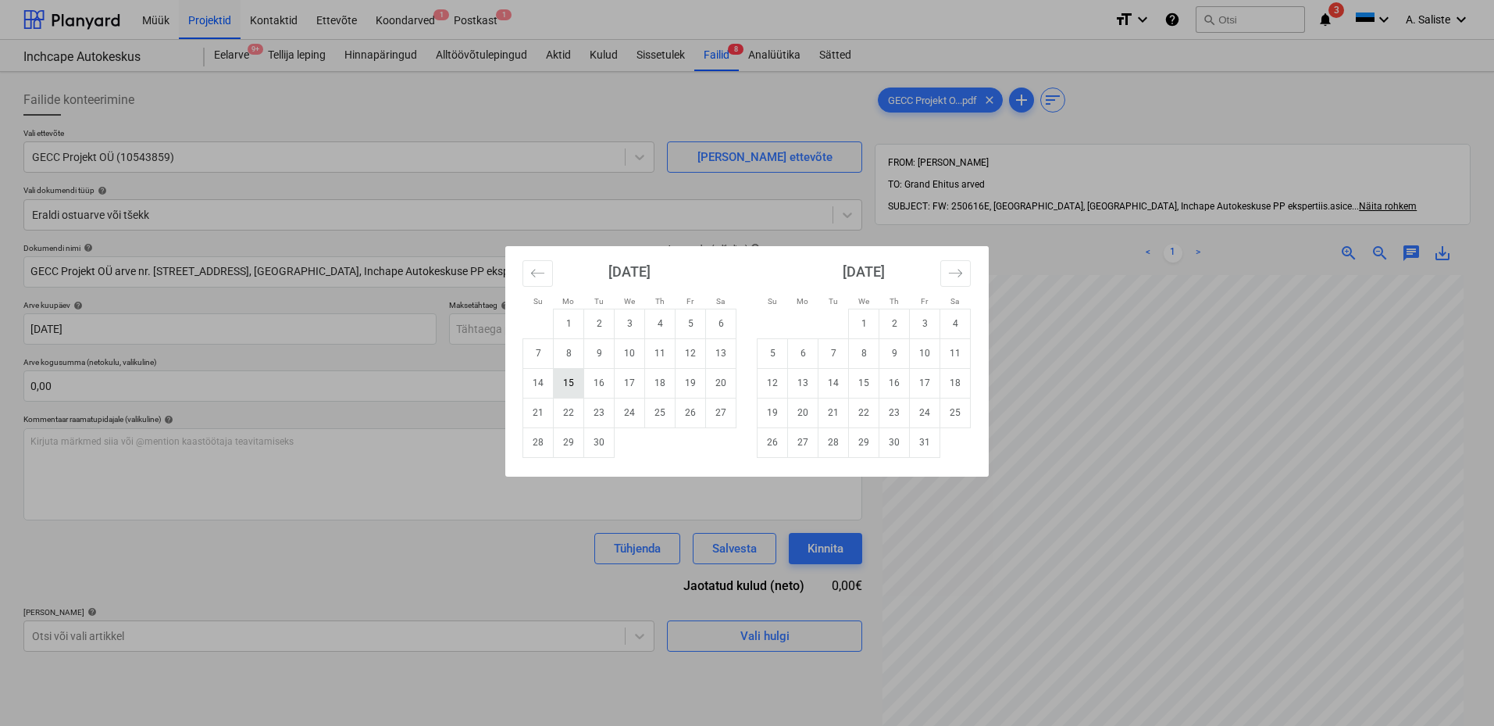
click at [579, 382] on td "15" at bounding box center [569, 383] width 30 height 30
type input "15 Sep 2025"
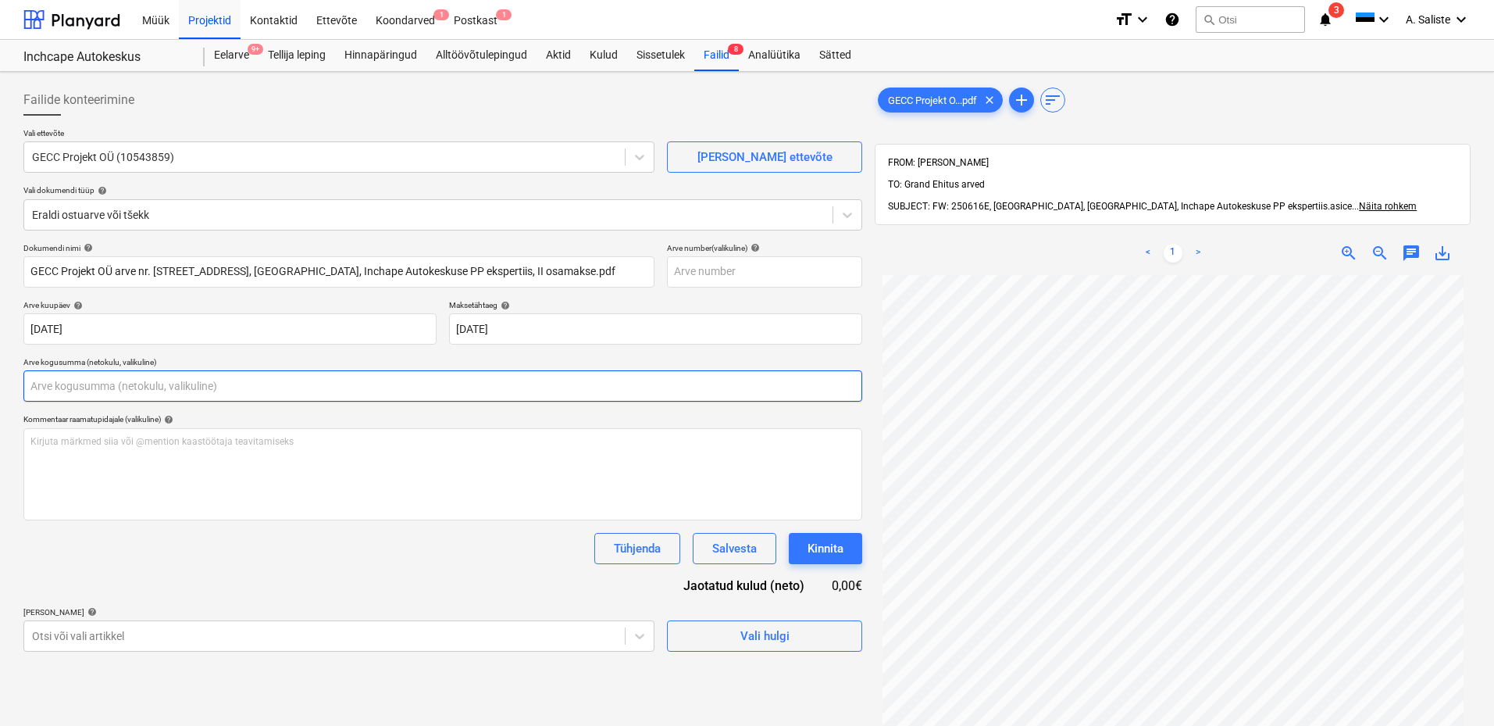
click at [203, 376] on input "text" at bounding box center [442, 385] width 839 height 31
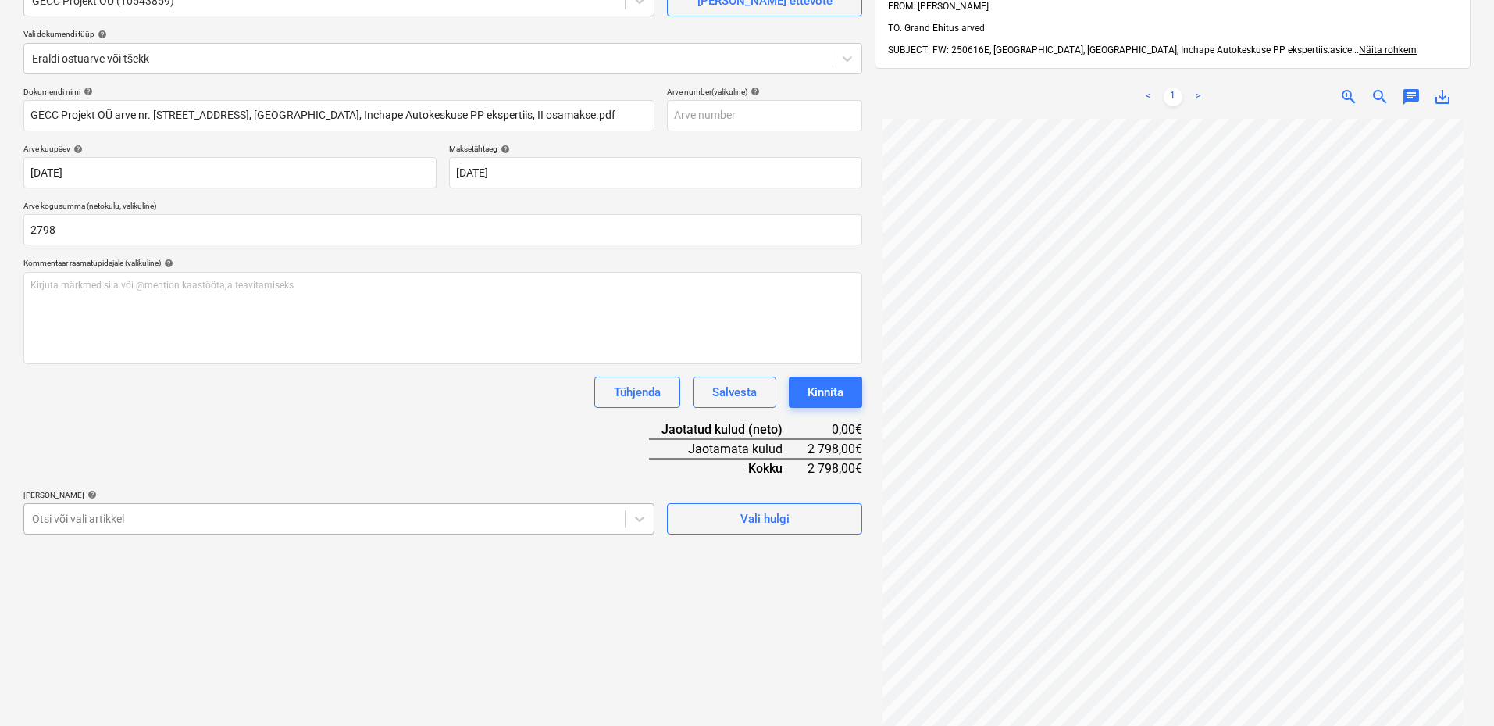
type input "2 798,00"
click at [238, 519] on body "Müük Projektid Kontaktid Ettevõte Koondarved 1 Postkast 1 format_size keyboard_…" at bounding box center [747, 207] width 1494 height 726
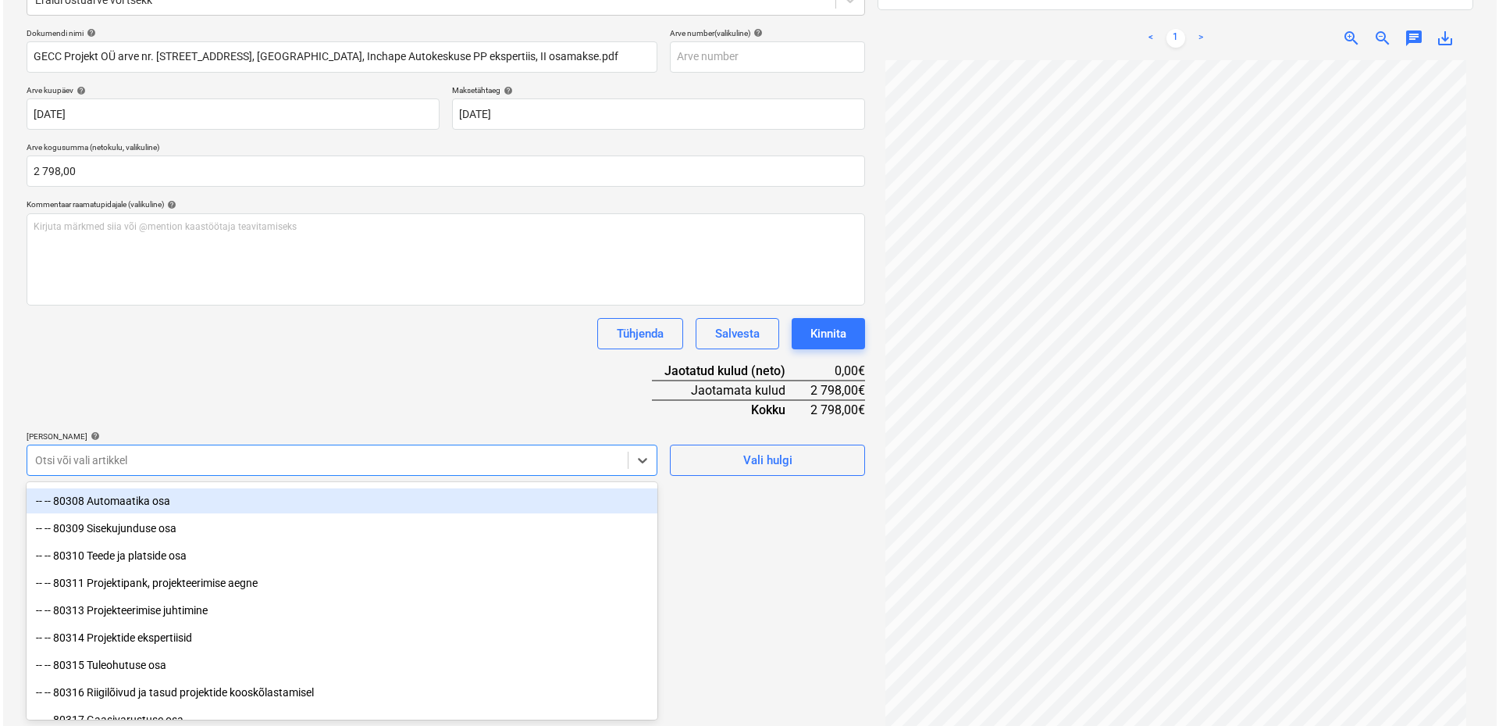
scroll to position [390, 0]
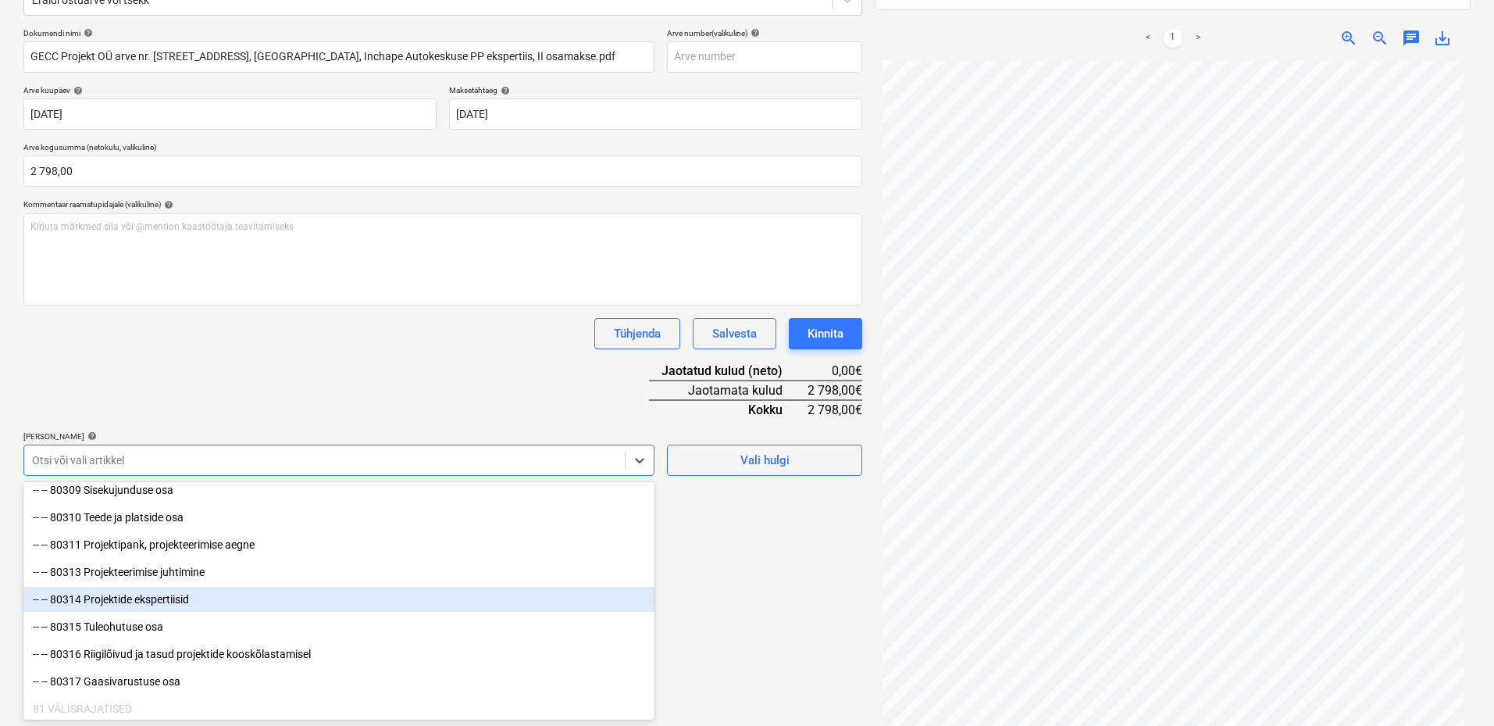
click at [212, 600] on div "-- -- 80314 Projektide ekspertiisid" at bounding box center [338, 599] width 631 height 25
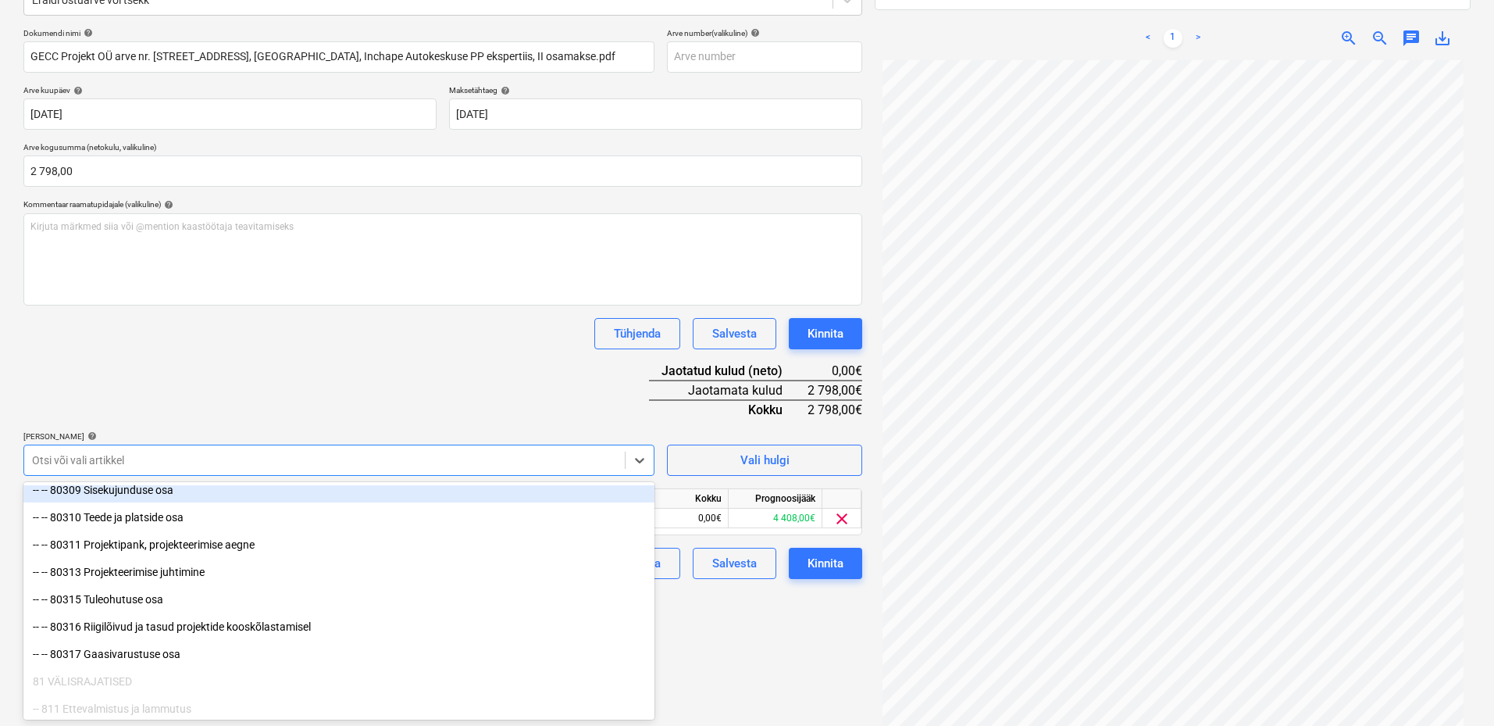
click at [292, 380] on div "Dokumendi nimi help GECC Projekt OÜ arve nr. 25047, Pärnu mnt 539, Jälgimäe, In…" at bounding box center [442, 303] width 839 height 551
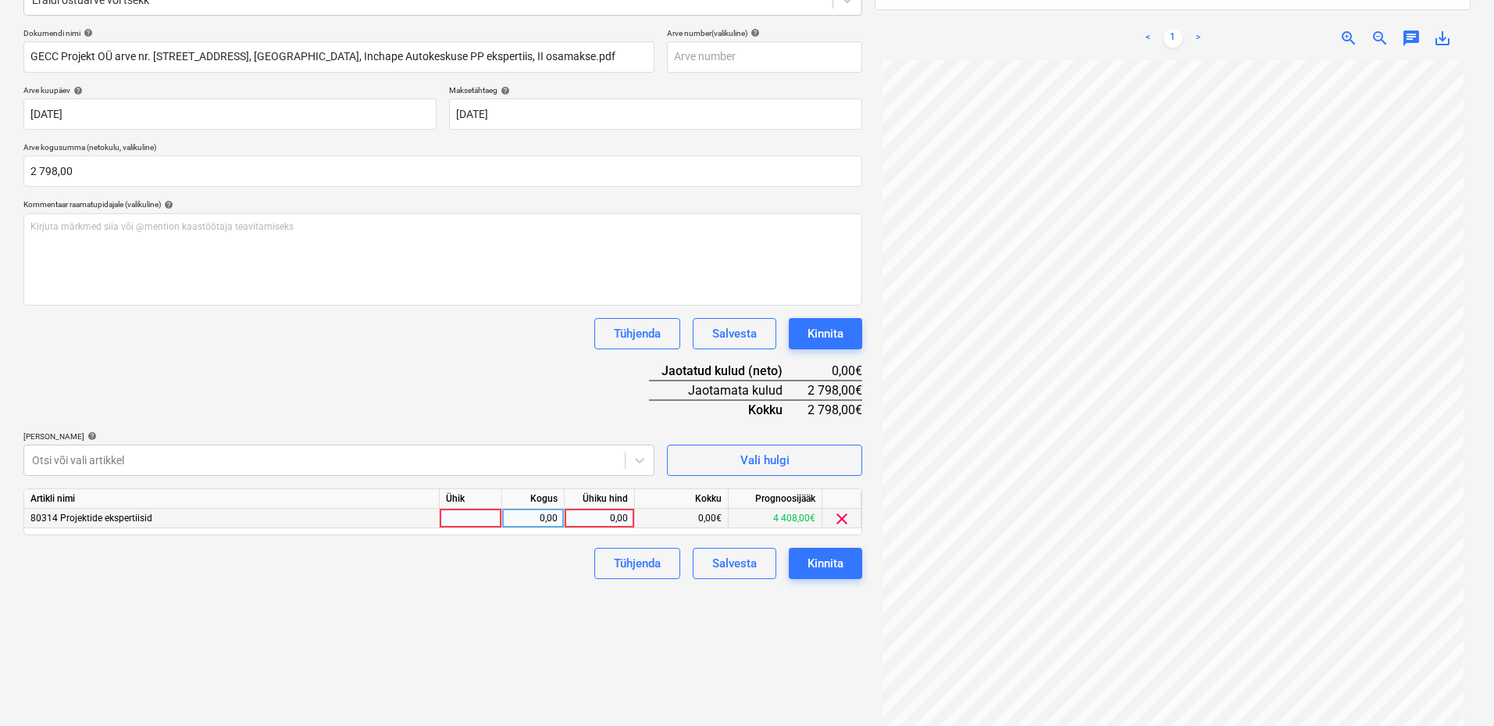
click at [456, 519] on div at bounding box center [471, 518] width 62 height 20
type input "kmpl"
click at [533, 526] on div "0,00" at bounding box center [532, 518] width 49 height 20
type input "1"
click at [599, 518] on div "0,00" at bounding box center [599, 518] width 57 height 20
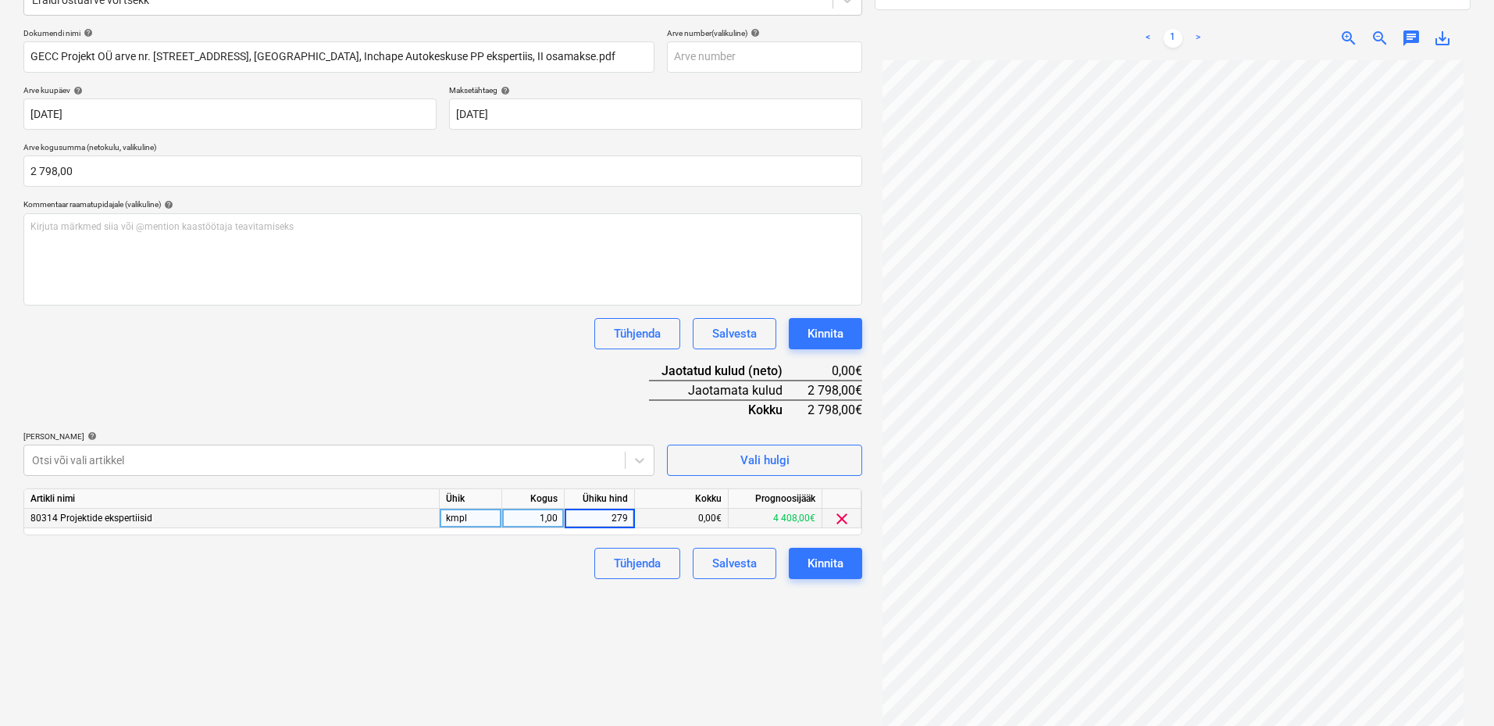
type input "2798"
click at [492, 644] on div "Failide konteerimine Vali ettevõte GECC Projekt OÜ (10543859) Lisa uus ettevõte…" at bounding box center [442, 305] width 851 height 885
click at [837, 566] on div "Kinnita" at bounding box center [826, 563] width 36 height 20
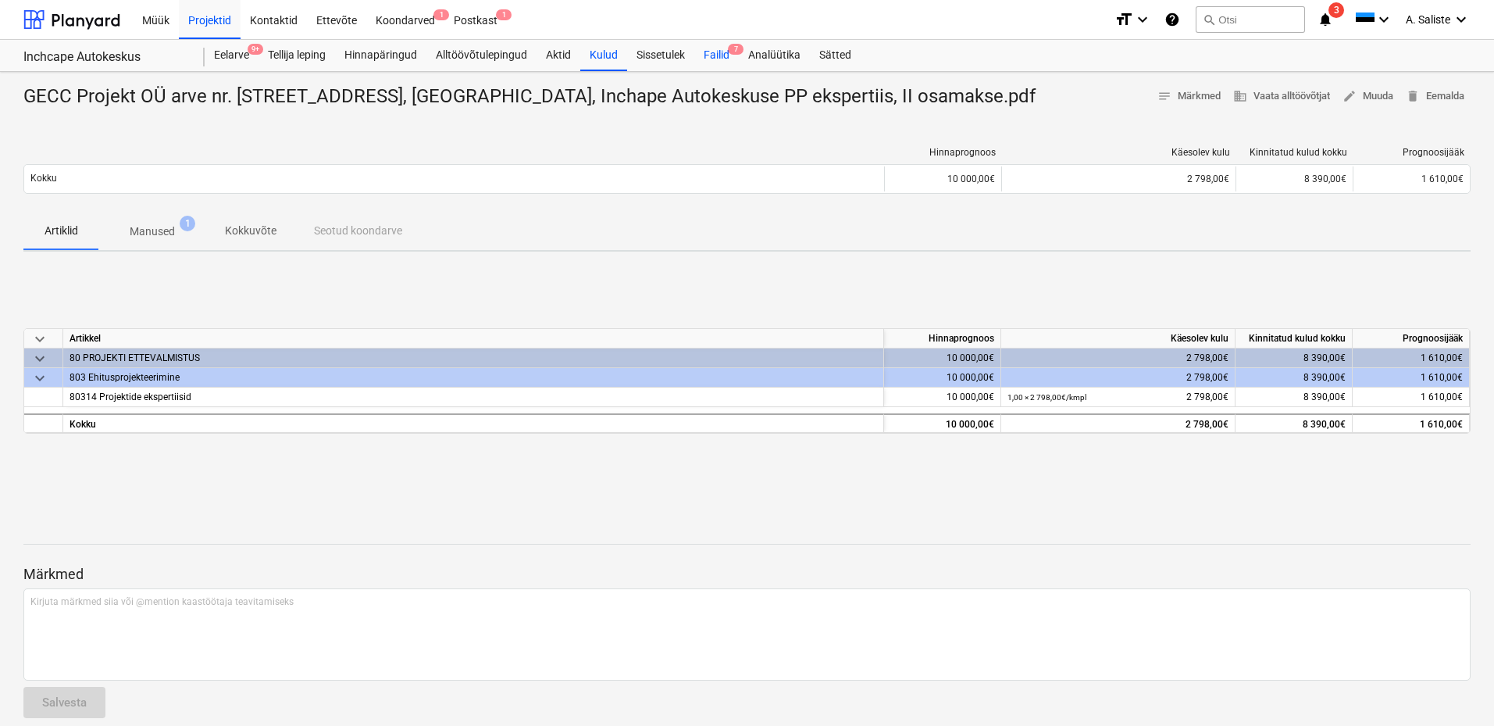
click at [722, 63] on div "Failid 7" at bounding box center [716, 55] width 45 height 31
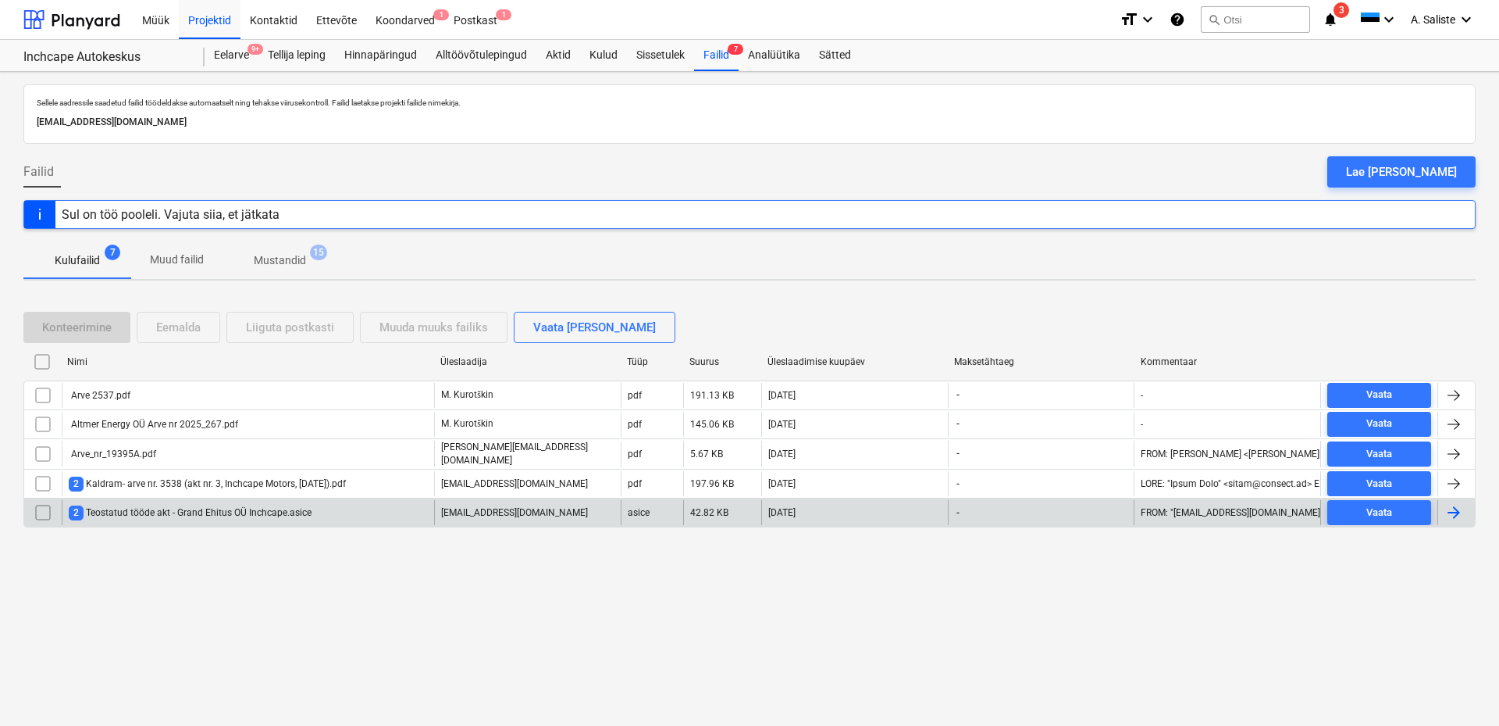
click at [280, 514] on div "2 Teostatud tööde akt - Grand Ehitus OÜ Inchcape.asice" at bounding box center [190, 512] width 243 height 15
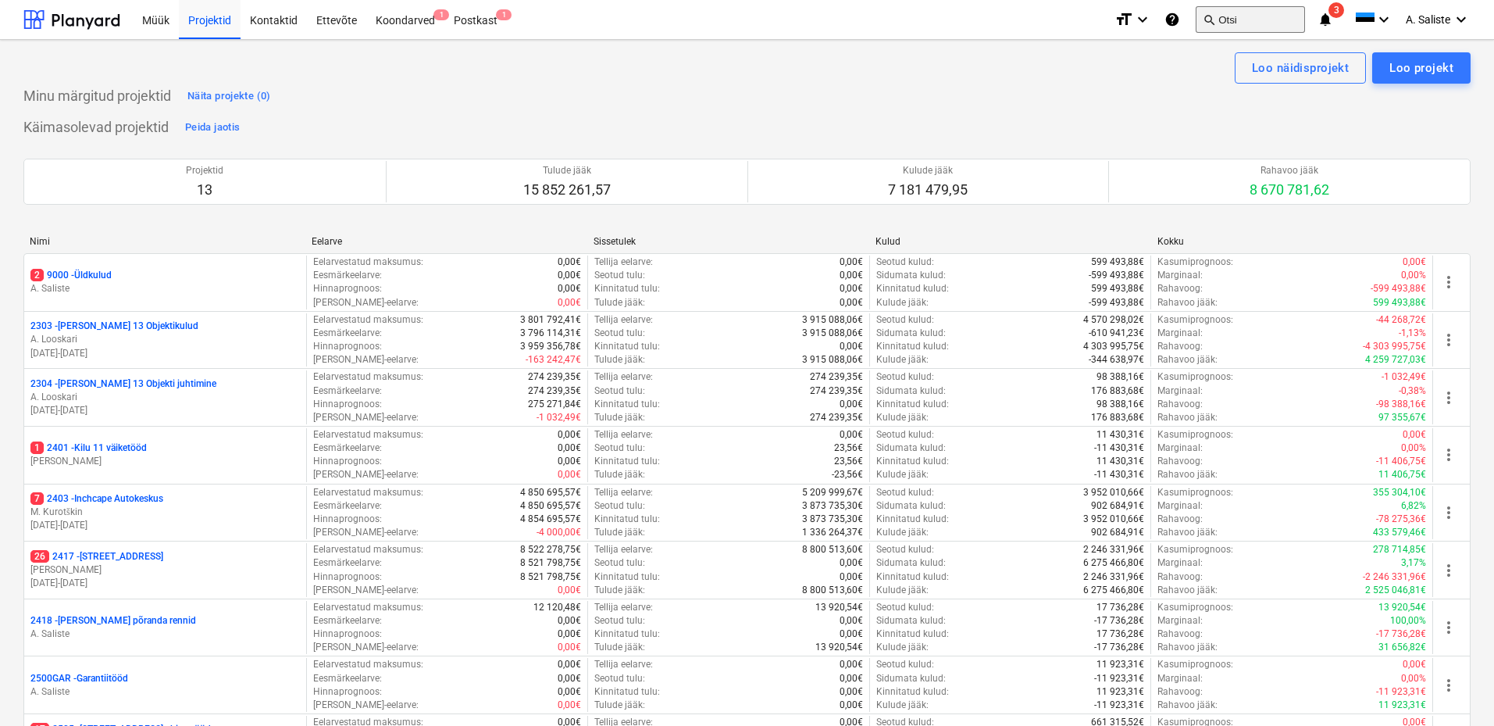
click at [1250, 19] on button "search Otsi" at bounding box center [1250, 19] width 109 height 27
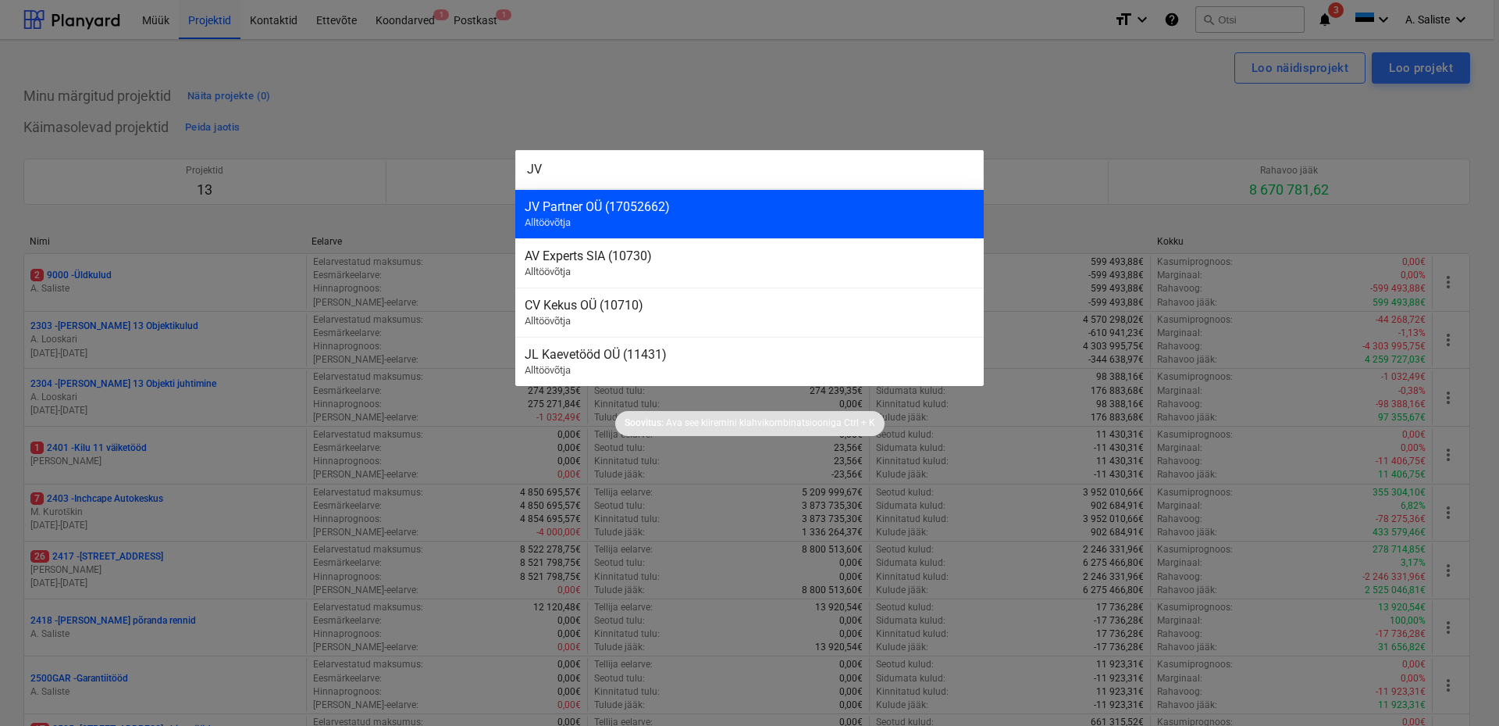
type input "JV"
click at [691, 209] on div "JV Partner OÜ (17052662)" at bounding box center [750, 206] width 450 height 15
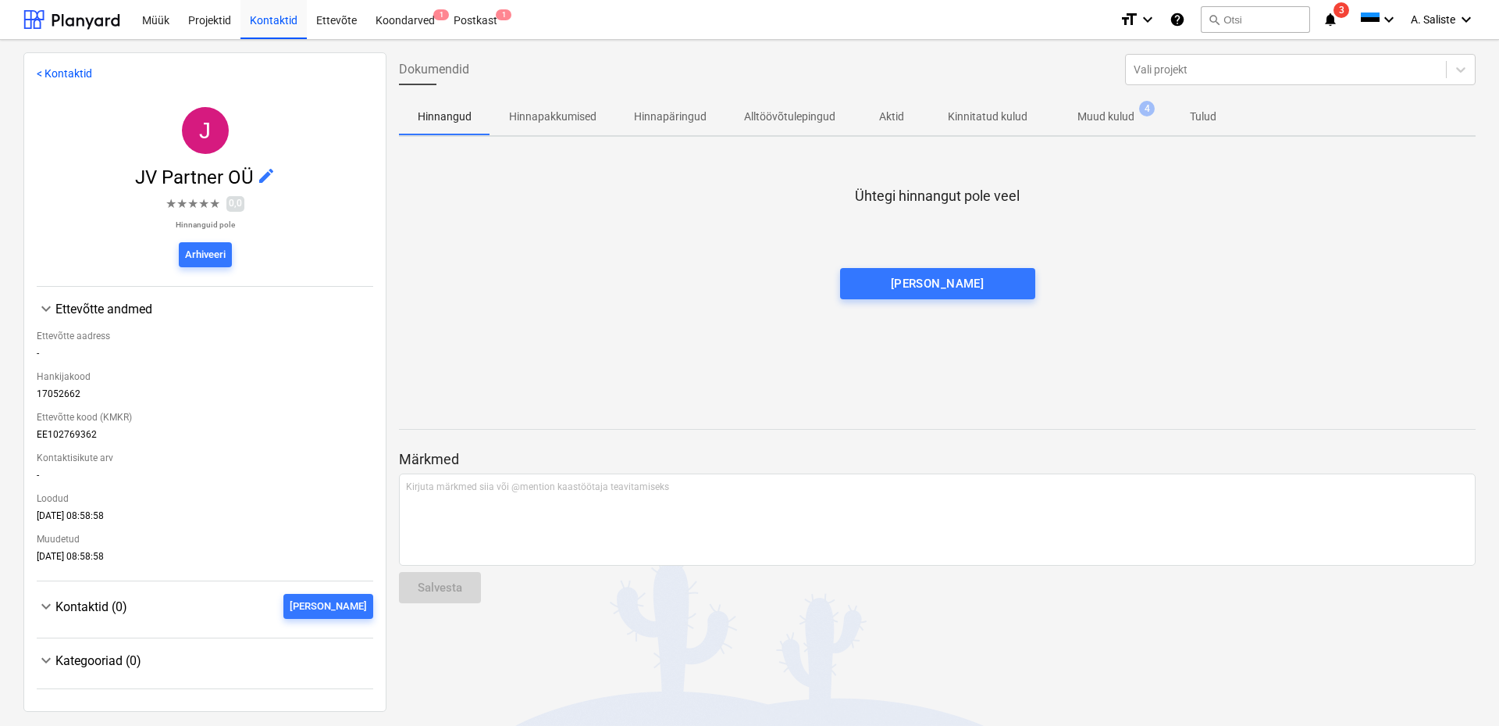
click at [1123, 123] on p "Muud kulud" at bounding box center [1106, 117] width 57 height 16
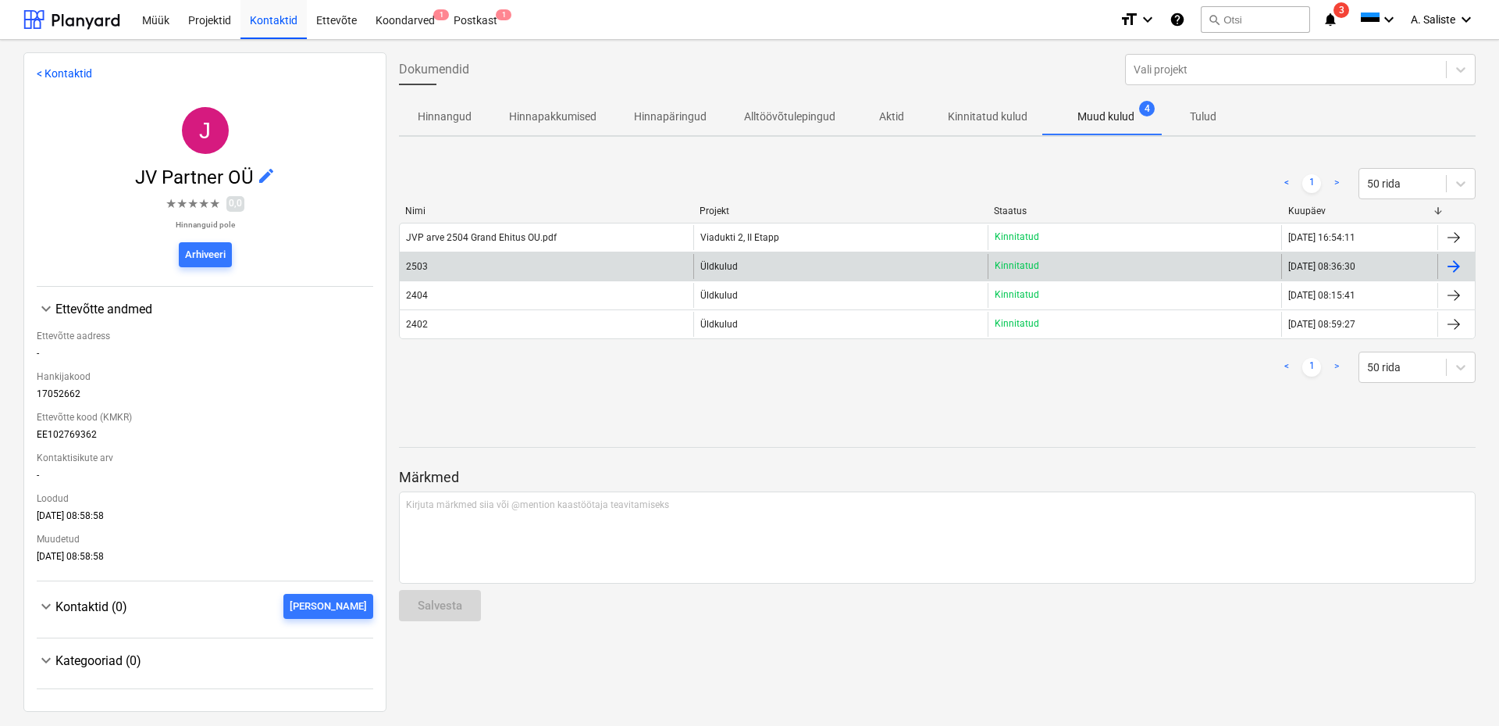
click at [556, 262] on div "2503" at bounding box center [547, 266] width 294 height 25
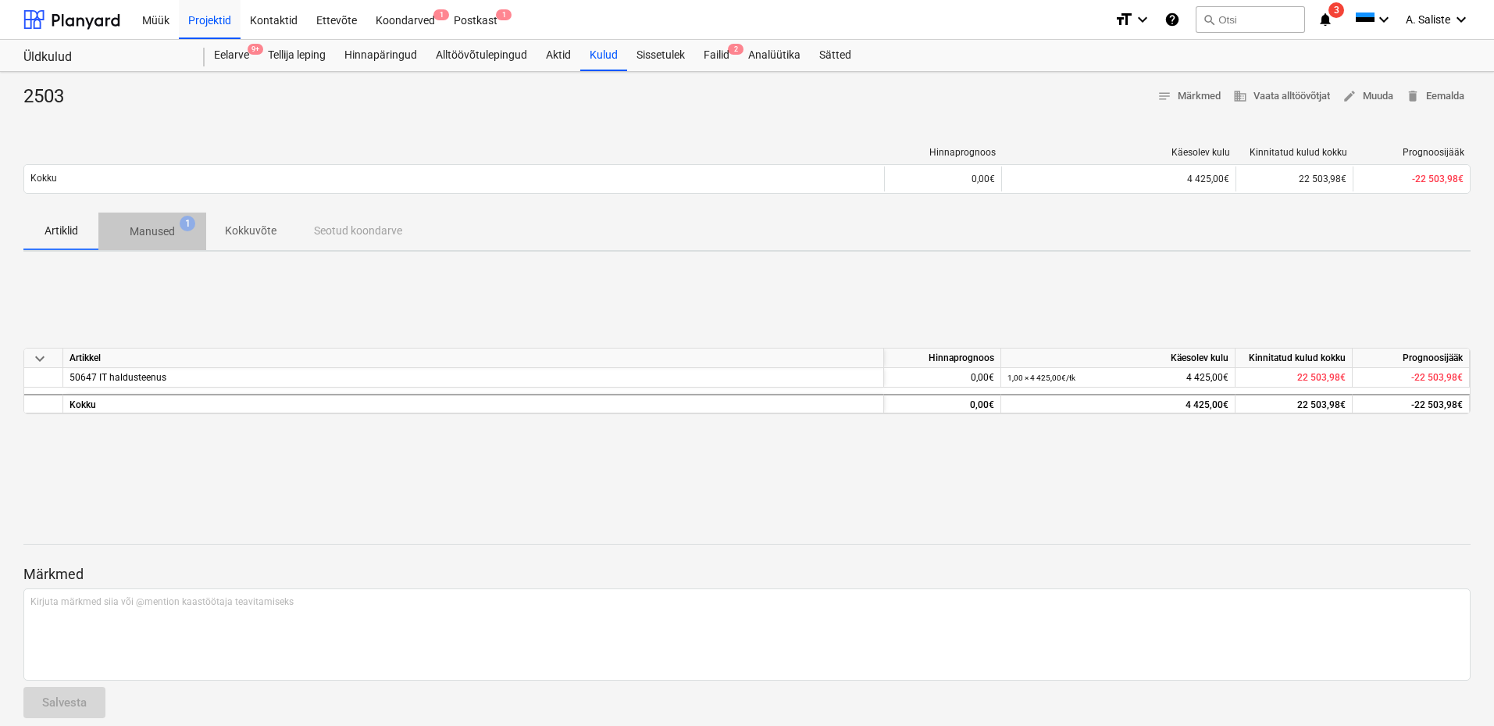
click at [164, 230] on p "Manused" at bounding box center [152, 231] width 45 height 16
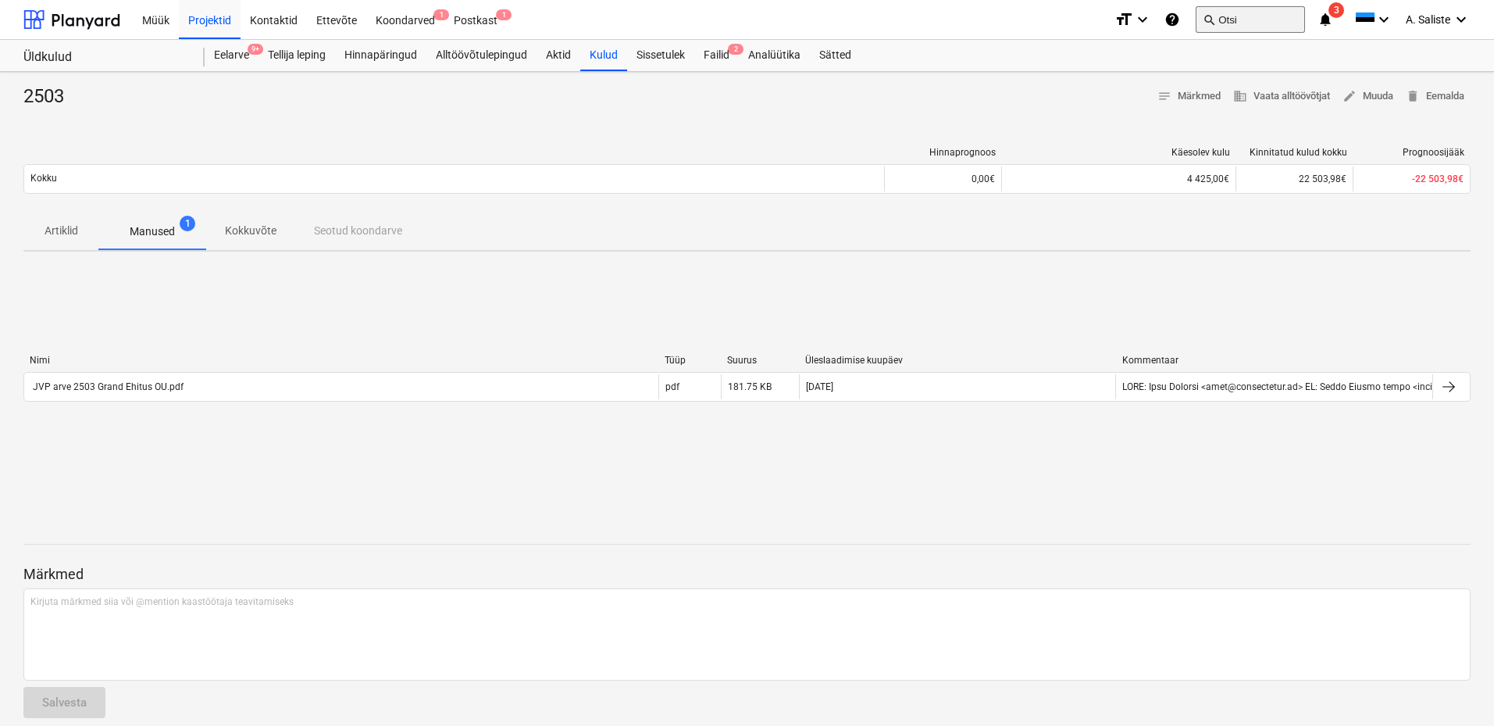
click at [1221, 16] on button "search Otsi" at bounding box center [1250, 19] width 109 height 27
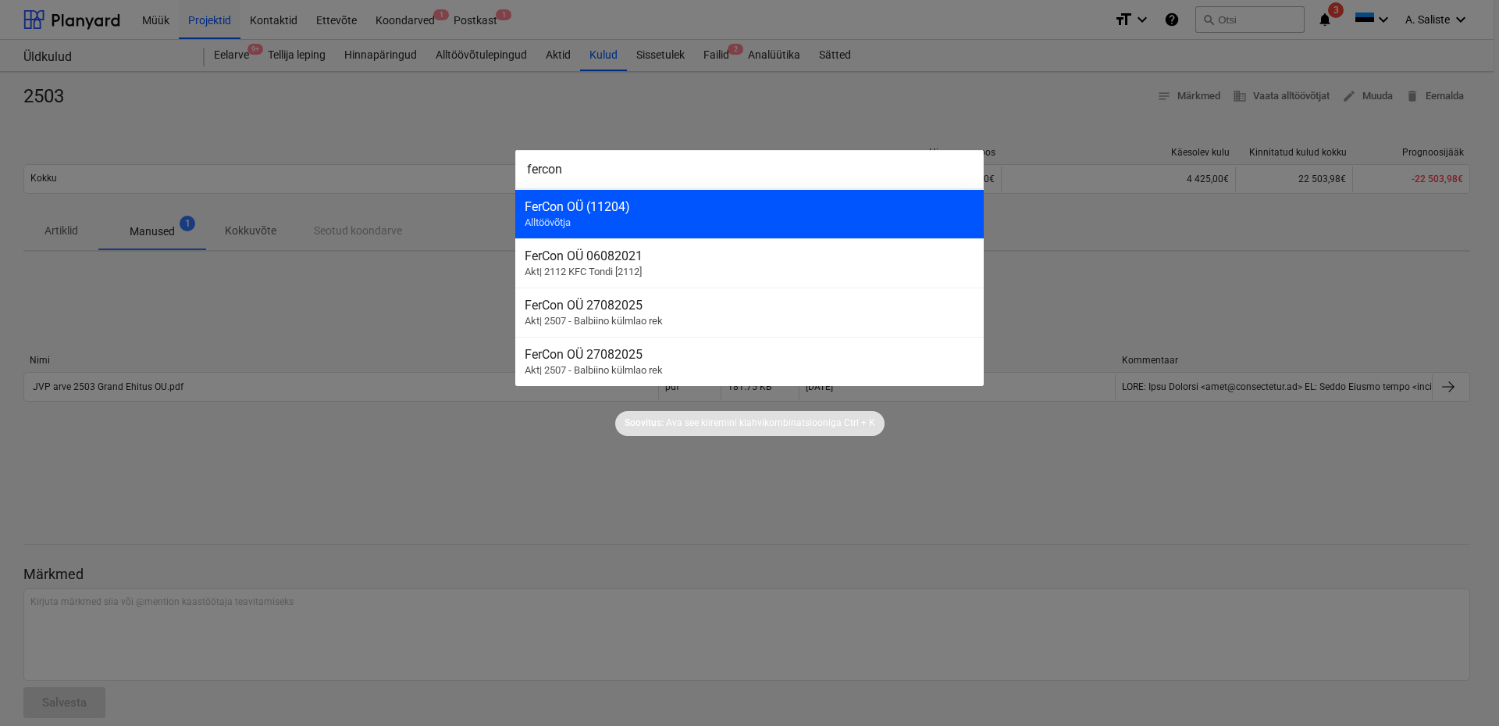
type input "fercon"
click at [732, 202] on div "FerCon OÜ (11204)" at bounding box center [750, 206] width 450 height 15
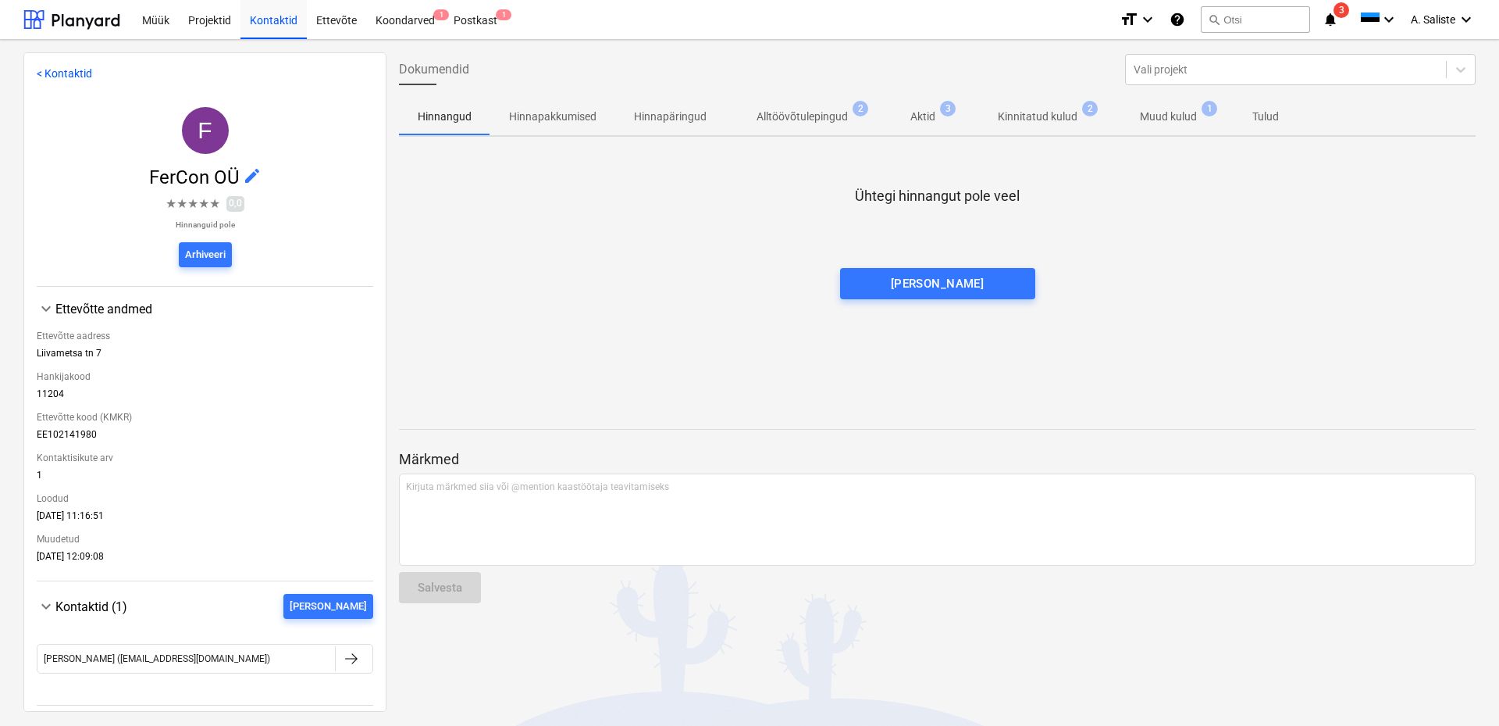
click at [1024, 116] on p "Kinnitatud kulud" at bounding box center [1038, 117] width 80 height 16
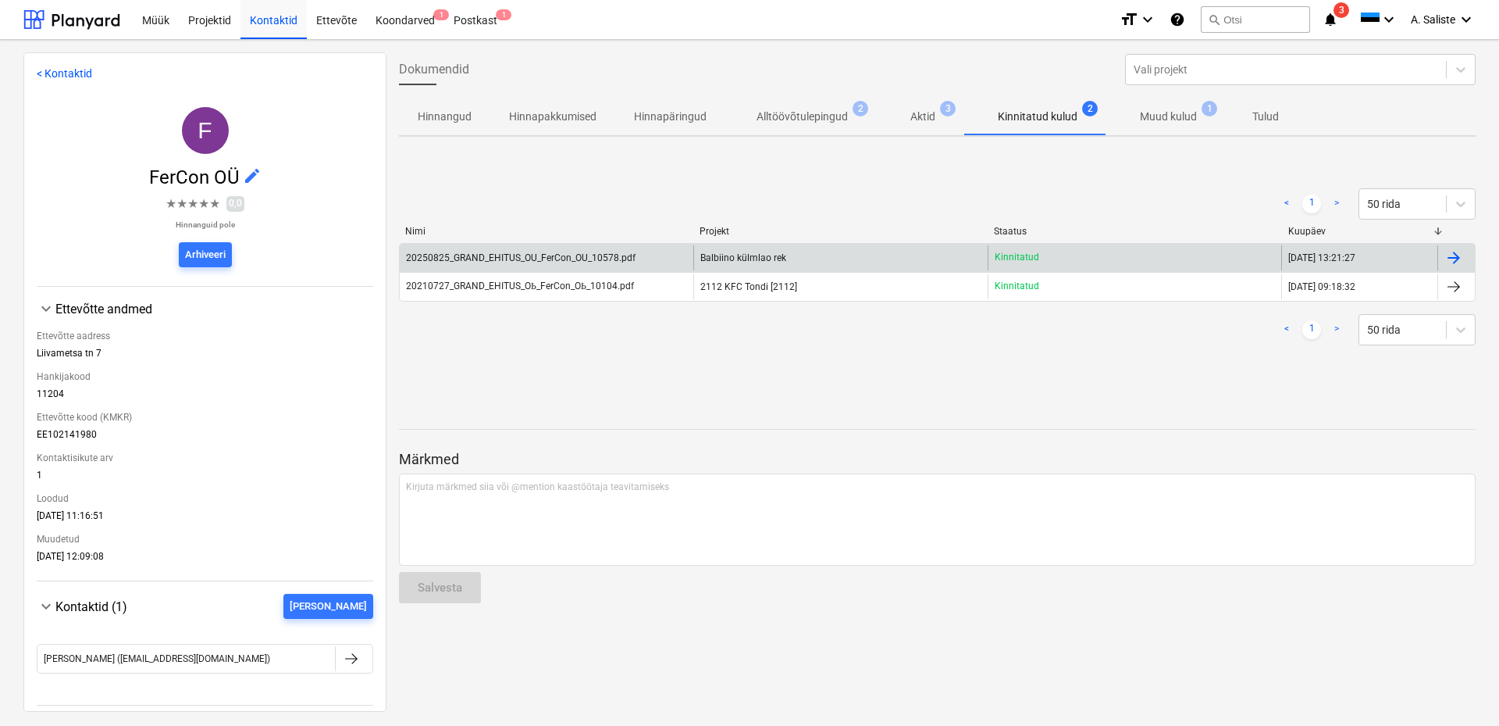
click at [525, 259] on div "20250825_GRAND_EHITUS_OU_FerCon_OU_10578.pdf" at bounding box center [521, 257] width 230 height 11
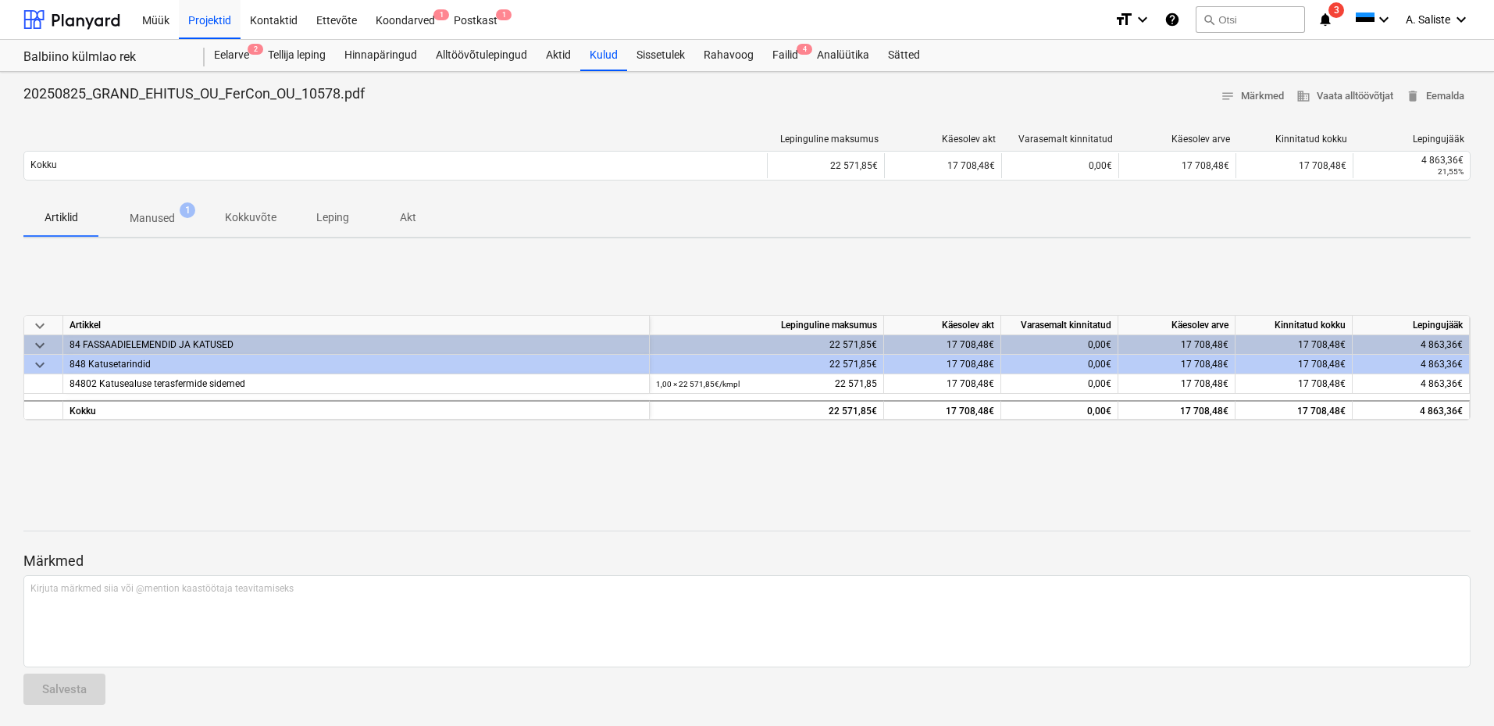
click at [165, 211] on p "Manused" at bounding box center [152, 218] width 45 height 16
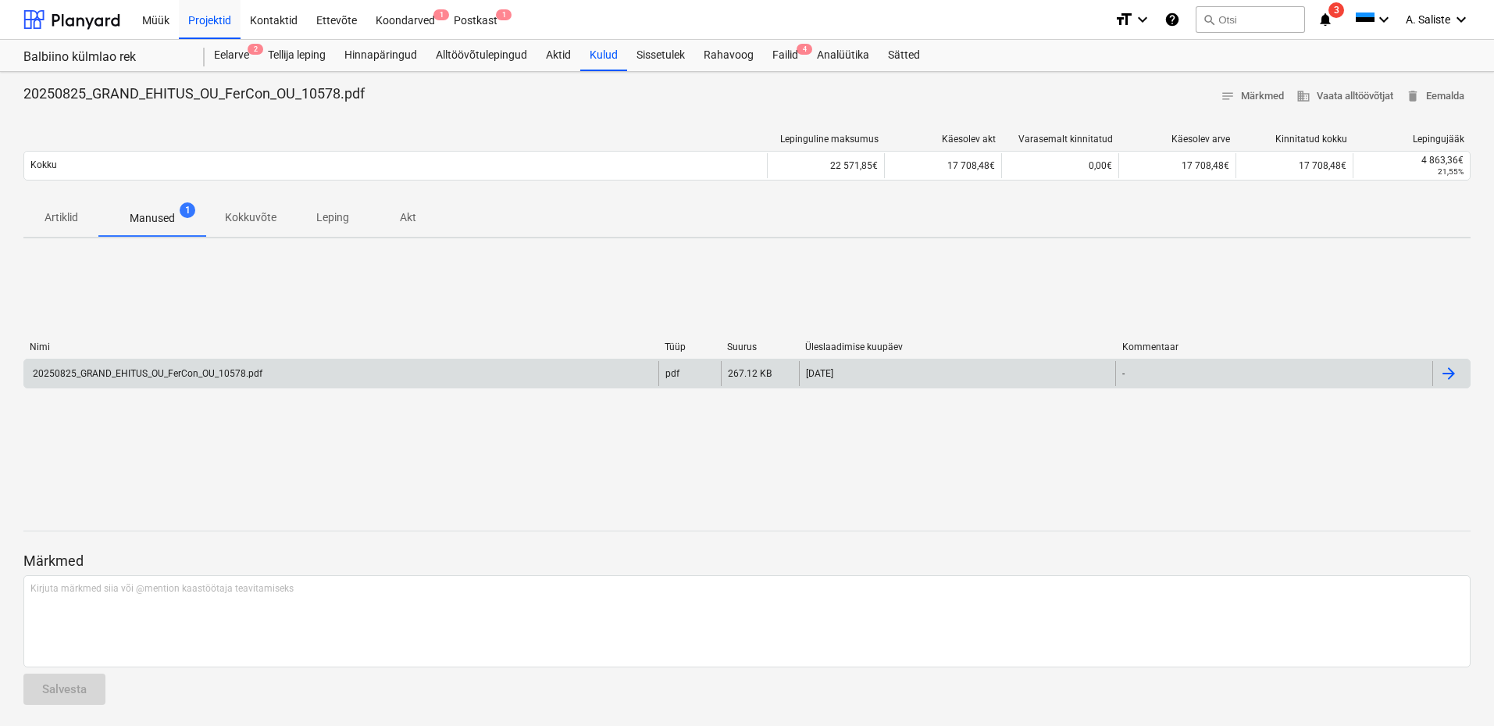
click at [158, 371] on div "20250825_GRAND_EHITUS_OU_FerCon_OU_10578.pdf" at bounding box center [146, 373] width 232 height 11
